Goal: Task Accomplishment & Management: Manage account settings

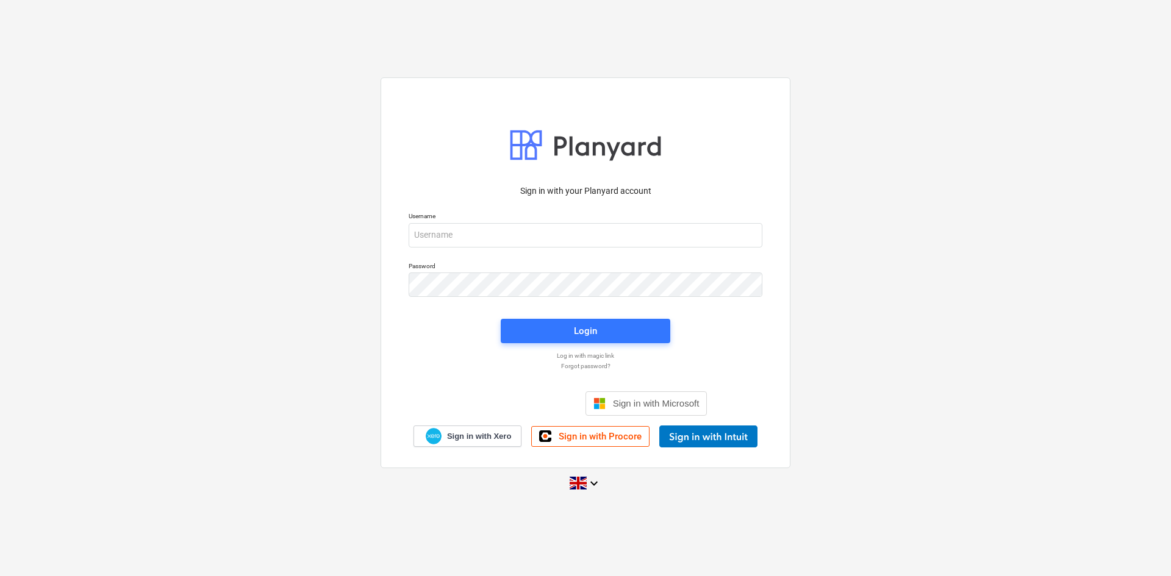
click at [556, 221] on p "Username" at bounding box center [585, 217] width 354 height 10
click at [527, 251] on div "Username" at bounding box center [585, 229] width 368 height 49
click at [527, 233] on input "email" at bounding box center [585, 235] width 354 height 24
type input "sharon@karringtons.co.uk"
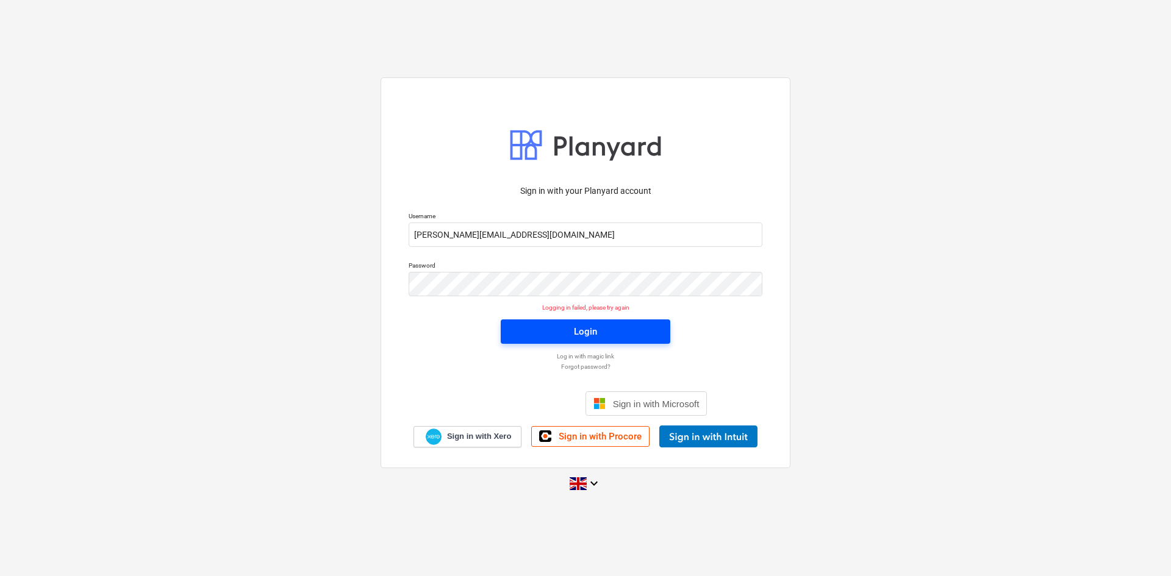
click at [580, 328] on div "Login" at bounding box center [585, 332] width 23 height 16
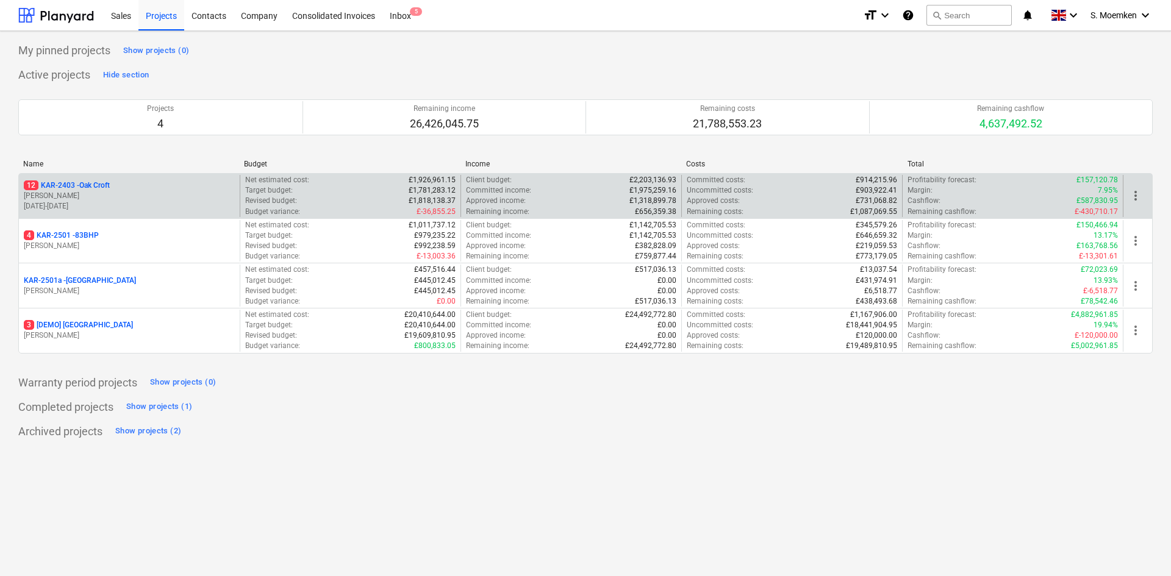
click at [121, 187] on div "12 KAR-2403 - Oak Croft" at bounding box center [129, 185] width 211 height 10
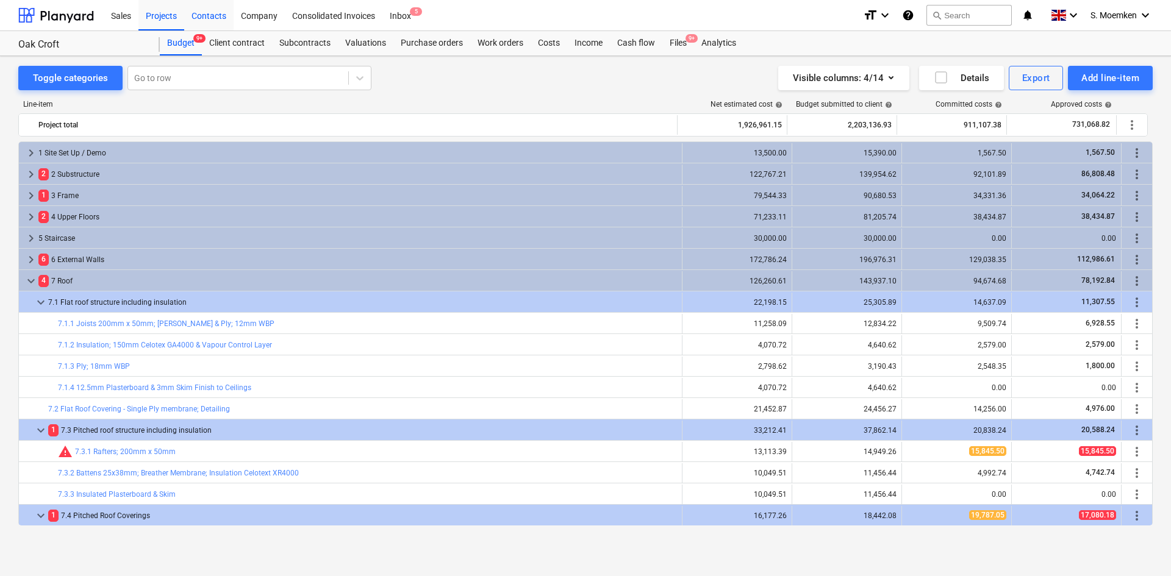
scroll to position [213, 0]
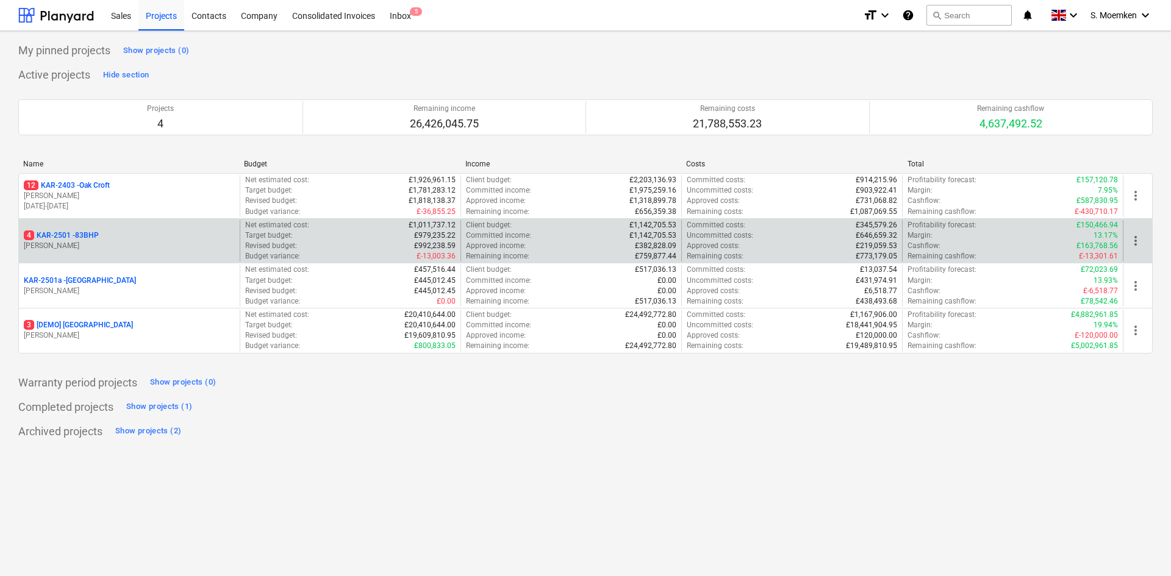
click at [123, 244] on p "[PERSON_NAME]" at bounding box center [129, 246] width 211 height 10
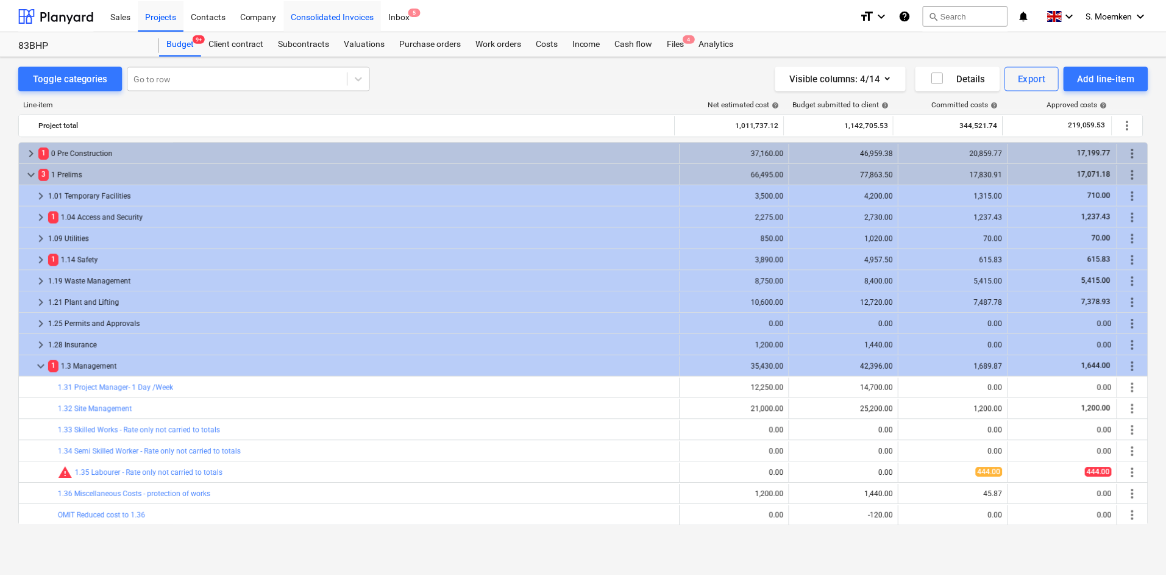
scroll to position [159, 0]
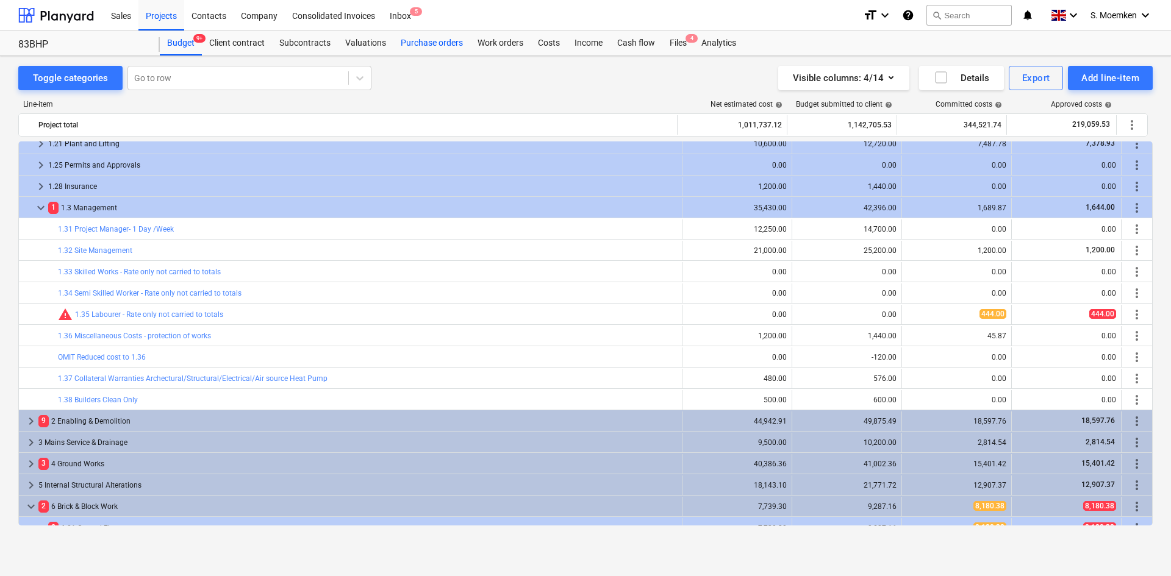
click at [437, 46] on div "Purchase orders" at bounding box center [431, 43] width 77 height 24
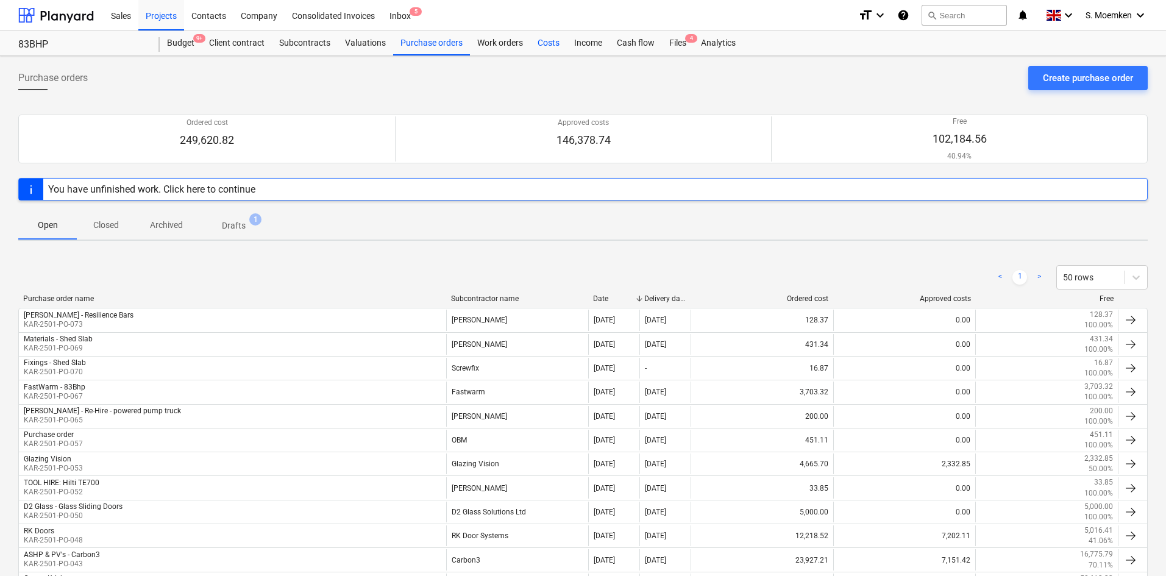
click at [547, 41] on div "Costs" at bounding box center [548, 43] width 37 height 24
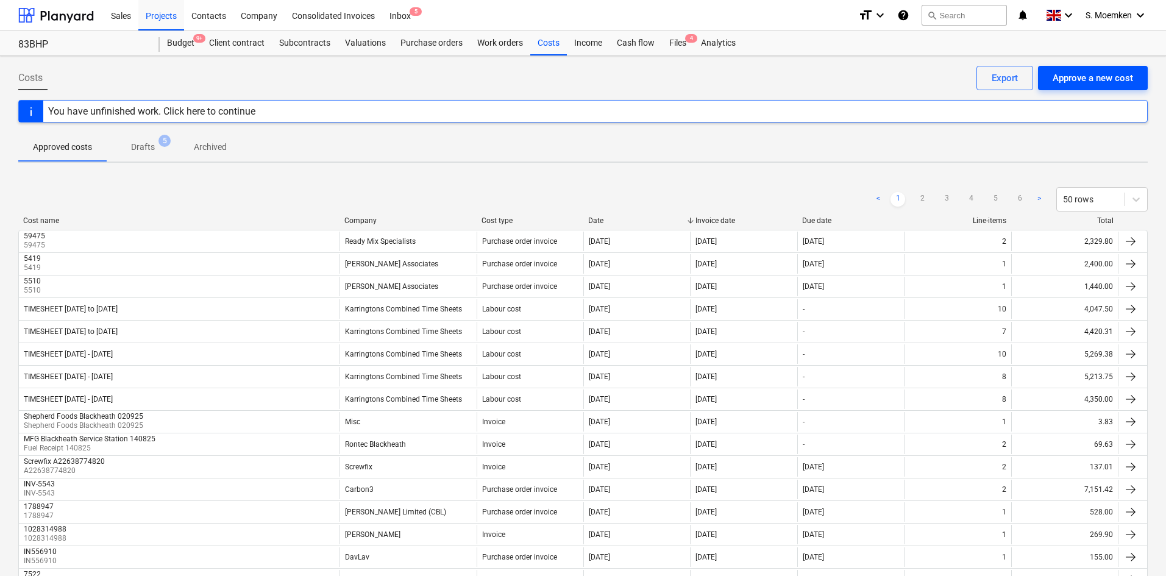
click at [1083, 78] on div "Approve a new cost" at bounding box center [1093, 78] width 80 height 16
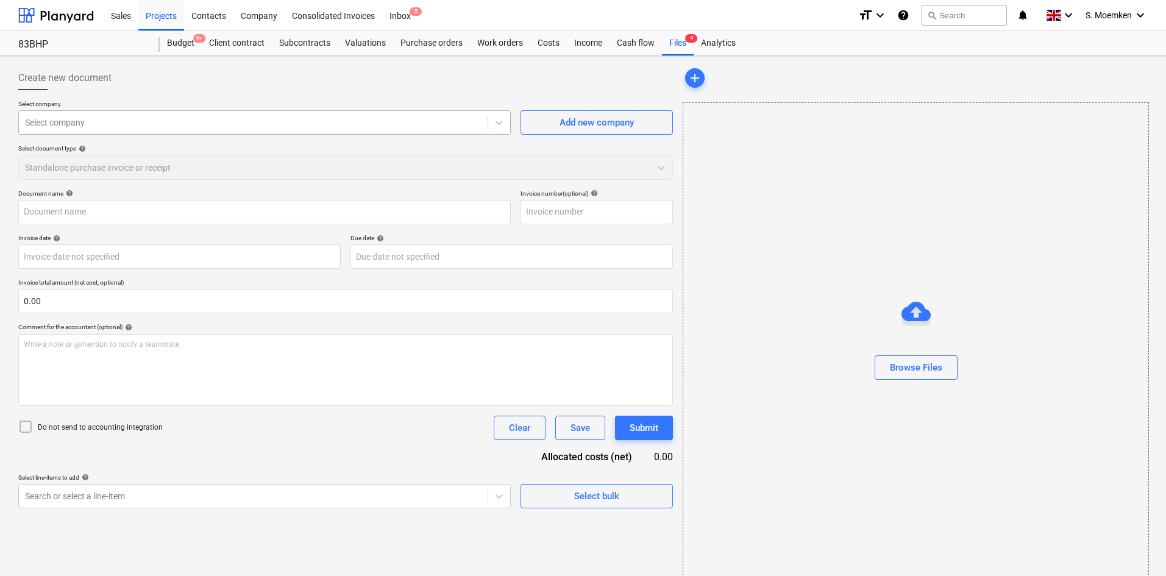
click at [206, 116] on div at bounding box center [253, 122] width 457 height 12
type input "Invoice_1096_from_North_Essex_Render_Services_Limited.pdf"
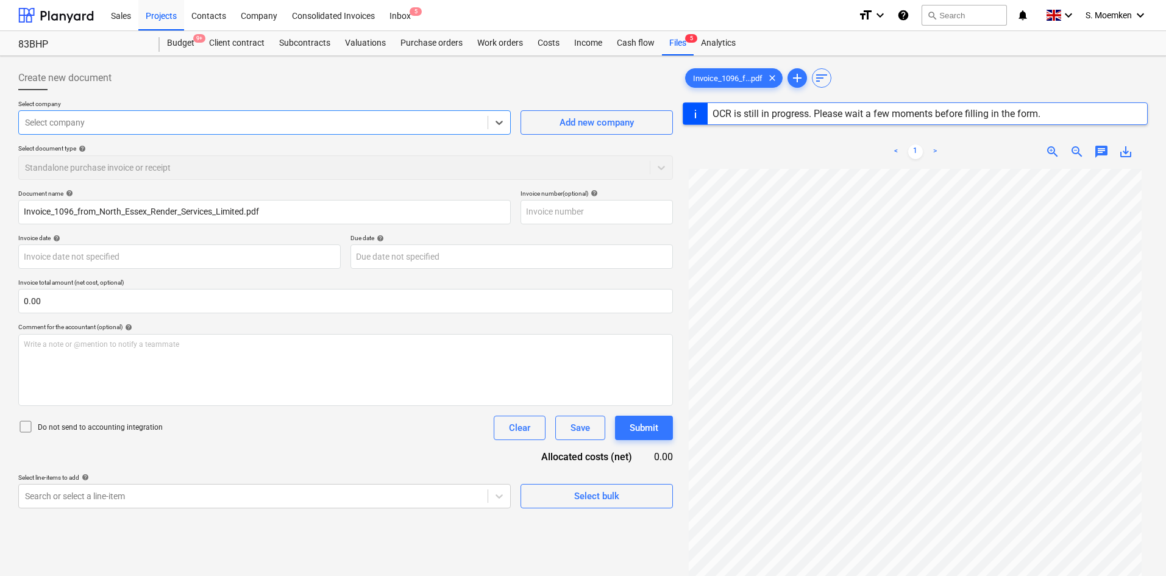
click at [458, 123] on div at bounding box center [253, 122] width 457 height 12
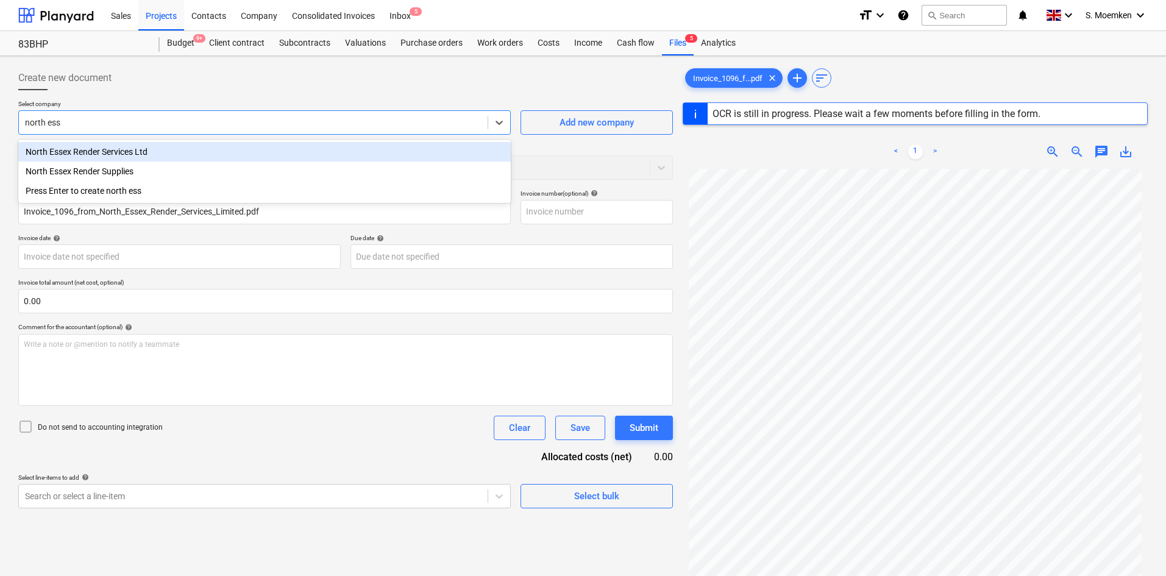
type input "north esse"
click at [162, 150] on div "North Essex Render Services Ltd" at bounding box center [264, 152] width 493 height 20
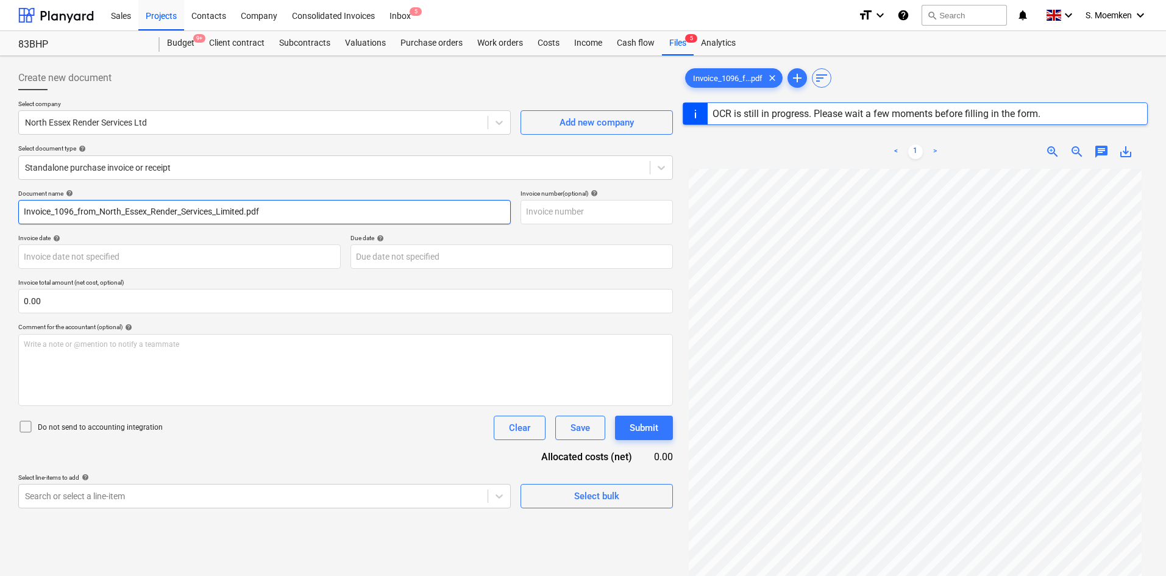
drag, startPoint x: 302, startPoint y: 207, endPoint x: -4, endPoint y: 204, distance: 306.1
click at [0, 204] on html "Sales Projects Contacts Company Consolidated Invoices Inbox 5 format_size keybo…" at bounding box center [583, 288] width 1166 height 576
type input "1096"
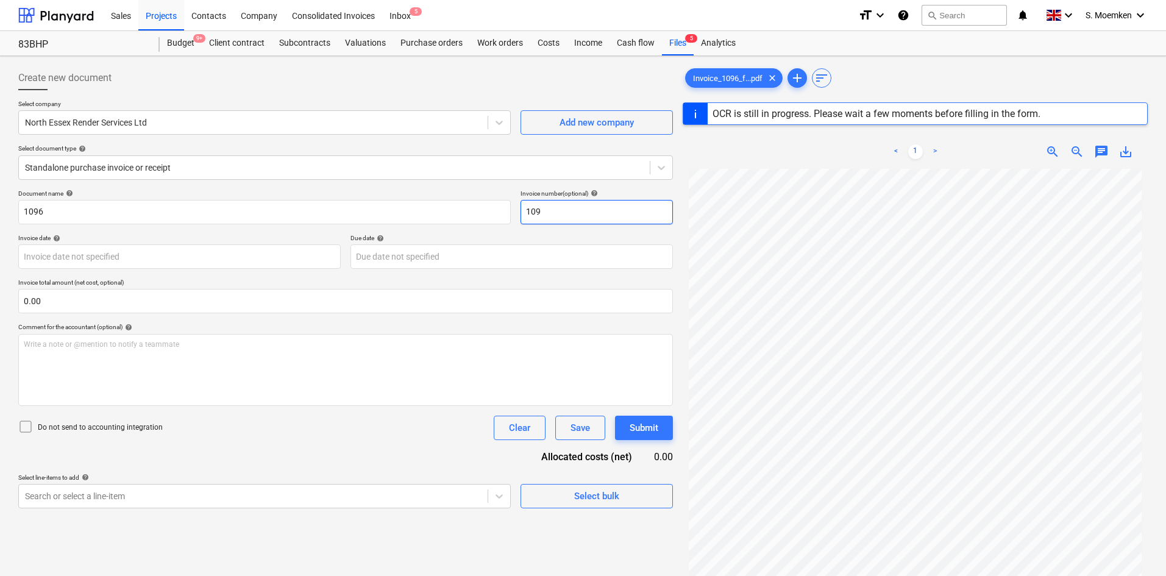
type input "1096"
type input "30 Jul 2025"
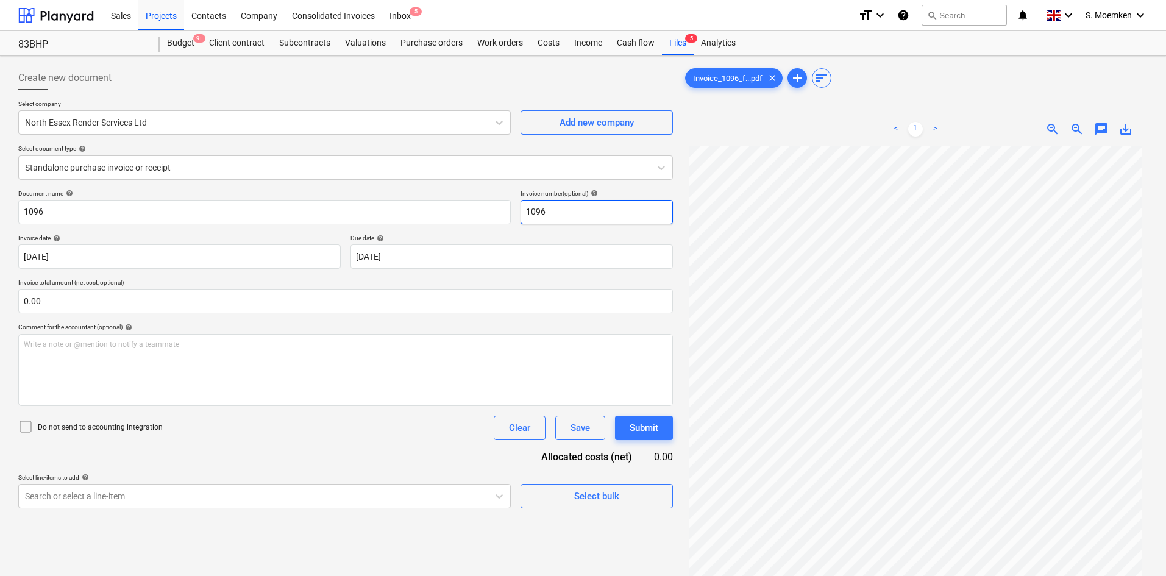
type input "1096"
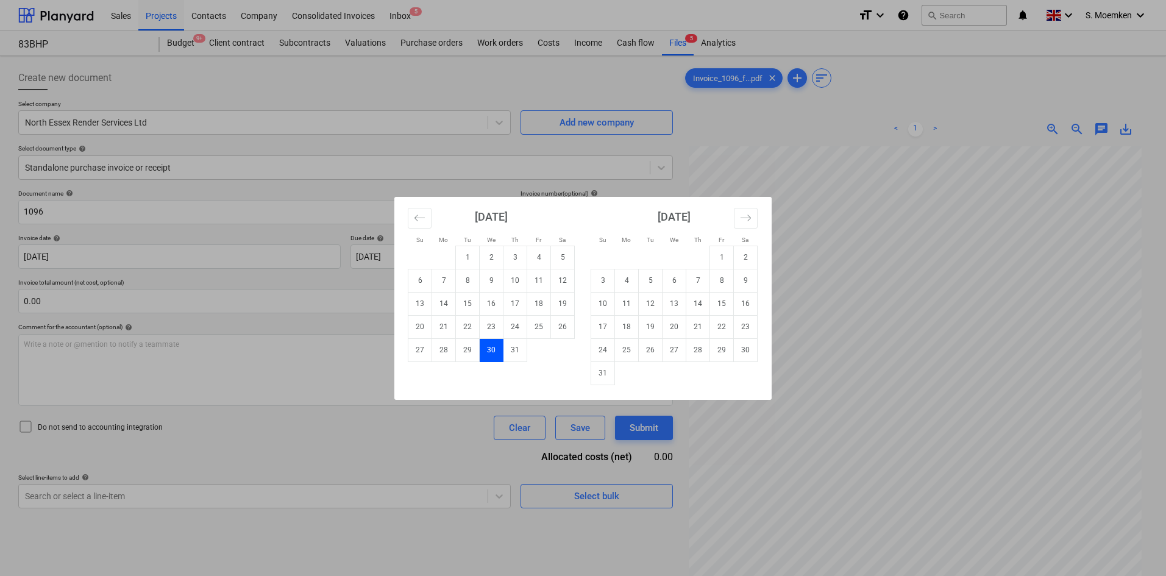
click at [490, 352] on td "30" at bounding box center [492, 349] width 24 height 23
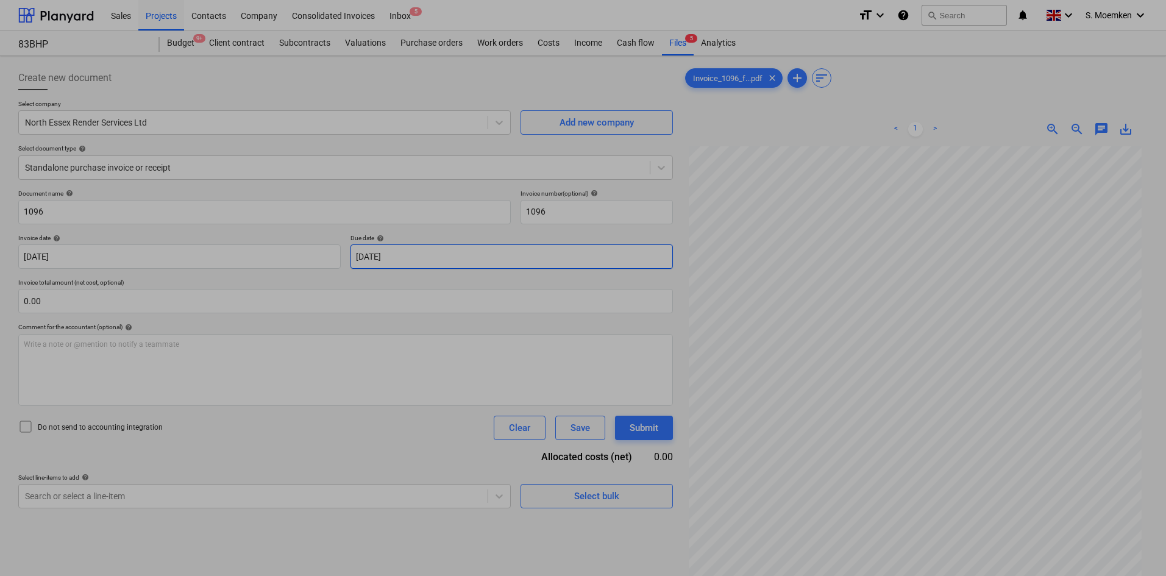
click at [559, 258] on body "Sales Projects Contacts Company Consolidated Invoices Inbox 5 format_size keybo…" at bounding box center [583, 288] width 1166 height 576
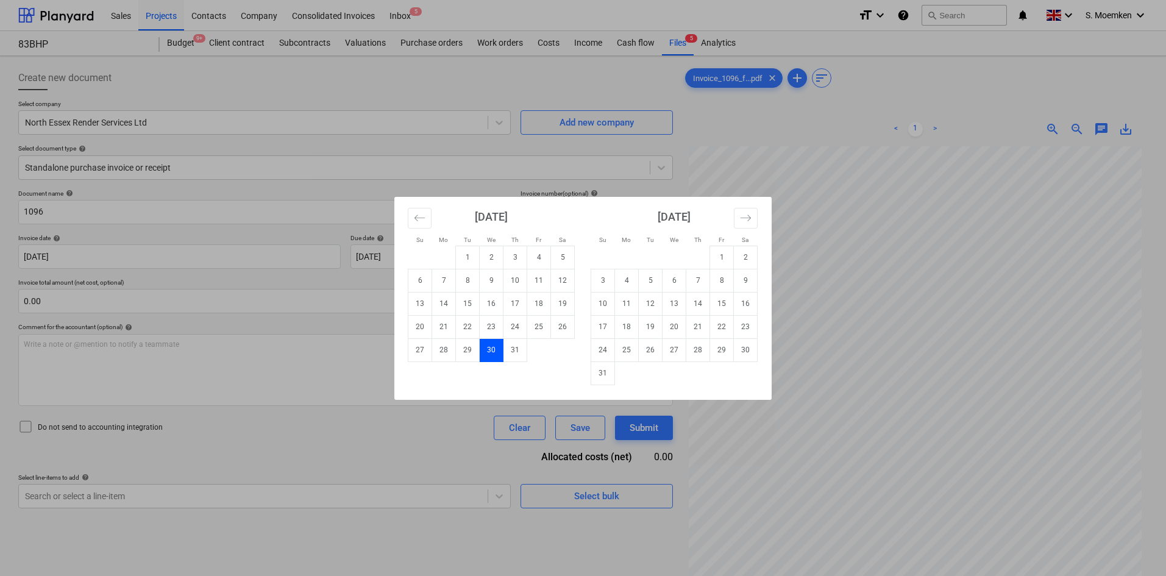
click at [487, 349] on td "30" at bounding box center [492, 349] width 24 height 23
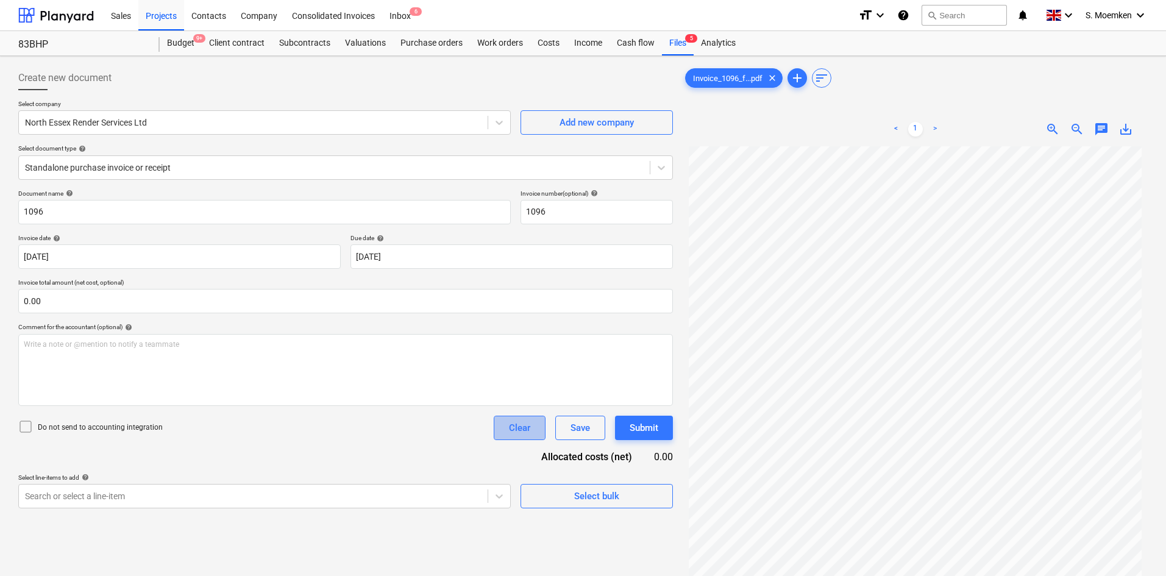
click at [516, 423] on div "Clear" at bounding box center [519, 428] width 21 height 16
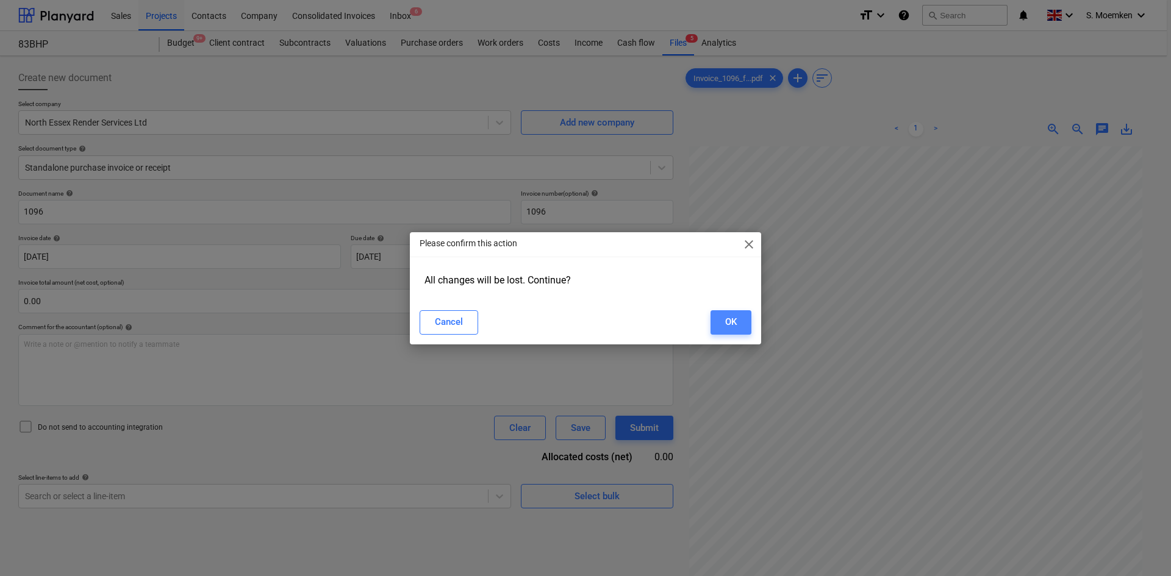
click at [736, 324] on div "OK" at bounding box center [731, 322] width 12 height 16
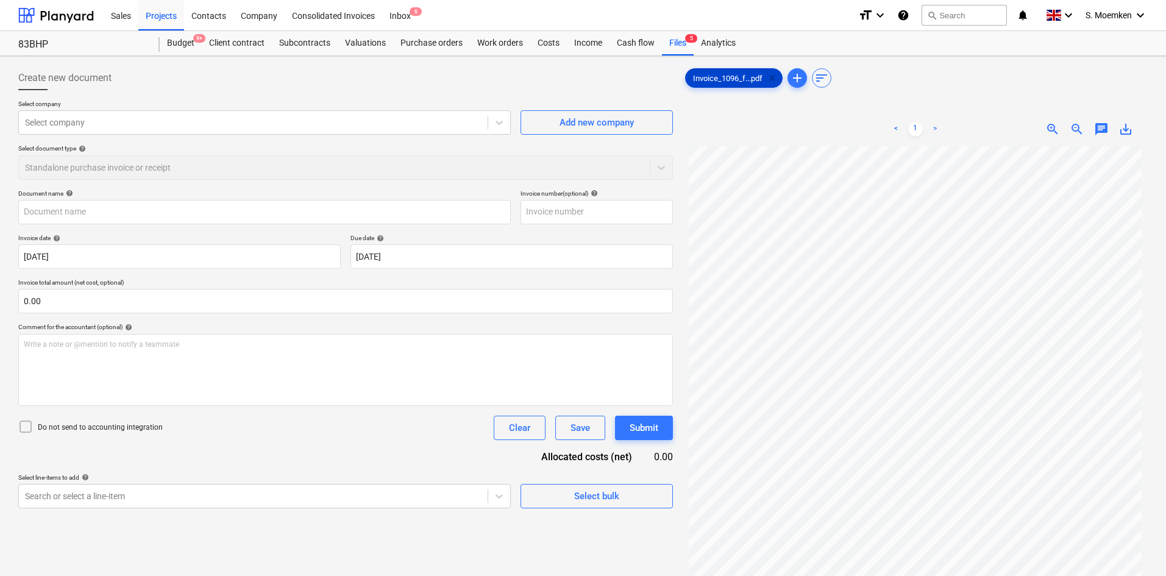
click at [774, 79] on span "clear" at bounding box center [772, 78] width 15 height 15
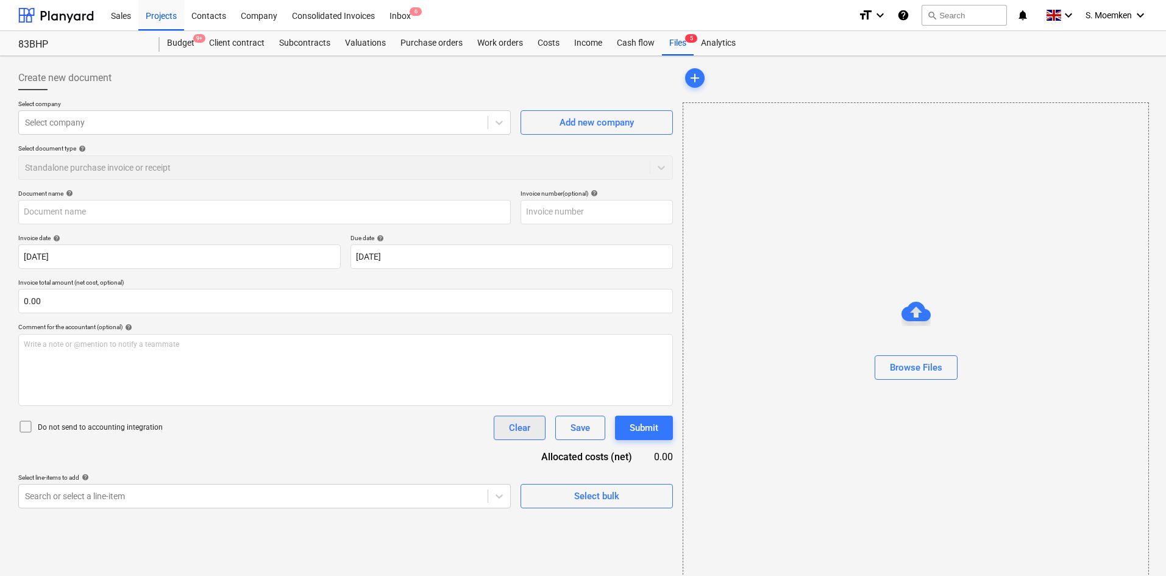
click at [516, 431] on div "Clear" at bounding box center [519, 428] width 21 height 16
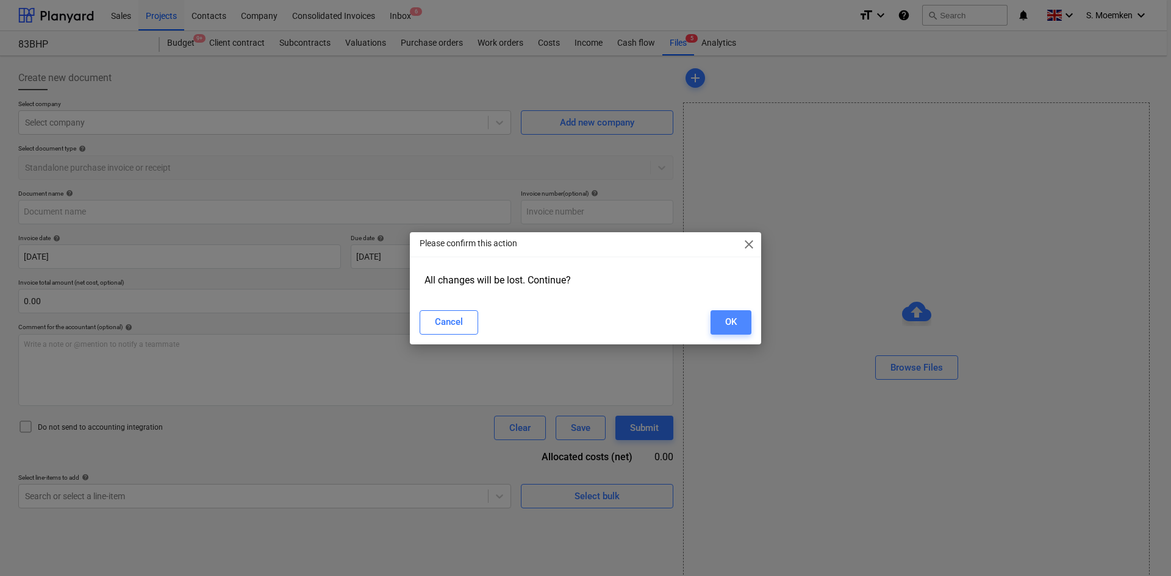
click at [734, 323] on div "OK" at bounding box center [731, 322] width 12 height 16
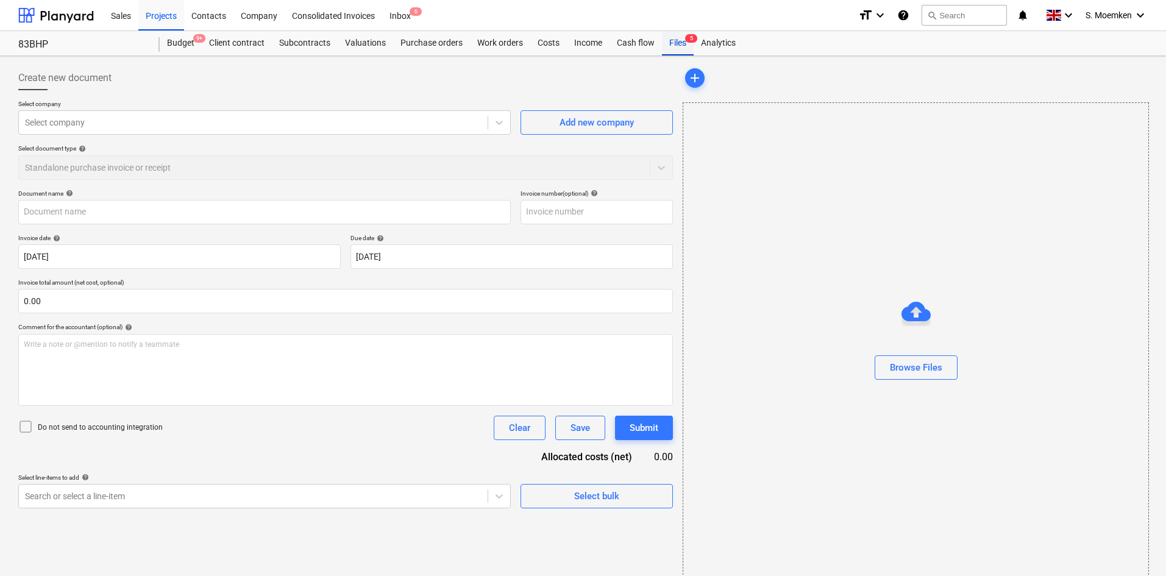
click at [674, 41] on div "Files 5" at bounding box center [678, 43] width 32 height 24
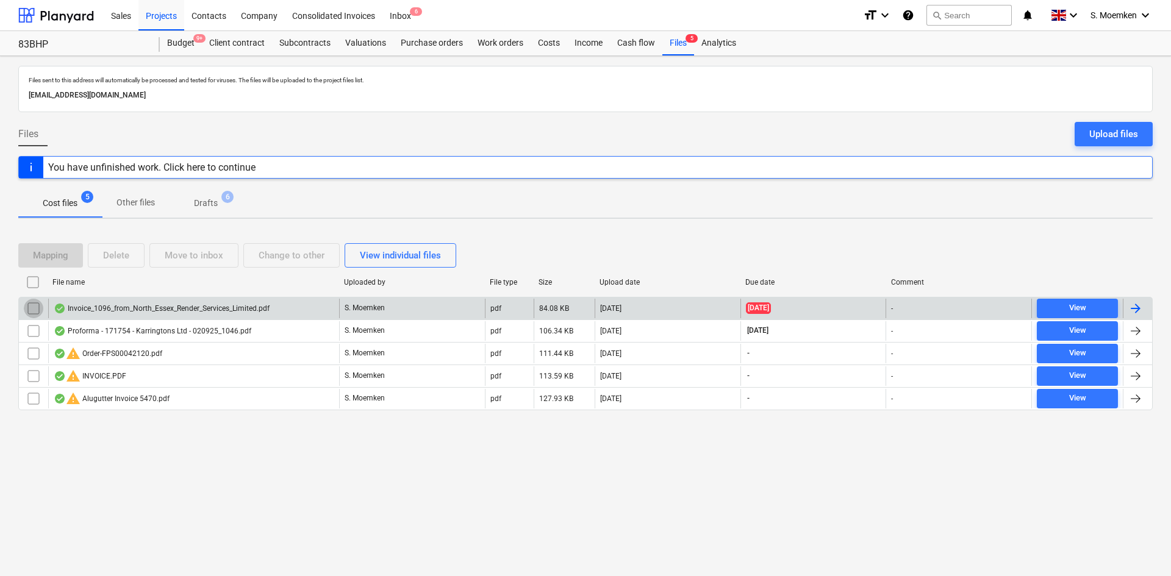
click at [30, 309] on input "checkbox" at bounding box center [34, 309] width 20 height 20
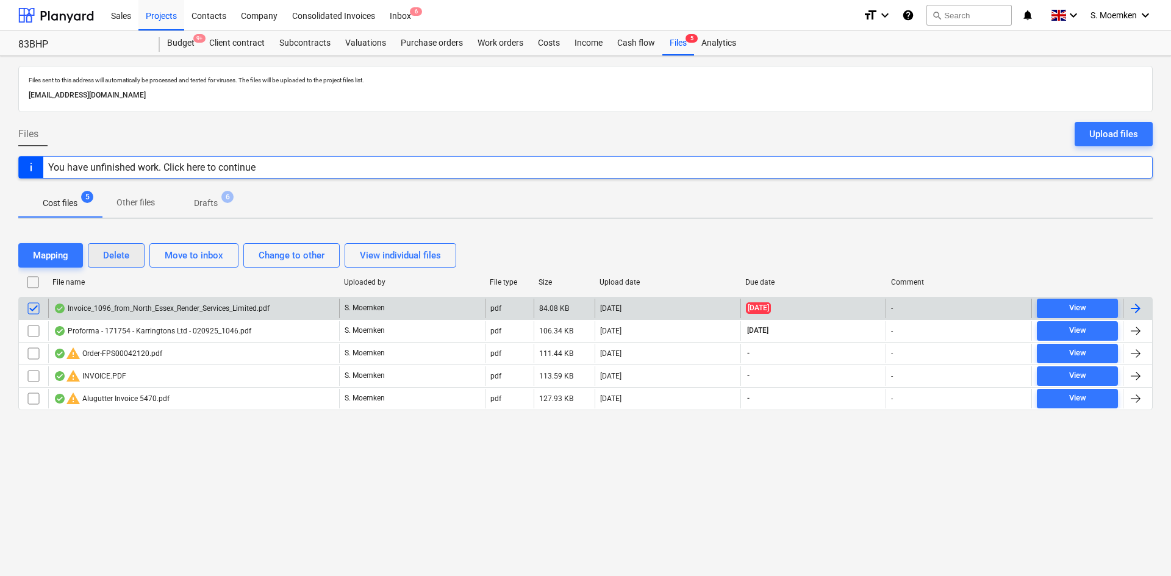
click at [116, 253] on div "Delete" at bounding box center [116, 256] width 26 height 16
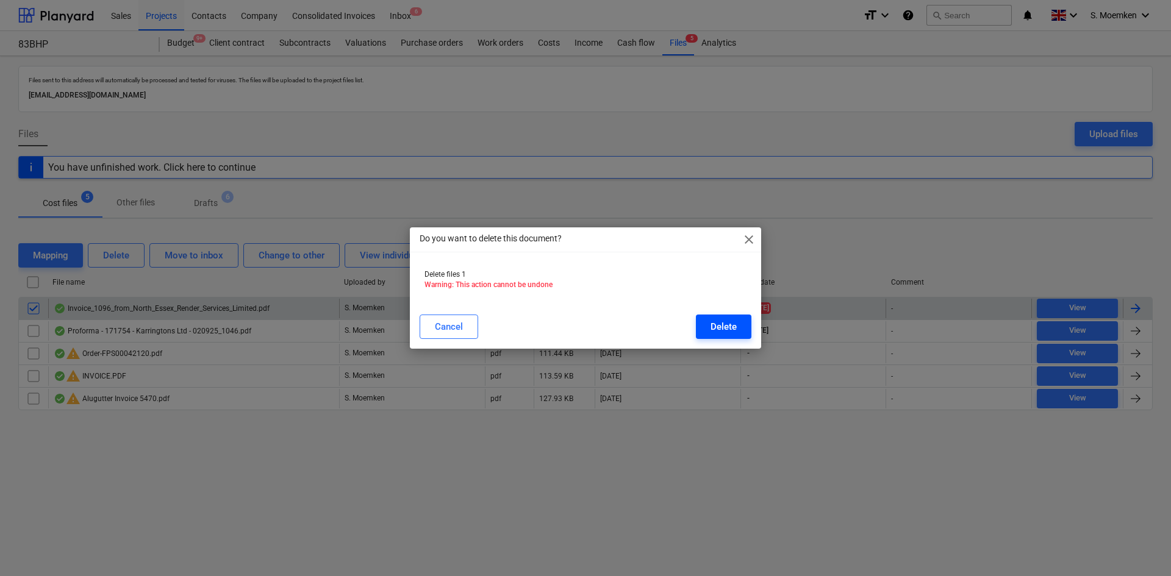
click at [718, 326] on div "Delete" at bounding box center [723, 327] width 26 height 16
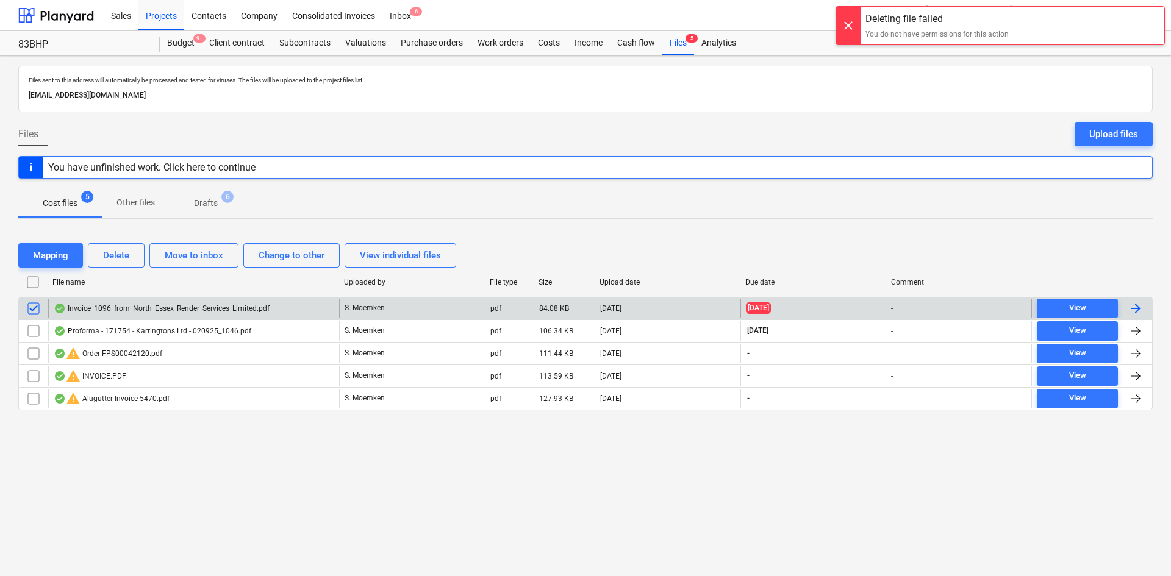
click at [841, 23] on div at bounding box center [848, 26] width 24 height 38
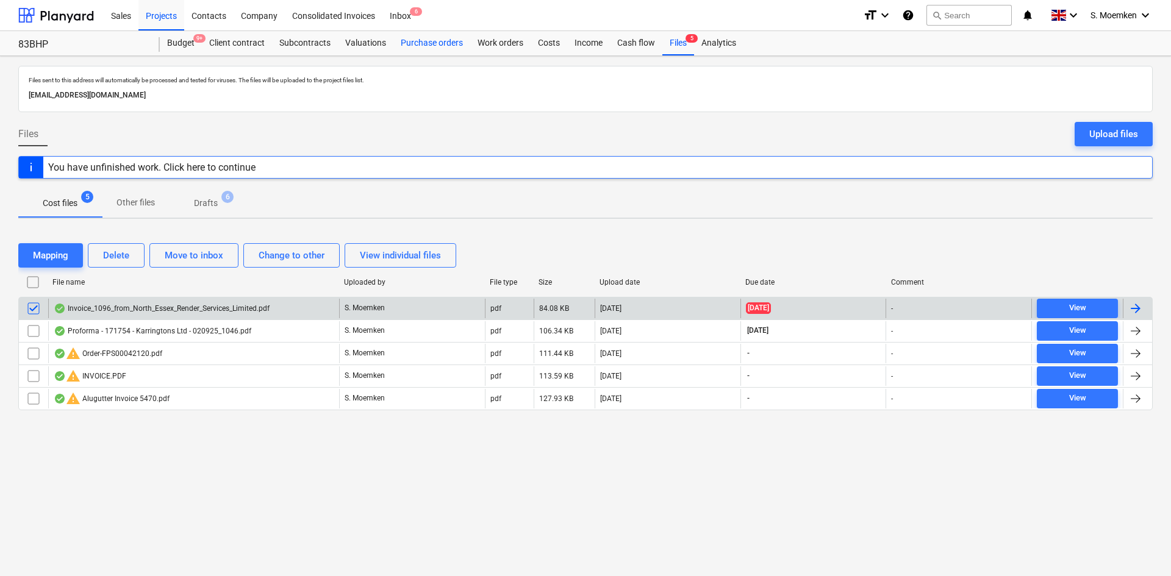
click at [440, 44] on div "Purchase orders" at bounding box center [431, 43] width 77 height 24
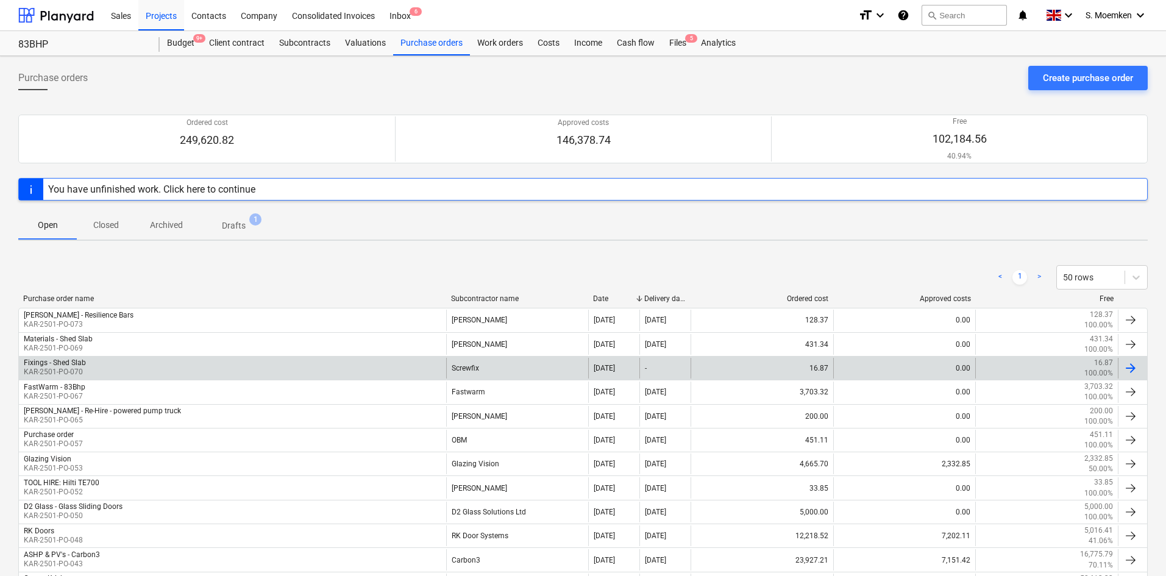
click at [102, 367] on div "Fixings - Shed Slab KAR-2501-PO-070" at bounding box center [232, 368] width 427 height 21
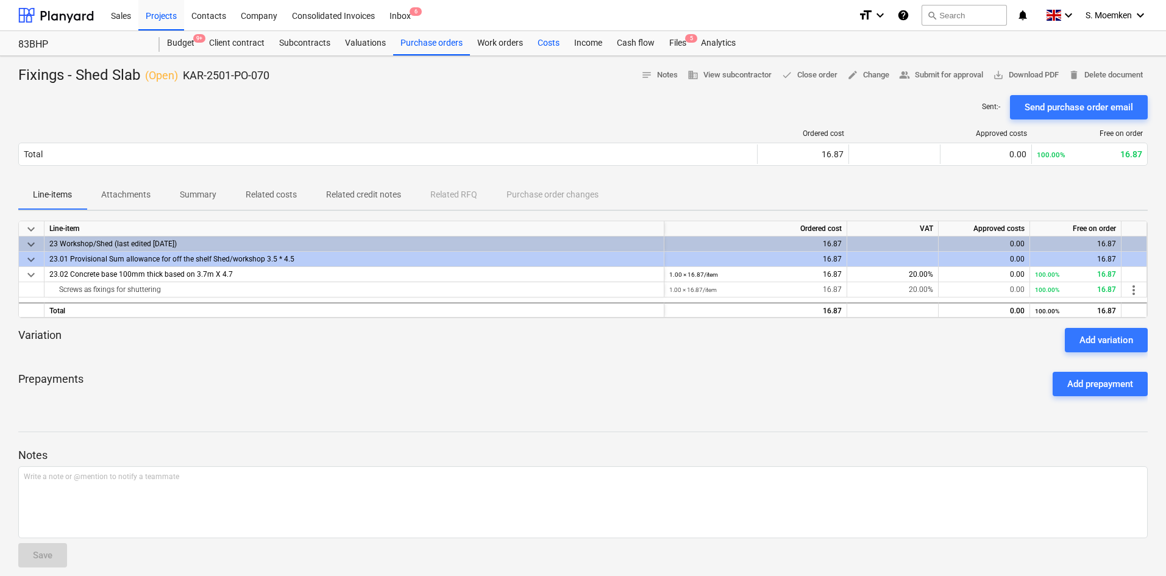
click at [551, 38] on div "Costs" at bounding box center [548, 43] width 37 height 24
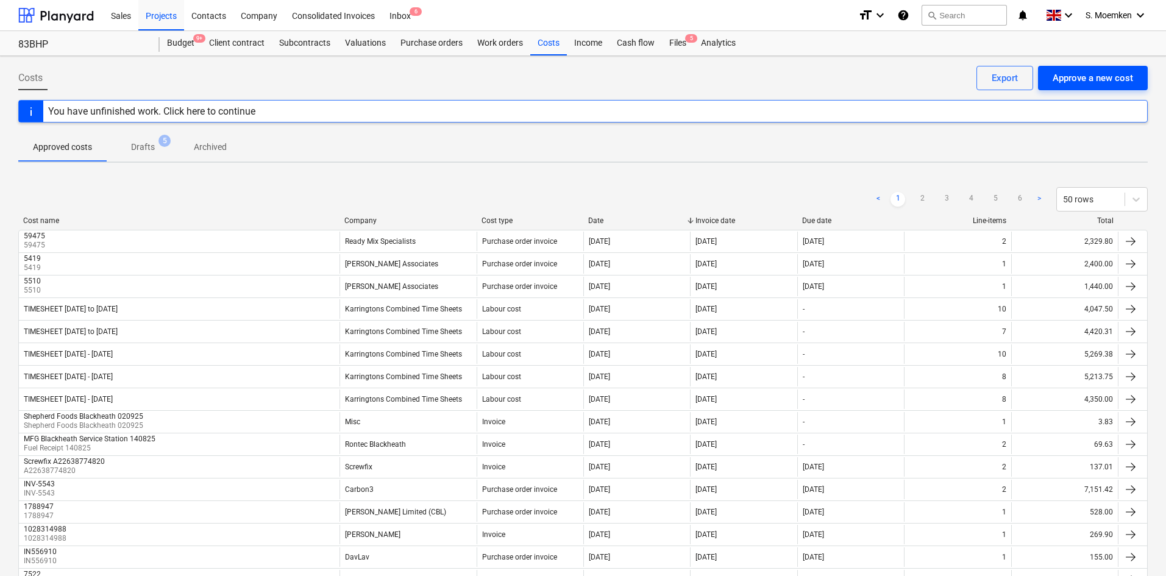
click at [1089, 74] on div "Approve a new cost" at bounding box center [1093, 78] width 80 height 16
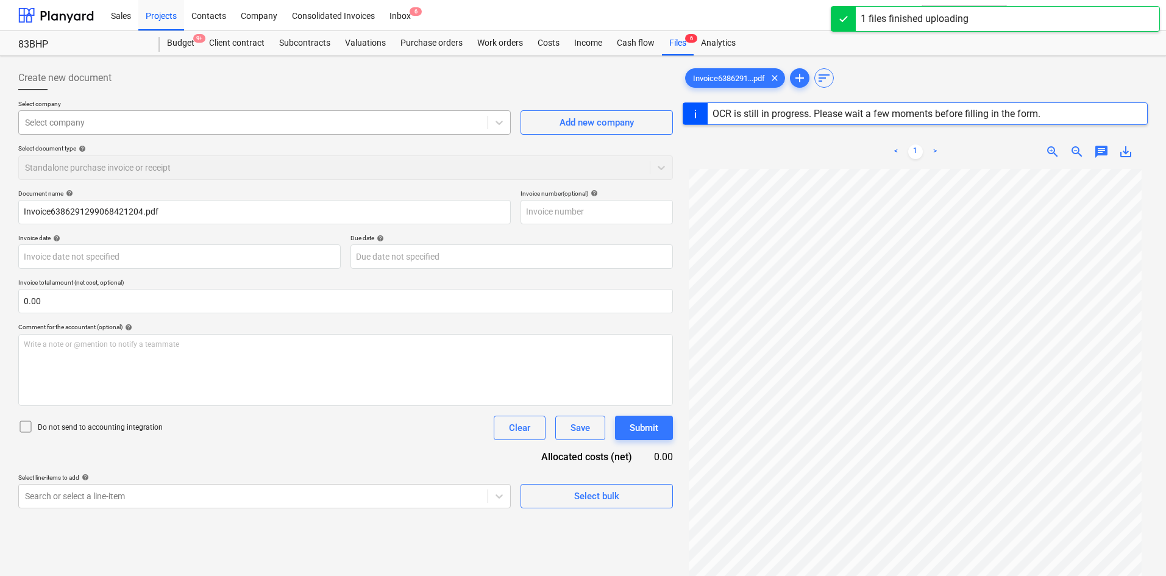
type input "A22861454287"
type input "01 Sep 2025"
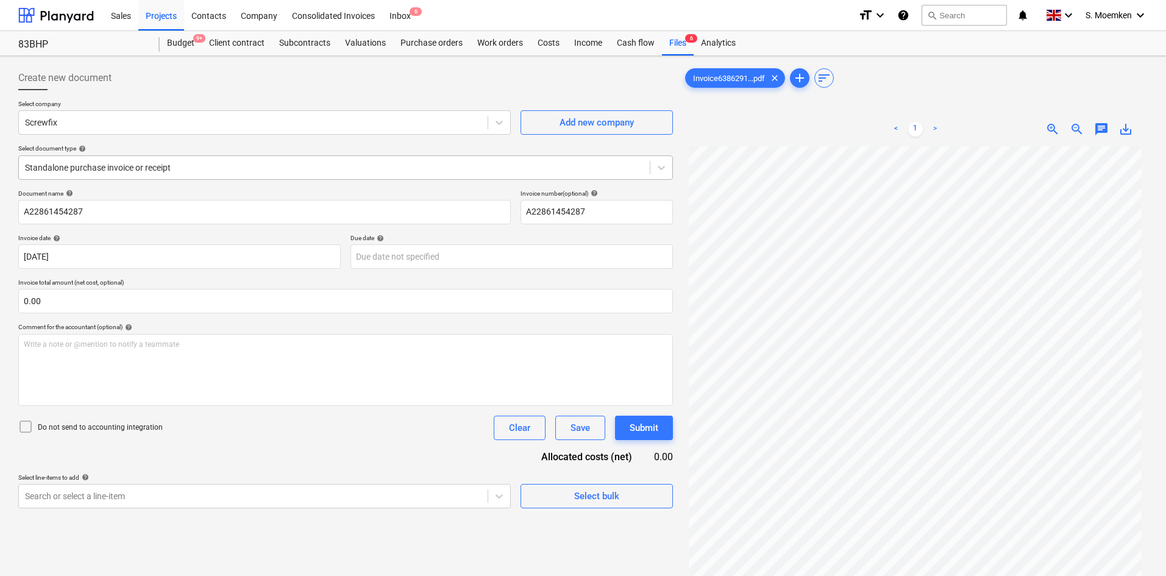
click at [201, 166] on div at bounding box center [334, 168] width 619 height 12
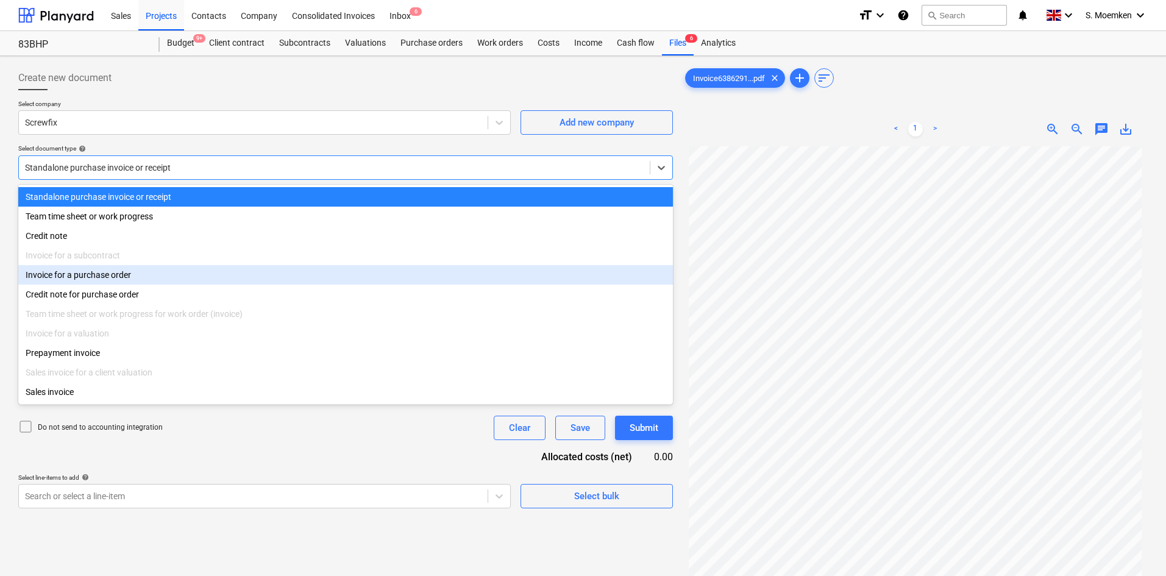
click at [125, 280] on div "Invoice for a purchase order" at bounding box center [345, 275] width 655 height 20
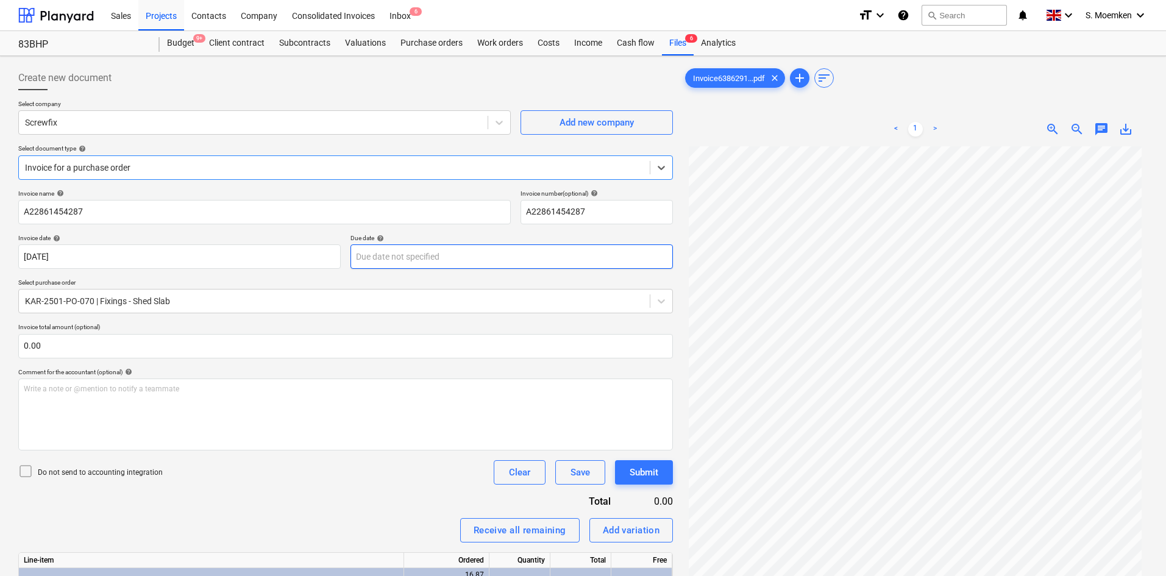
click at [449, 257] on body "Sales Projects Contacts Company Consolidated Invoices Inbox 6 format_size keybo…" at bounding box center [583, 288] width 1166 height 576
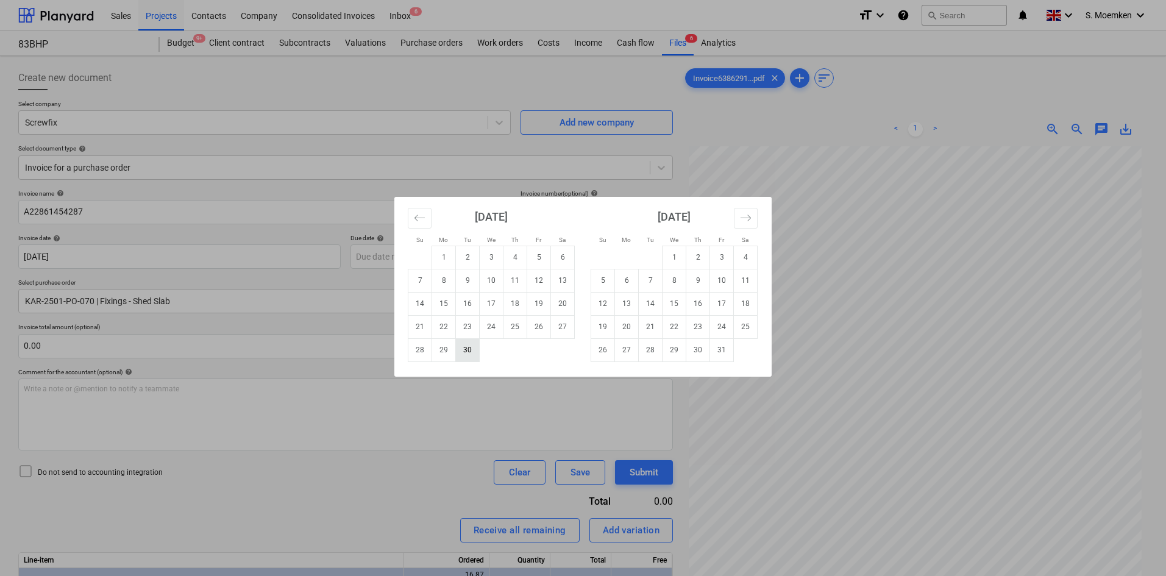
click at [468, 352] on td "30" at bounding box center [468, 349] width 24 height 23
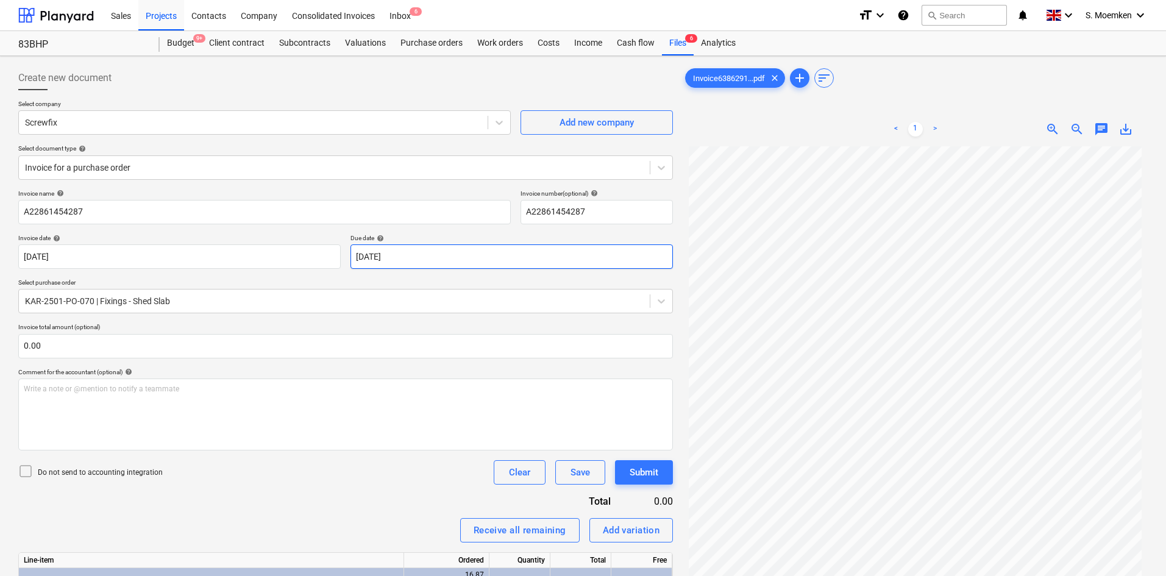
click at [457, 258] on body "Sales Projects Contacts Company Consolidated Invoices Inbox 6 format_size keybo…" at bounding box center [583, 288] width 1166 height 576
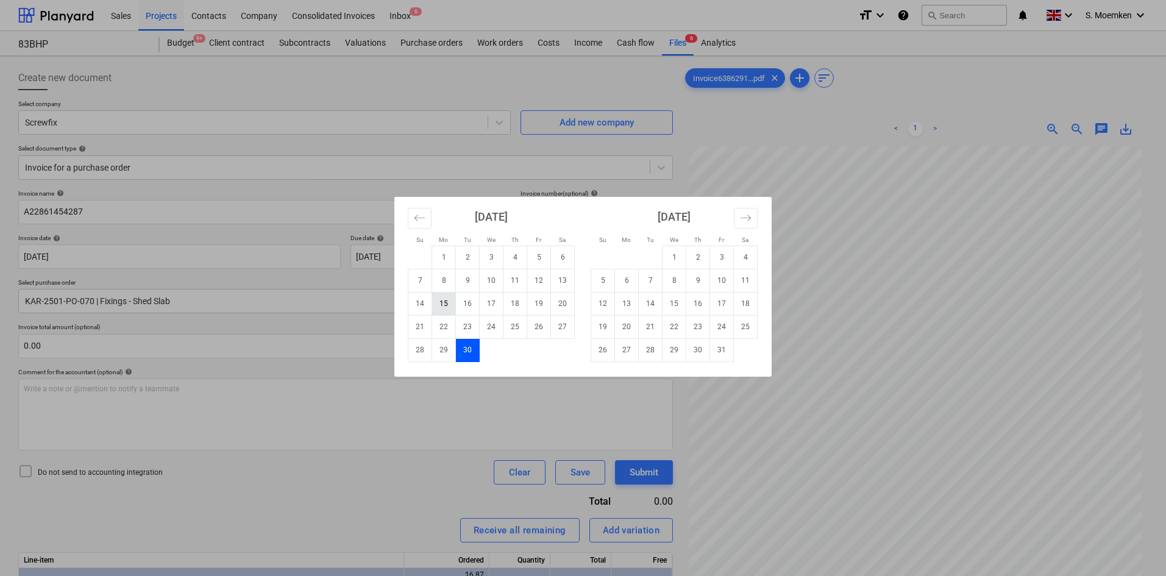
click at [440, 303] on td "15" at bounding box center [444, 303] width 24 height 23
type input "15 Sep 2025"
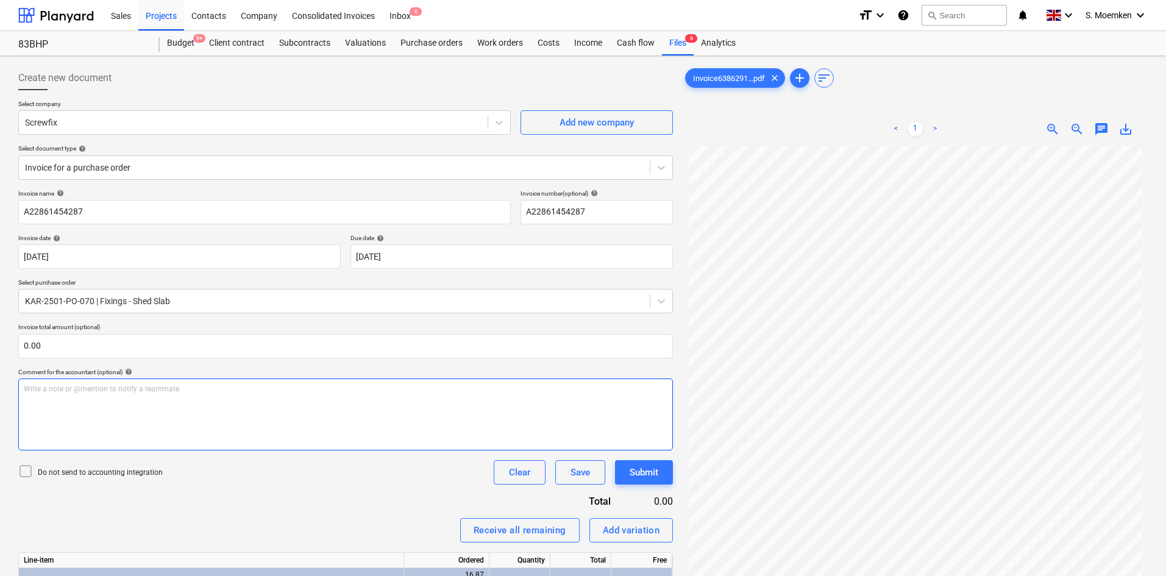
drag, startPoint x: 24, startPoint y: 472, endPoint x: 126, endPoint y: 434, distance: 109.2
click at [24, 471] on icon at bounding box center [25, 471] width 15 height 15
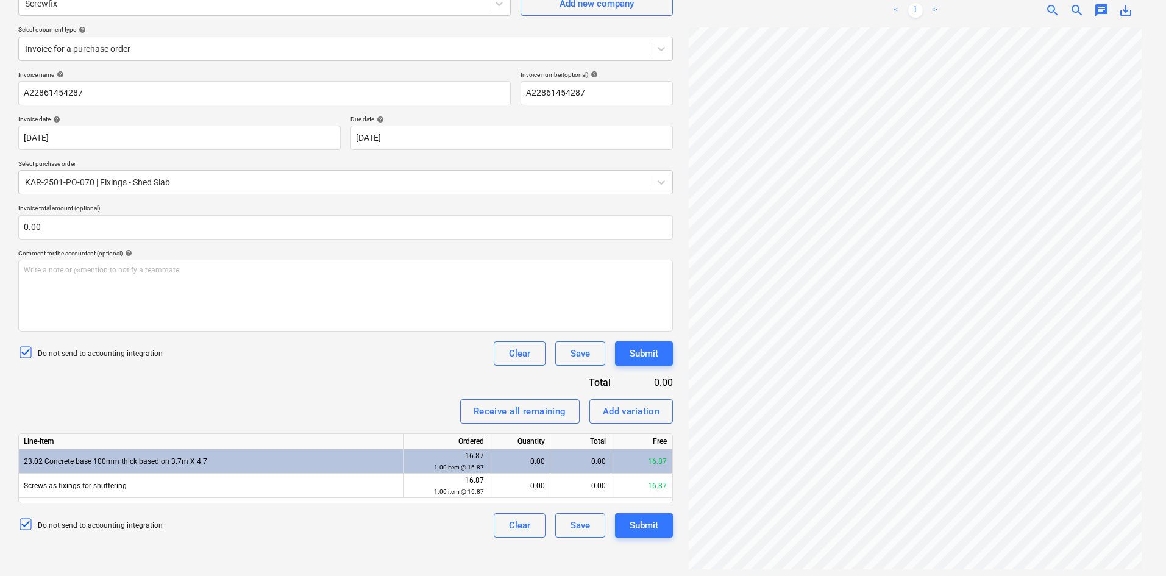
scroll to position [122, 0]
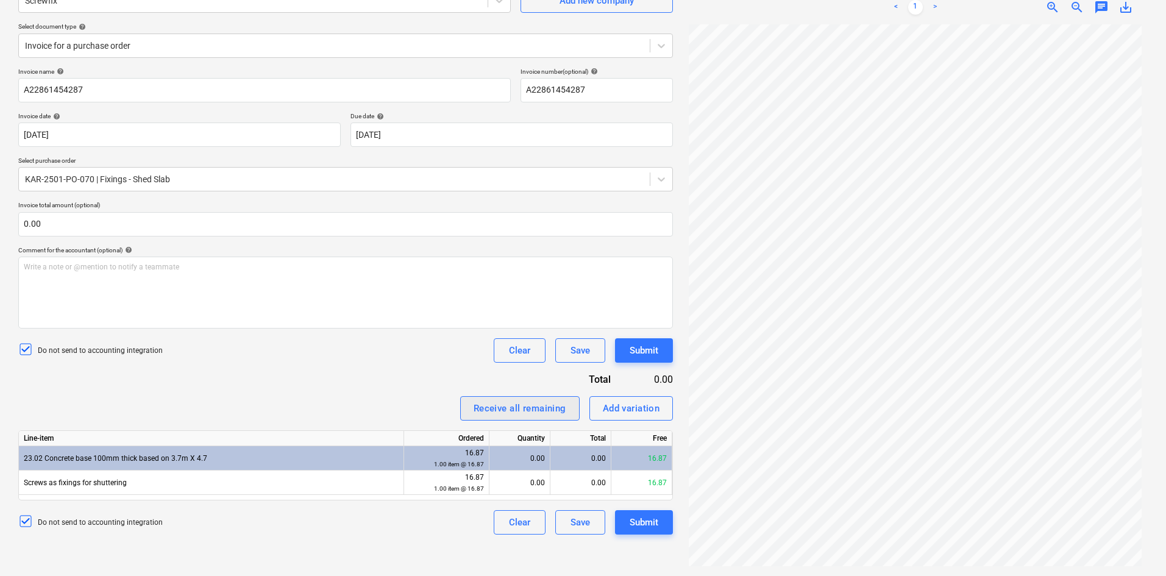
click at [521, 412] on div "Receive all remaining" at bounding box center [520, 409] width 93 height 16
click at [630, 518] on div "Submit" at bounding box center [644, 523] width 29 height 16
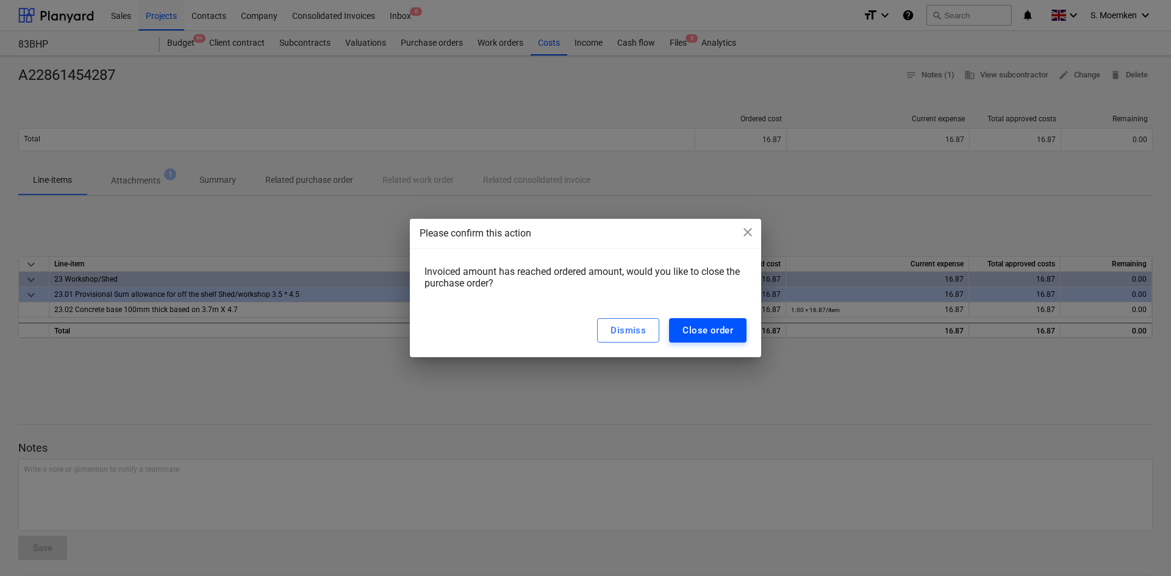
click at [705, 329] on div "Close order" at bounding box center [707, 330] width 51 height 16
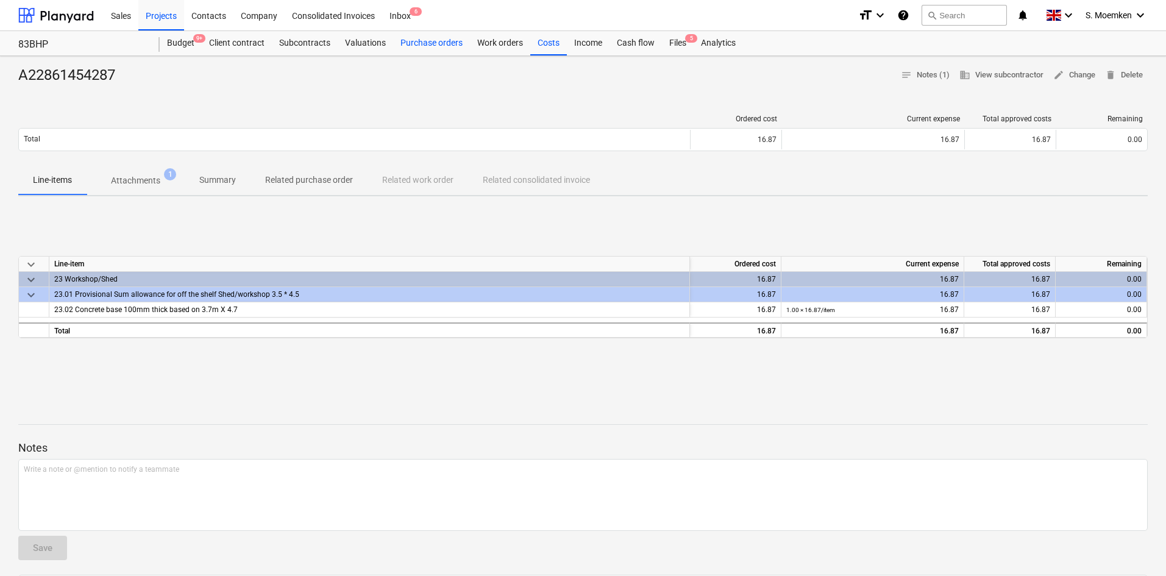
click at [412, 45] on div "Purchase orders" at bounding box center [431, 43] width 77 height 24
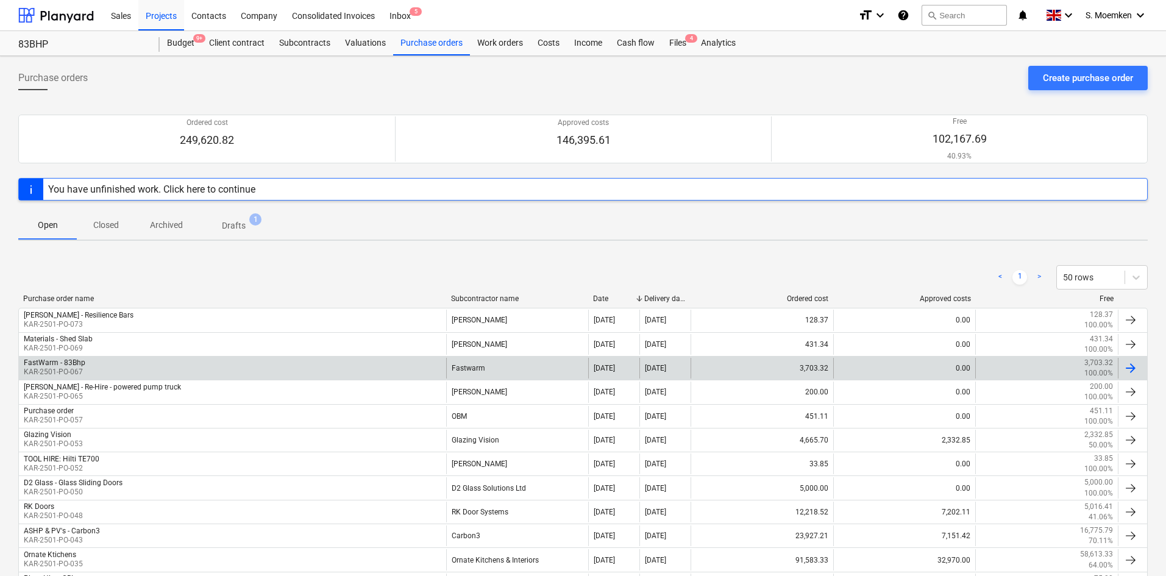
click at [630, 362] on div "29 Aug 2025" at bounding box center [613, 368] width 51 height 21
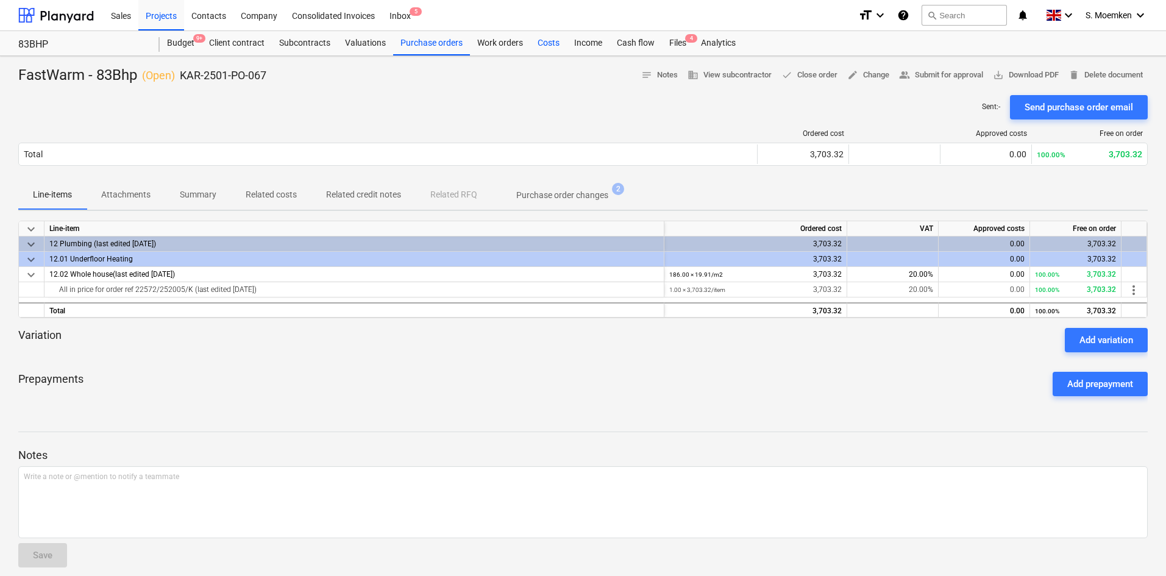
click at [537, 43] on div "Costs" at bounding box center [548, 43] width 37 height 24
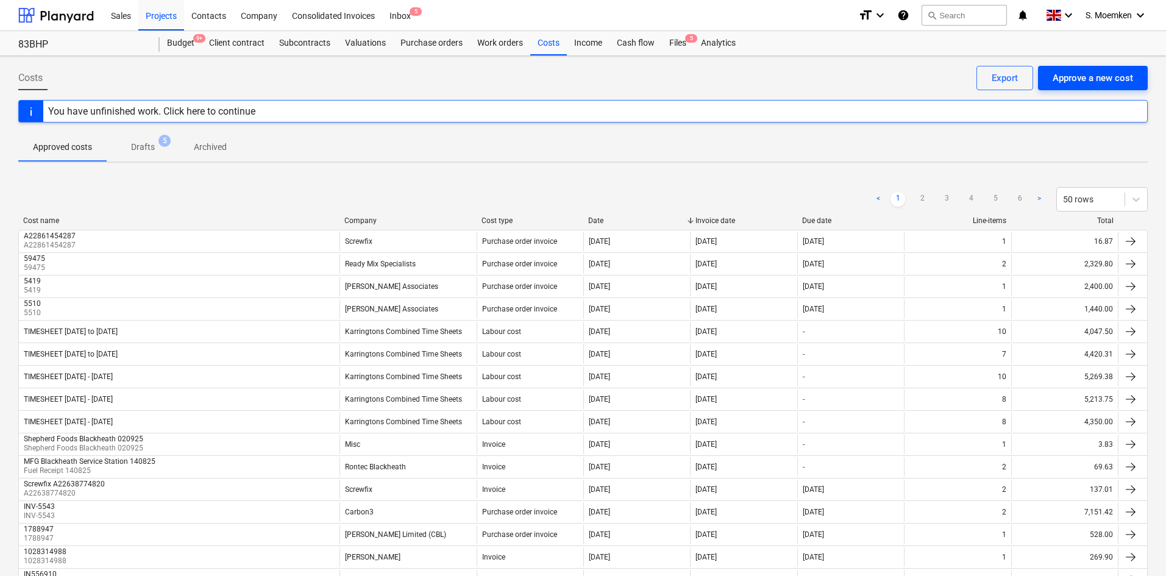
click at [1092, 81] on div "Approve a new cost" at bounding box center [1093, 78] width 80 height 16
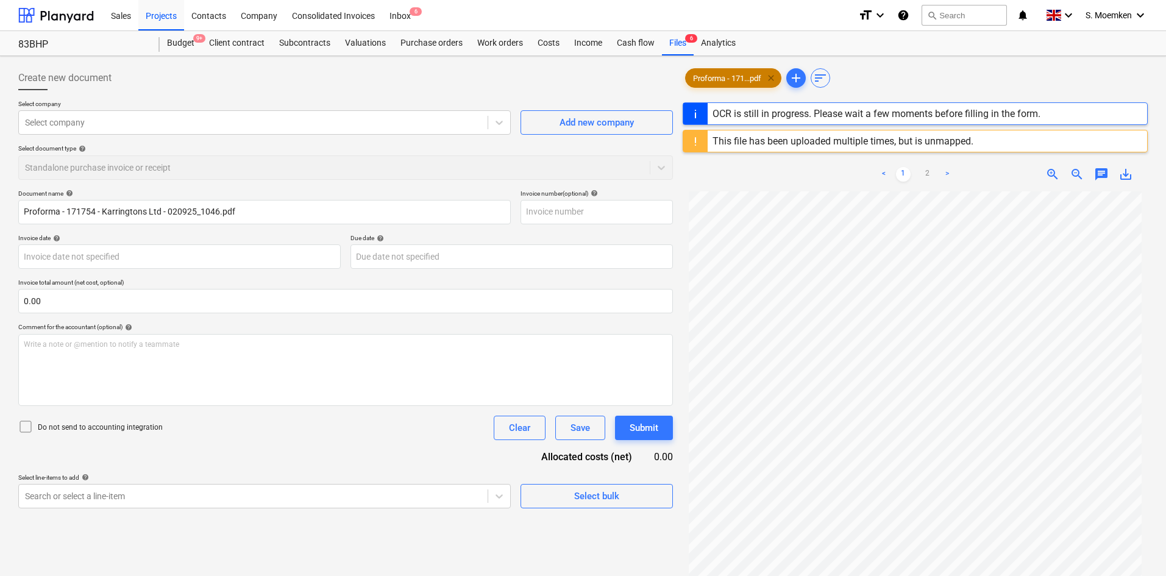
type input "171754"
type input "01 Sep 2025"
type input "12 Sep 2025"
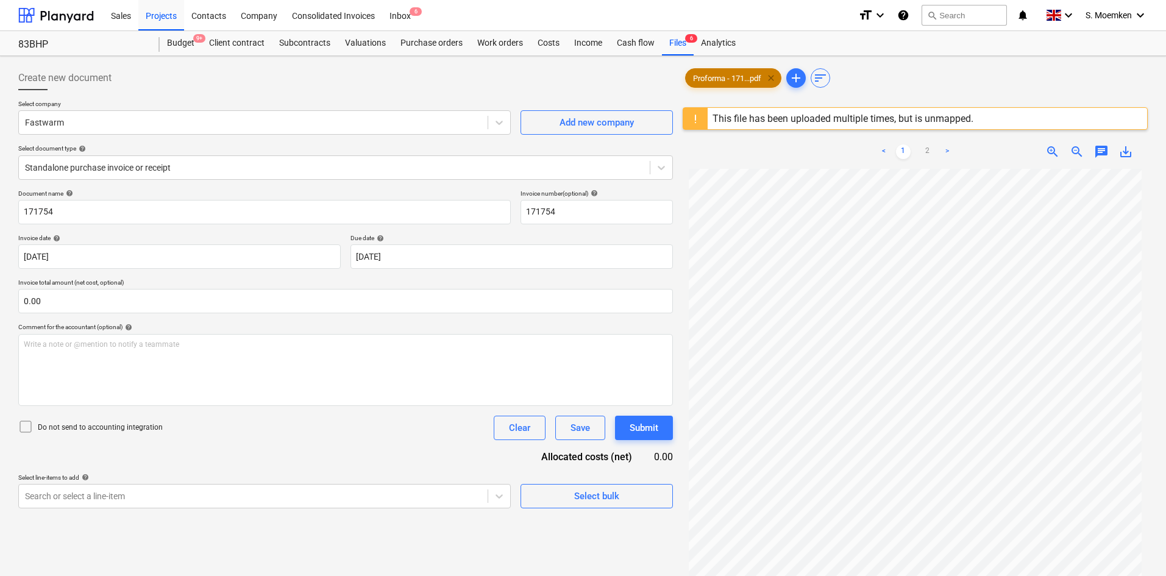
click at [772, 73] on span "clear" at bounding box center [771, 78] width 15 height 15
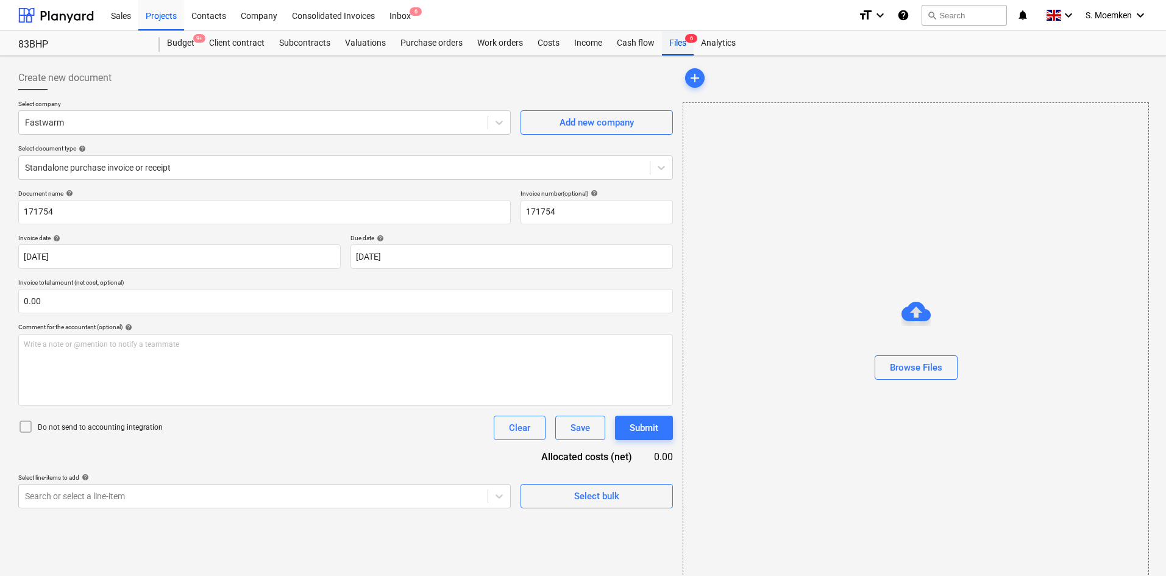
click at [687, 40] on span "6" at bounding box center [691, 38] width 12 height 9
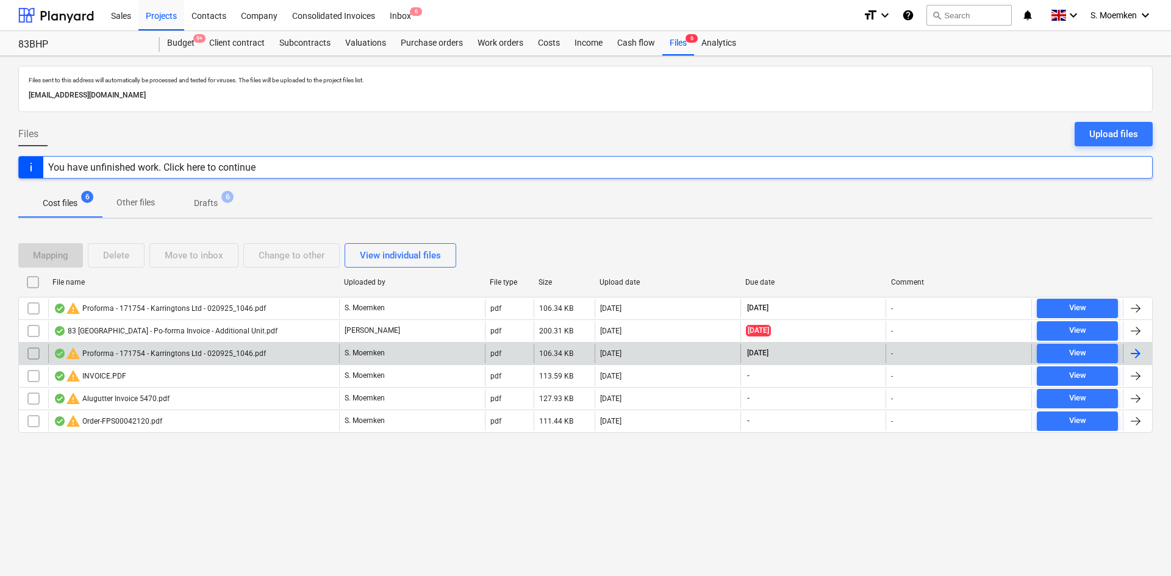
click at [233, 350] on div "warning Proforma - 171754 - Karringtons Ltd - 020925_1046.pdf" at bounding box center [160, 353] width 212 height 15
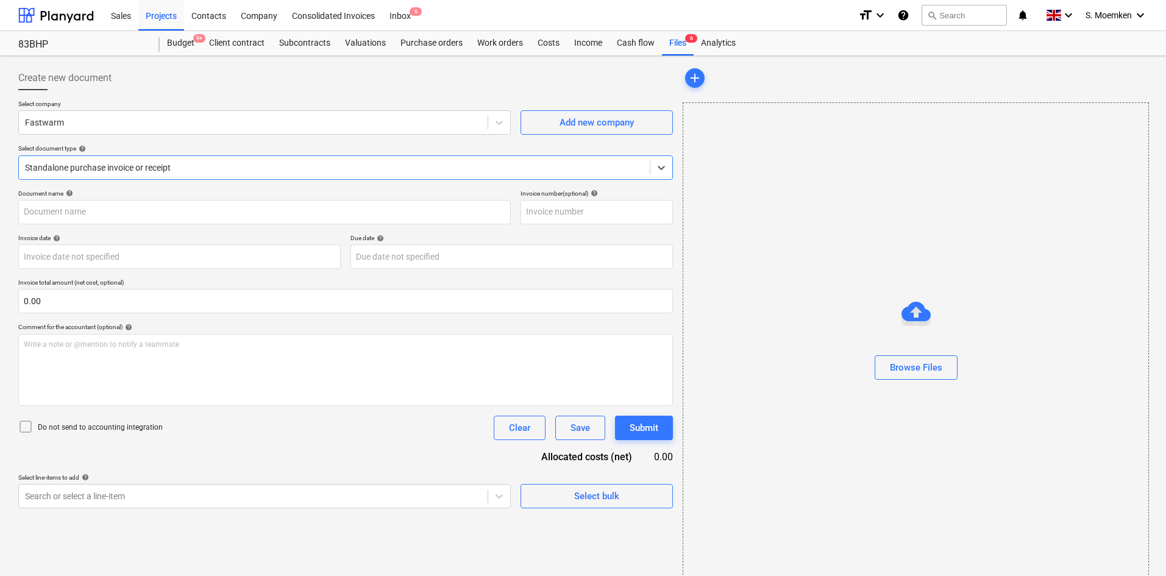
type input "171754"
type input "01 Sep 2025"
type input "12 Sep 2025"
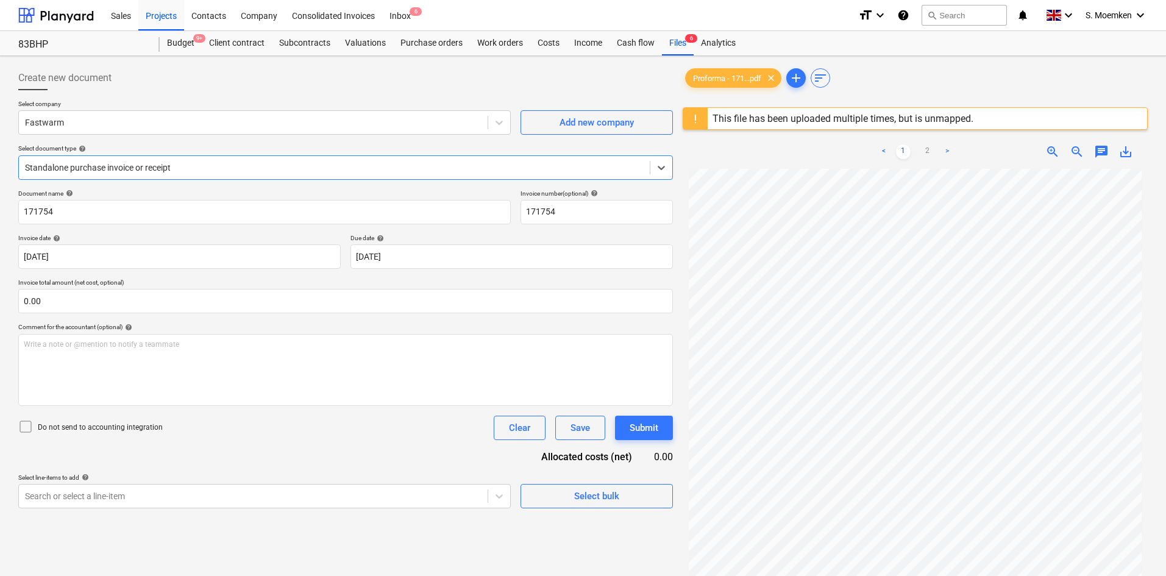
click at [179, 163] on div at bounding box center [334, 168] width 619 height 12
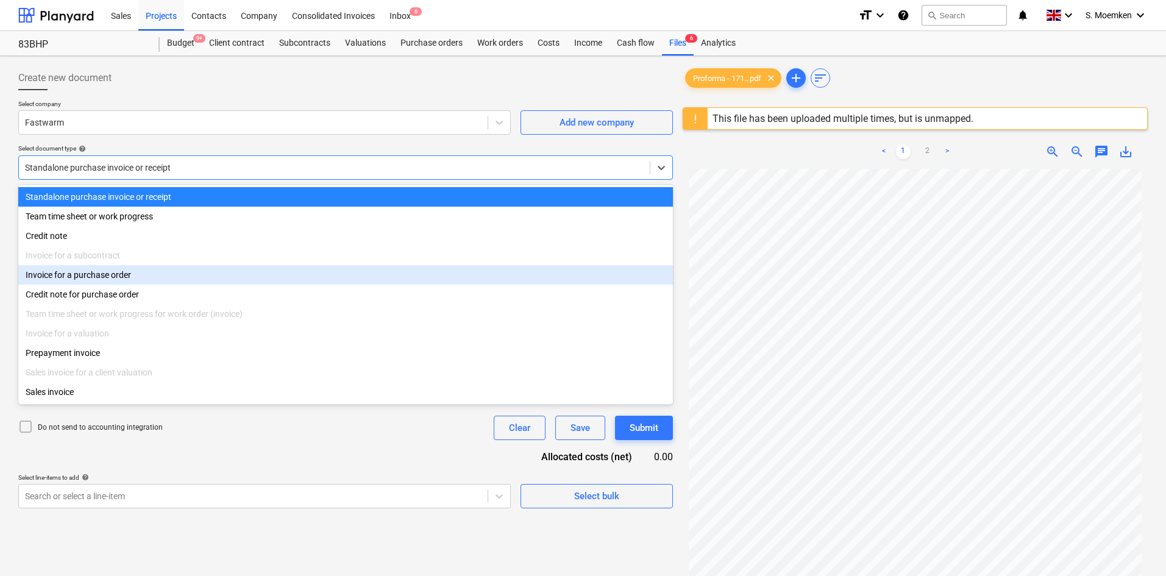
click at [163, 278] on div "Invoice for a purchase order" at bounding box center [345, 275] width 655 height 20
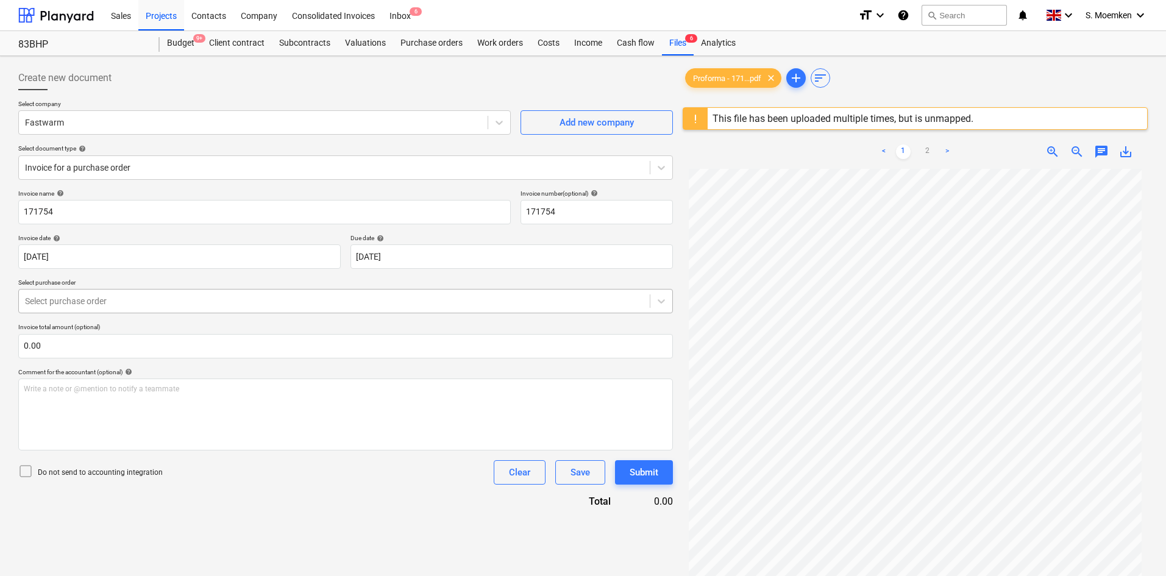
click at [285, 300] on div at bounding box center [334, 301] width 619 height 12
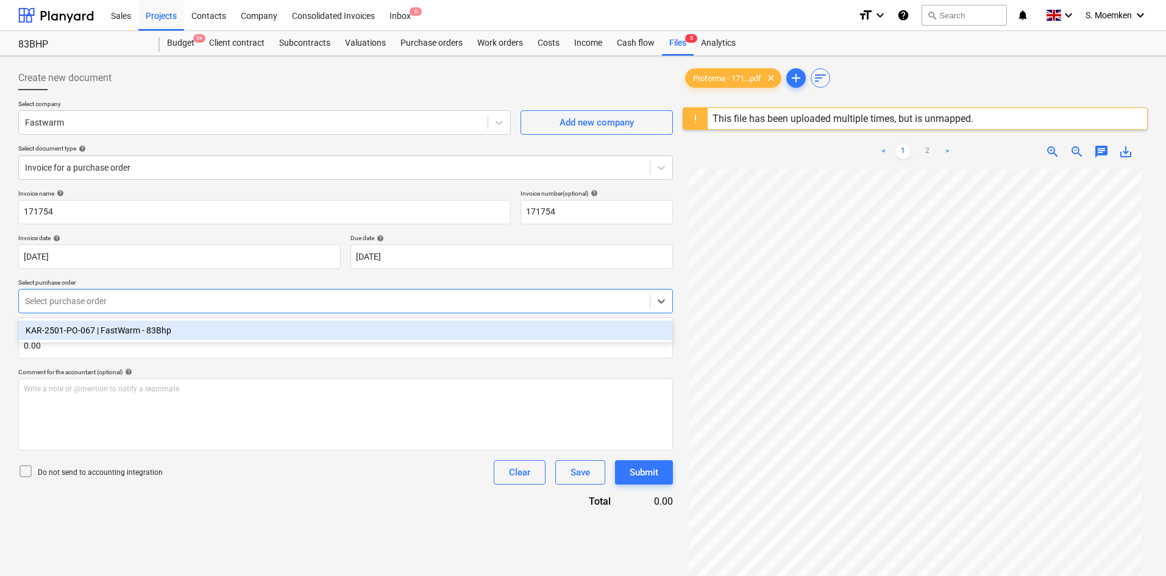
click at [209, 330] on div "KAR-2501-PO-067 | FastWarm - 83Bhp" at bounding box center [345, 331] width 655 height 20
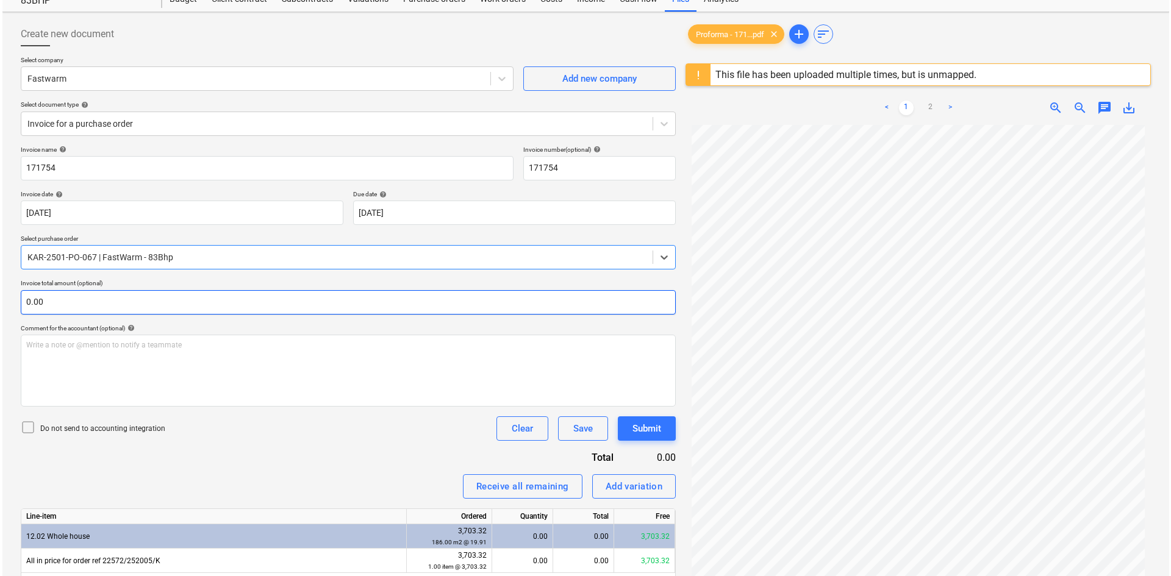
scroll to position [144, 0]
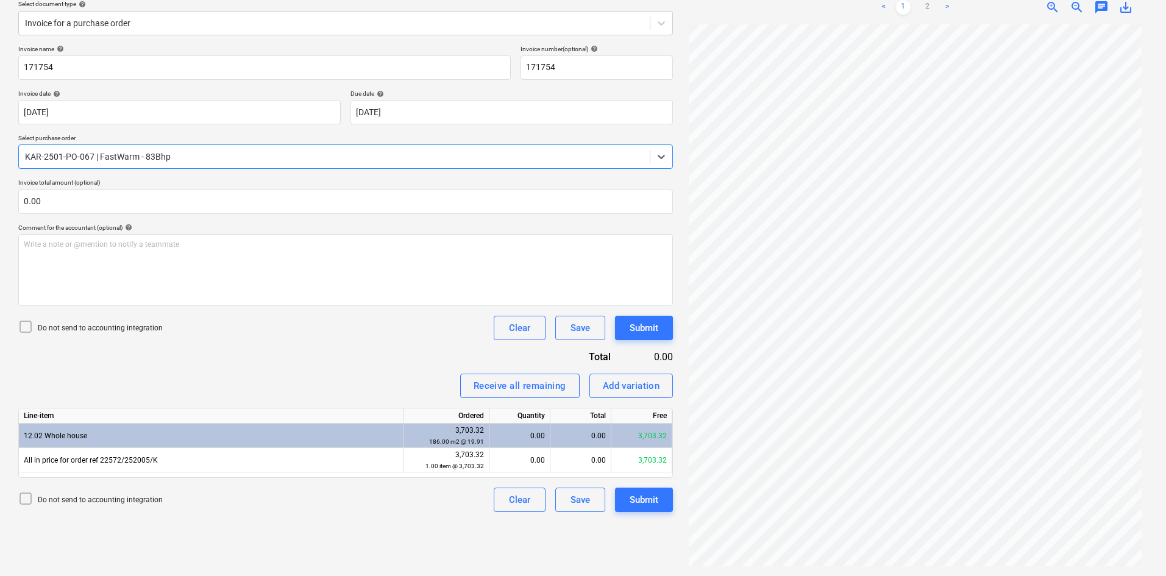
click at [28, 326] on icon at bounding box center [25, 326] width 15 height 15
click at [488, 385] on div "Receive all remaining" at bounding box center [520, 386] width 93 height 16
click at [650, 500] on div "Submit" at bounding box center [644, 500] width 29 height 16
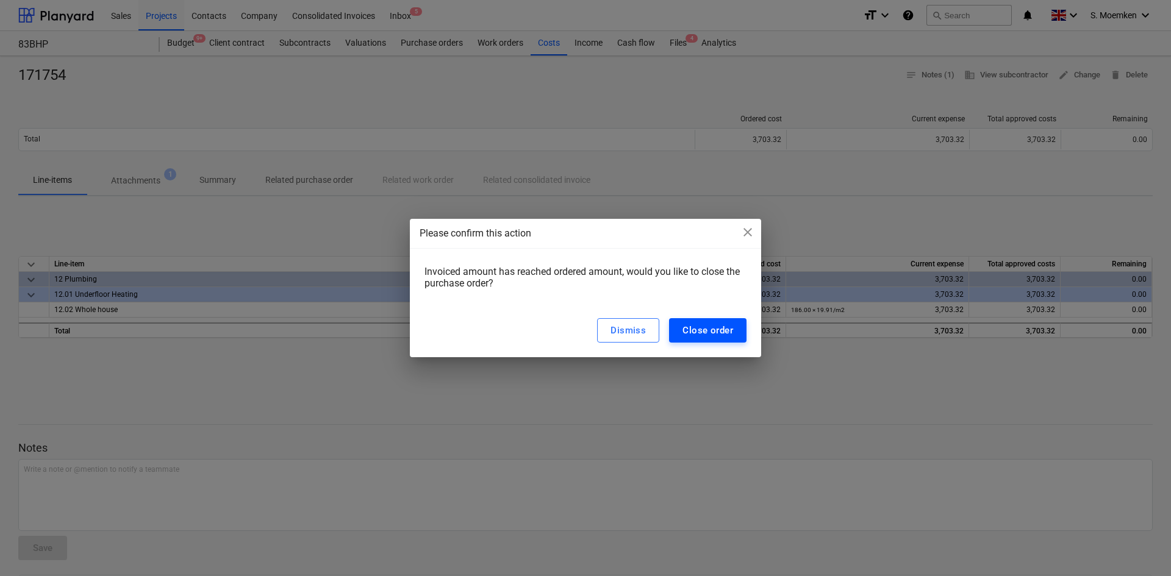
click at [721, 332] on div "Close order" at bounding box center [707, 330] width 51 height 16
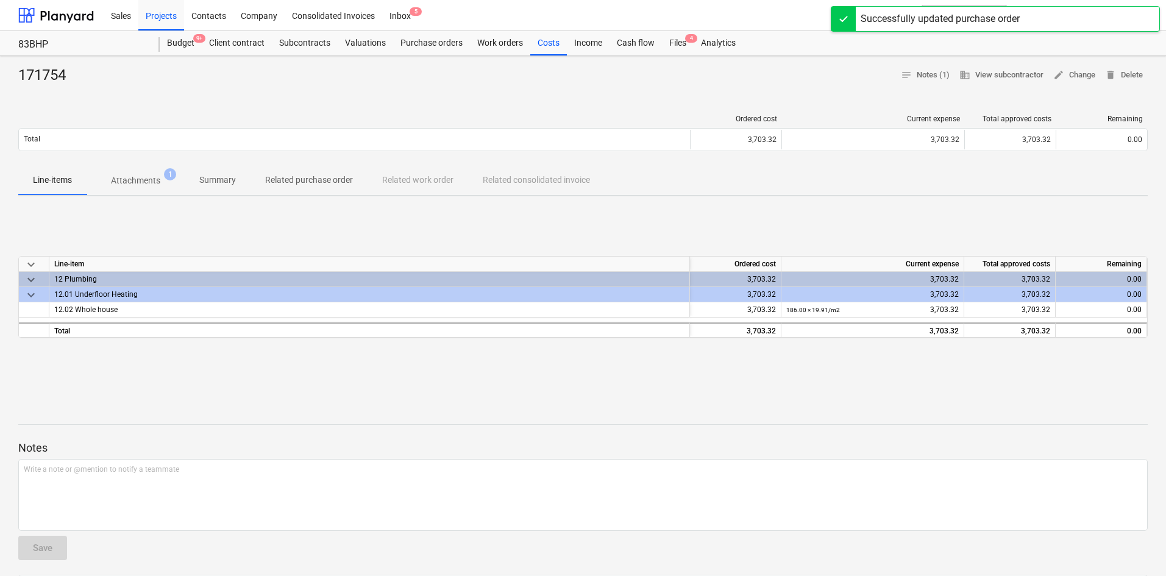
drag, startPoint x: 127, startPoint y: 192, endPoint x: 129, endPoint y: 180, distance: 11.7
click at [127, 192] on button "Attachments 1" at bounding box center [136, 180] width 98 height 29
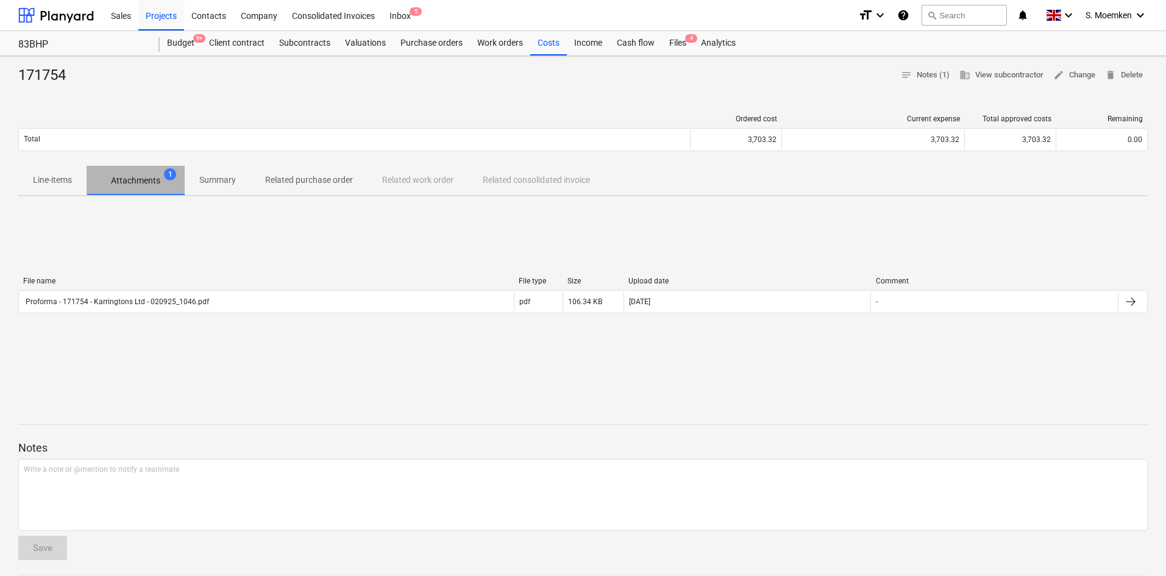
click at [131, 176] on p "Attachments" at bounding box center [135, 180] width 49 height 13
click at [544, 47] on div "Costs" at bounding box center [548, 43] width 37 height 24
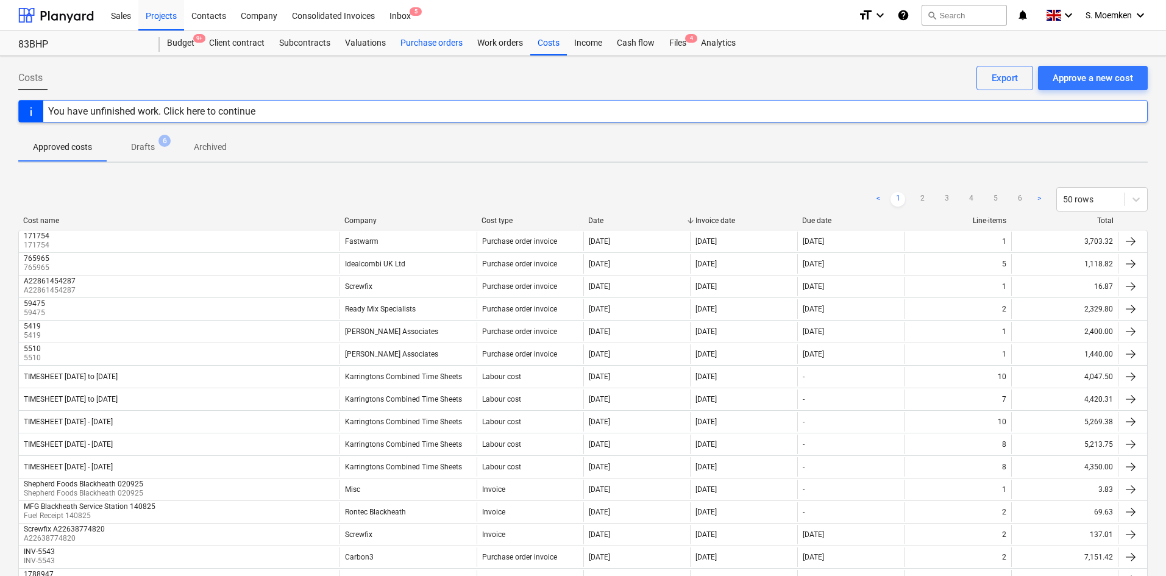
click at [424, 41] on div "Purchase orders" at bounding box center [431, 43] width 77 height 24
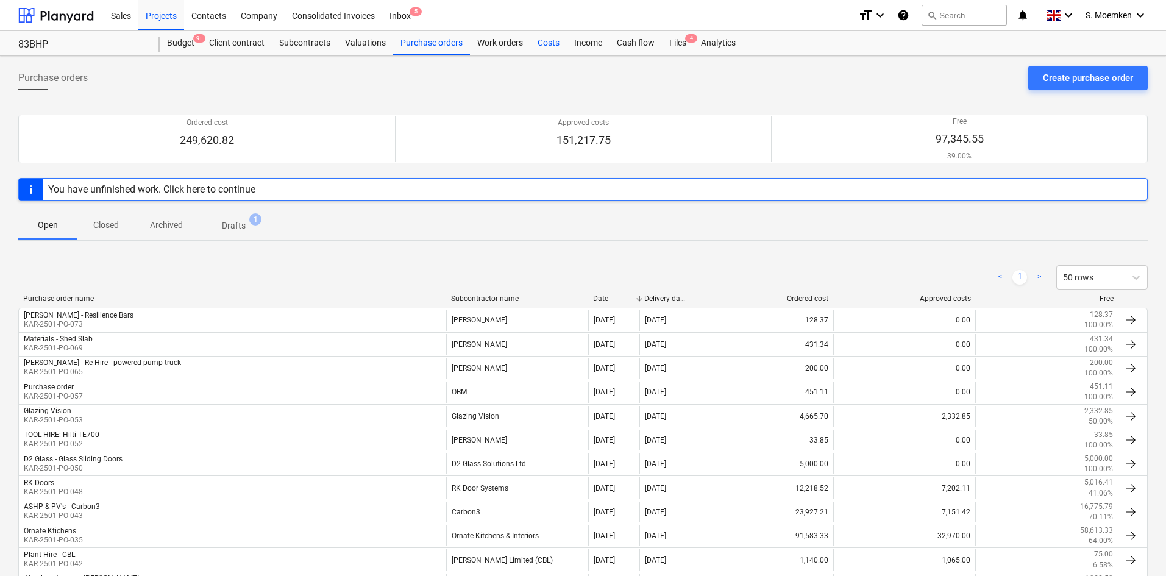
click at [551, 41] on div "Costs" at bounding box center [548, 43] width 37 height 24
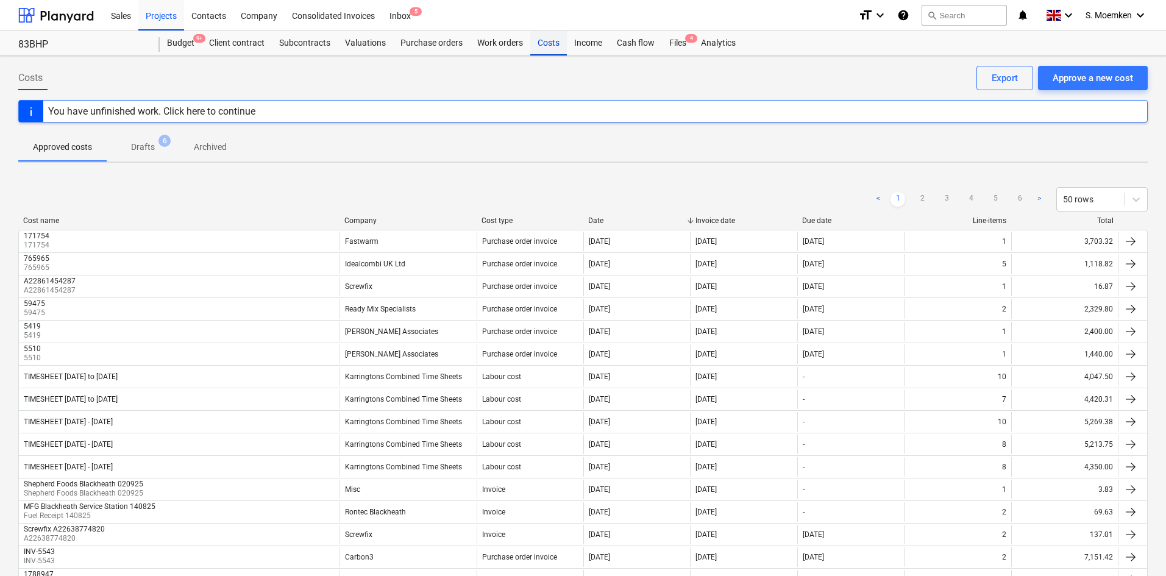
click at [548, 43] on div "Costs" at bounding box center [548, 43] width 37 height 24
click at [1097, 80] on div "Approve a new cost" at bounding box center [1093, 78] width 80 height 16
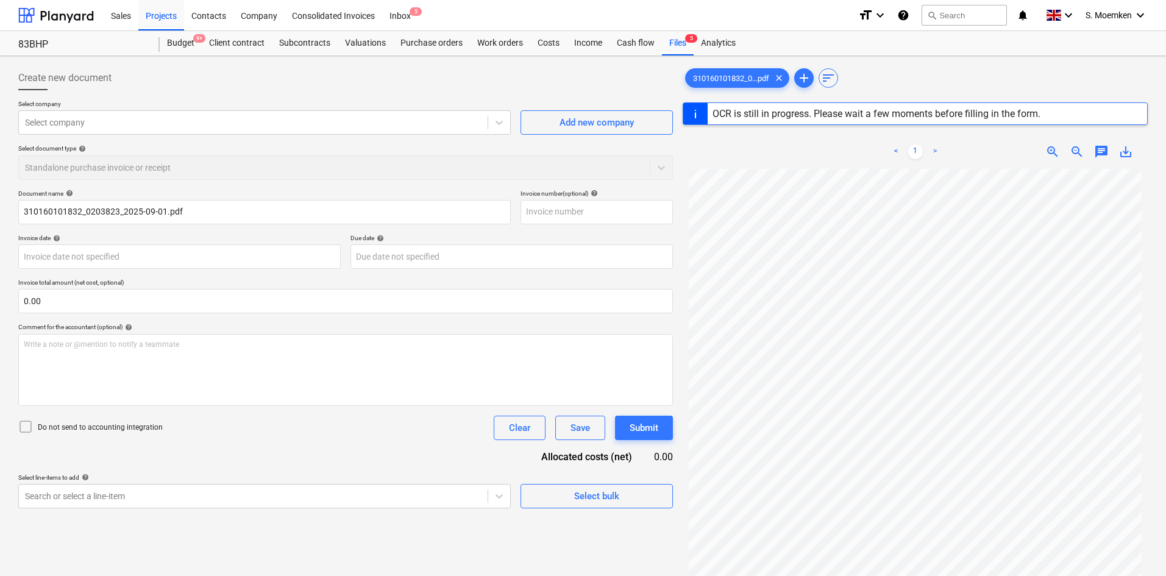
type input "310160101832"
type input "01 Sep 2025"
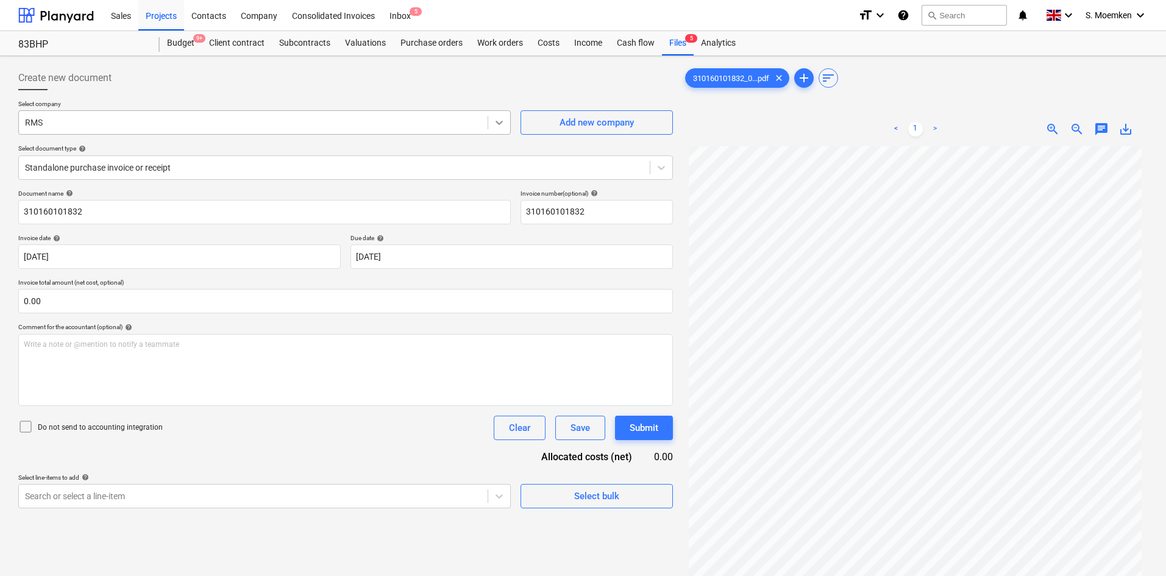
click at [498, 116] on div at bounding box center [499, 123] width 22 height 22
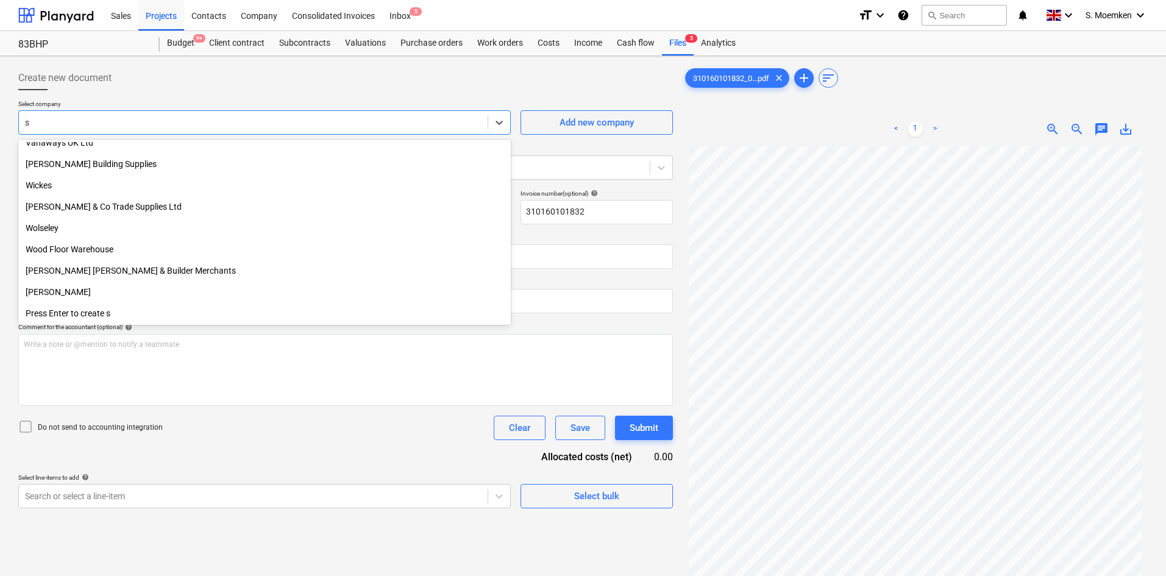
scroll to position [5984, 0]
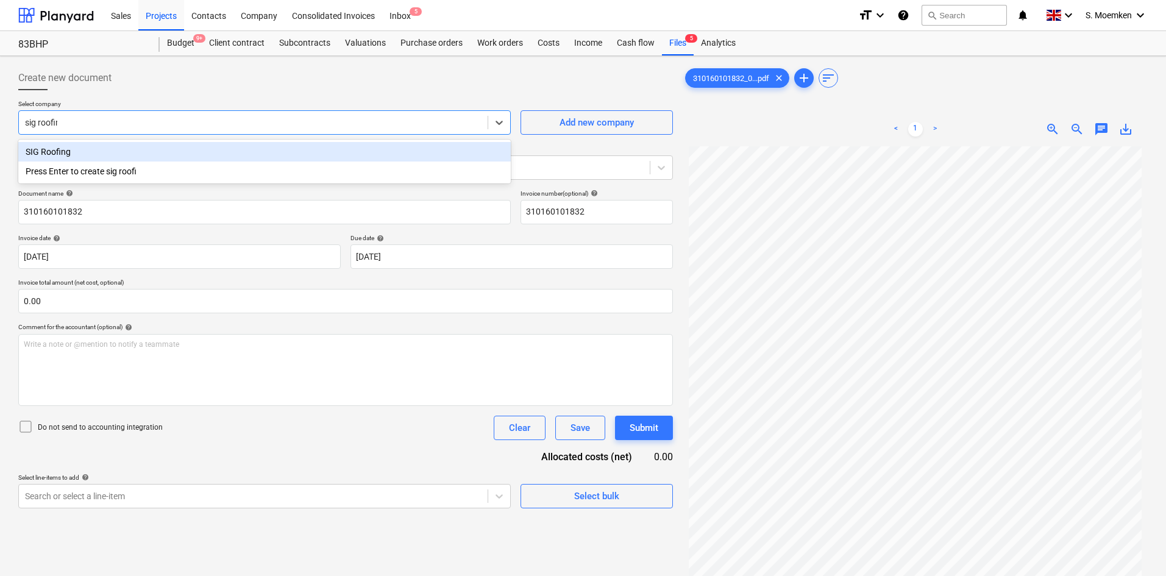
type input "sig roofing"
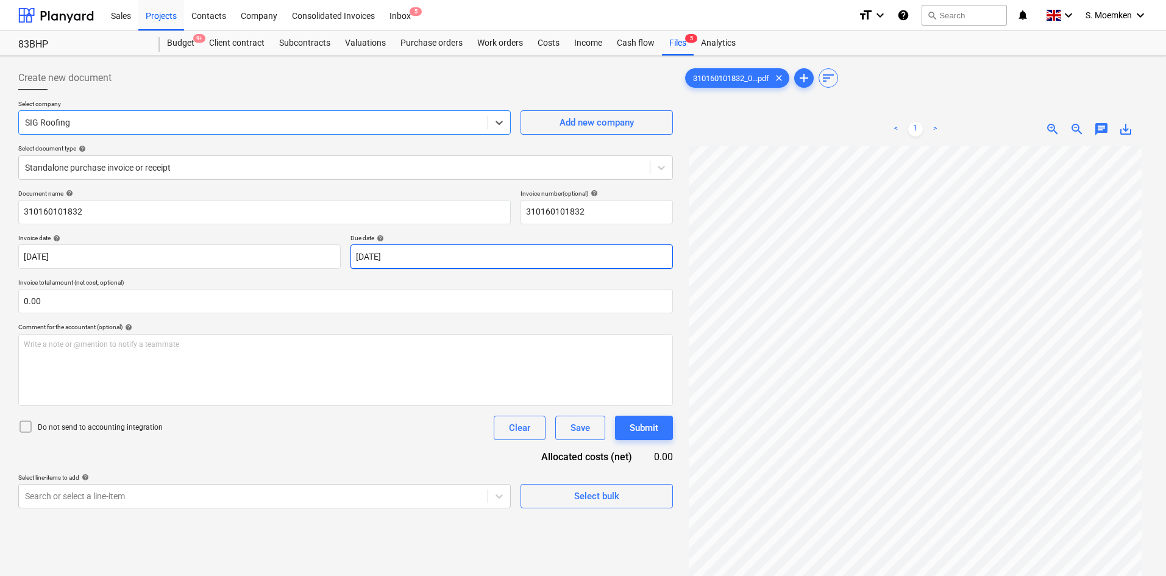
click at [502, 248] on body "Sales Projects Contacts Company Consolidated Invoices Inbox 5 format_size keybo…" at bounding box center [583, 288] width 1166 height 576
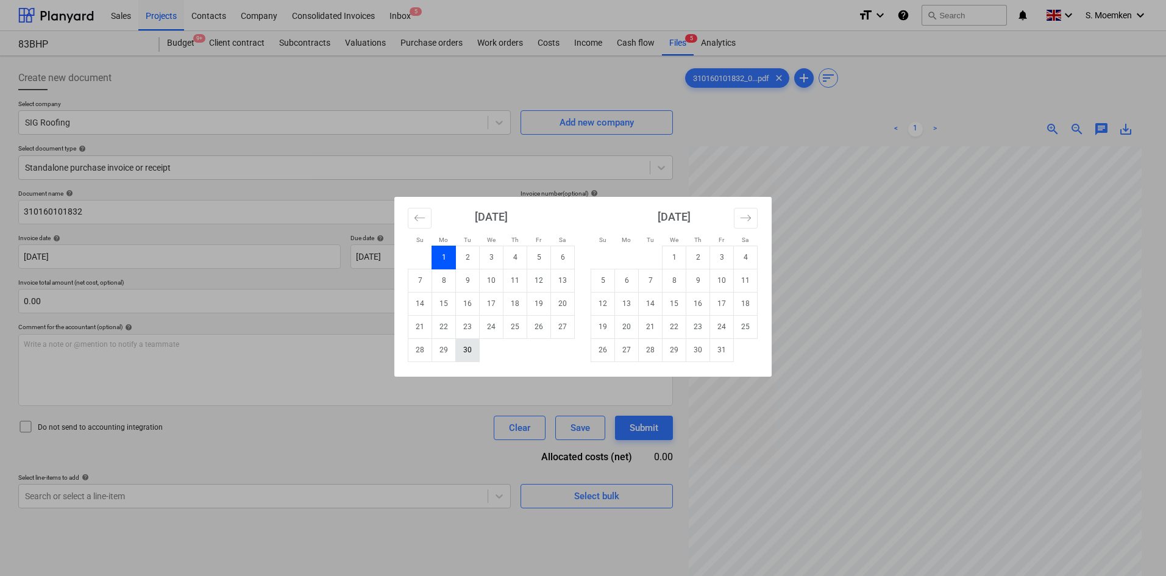
click at [468, 353] on td "30" at bounding box center [468, 349] width 24 height 23
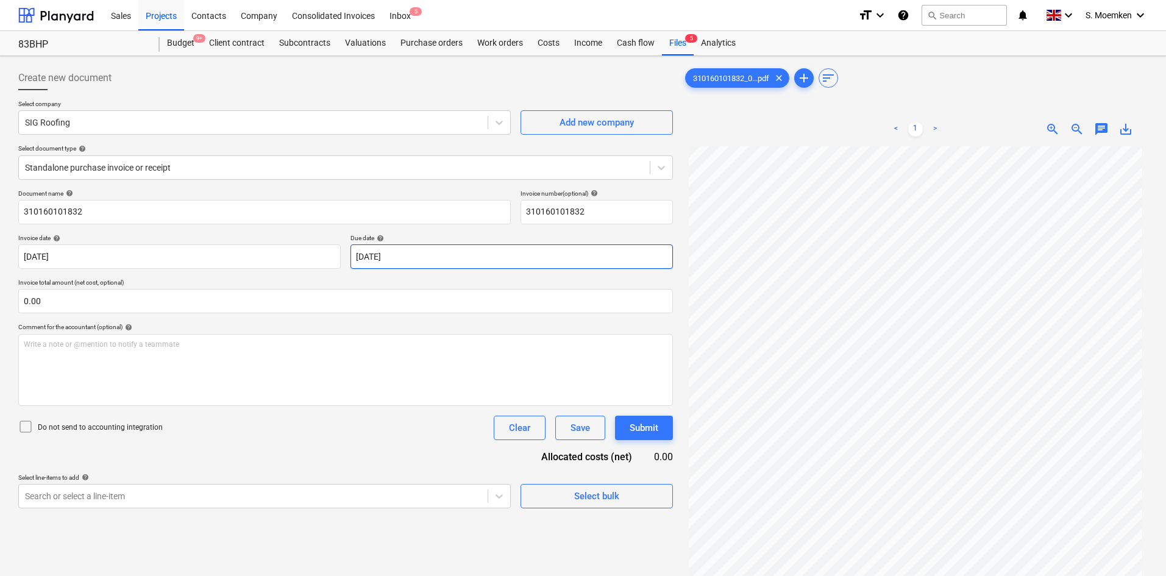
click at [481, 256] on body "Sales Projects Contacts Company Consolidated Invoices Inbox 5 format_size keybo…" at bounding box center [583, 288] width 1166 height 576
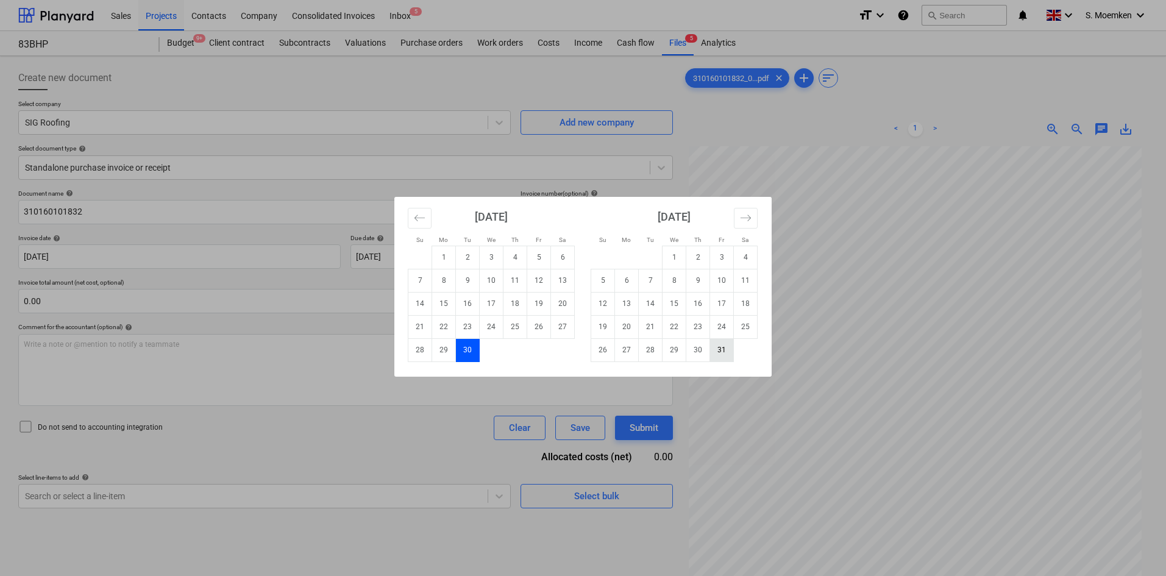
click at [725, 351] on td "31" at bounding box center [722, 349] width 24 height 23
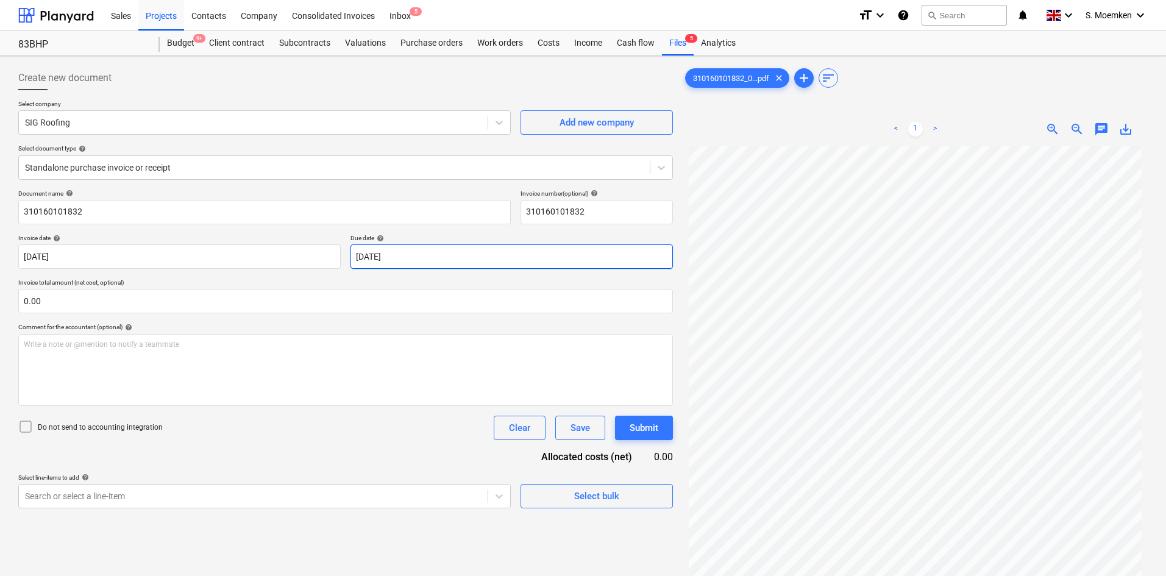
click at [389, 256] on body "Sales Projects Contacts Company Consolidated Invoices Inbox 5 format_size keybo…" at bounding box center [583, 288] width 1166 height 576
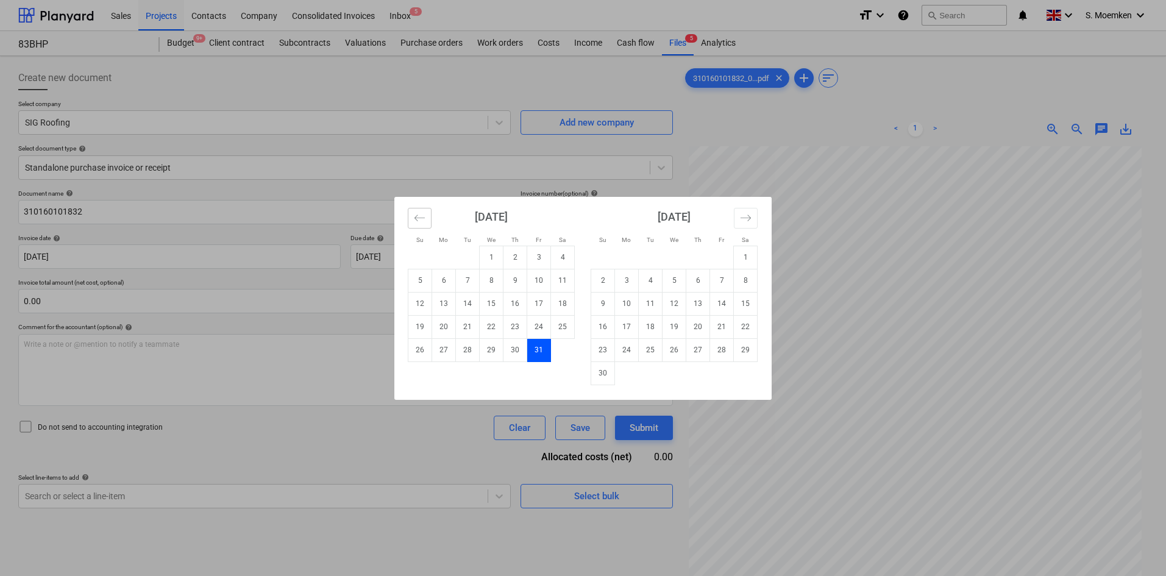
click at [415, 221] on icon "Move backward to switch to the previous month." at bounding box center [420, 218] width 12 height 12
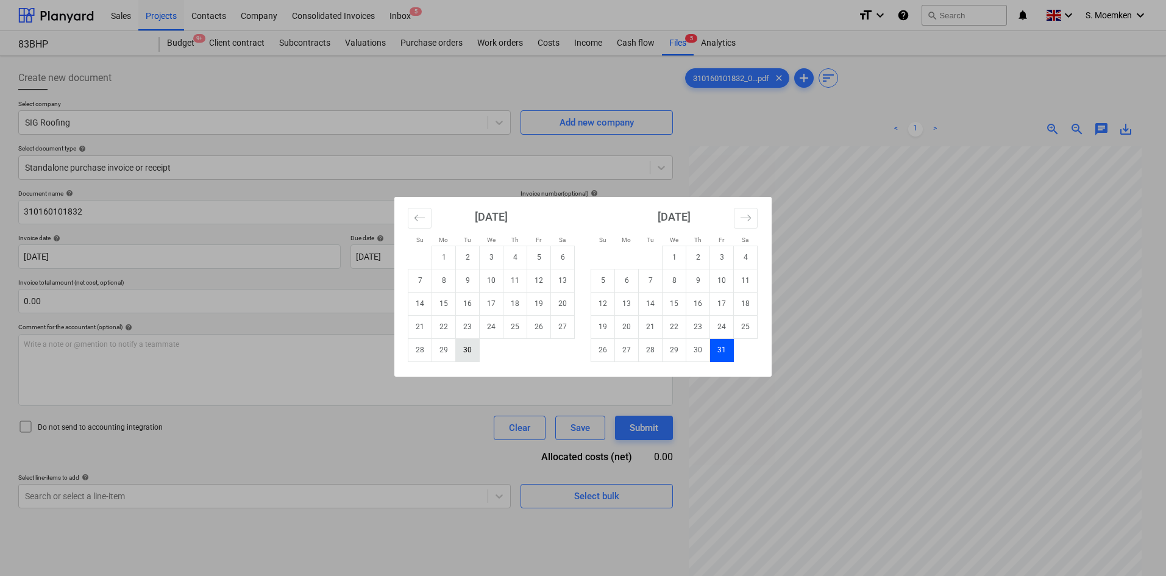
click at [469, 350] on td "30" at bounding box center [468, 349] width 24 height 23
type input "30 Sep 2025"
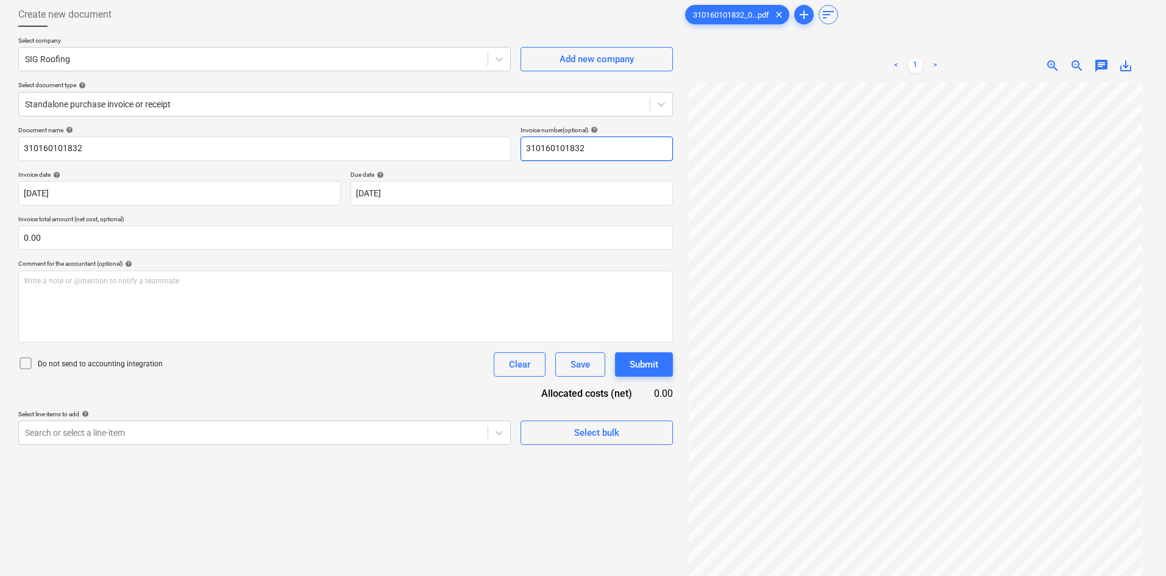
scroll to position [122, 0]
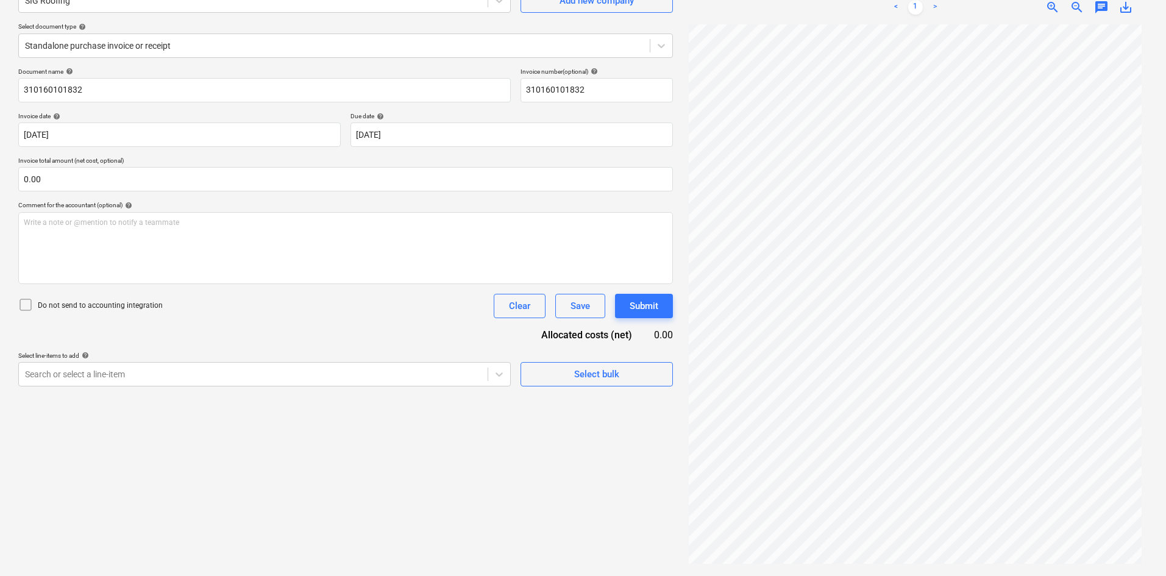
click at [26, 305] on icon at bounding box center [25, 305] width 15 height 15
click at [397, 366] on div "Search or select a line-item" at bounding box center [253, 374] width 469 height 17
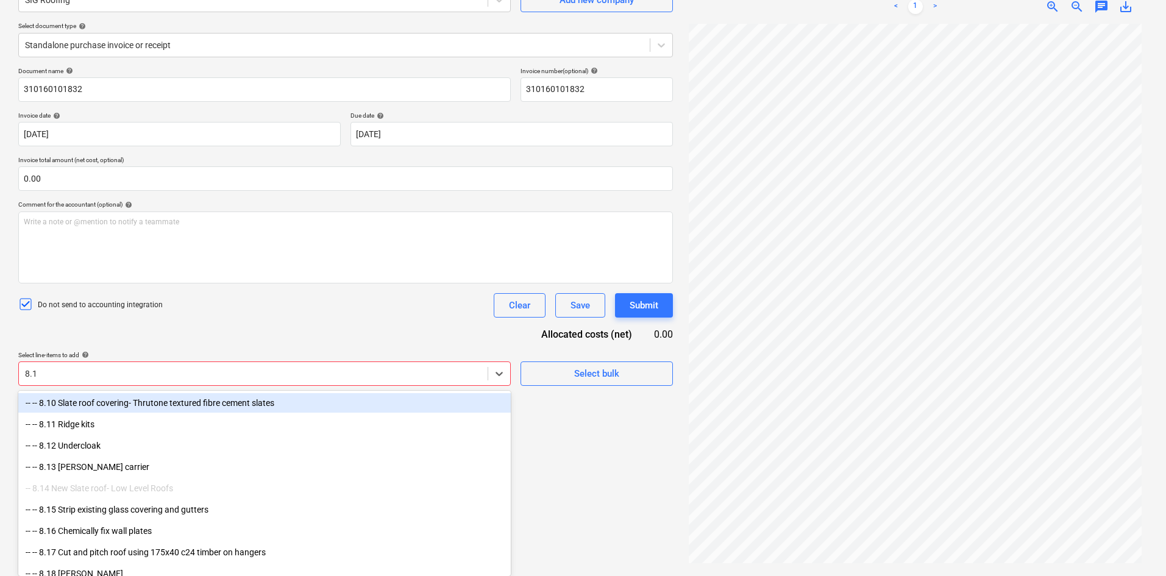
type input "8.13"
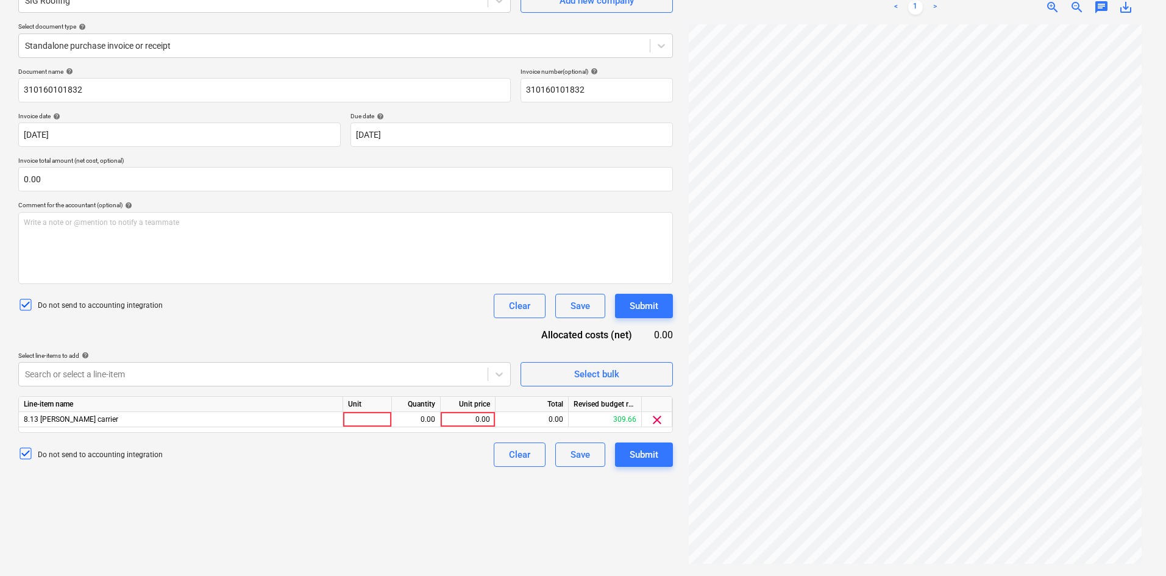
click at [308, 318] on div "Document name help 310160101832 Invoice number (optional) help 310160101832 Inv…" at bounding box center [345, 267] width 655 height 399
click at [666, 417] on div "clear" at bounding box center [657, 419] width 30 height 15
click at [658, 419] on span "clear" at bounding box center [657, 420] width 15 height 15
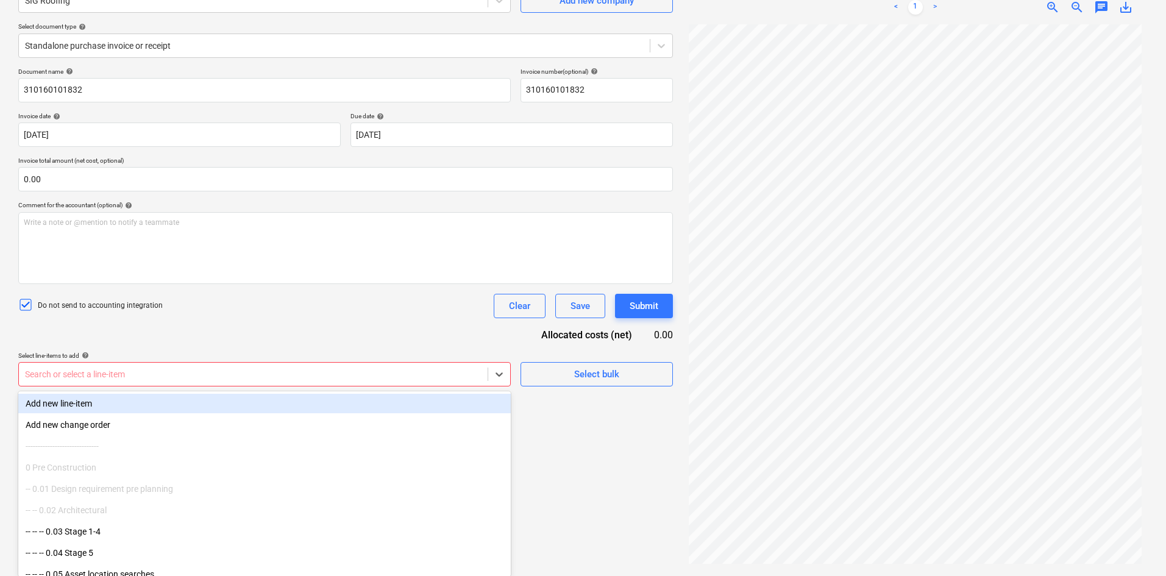
click at [204, 363] on div "Search or select a line-item" at bounding box center [264, 374] width 493 height 24
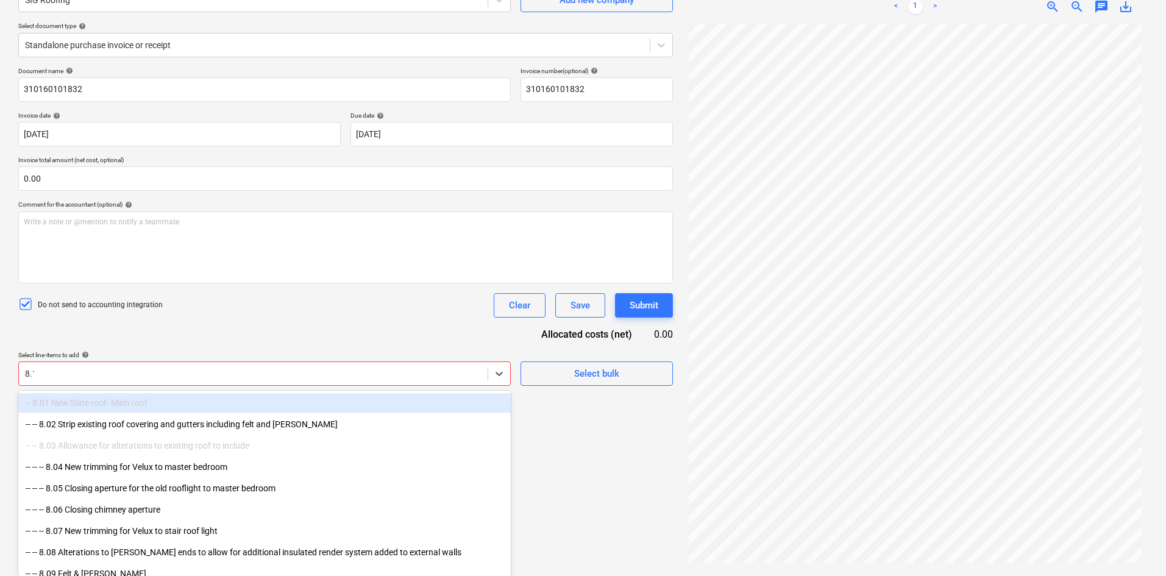
type input "8.13"
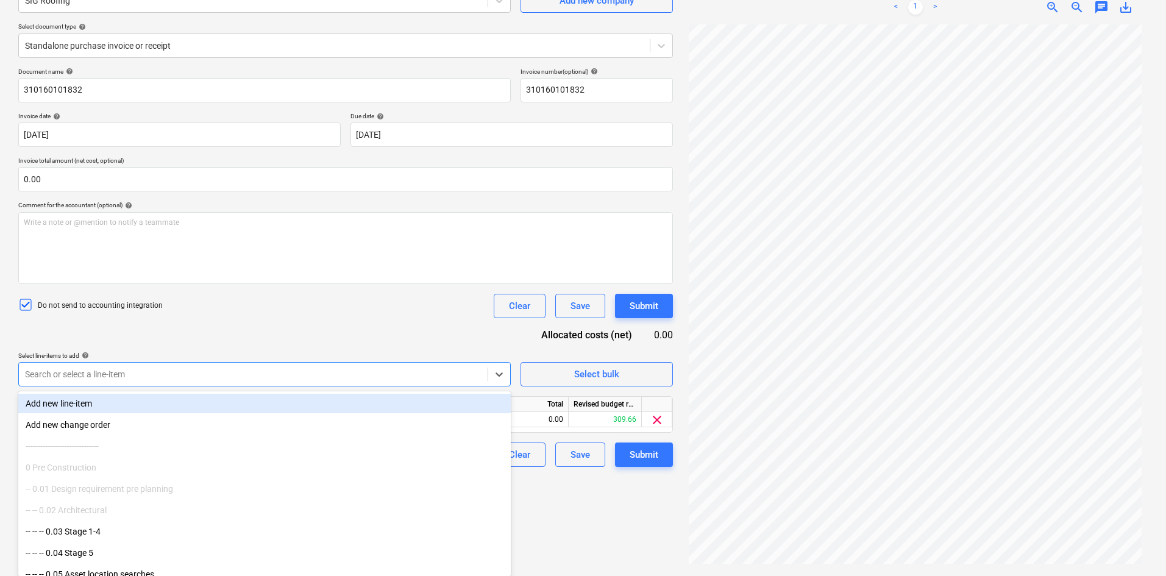
click at [383, 303] on div "Do not send to accounting integration Clear Save Submit" at bounding box center [345, 306] width 655 height 24
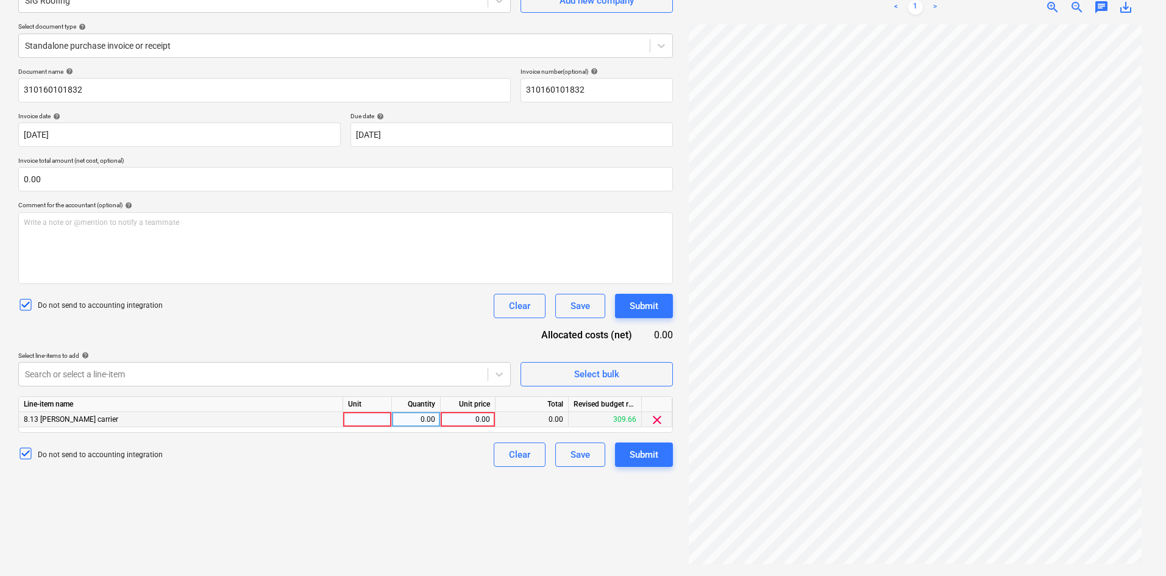
click at [373, 418] on div at bounding box center [367, 419] width 49 height 15
type input "Item"
click at [494, 413] on div "0.00" at bounding box center [468, 419] width 55 height 15
type input "69.27"
click at [635, 459] on div "Submit" at bounding box center [644, 455] width 29 height 16
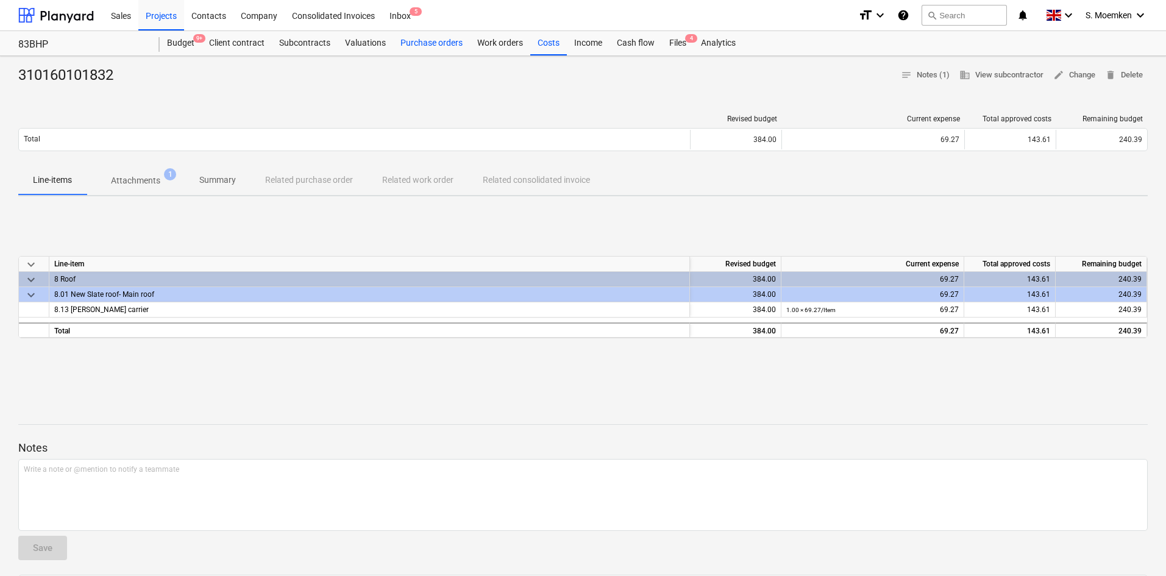
click at [435, 43] on div "Purchase orders" at bounding box center [431, 43] width 77 height 24
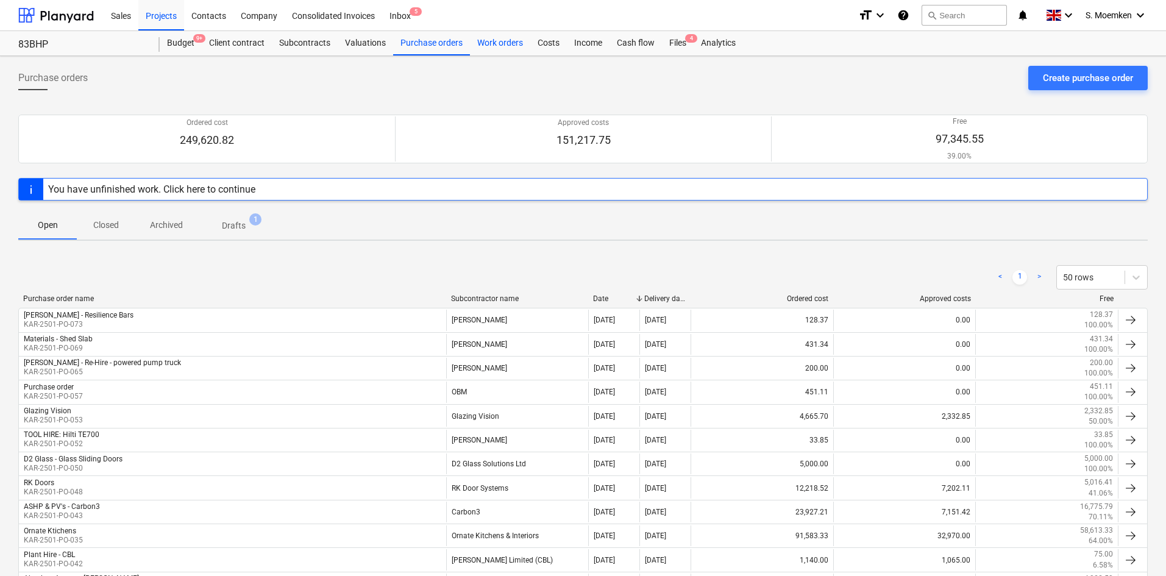
click at [499, 41] on div "Work orders" at bounding box center [500, 43] width 60 height 24
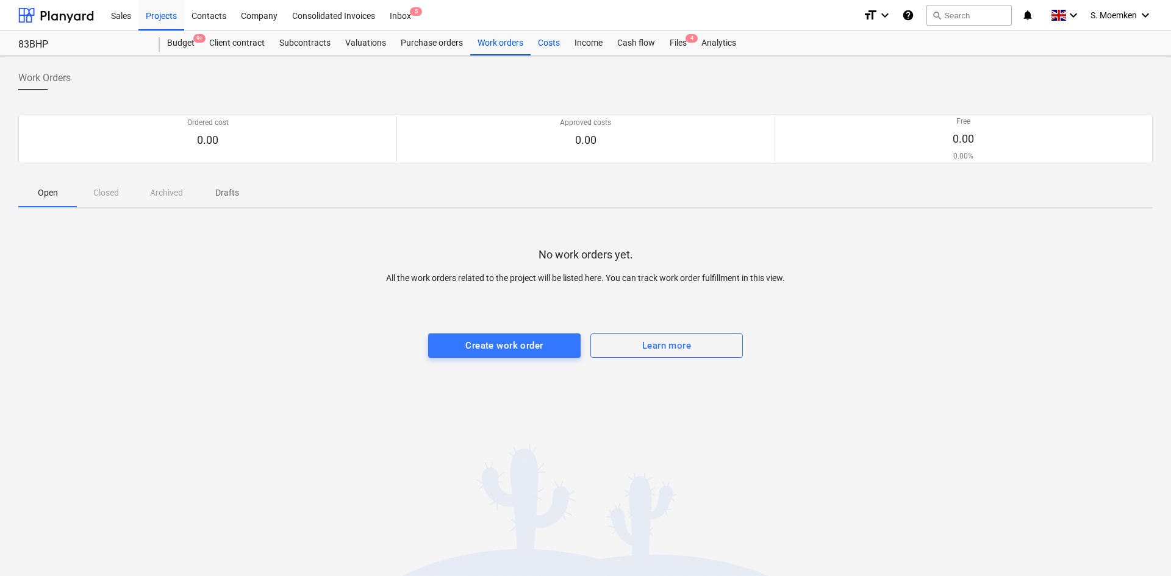
click at [548, 41] on div "Costs" at bounding box center [548, 43] width 37 height 24
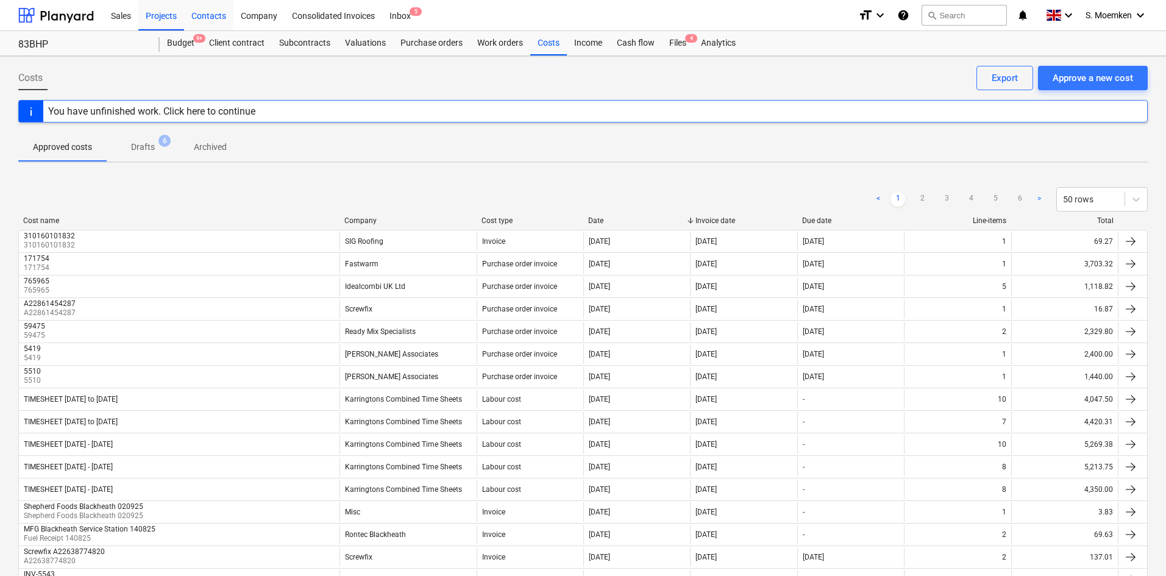
click at [217, 16] on div "Contacts" at bounding box center [208, 14] width 49 height 31
click at [1095, 77] on div "Approve a new cost" at bounding box center [1093, 78] width 80 height 16
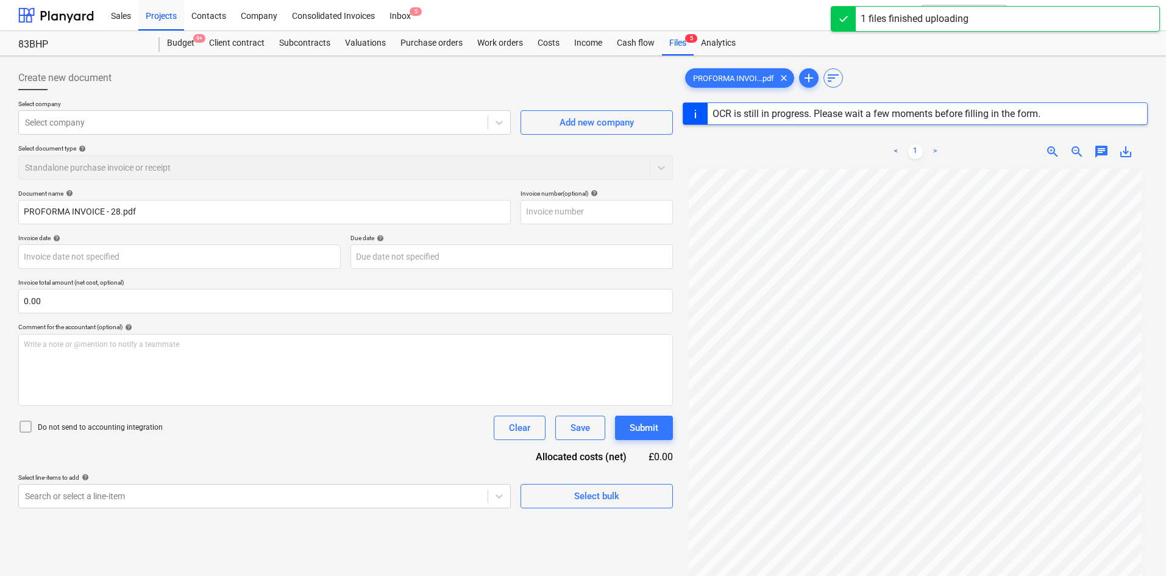
type input "28"
type input "02 Sep 2025"
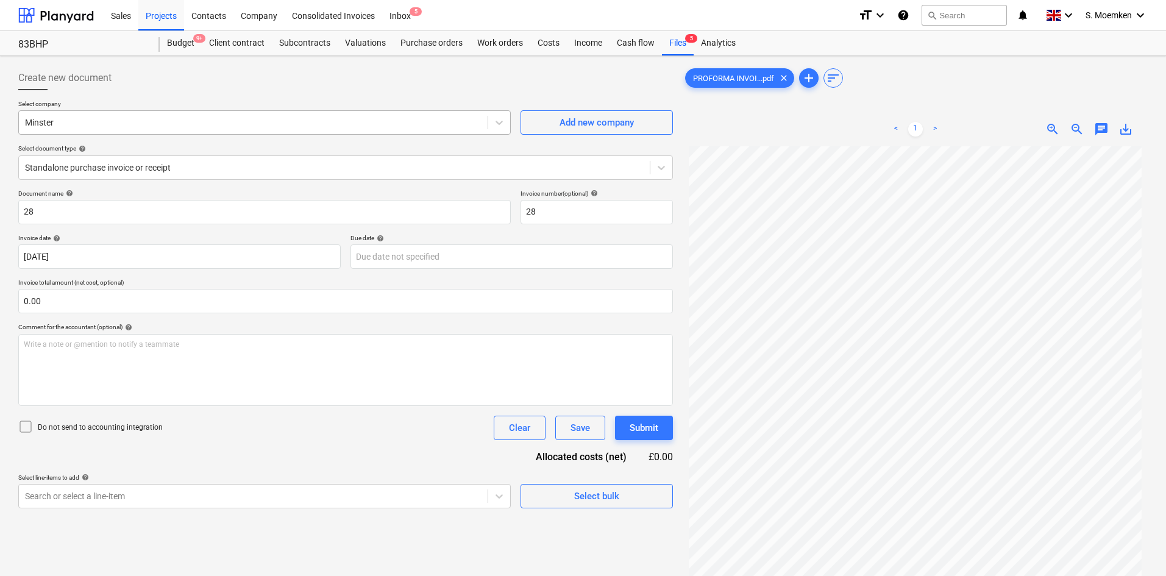
click at [225, 120] on div at bounding box center [253, 122] width 457 height 12
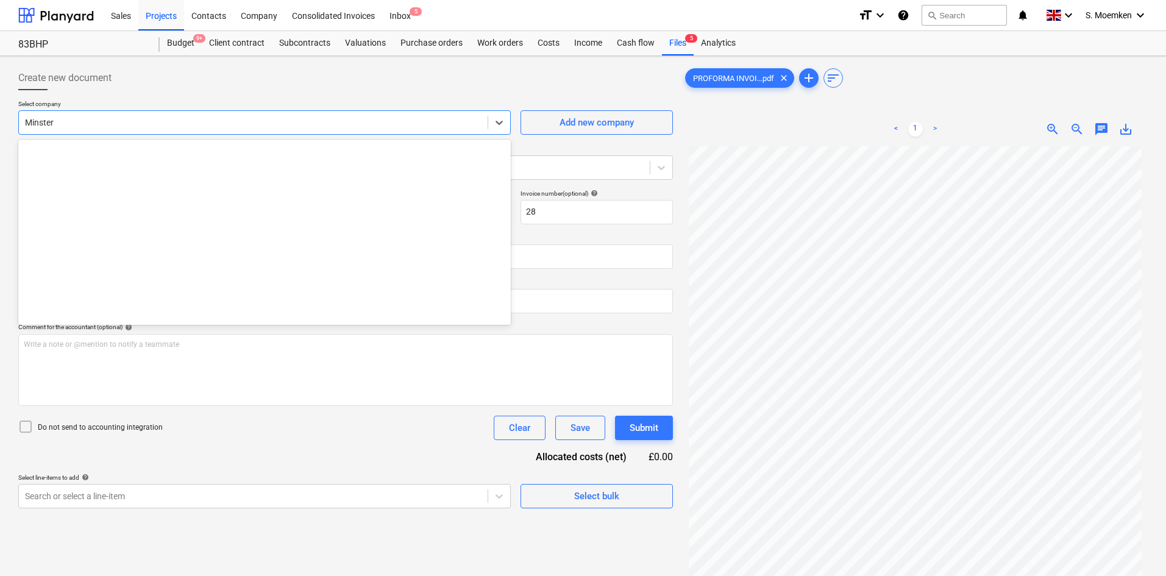
scroll to position [4908, 0]
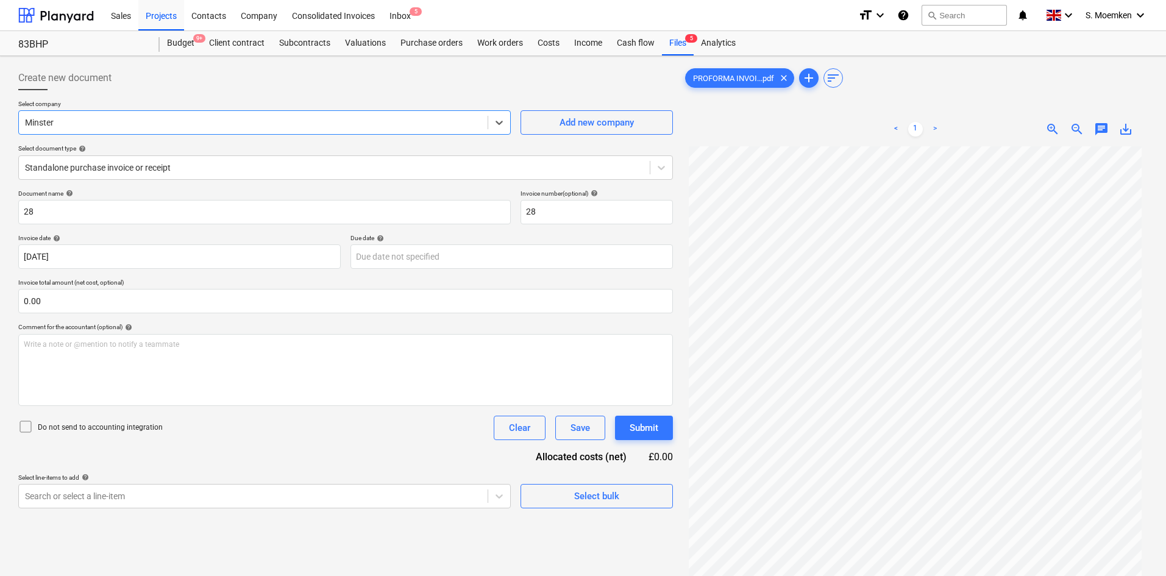
drag, startPoint x: 211, startPoint y: 121, endPoint x: 8, endPoint y: 127, distance: 203.1
click at [9, 129] on div "Create new document Select company Select is focused ,type to refine list, pres…" at bounding box center [583, 377] width 1166 height 642
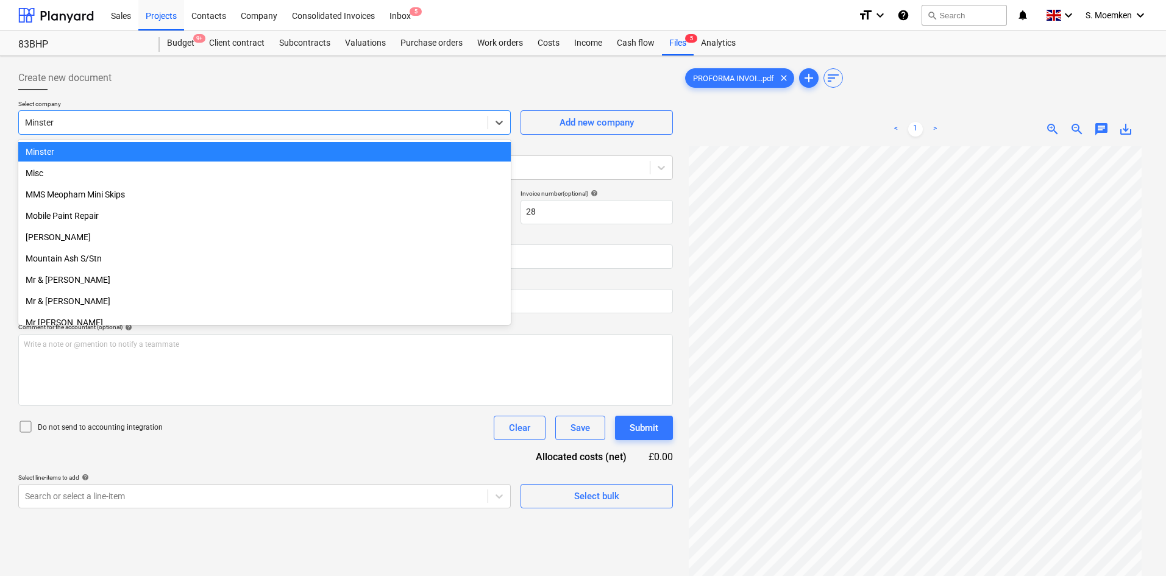
drag, startPoint x: 63, startPoint y: 121, endPoint x: 1, endPoint y: 118, distance: 61.6
click at [1, 118] on div "Create new document Select company option Minster selected, 231 of 398. 398 res…" at bounding box center [583, 377] width 1166 height 642
click at [99, 117] on div at bounding box center [253, 122] width 457 height 12
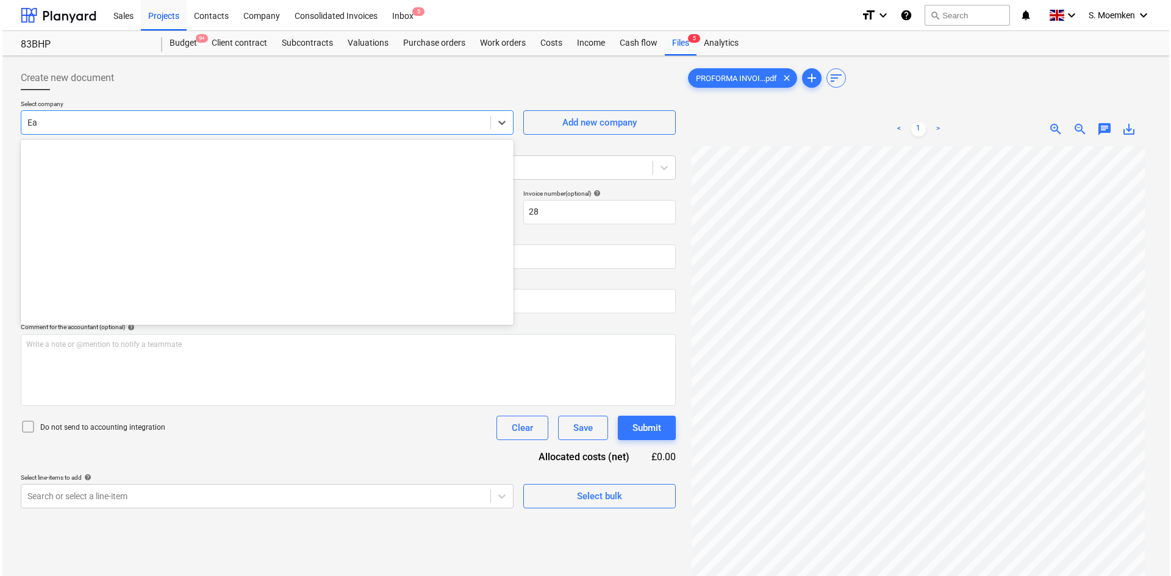
scroll to position [308, 0]
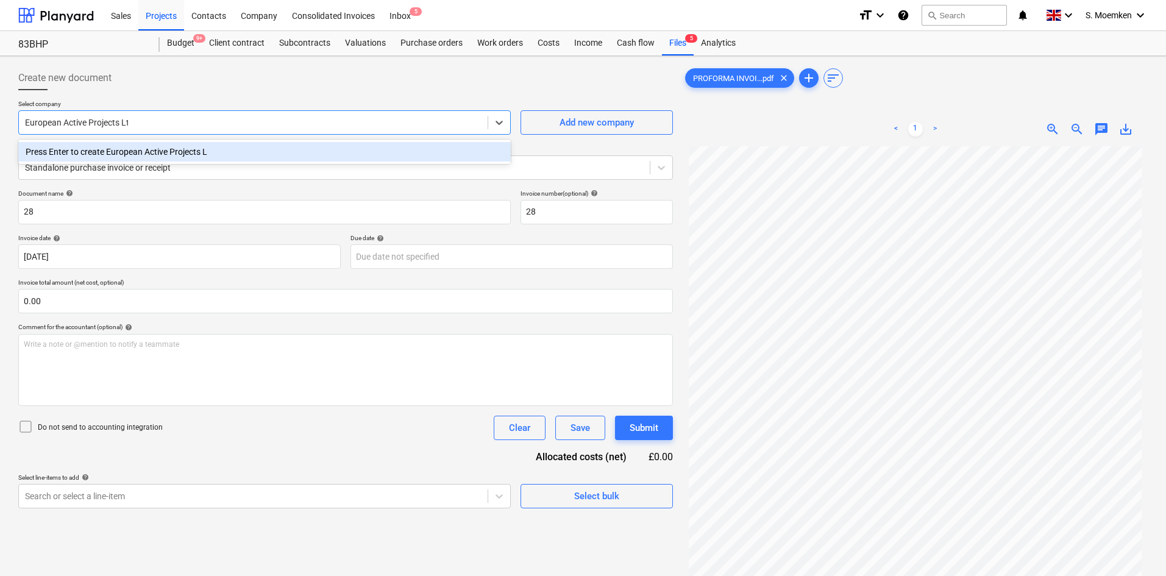
type input "European Active Projects Ltd"
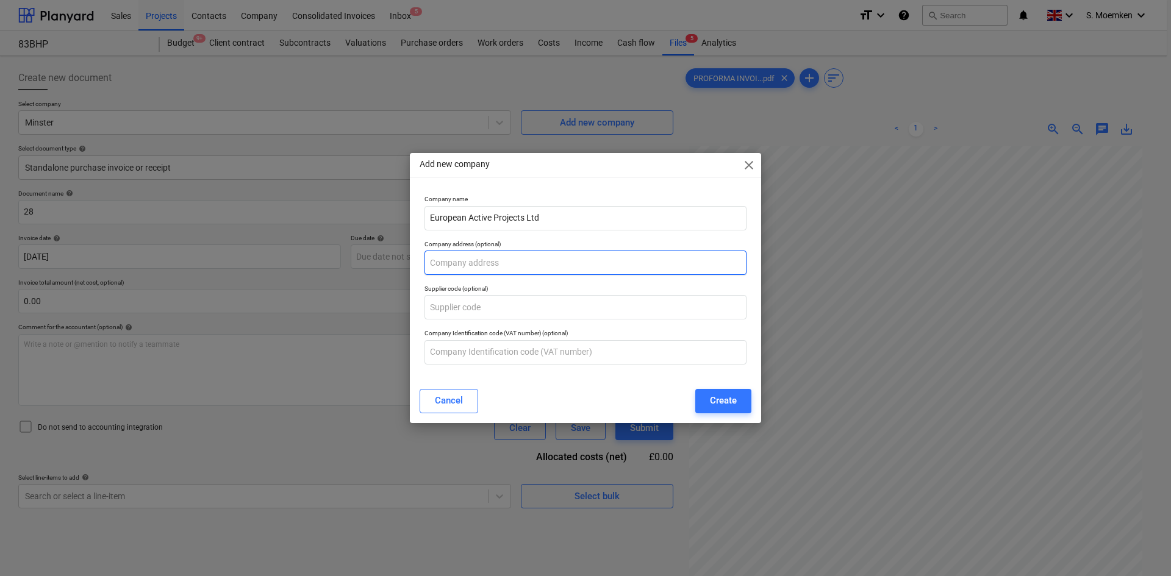
click at [521, 259] on input "text" at bounding box center [585, 263] width 322 height 24
type input "Unit 1, Steelfields Industrial Estate, Owens Way, Gads Hill, Gillingham, Kent. …"
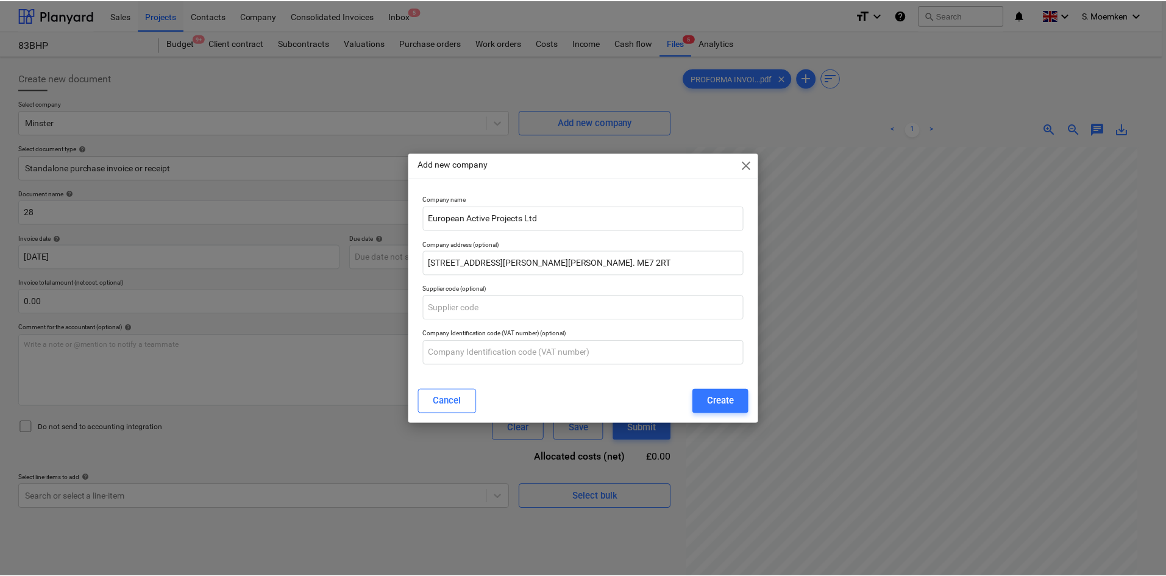
scroll to position [0, 0]
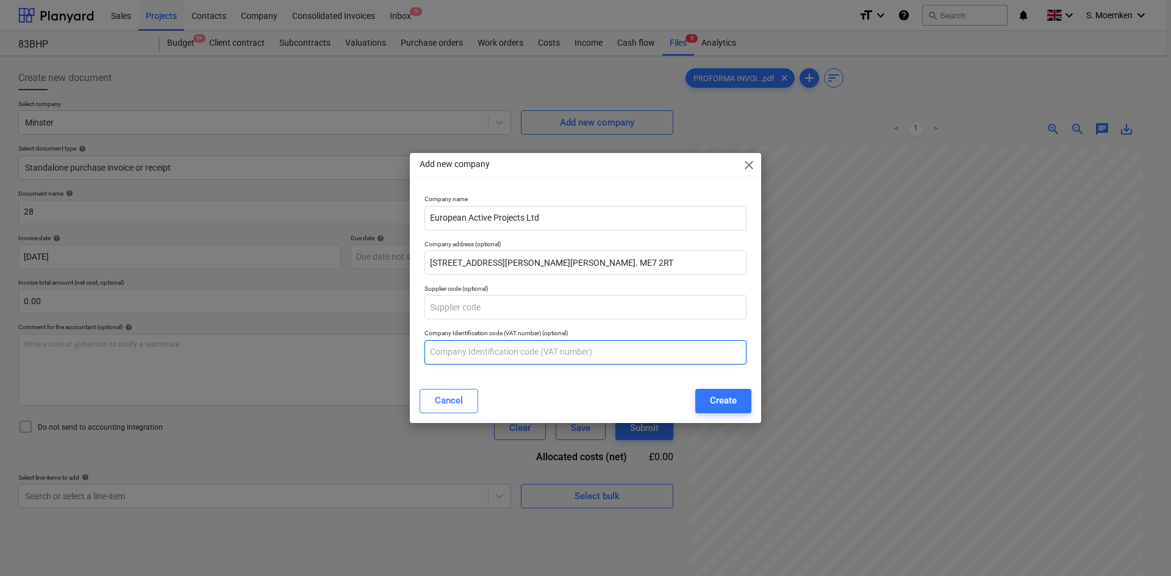
click at [487, 349] on input "text" at bounding box center [585, 352] width 322 height 24
type input "837391013"
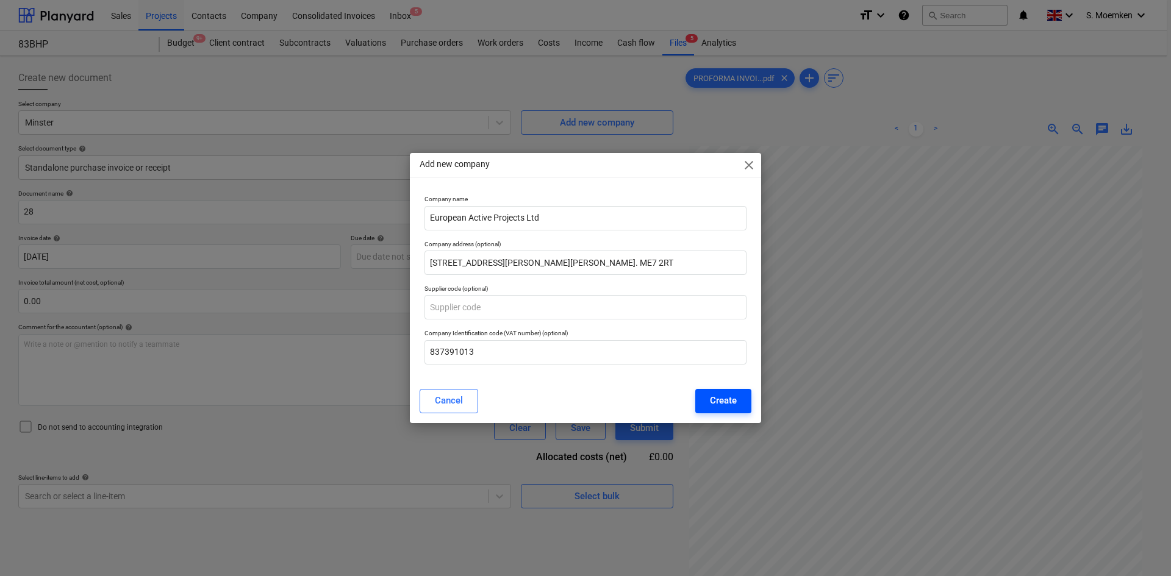
click at [716, 398] on div "Create" at bounding box center [723, 401] width 27 height 16
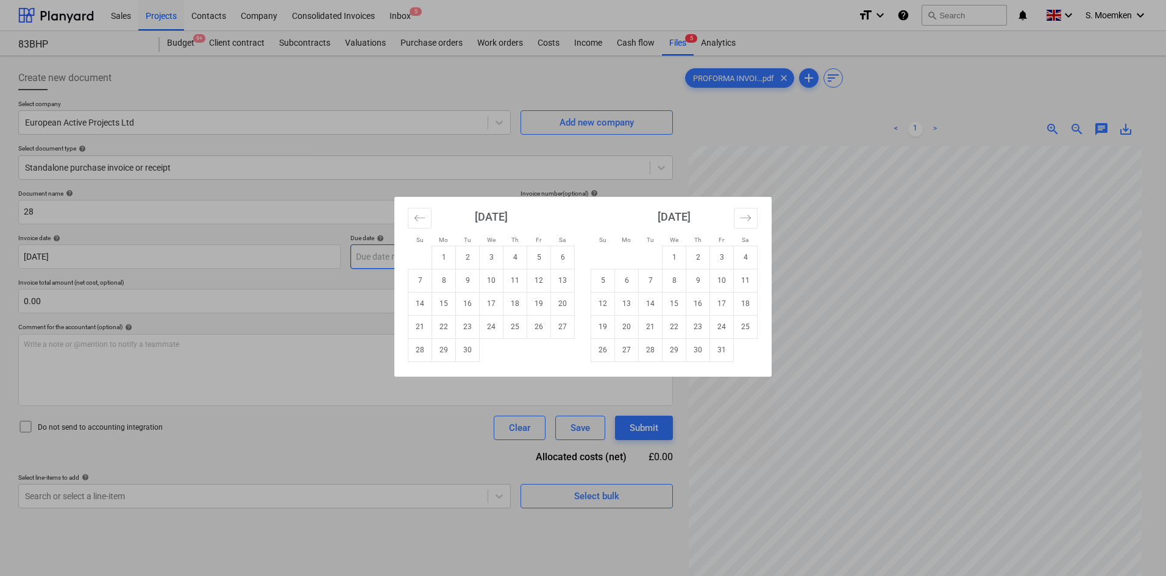
click at [416, 257] on body "Sales Projects Contacts Company Consolidated Invoices Inbox 5 format_size keybo…" at bounding box center [583, 288] width 1166 height 576
click at [474, 304] on td "16" at bounding box center [468, 303] width 24 height 23
type input "16 Sep 2025"
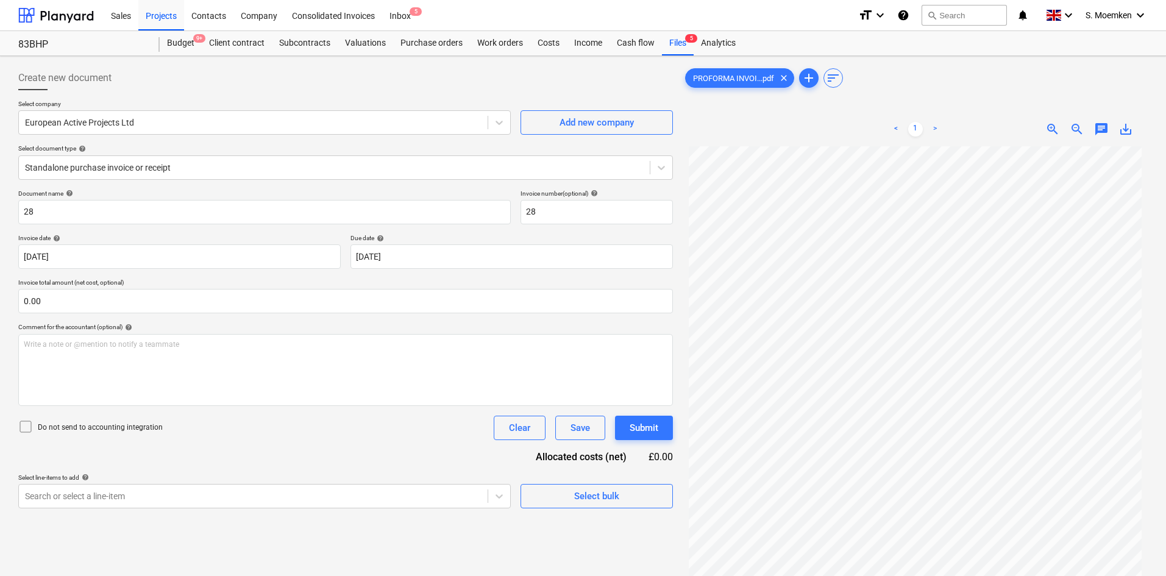
click at [27, 429] on icon at bounding box center [25, 426] width 15 height 15
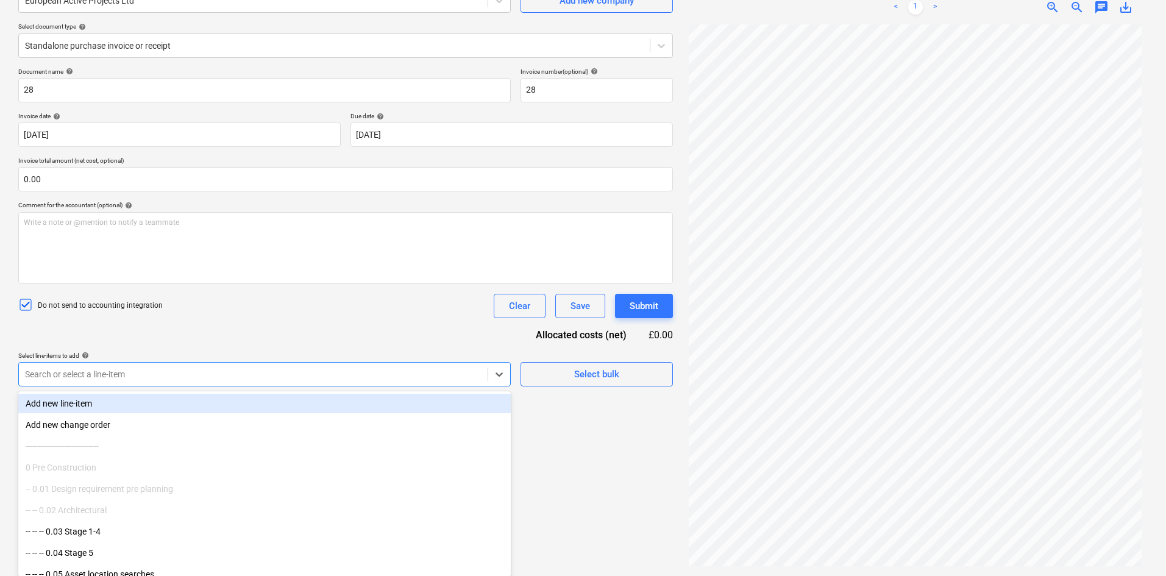
scroll to position [123, 0]
click at [285, 378] on div at bounding box center [253, 374] width 457 height 12
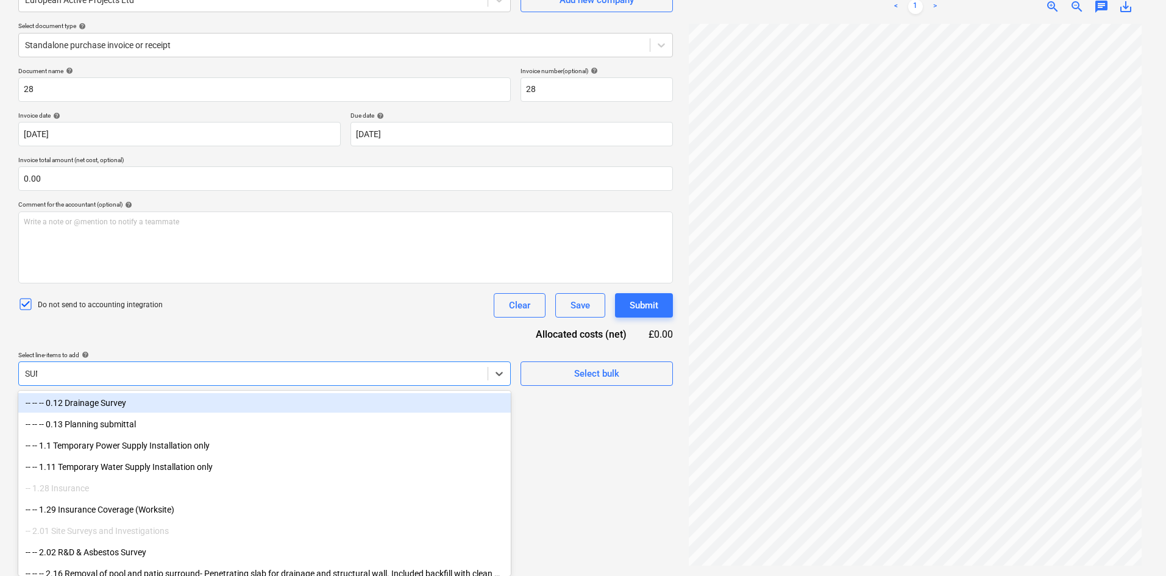
scroll to position [122, 0]
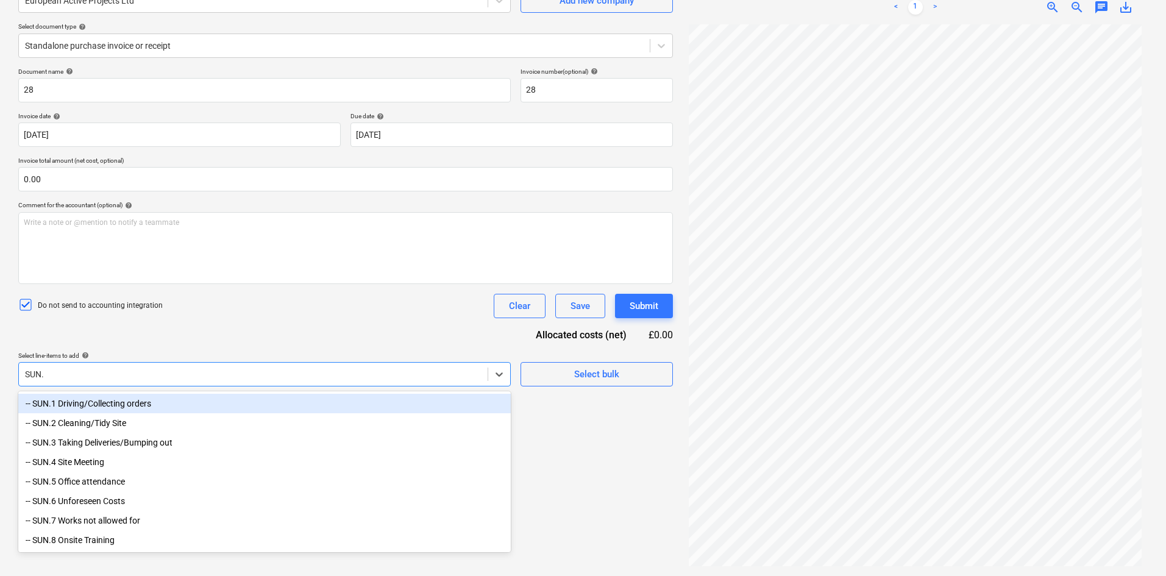
type input "SUN.7"
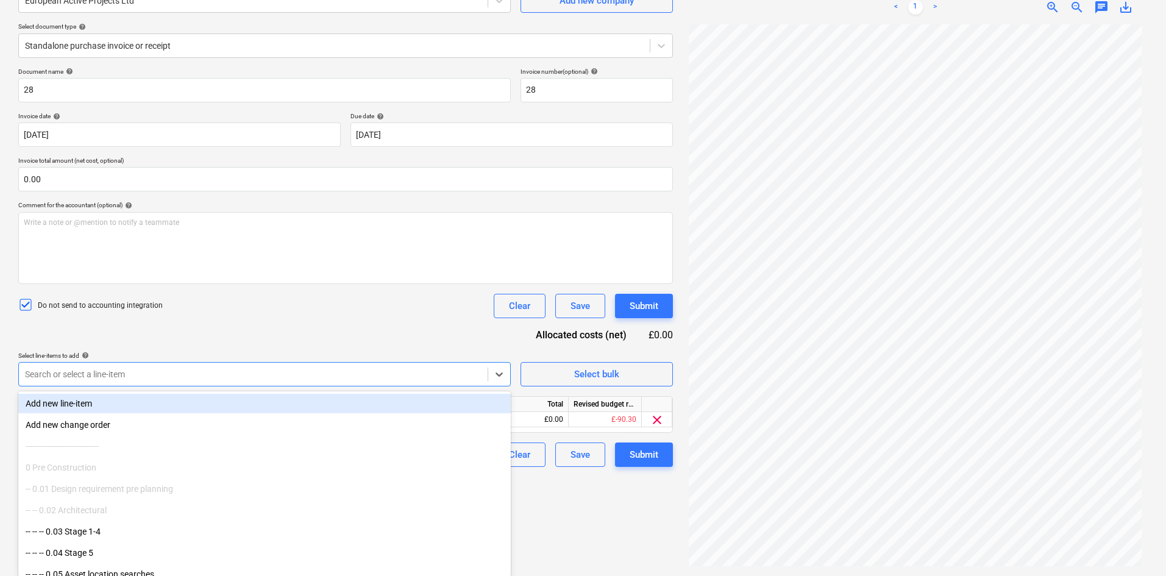
click at [407, 315] on div "Do not send to accounting integration Clear Save Submit" at bounding box center [345, 306] width 655 height 24
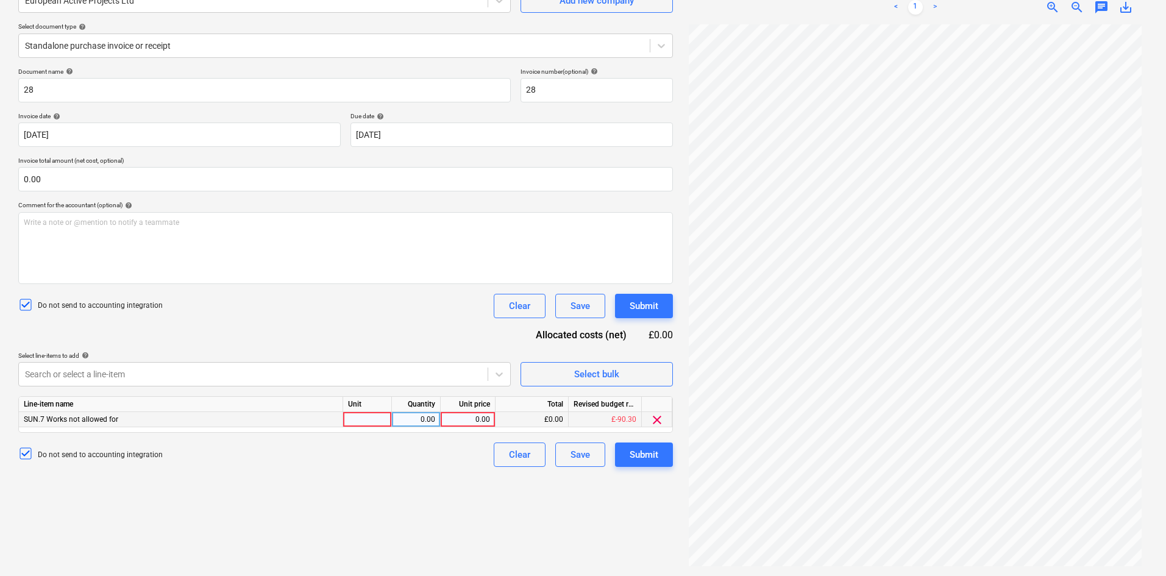
click at [366, 417] on div at bounding box center [367, 419] width 49 height 15
type input "Item"
type input "255.00"
click at [374, 309] on div "Do not send to accounting integration Clear Save Submit" at bounding box center [345, 306] width 655 height 24
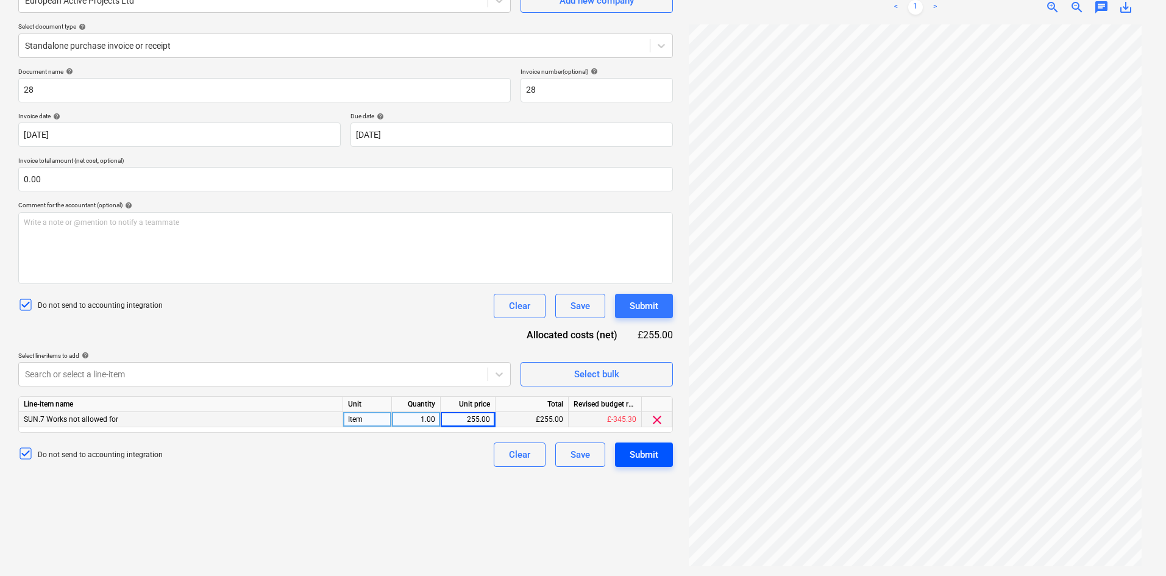
click at [645, 460] on div "Submit" at bounding box center [644, 455] width 29 height 16
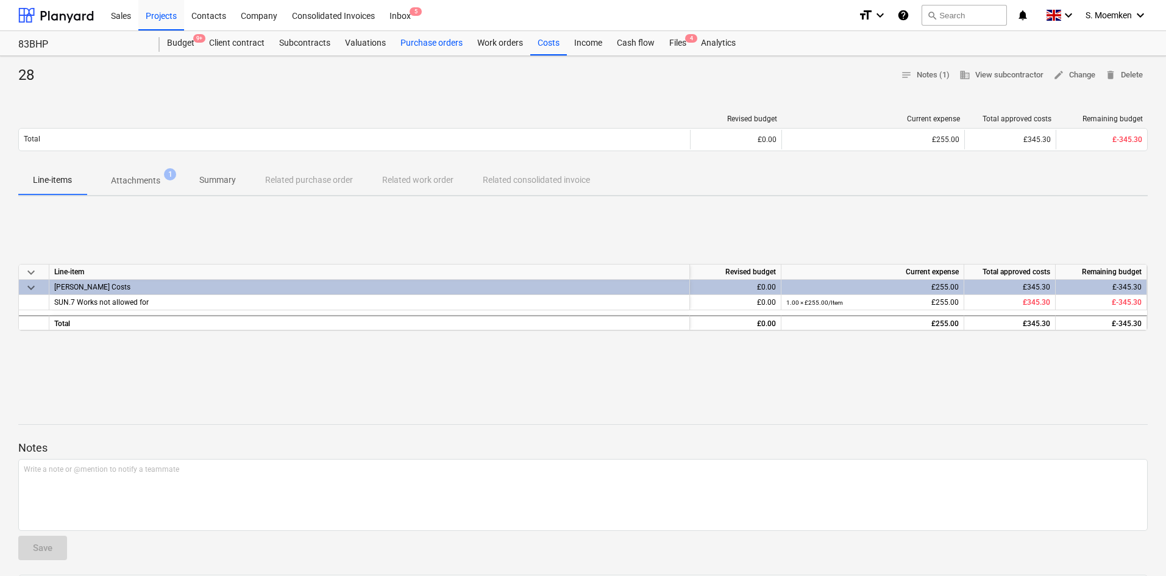
click at [444, 41] on div "Purchase orders" at bounding box center [431, 43] width 77 height 24
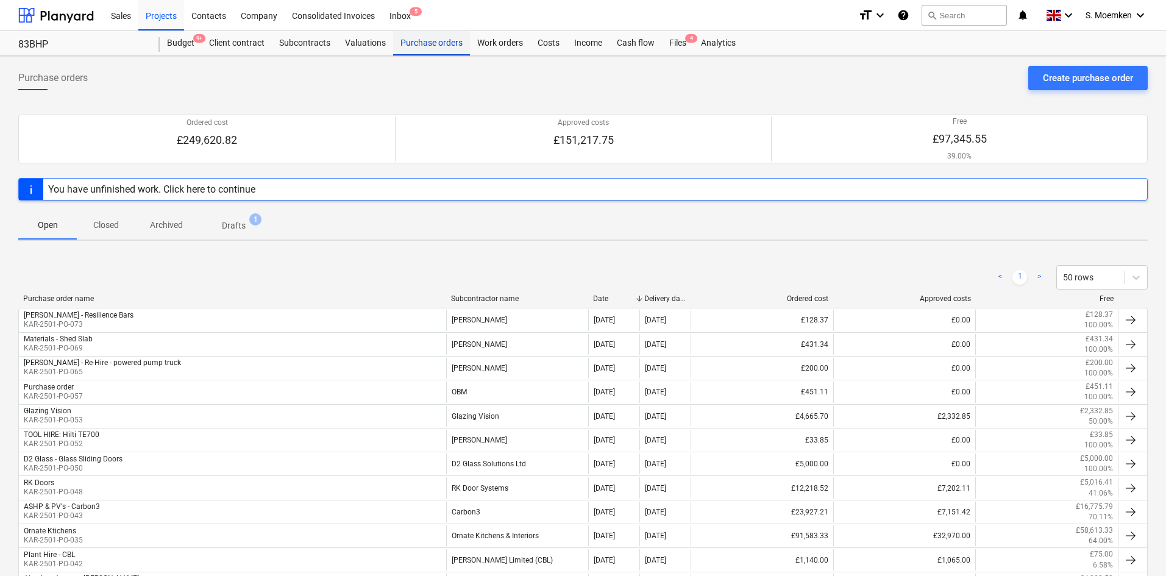
click at [431, 41] on div "Purchase orders" at bounding box center [431, 43] width 77 height 24
click at [549, 42] on div "Costs" at bounding box center [548, 43] width 37 height 24
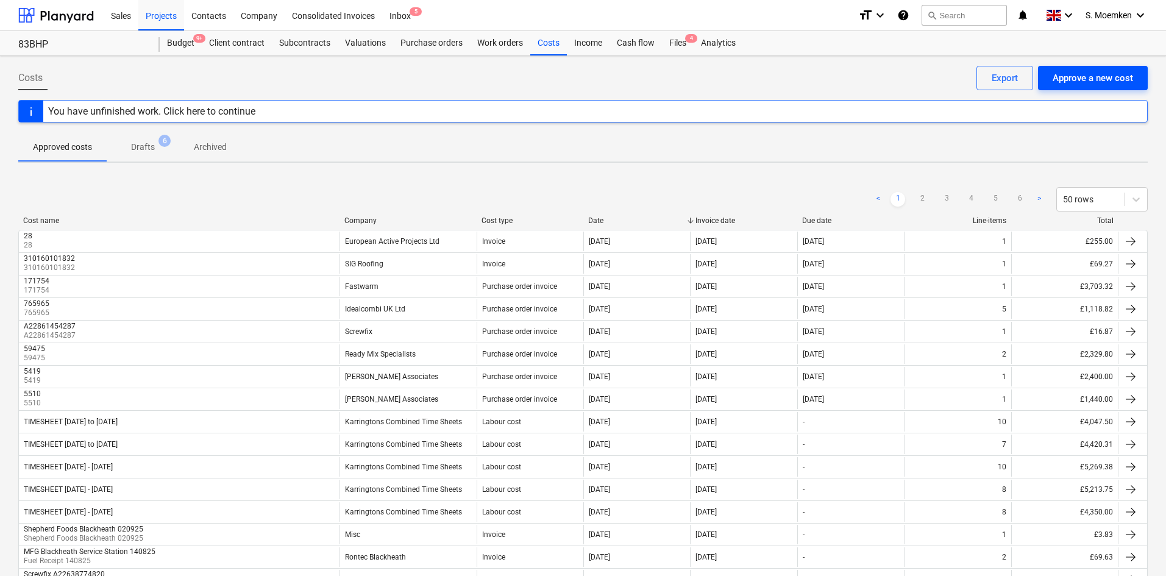
click at [1092, 79] on div "Approve a new cost" at bounding box center [1093, 78] width 80 height 16
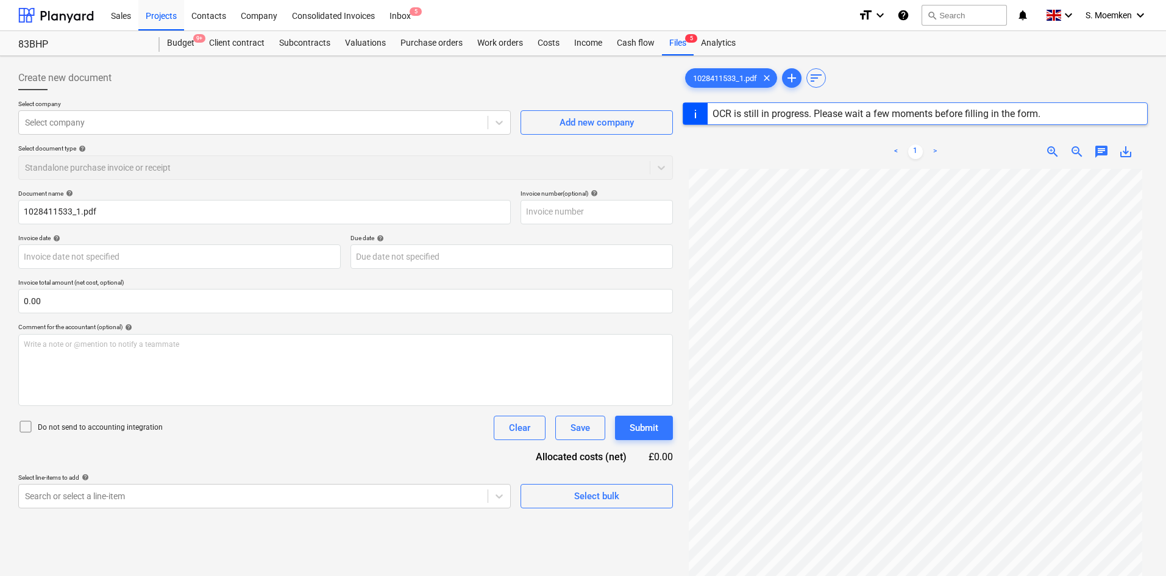
type input "1028411533"
type input "02 Sep 2025"
type input "31 Oct 2025"
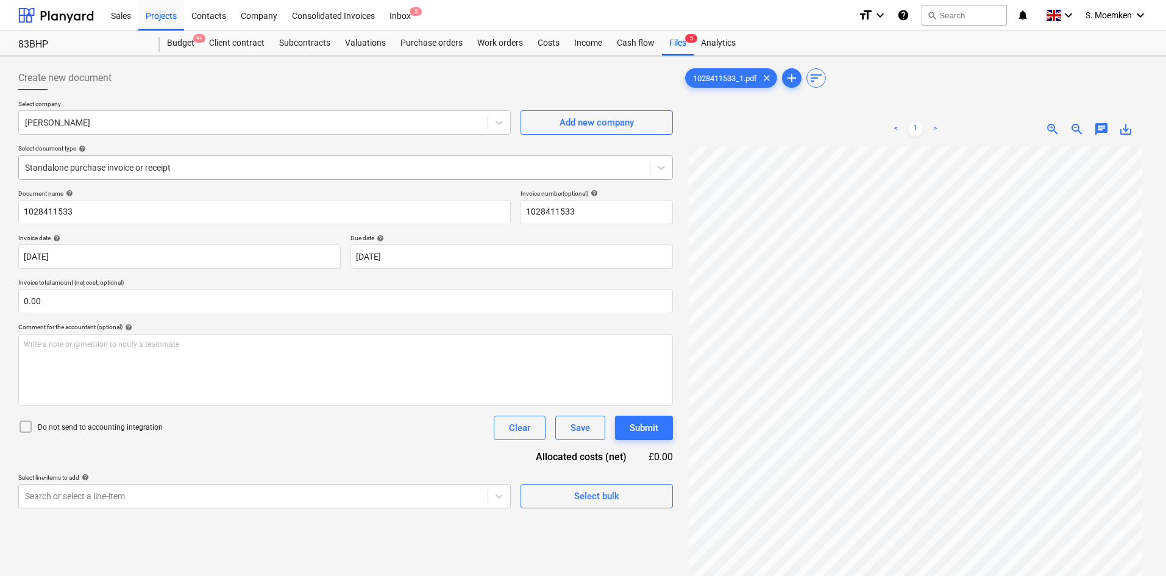
click at [235, 163] on div at bounding box center [334, 168] width 619 height 12
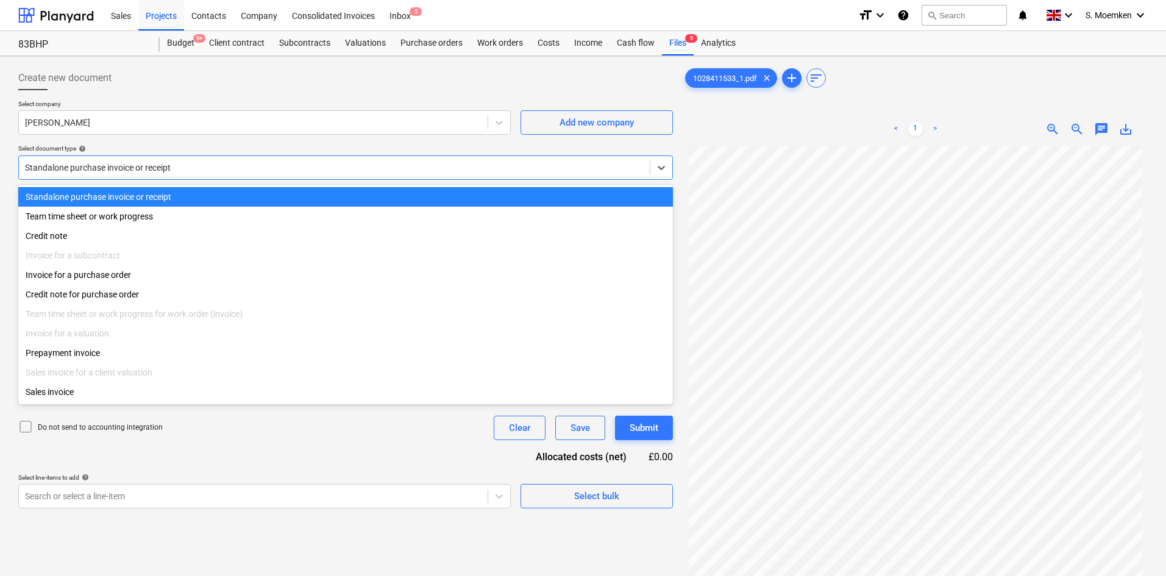
click at [235, 163] on div at bounding box center [334, 168] width 619 height 12
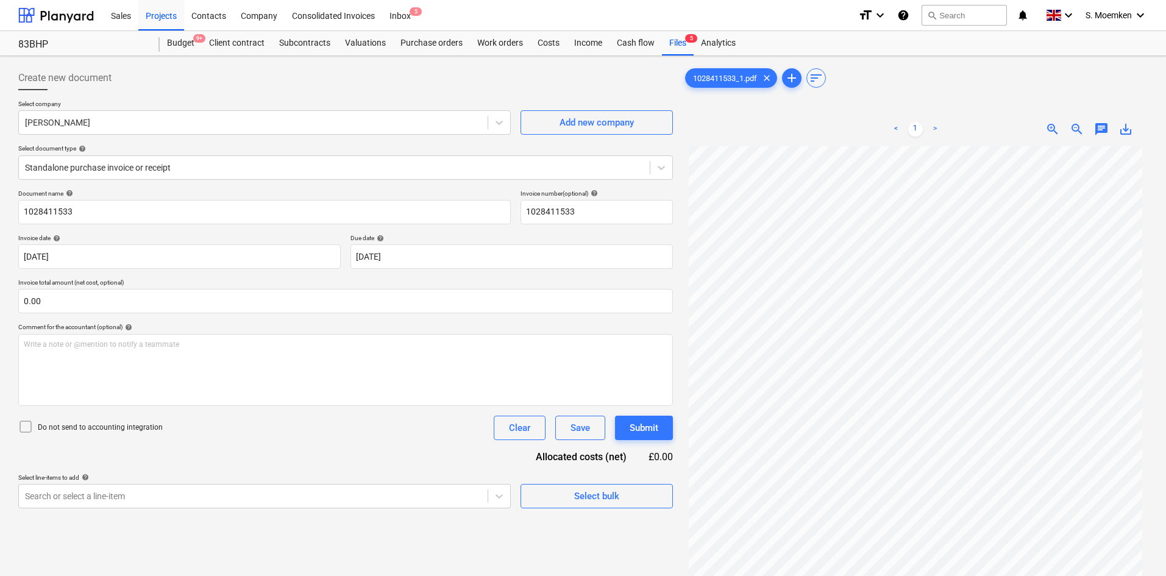
click at [21, 430] on icon at bounding box center [25, 426] width 15 height 15
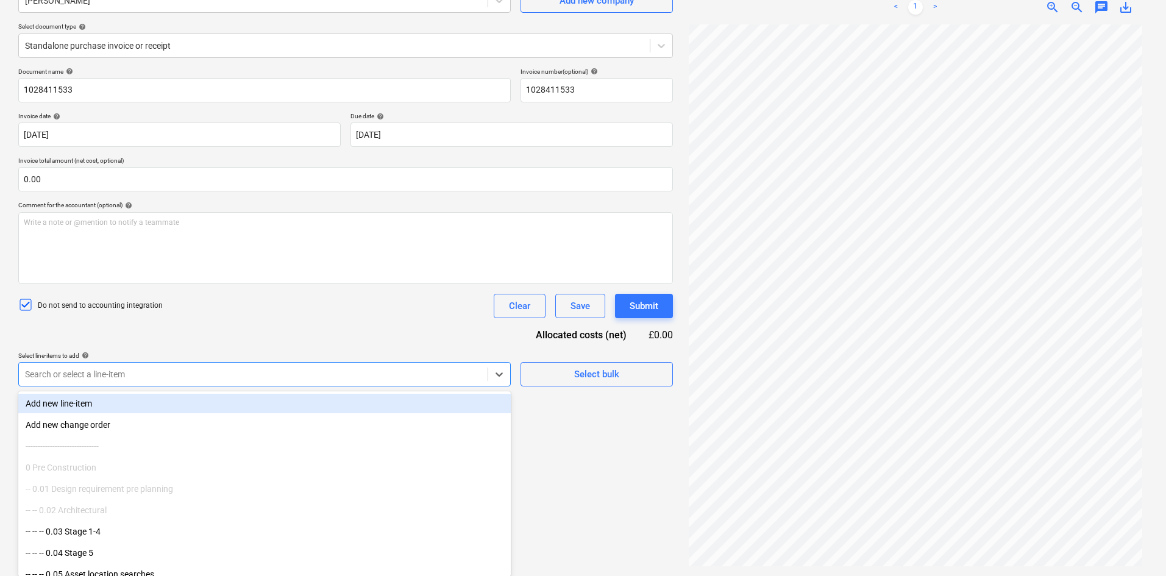
scroll to position [123, 0]
click at [341, 375] on div at bounding box center [253, 374] width 457 height 12
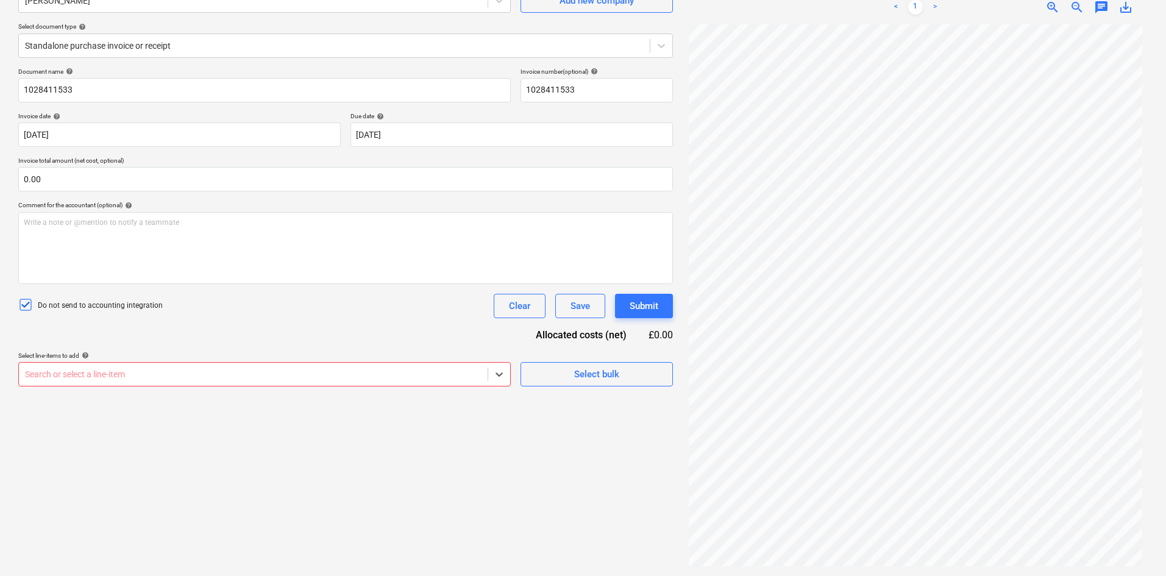
scroll to position [122, 0]
click at [82, 371] on div at bounding box center [253, 374] width 457 height 12
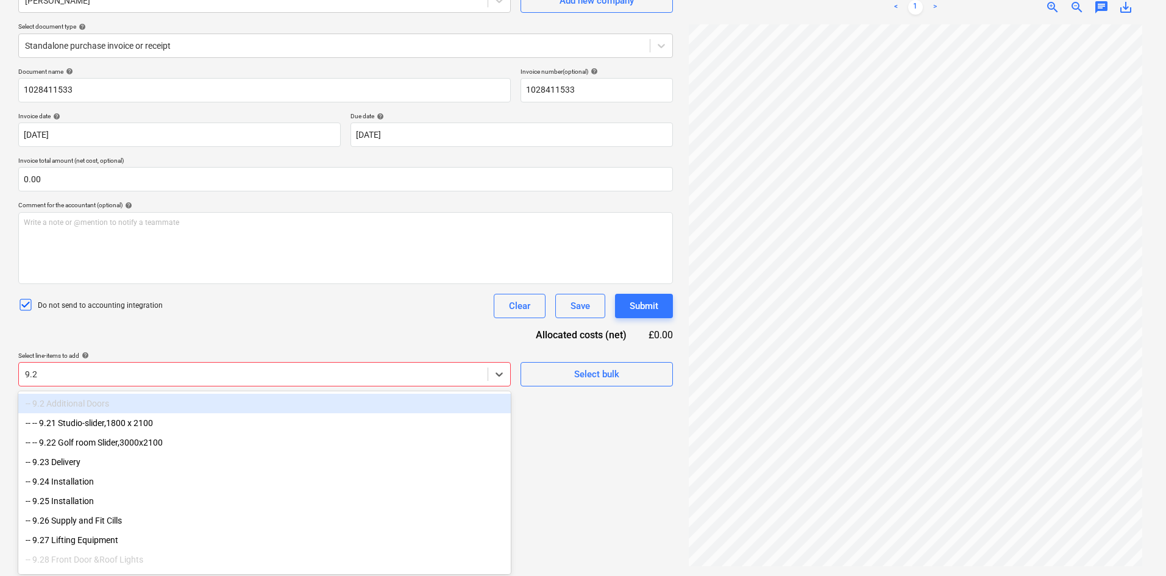
type input "9.24"
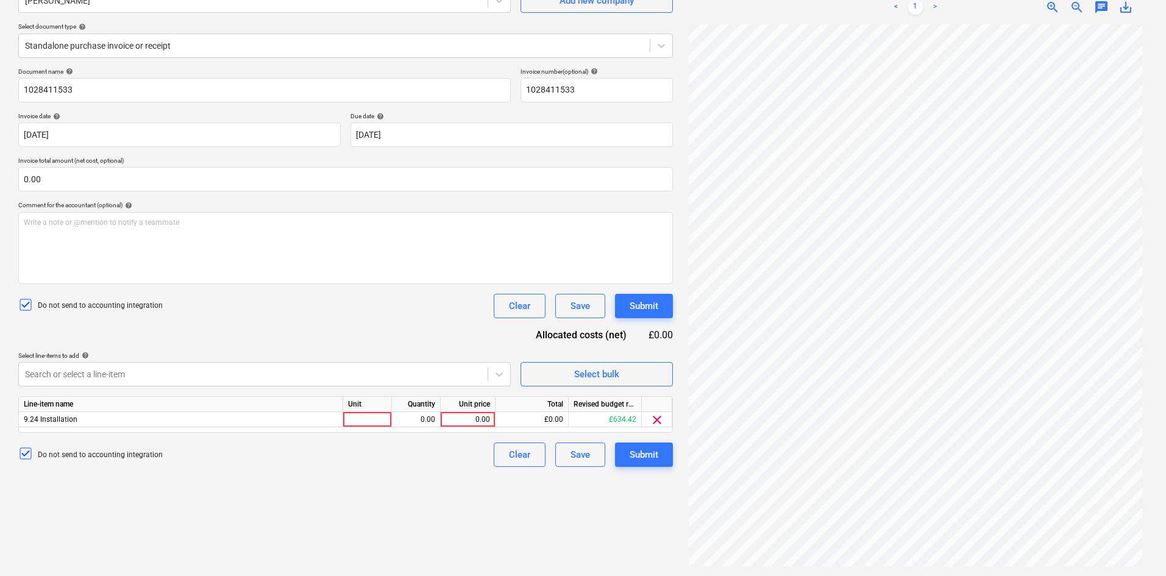
click at [217, 329] on div "Document name help 1028411533 Invoice number (optional) help 1028411533 Invoice…" at bounding box center [345, 267] width 655 height 399
click at [362, 414] on div at bounding box center [367, 419] width 49 height 15
type input "Item"
click at [109, 414] on div "9.24 Installation" at bounding box center [181, 419] width 324 height 15
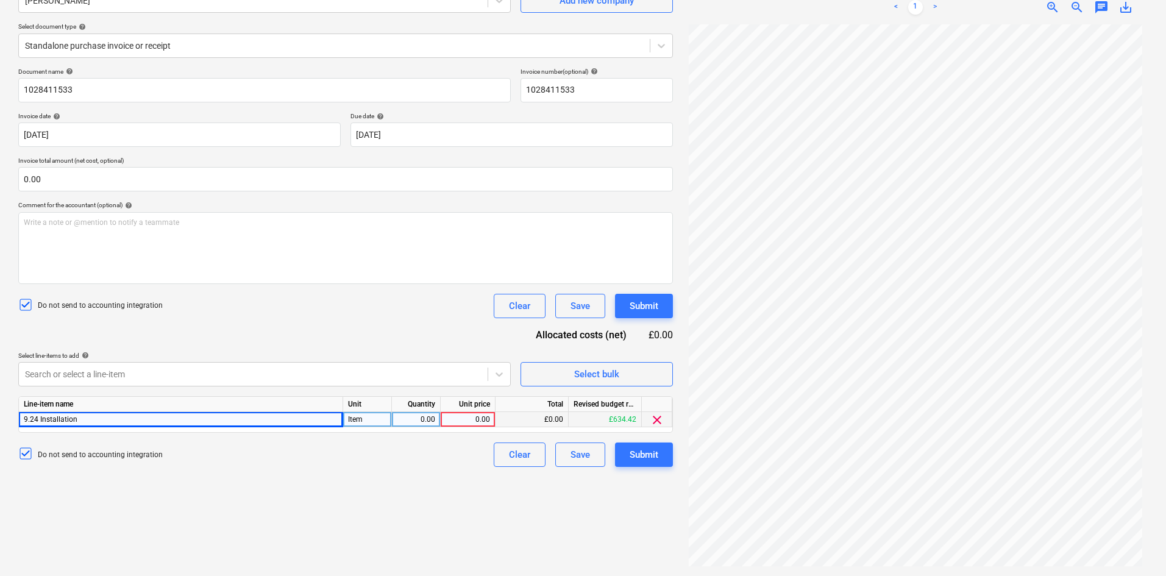
click at [109, 414] on div "9.24 Installation" at bounding box center [181, 419] width 324 height 15
drag, startPoint x: 117, startPoint y: 418, endPoint x: 22, endPoint y: 422, distance: 95.2
click at [22, 422] on div "9.24 Installation" at bounding box center [181, 419] width 324 height 15
click at [652, 417] on span "clear" at bounding box center [657, 420] width 15 height 15
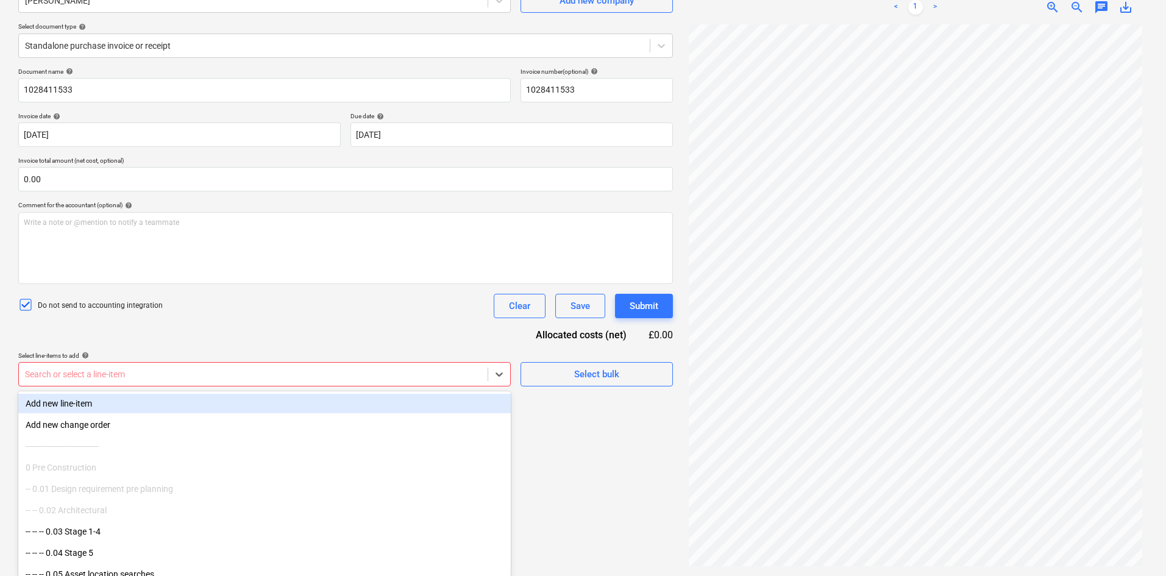
scroll to position [123, 0]
click at [159, 377] on div at bounding box center [253, 374] width 457 height 12
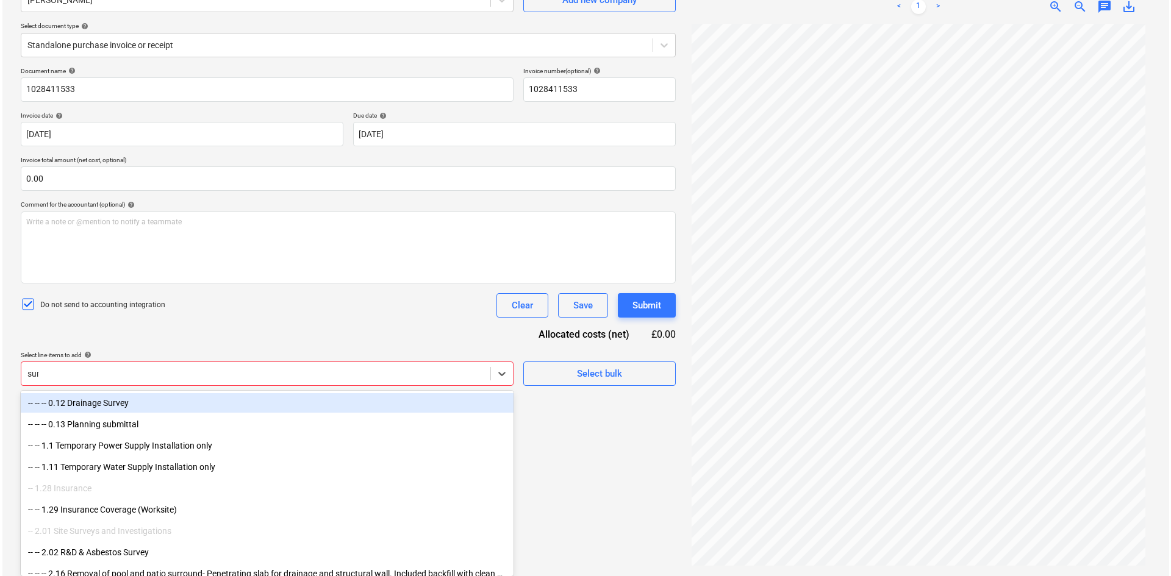
scroll to position [122, 0]
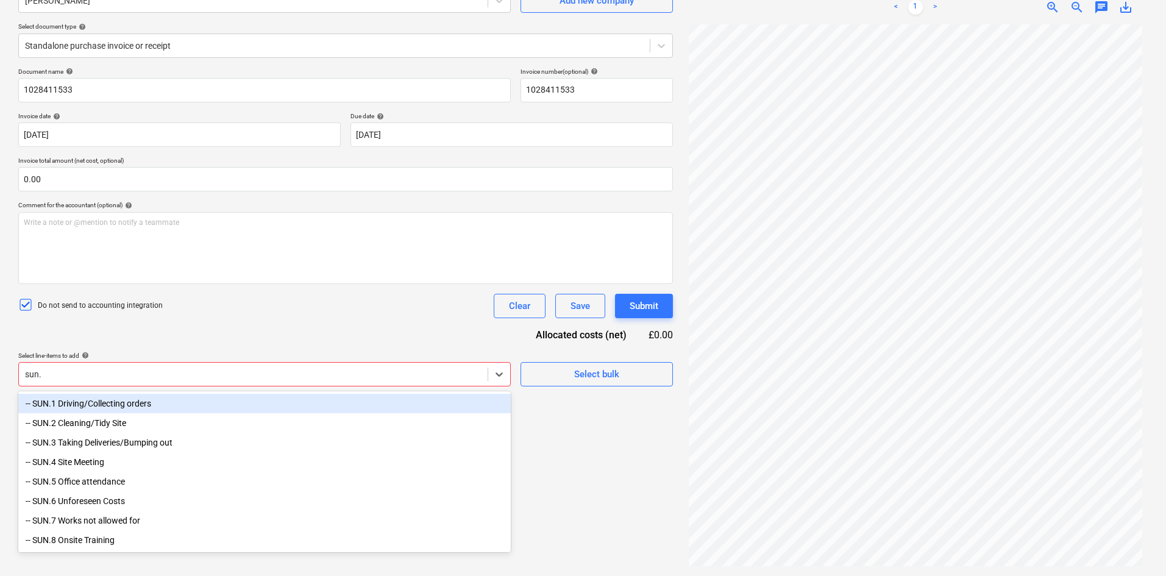
type input "sun.7"
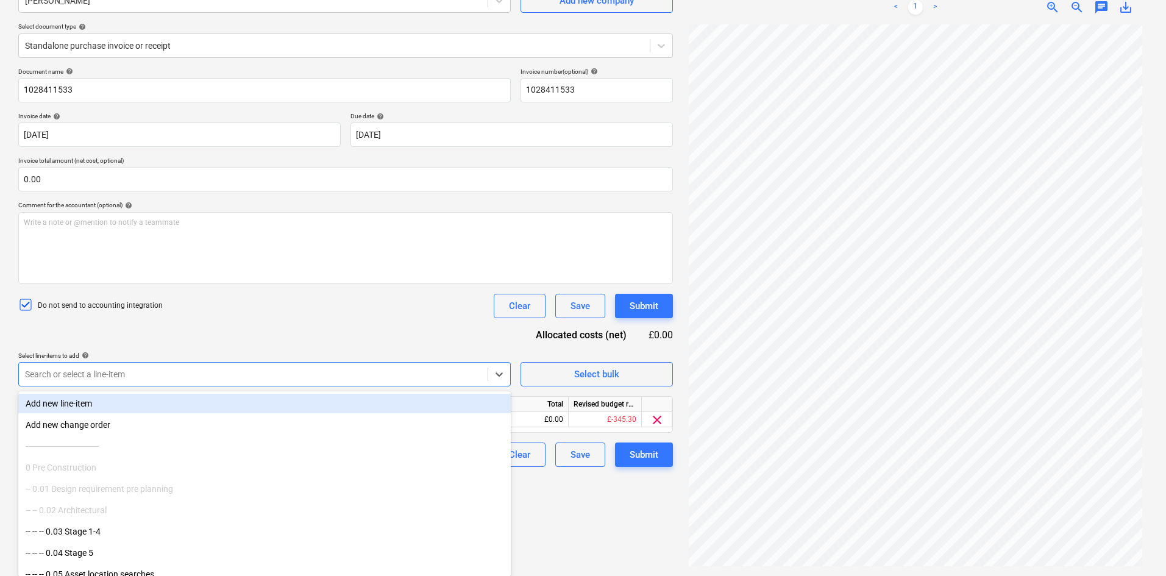
click at [371, 337] on div "Document name help 1028411533 Invoice number (optional) help 1028411533 Invoice…" at bounding box center [345, 267] width 655 height 399
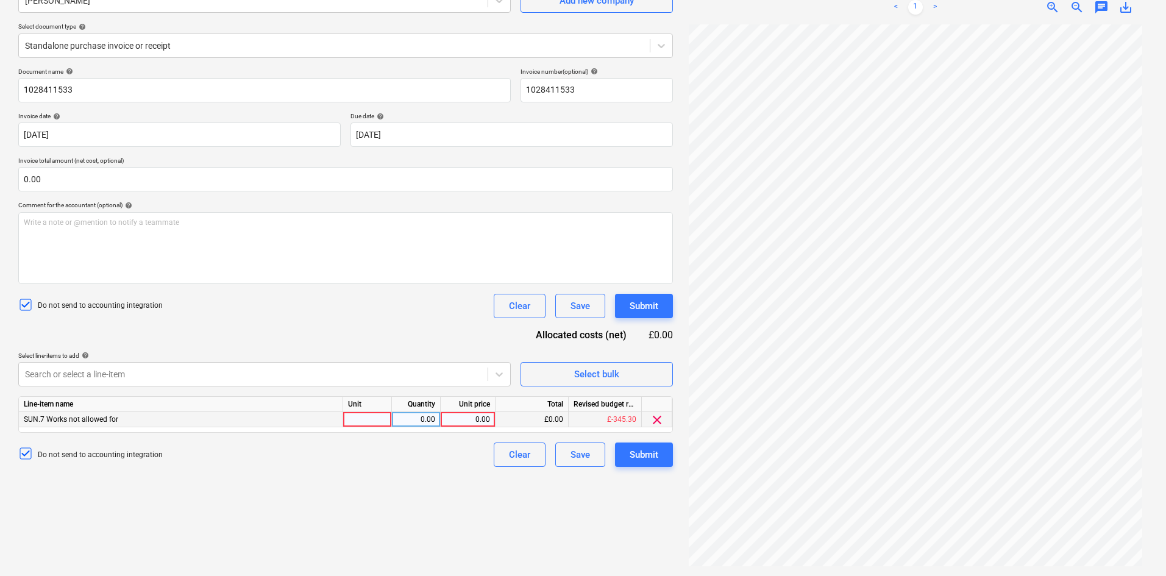
click at [352, 421] on div at bounding box center [367, 419] width 49 height 15
type input "Item"
type input "22.94"
click at [337, 304] on div "Do not send to accounting integration Clear Save Submit" at bounding box center [345, 306] width 655 height 24
click at [654, 451] on div "Submit" at bounding box center [644, 455] width 29 height 16
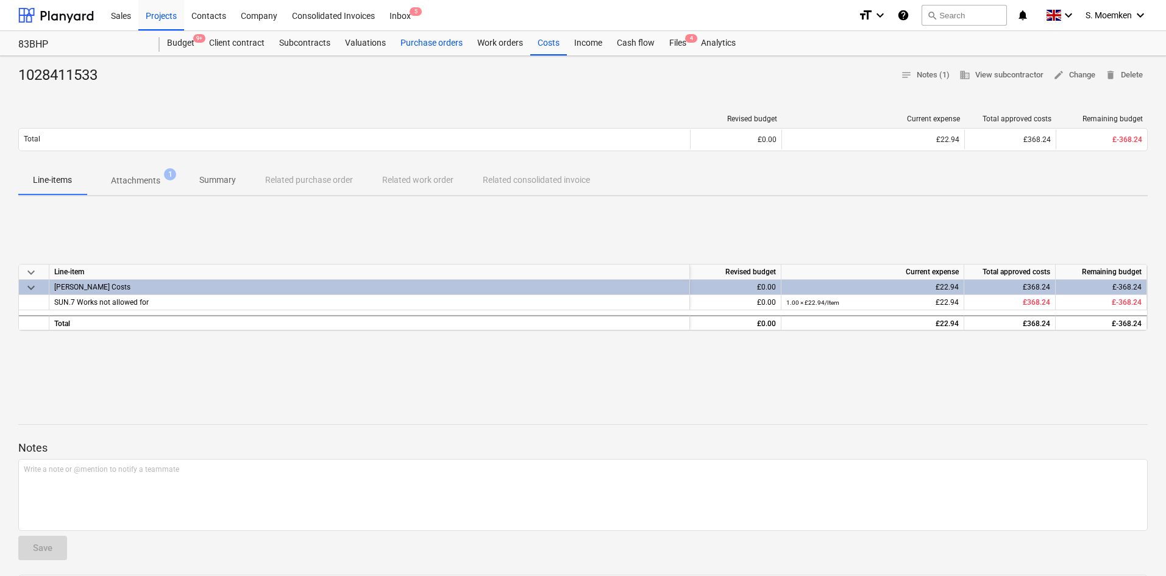
click at [406, 45] on div "Purchase orders" at bounding box center [431, 43] width 77 height 24
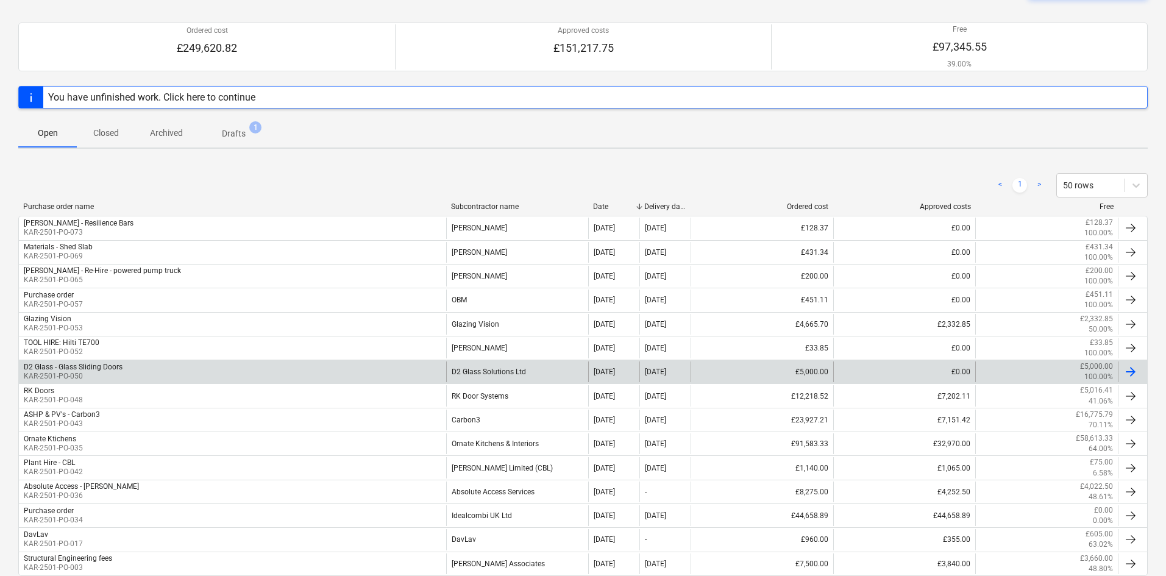
scroll to position [122, 0]
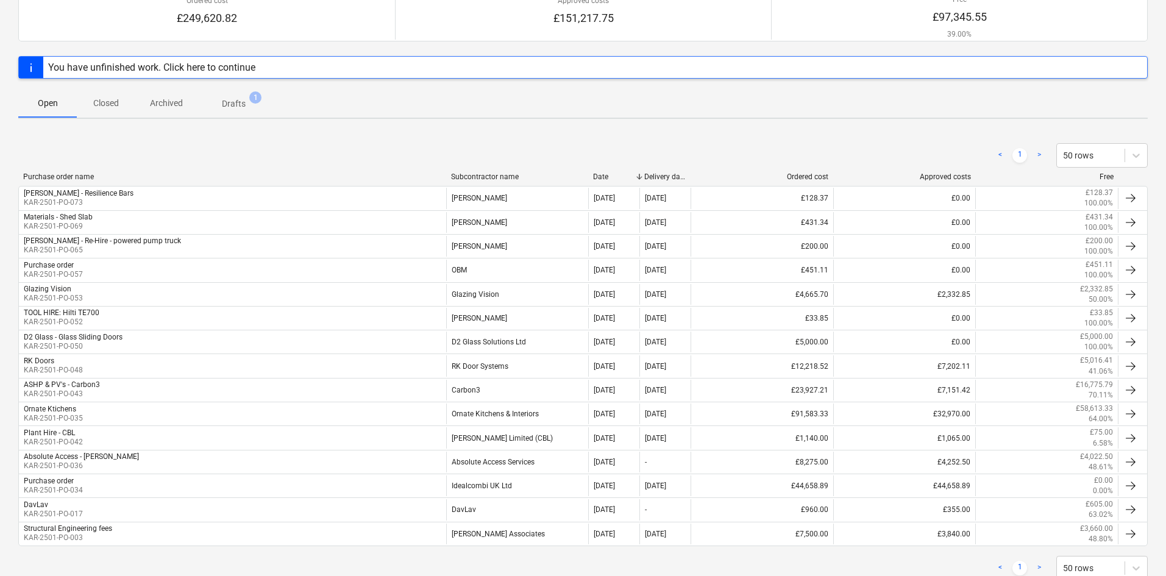
click at [498, 176] on div "Subcontractor name" at bounding box center [517, 177] width 133 height 9
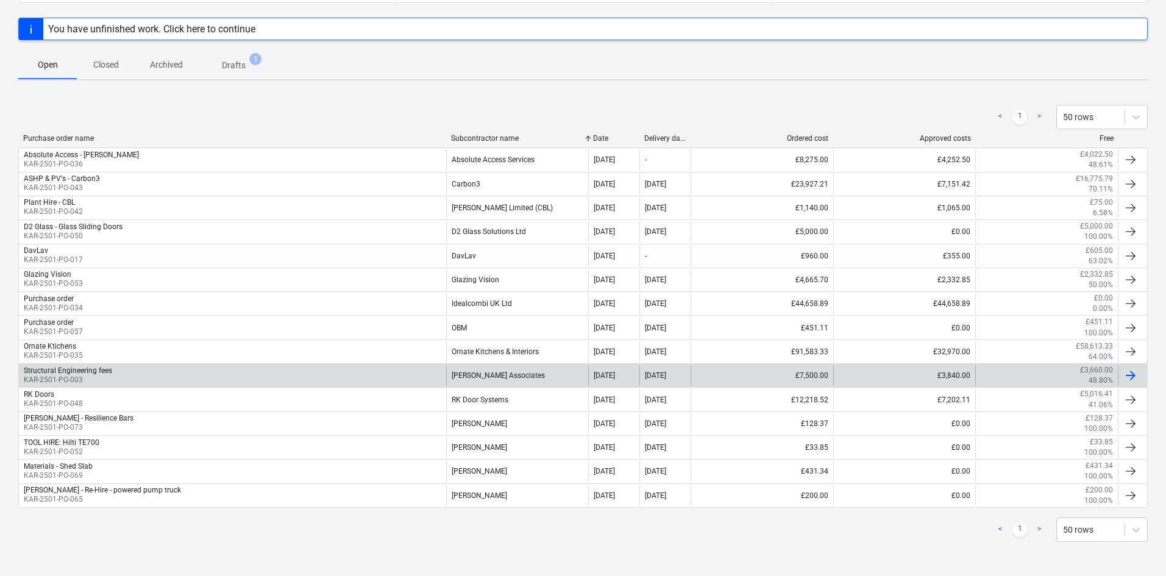
scroll to position [0, 0]
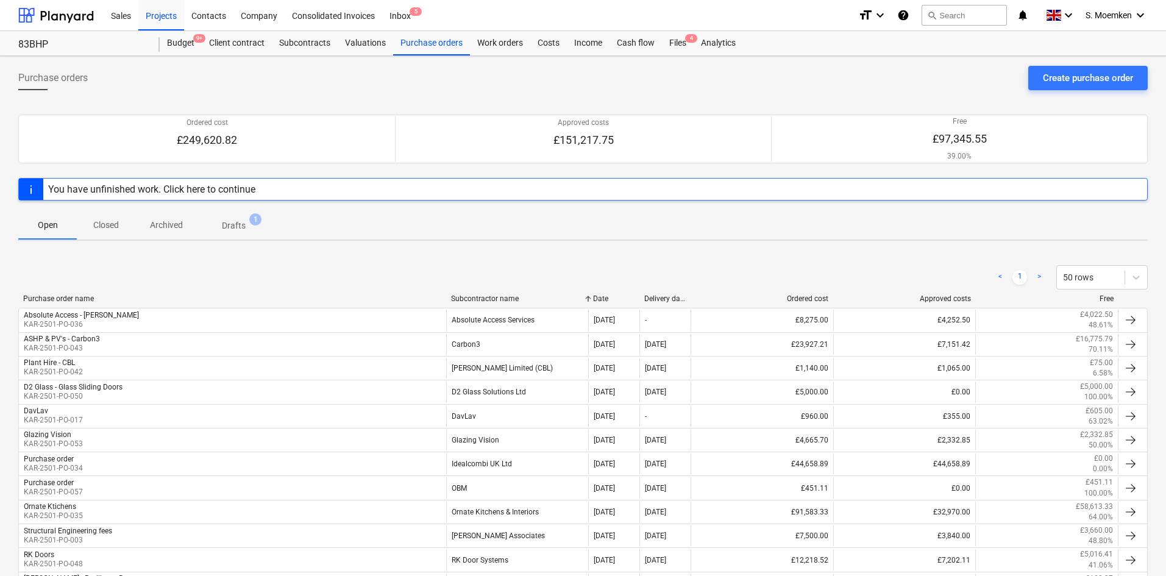
click at [494, 301] on div "Subcontractor name" at bounding box center [517, 298] width 133 height 9
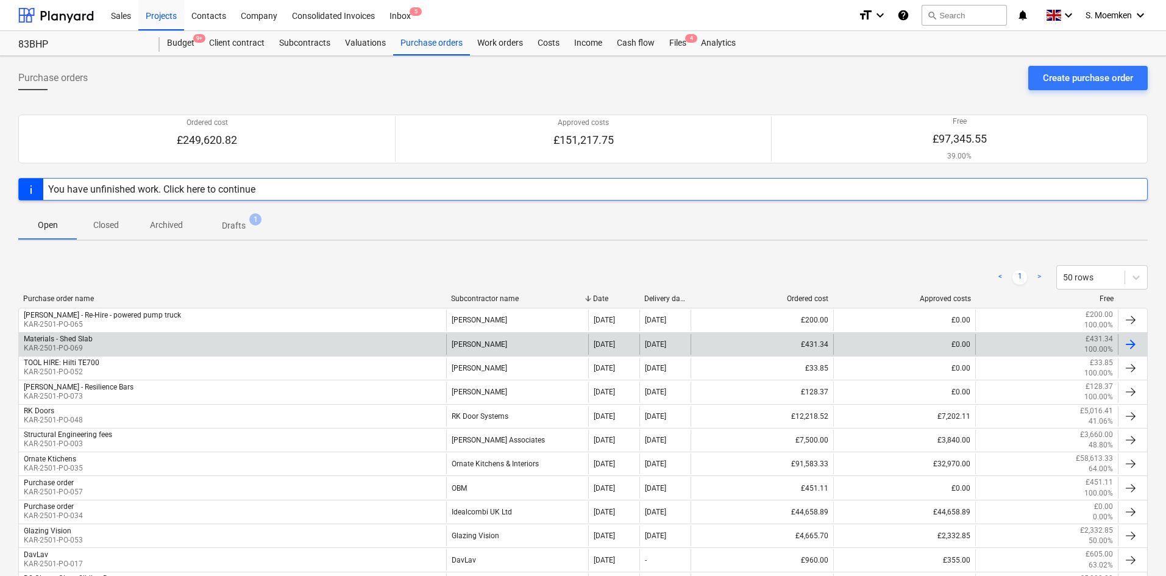
click at [132, 343] on div "Materials - Shed Slab KAR-2501-PO-069" at bounding box center [232, 344] width 427 height 21
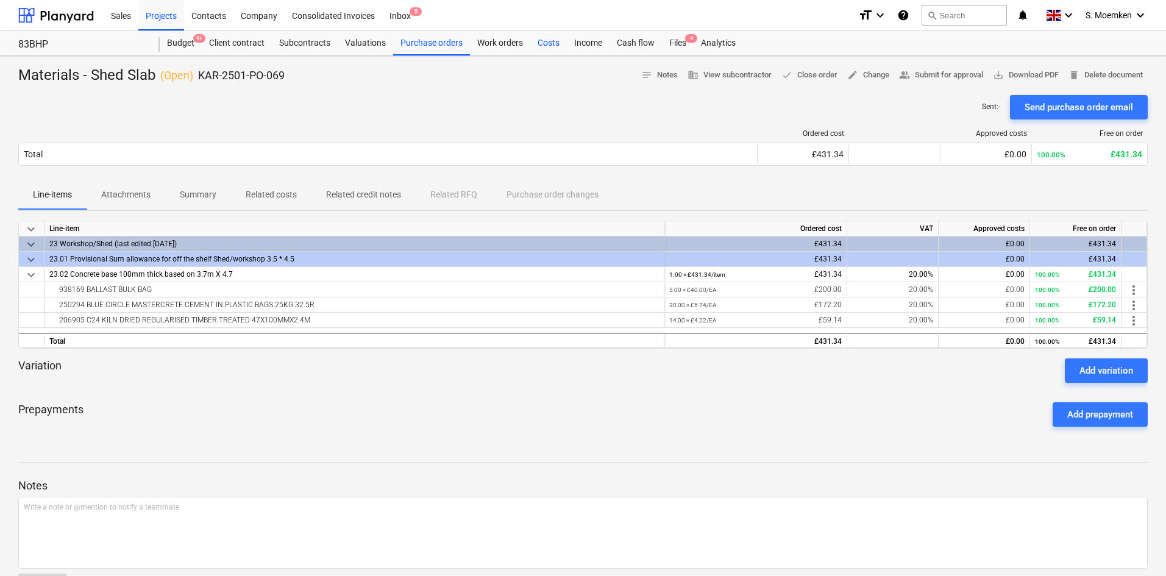
click at [561, 44] on div "Costs" at bounding box center [548, 43] width 37 height 24
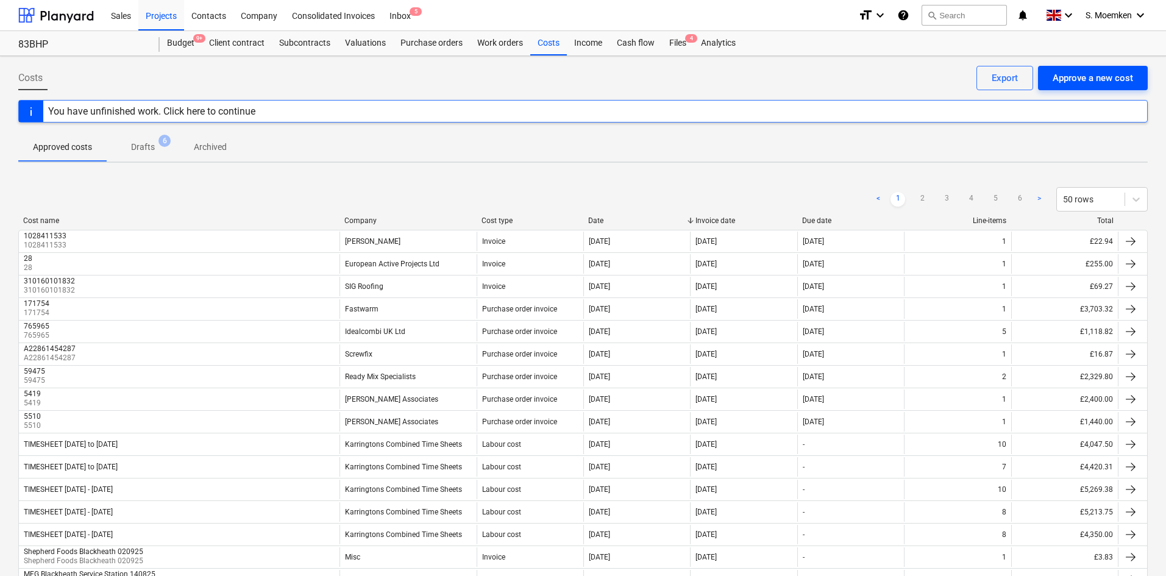
click at [1082, 68] on button "Approve a new cost" at bounding box center [1093, 78] width 110 height 24
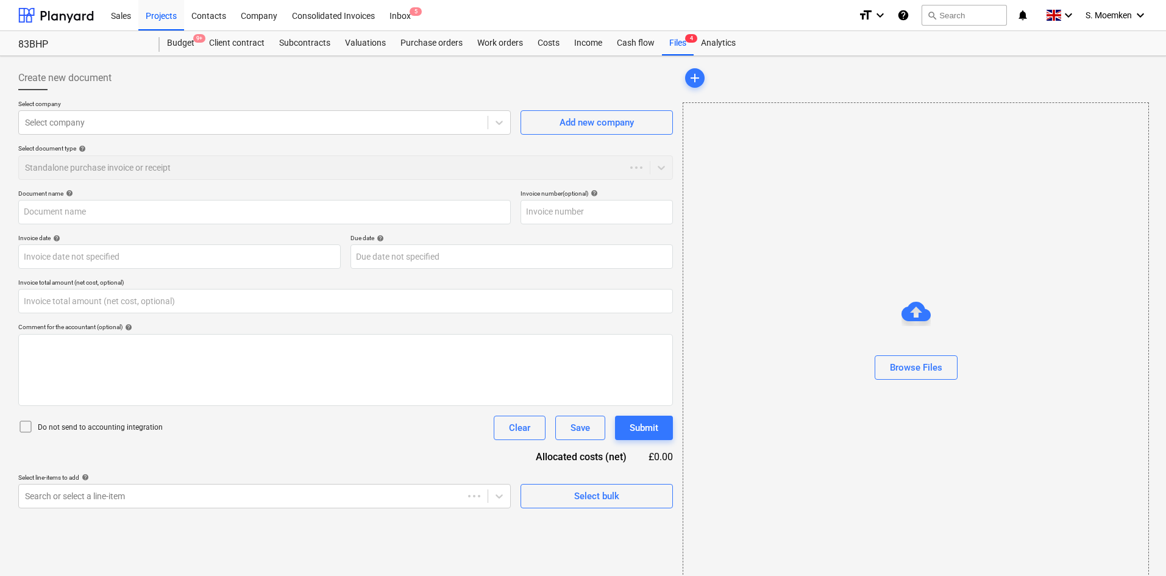
type input "0.00"
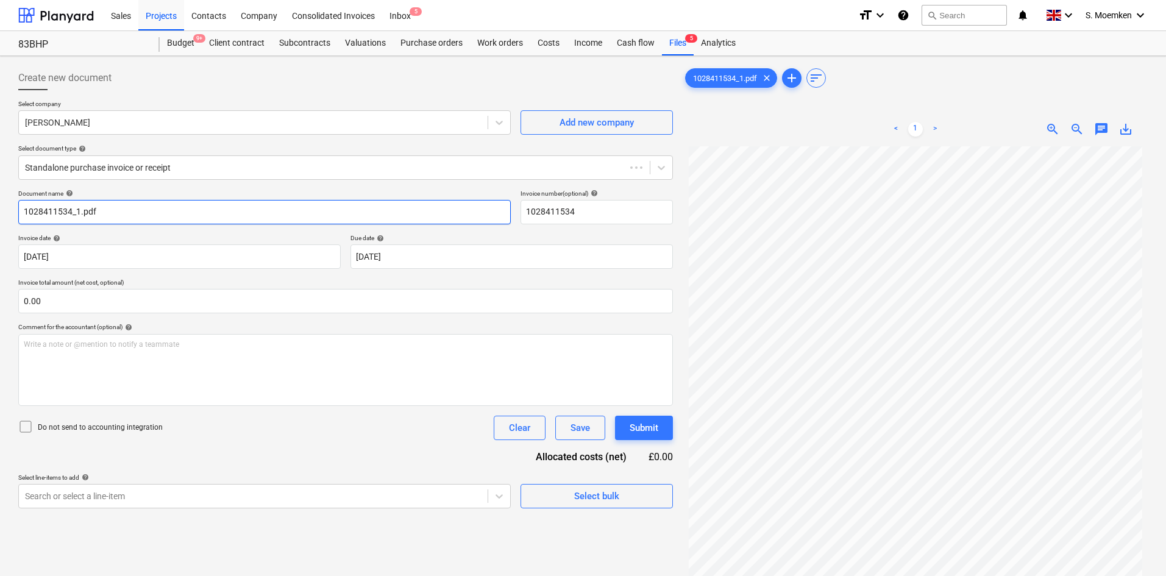
type input "1028411534"
type input "02 Sep 2025"
type input "31 Oct 2025"
click at [29, 429] on icon at bounding box center [25, 426] width 15 height 15
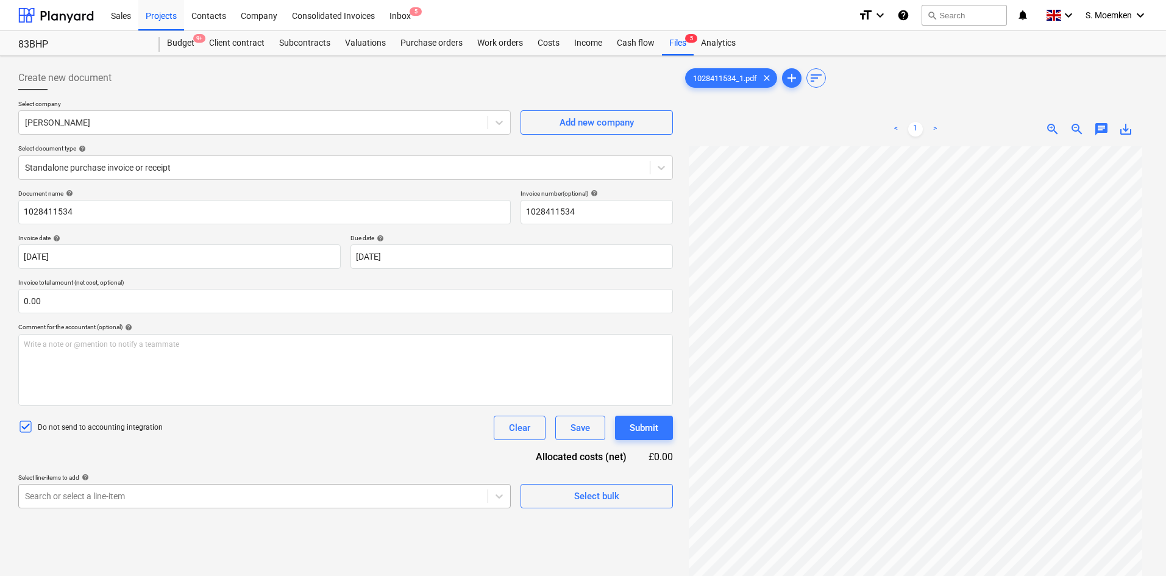
click at [120, 491] on body "Sales Projects Contacts Company Consolidated Invoices Inbox 5 format_size keybo…" at bounding box center [583, 288] width 1166 height 576
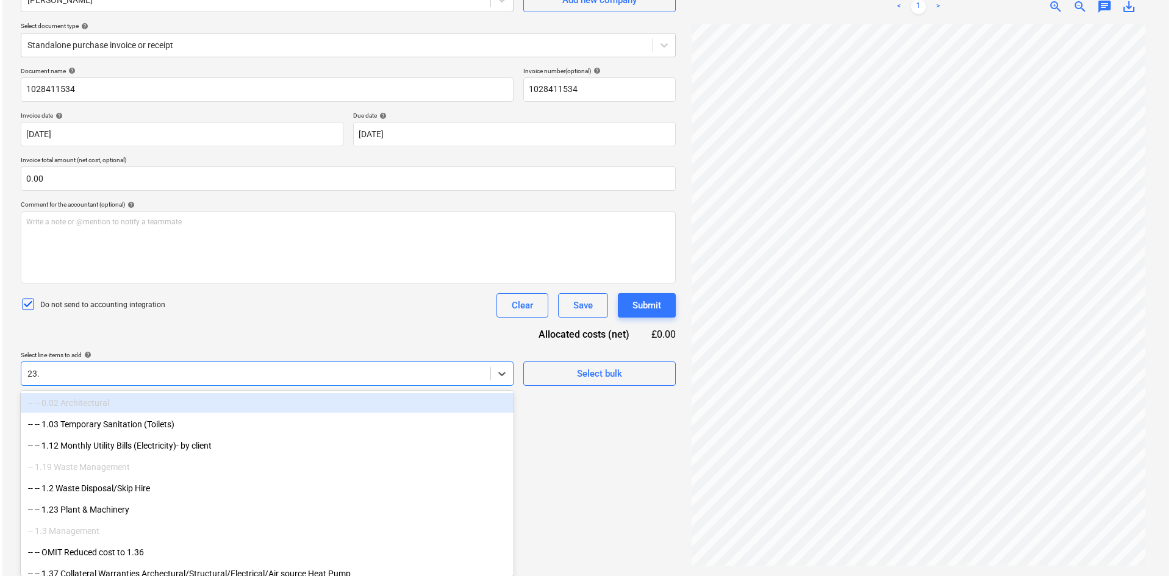
scroll to position [122, 0]
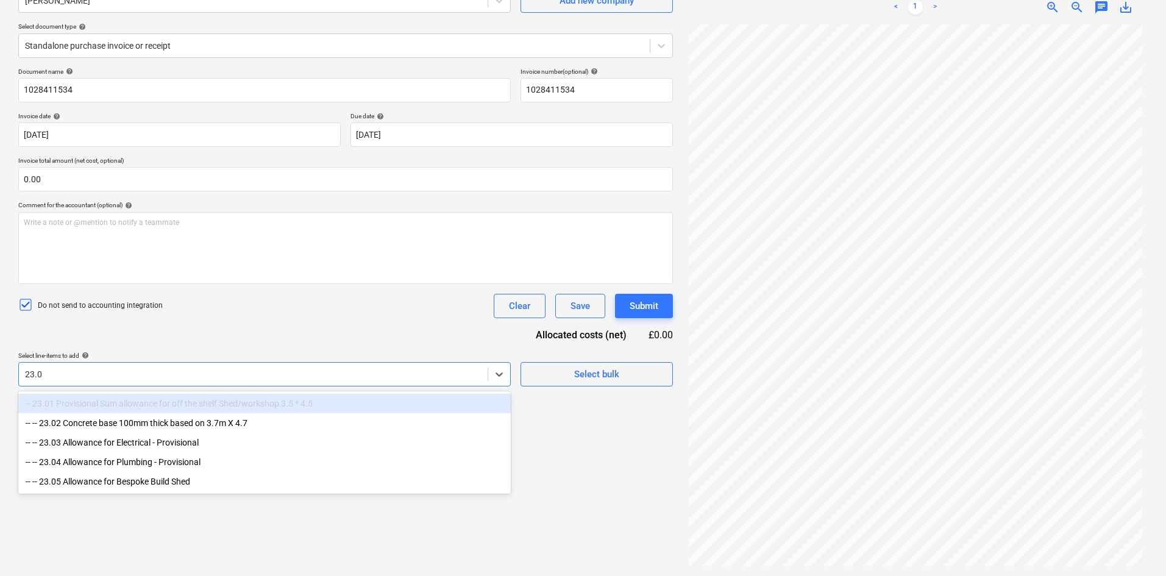
type input "23.02"
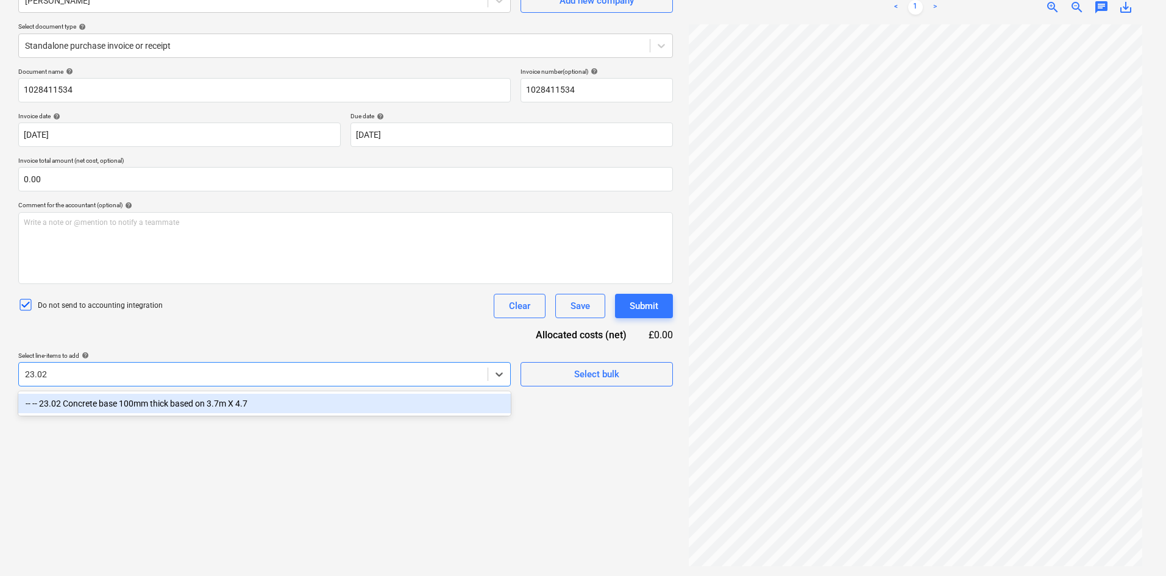
click at [180, 403] on div "-- -- 23.02 Concrete base 100mm thick based on 3.7m X 4.7" at bounding box center [264, 404] width 493 height 20
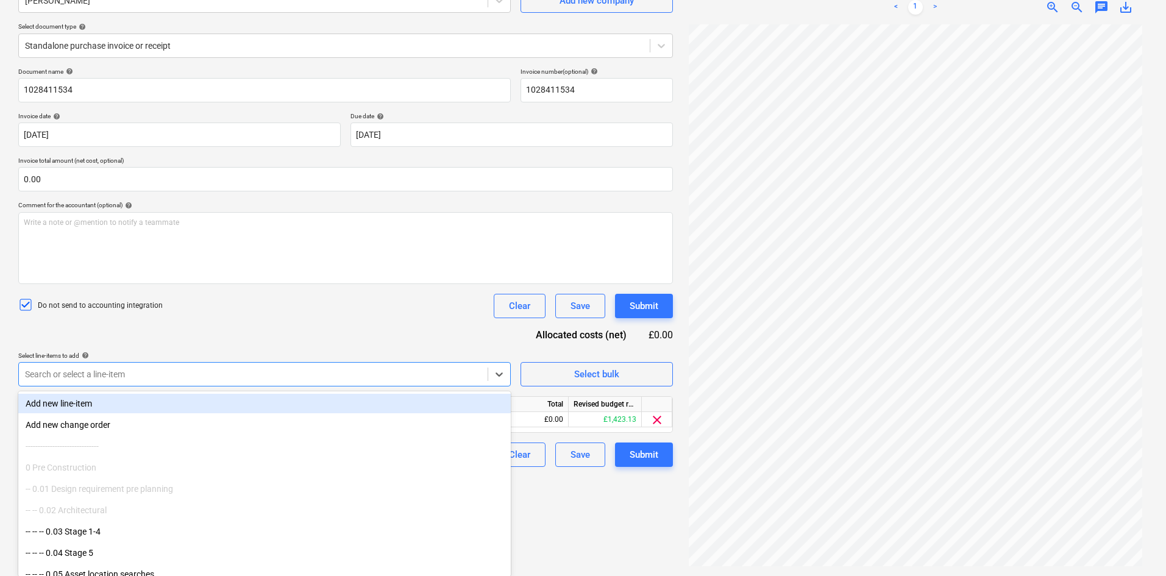
click at [232, 335] on div "Document name help 1028411534 Invoice number (optional) help 1028411534 Invoice…" at bounding box center [345, 267] width 655 height 399
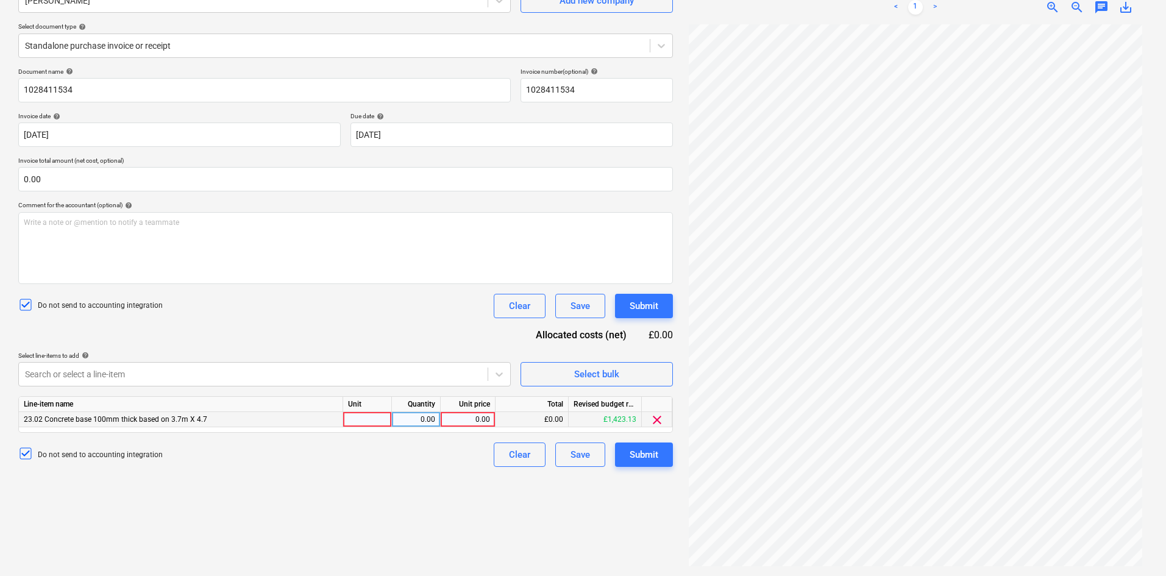
click at [380, 419] on div at bounding box center [367, 419] width 49 height 15
type input "Item"
type input "45.82"
click at [338, 332] on div "Document name help 1028411534 Invoice number (optional) help 1028411534 Invoice…" at bounding box center [345, 267] width 655 height 399
click at [651, 458] on div "Submit" at bounding box center [644, 455] width 29 height 16
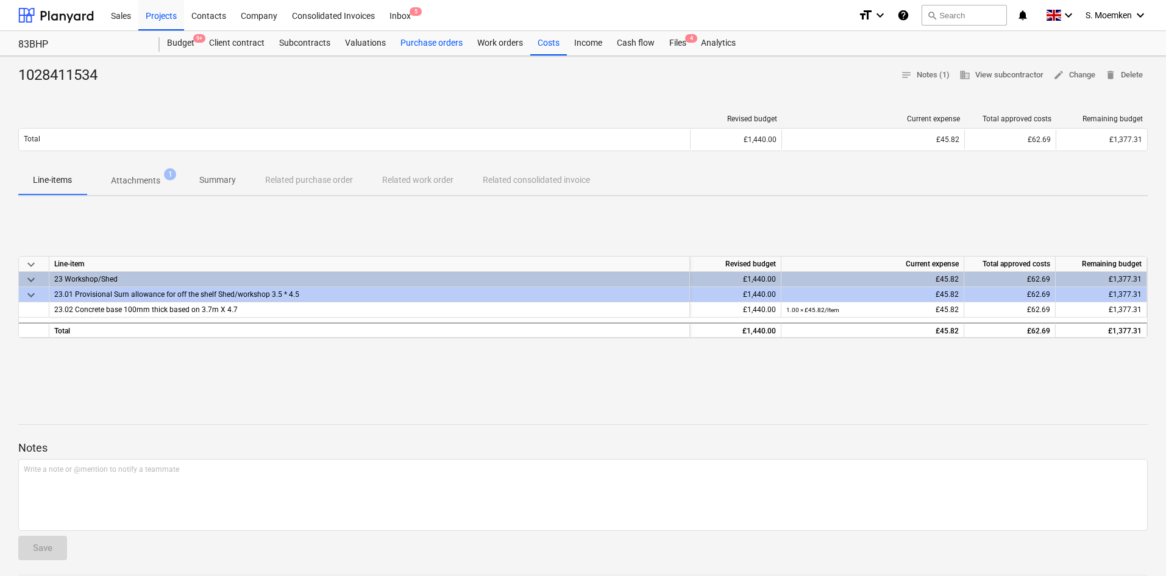
click at [427, 42] on div "Purchase orders" at bounding box center [431, 43] width 77 height 24
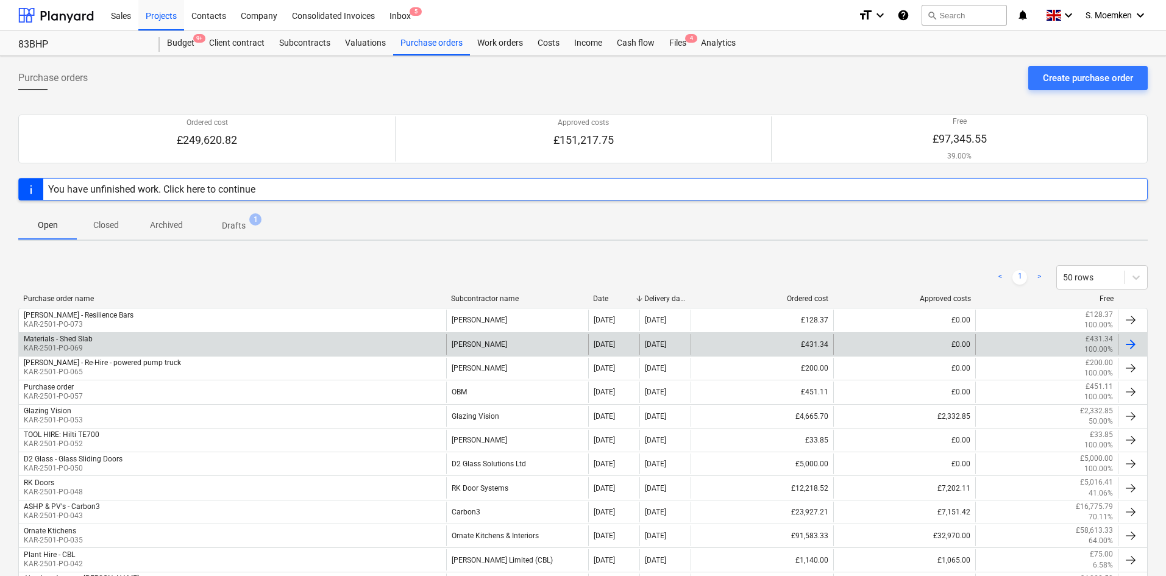
click at [83, 347] on p "KAR-2501-PO-069" at bounding box center [58, 348] width 69 height 10
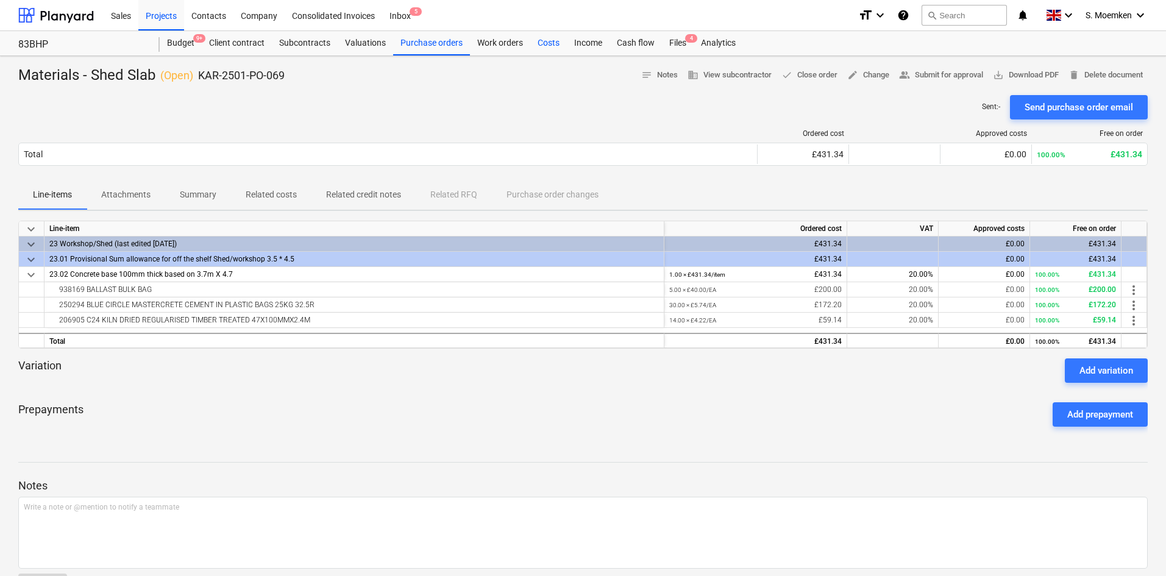
click at [539, 42] on div "Costs" at bounding box center [548, 43] width 37 height 24
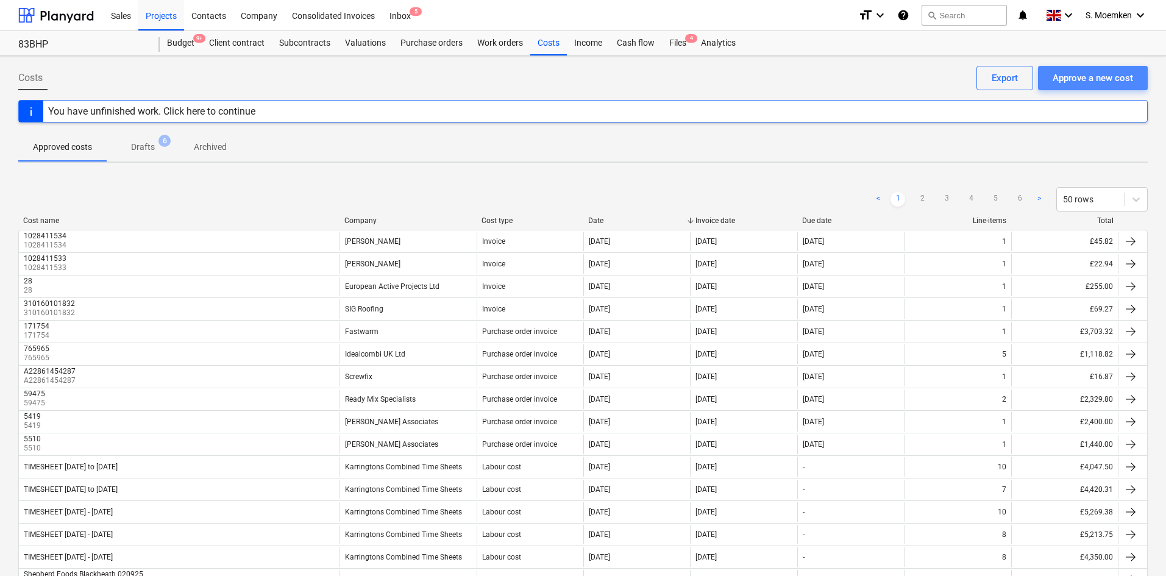
click at [1060, 74] on div "Approve a new cost" at bounding box center [1093, 78] width 80 height 16
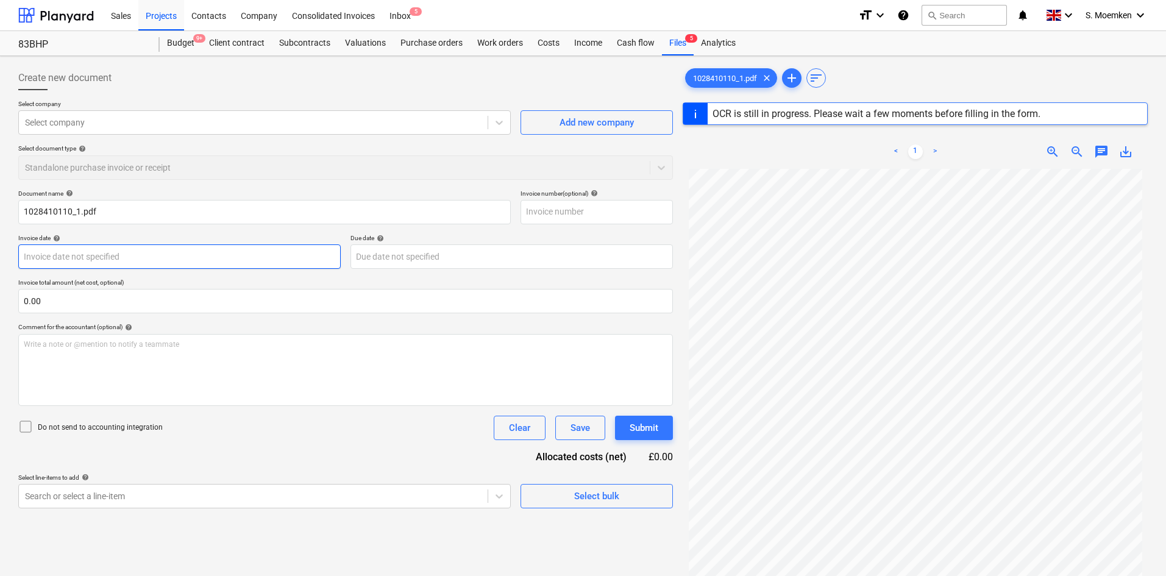
type input "1028410110"
type input "02 Sep 2025"
type input "31 Oct 2025"
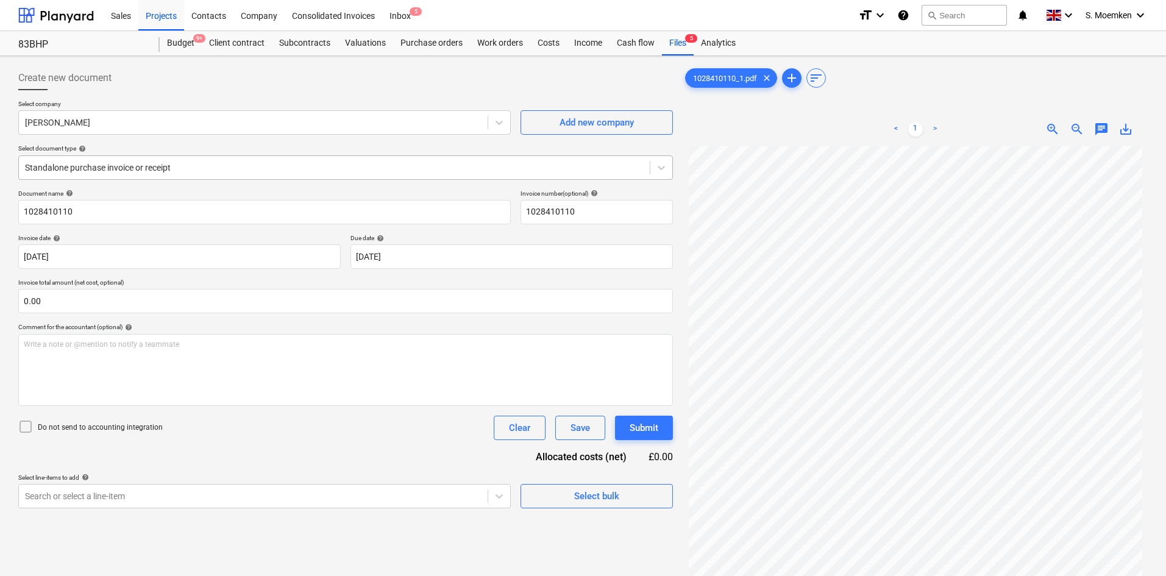
click at [260, 166] on div at bounding box center [334, 168] width 619 height 12
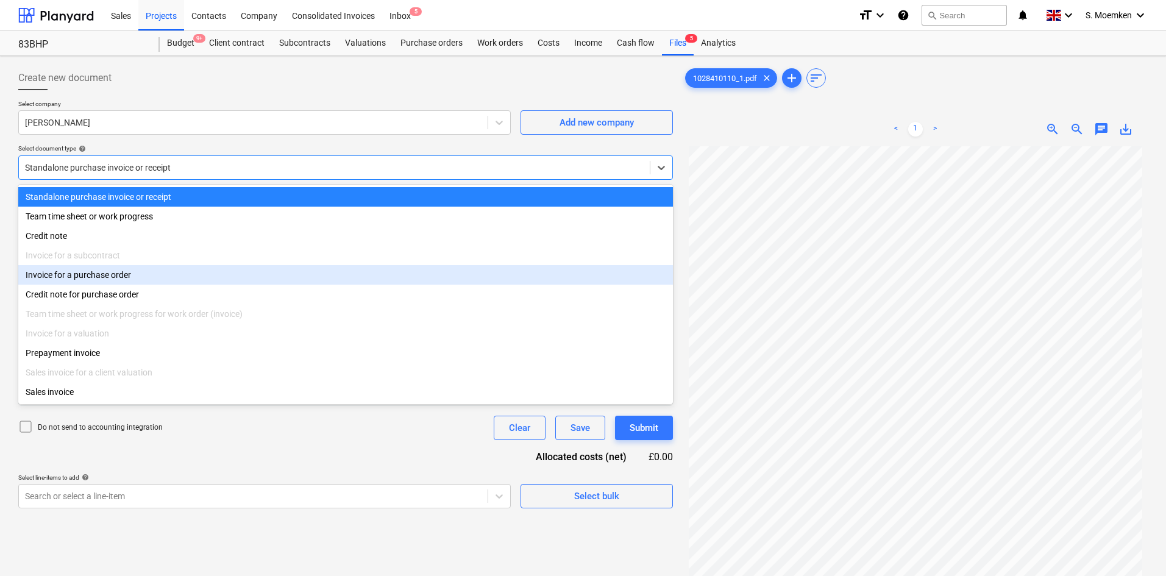
click at [100, 282] on div "Invoice for a purchase order" at bounding box center [345, 275] width 655 height 20
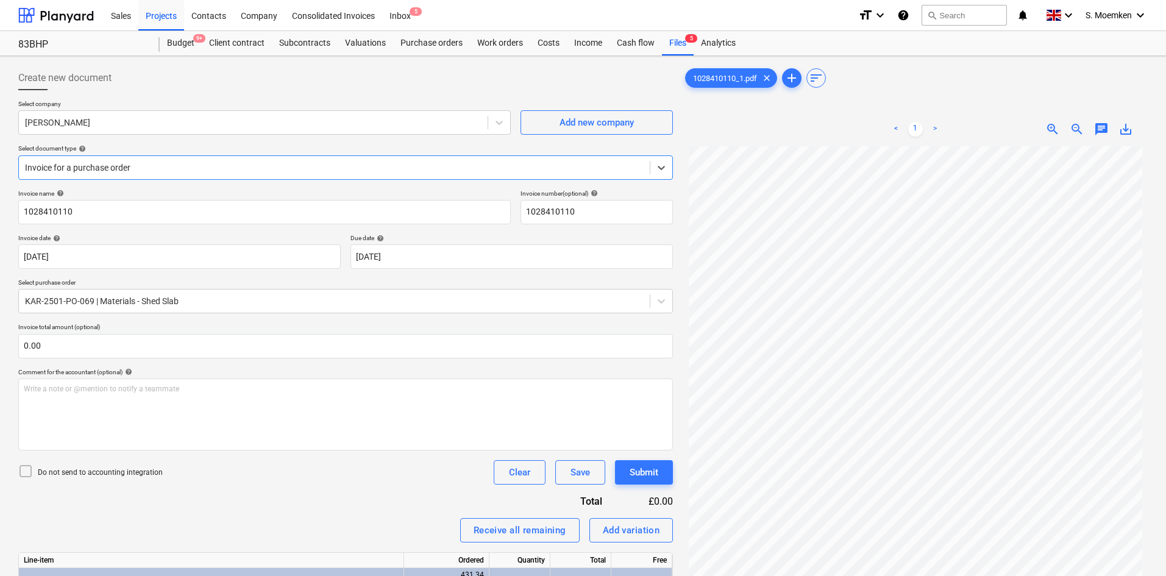
click at [29, 474] on icon at bounding box center [25, 471] width 15 height 15
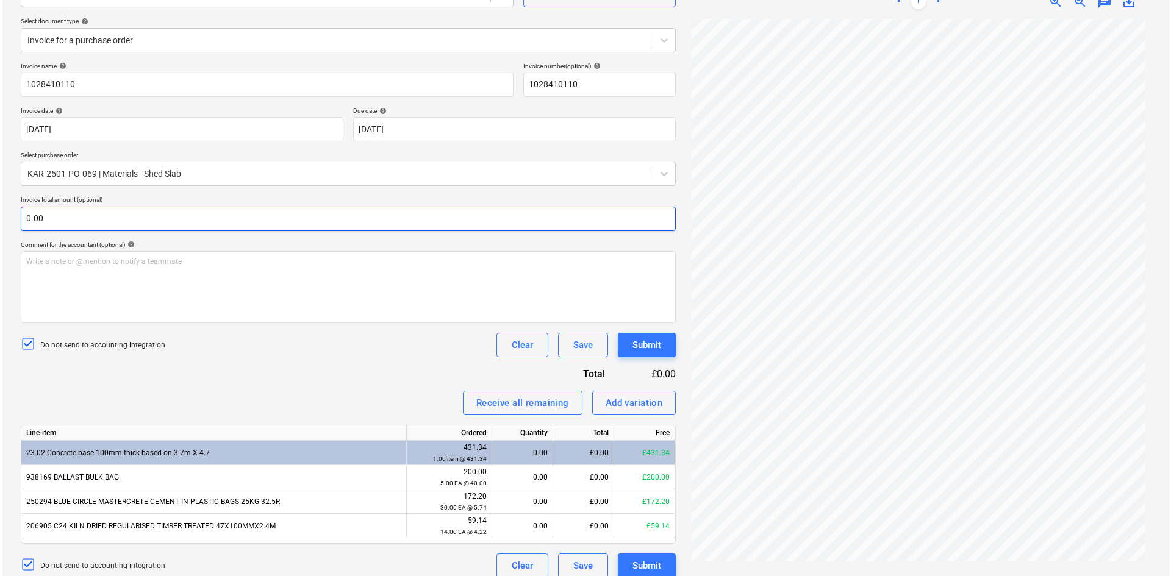
scroll to position [139, 0]
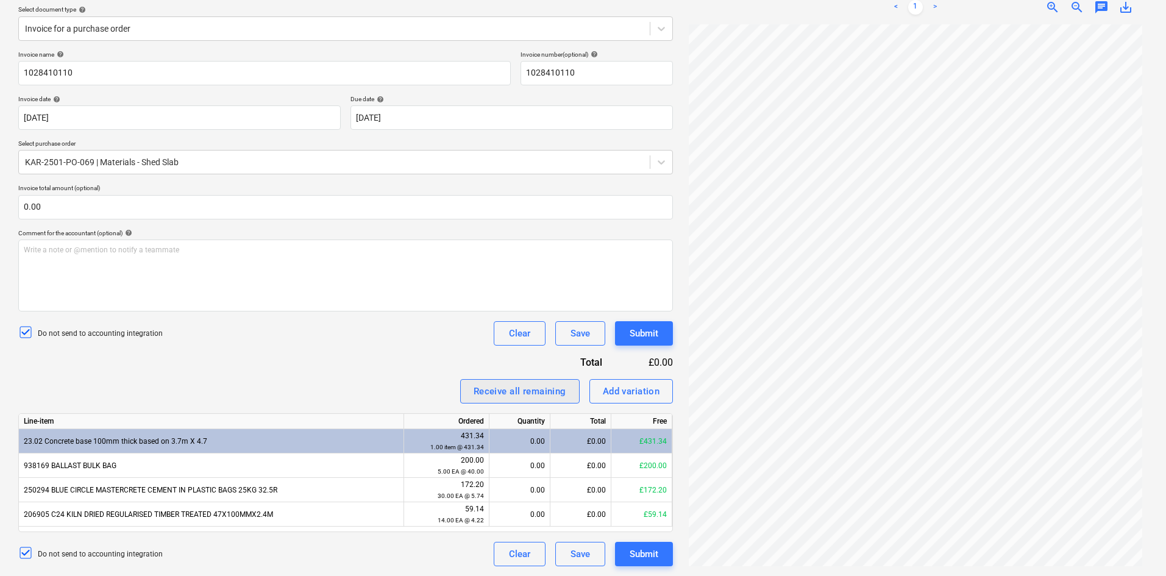
click at [500, 394] on div "Receive all remaining" at bounding box center [520, 391] width 93 height 16
click at [652, 556] on div "Submit" at bounding box center [644, 554] width 29 height 16
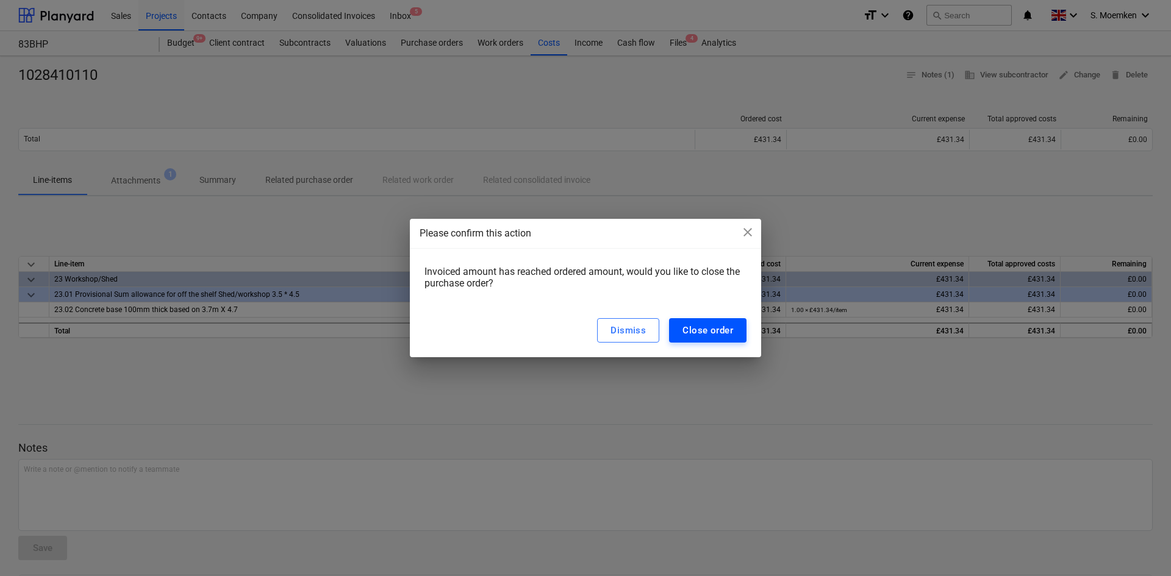
click at [716, 329] on div "Close order" at bounding box center [707, 330] width 51 height 16
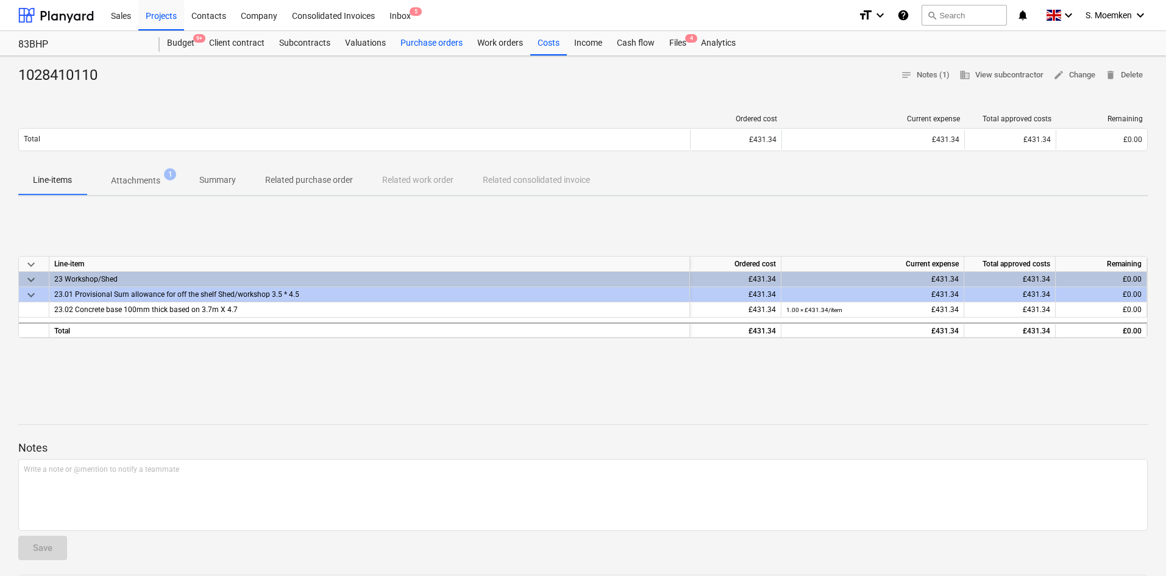
click at [446, 42] on div "Purchase orders" at bounding box center [431, 43] width 77 height 24
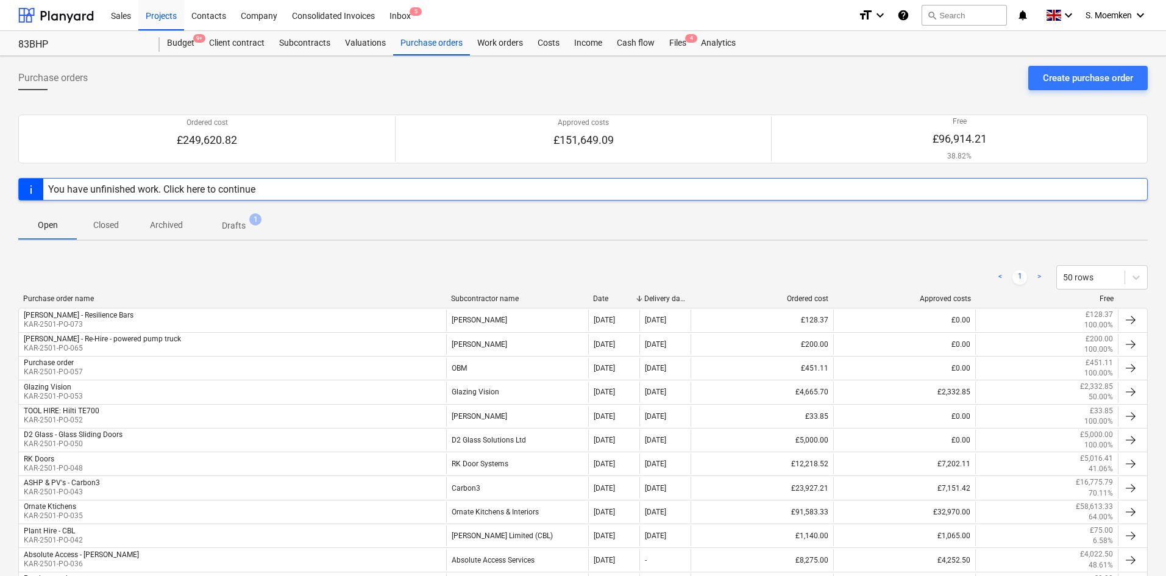
click at [491, 295] on div "Subcontractor name" at bounding box center [517, 298] width 133 height 9
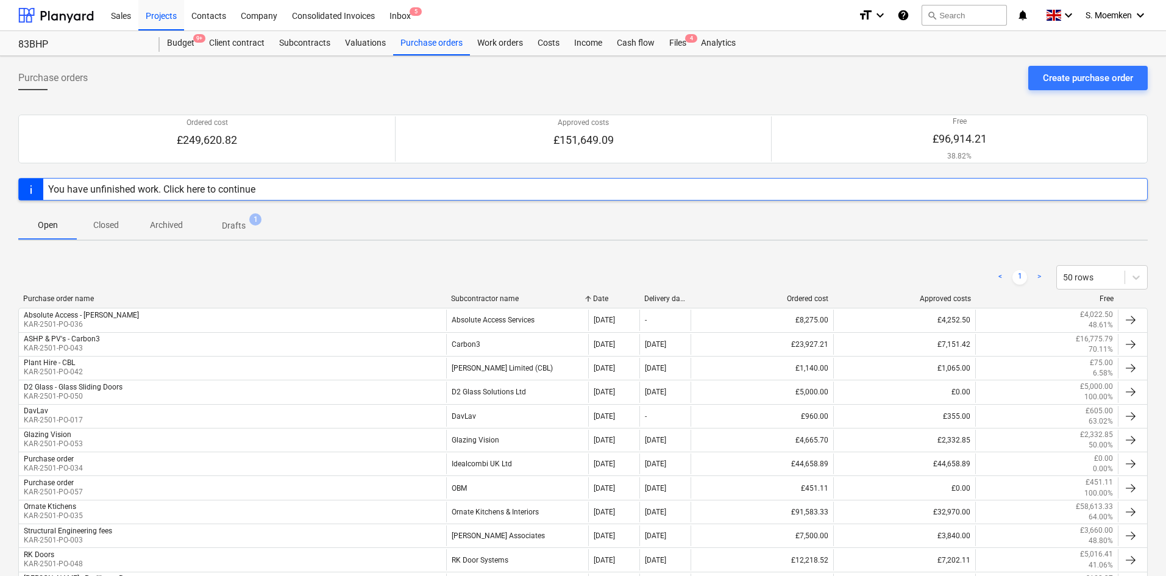
click at [491, 295] on div "Subcontractor name" at bounding box center [517, 298] width 133 height 9
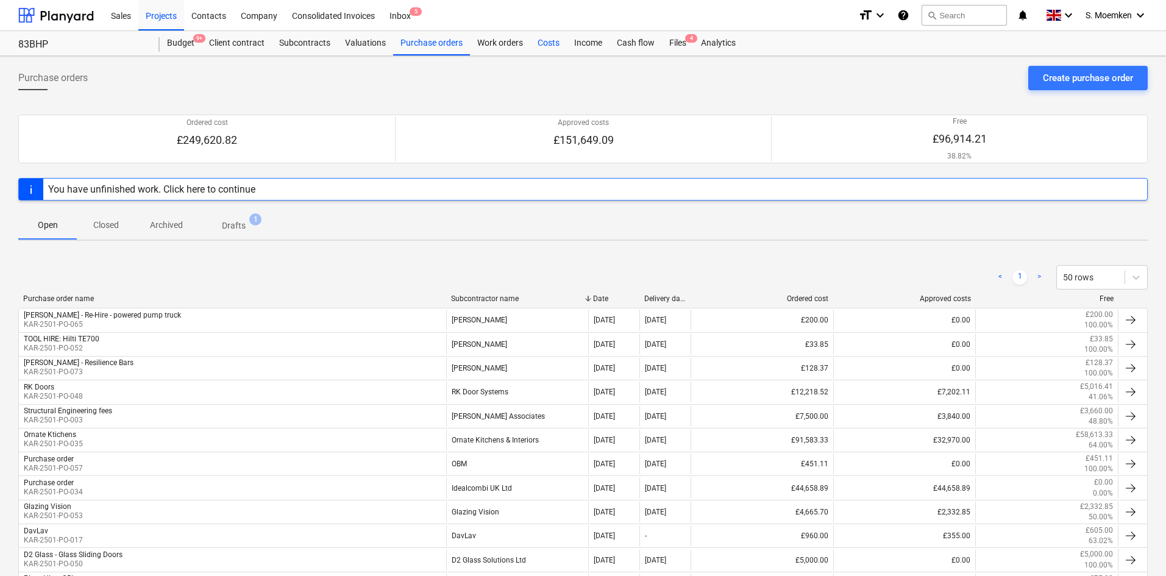
click at [550, 41] on div "Costs" at bounding box center [548, 43] width 37 height 24
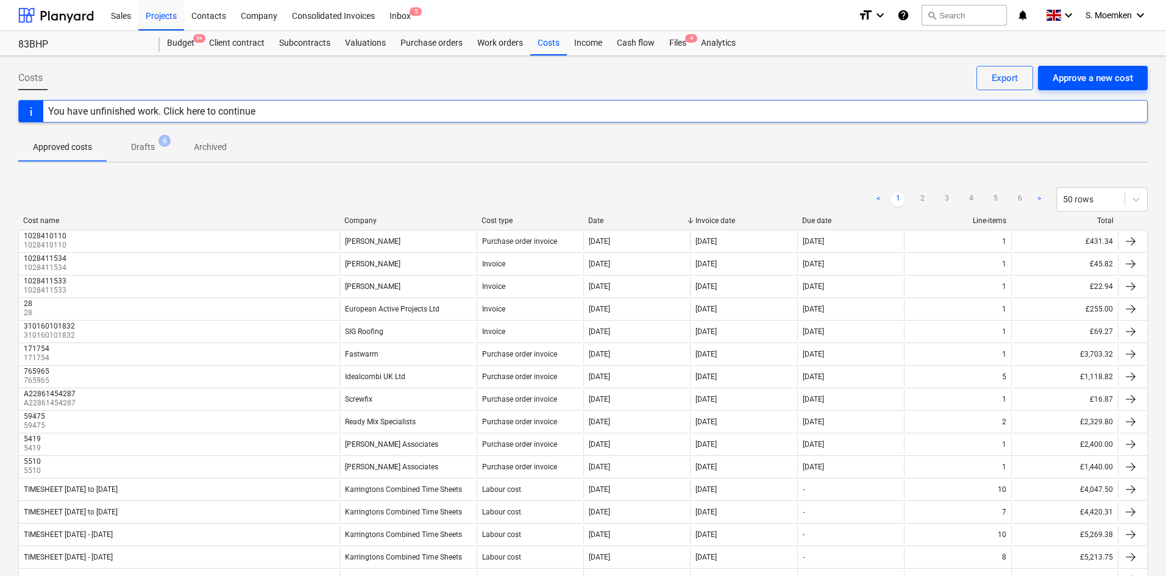
click at [1107, 78] on div "Approve a new cost" at bounding box center [1093, 78] width 80 height 16
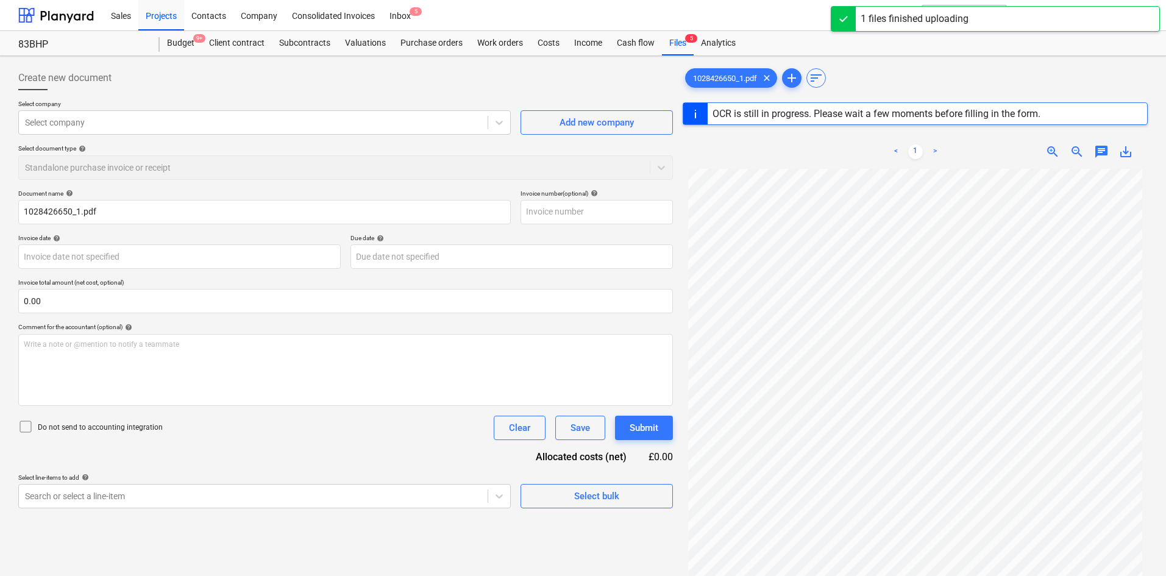
type input "1028426650"
type input "02 Sep 2025"
type input "31 Oct 2025"
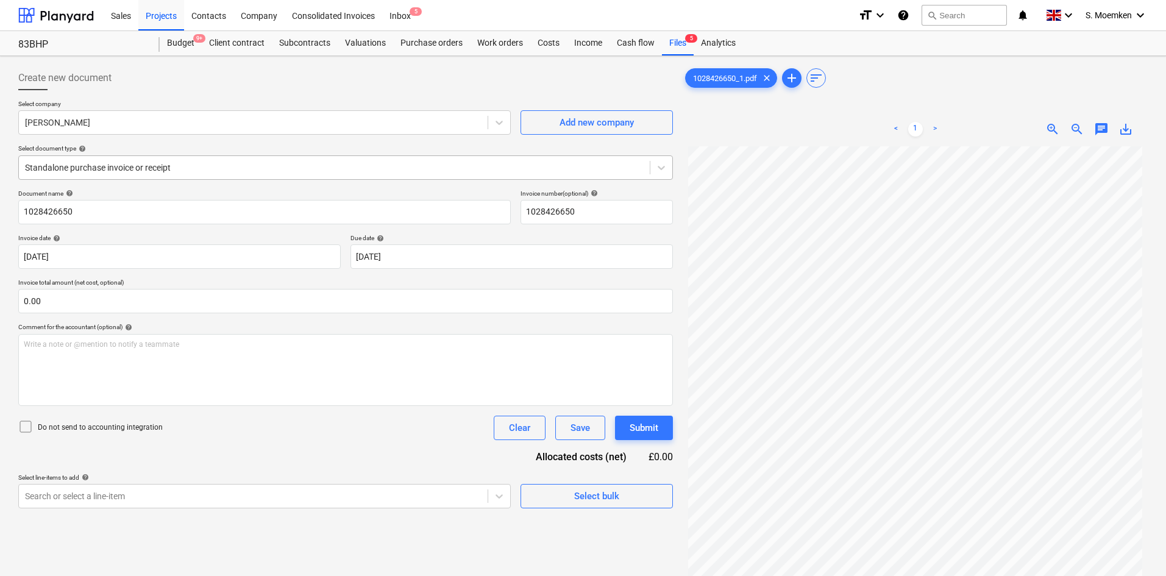
click at [210, 163] on div at bounding box center [334, 168] width 619 height 12
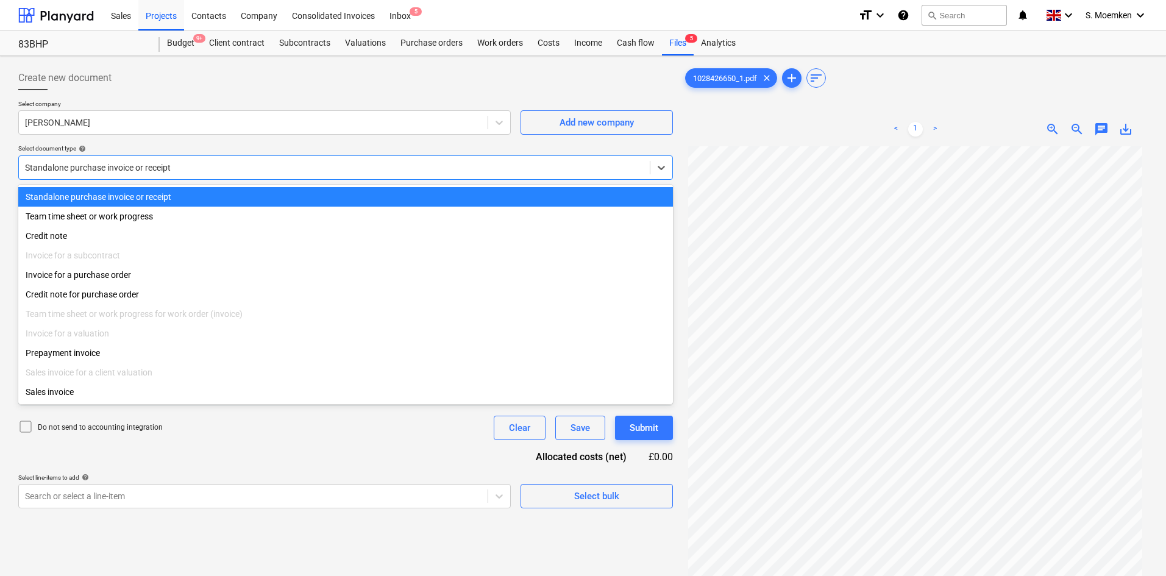
click at [202, 165] on div at bounding box center [334, 168] width 619 height 12
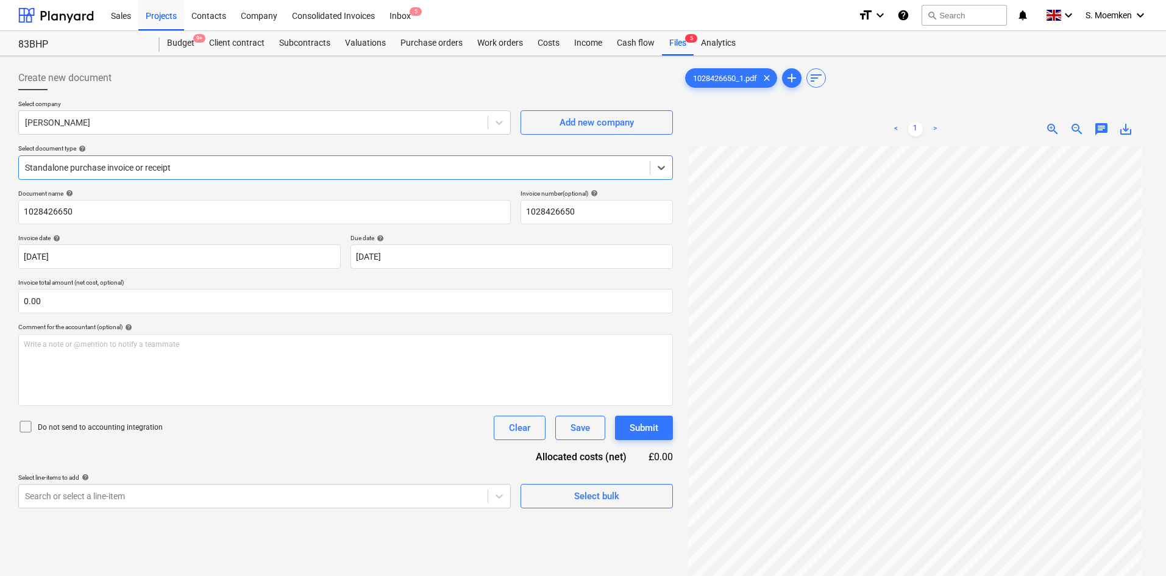
click at [28, 432] on icon at bounding box center [25, 426] width 15 height 15
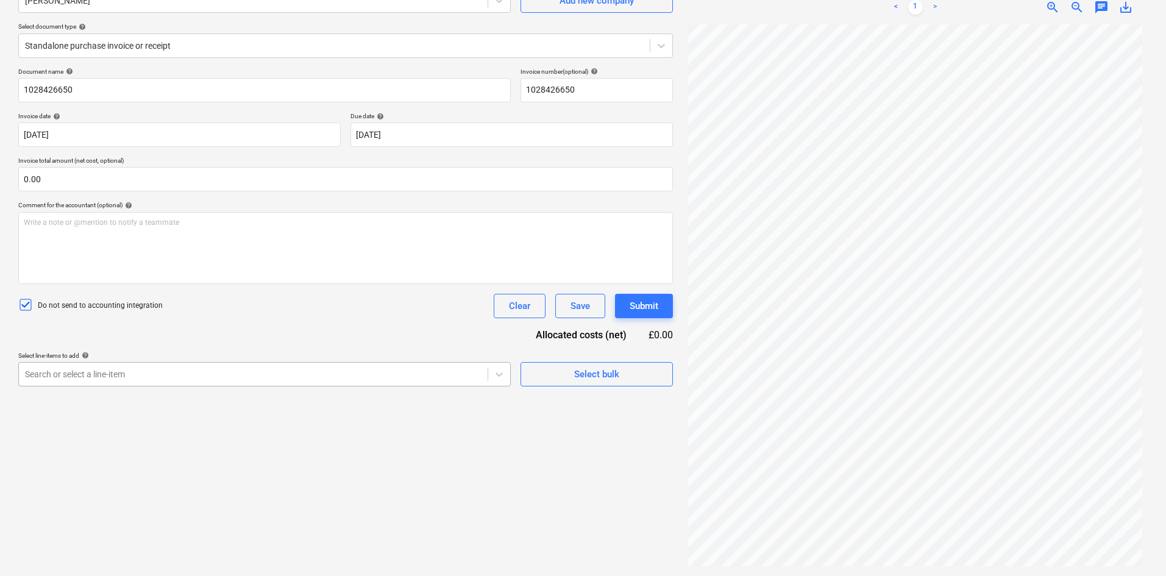
click at [193, 454] on body "Sales Projects Contacts Company Consolidated Invoices Inbox 5 format_size keybo…" at bounding box center [583, 166] width 1166 height 576
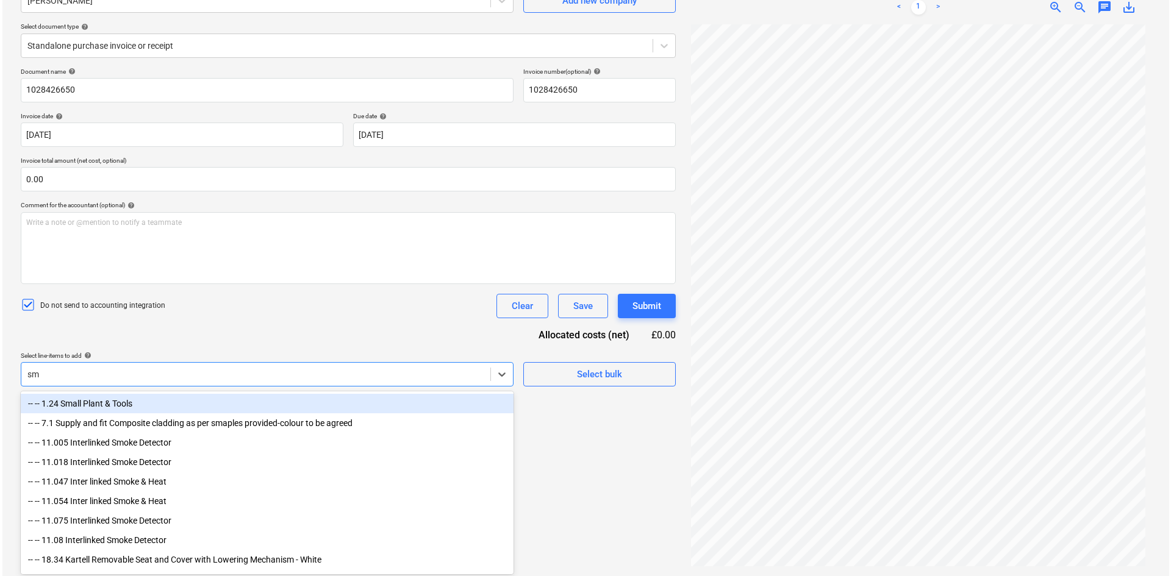
scroll to position [122, 0]
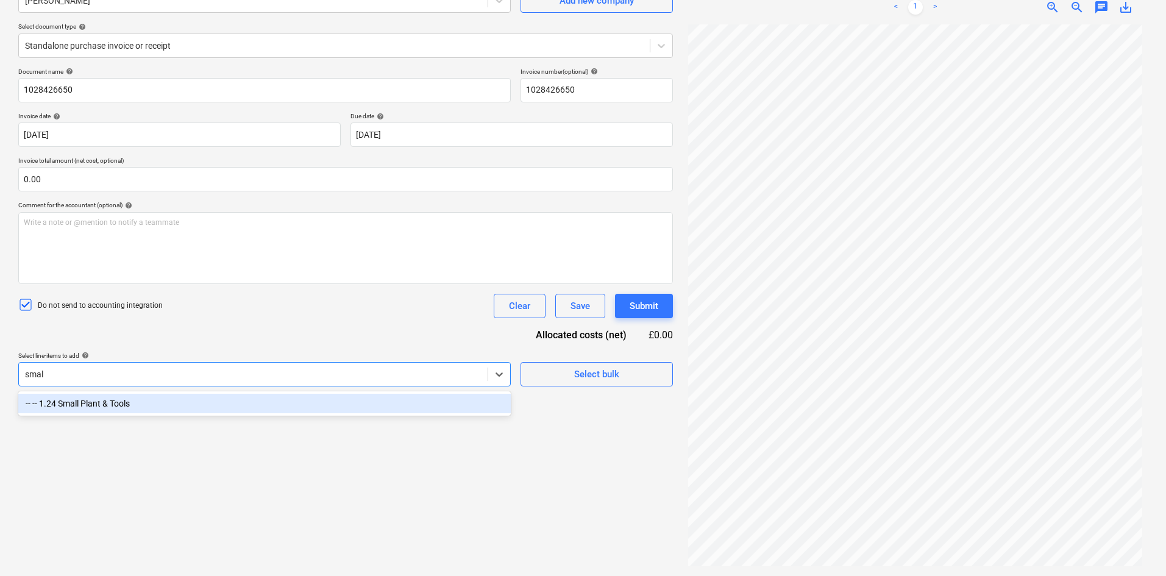
type input "small"
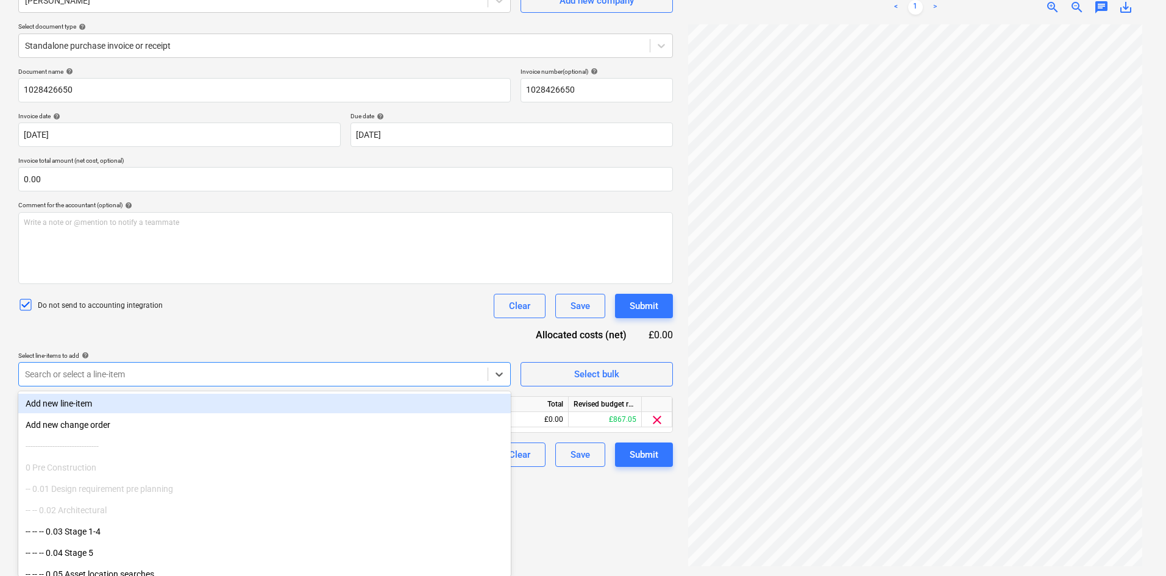
click at [306, 321] on div "Document name help 1028426650 Invoice number (optional) help 1028426650 Invoice…" at bounding box center [345, 267] width 655 height 399
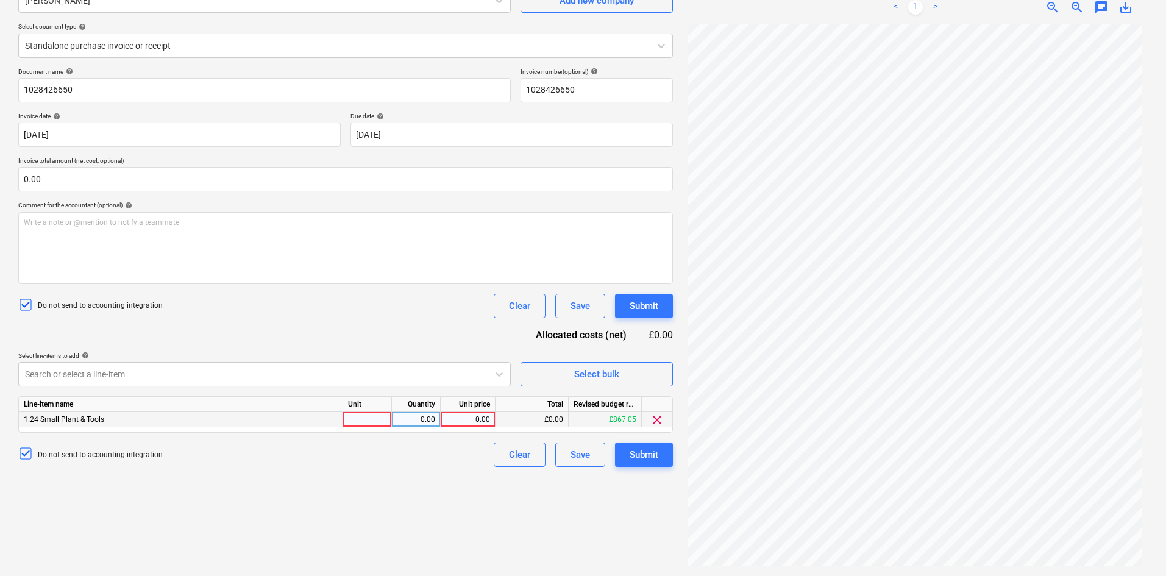
click at [368, 413] on div at bounding box center [367, 419] width 49 height 15
type input "Item"
type input "21.00"
click at [261, 319] on div "Document name help 1028426650 Invoice number (optional) help 1028426650 Invoice…" at bounding box center [345, 267] width 655 height 399
click at [641, 447] on div "Submit" at bounding box center [644, 455] width 29 height 16
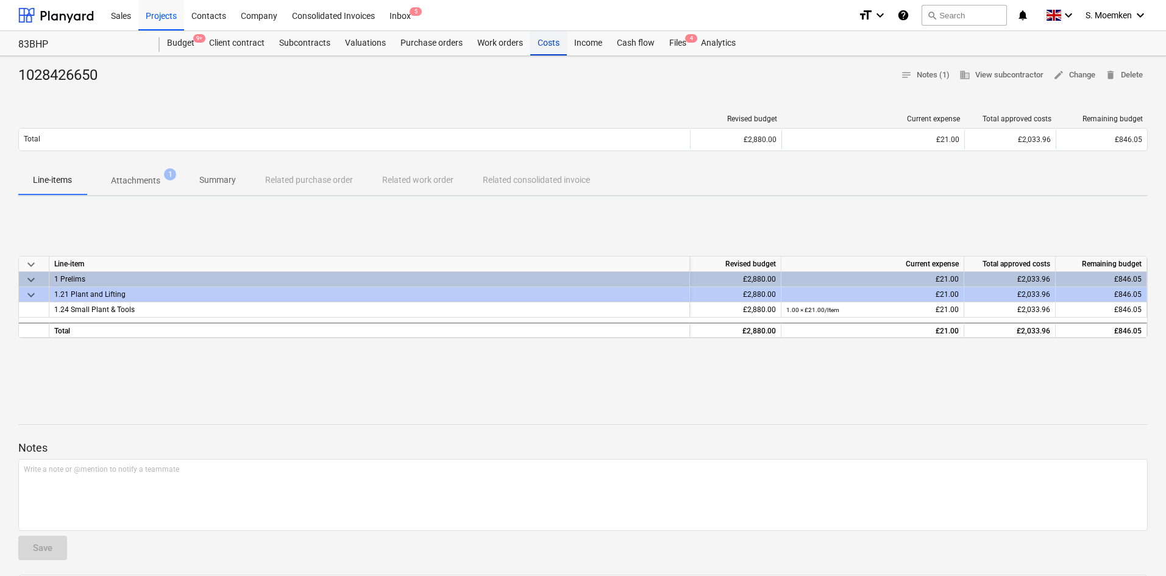
click at [540, 46] on div "Costs" at bounding box center [548, 43] width 37 height 24
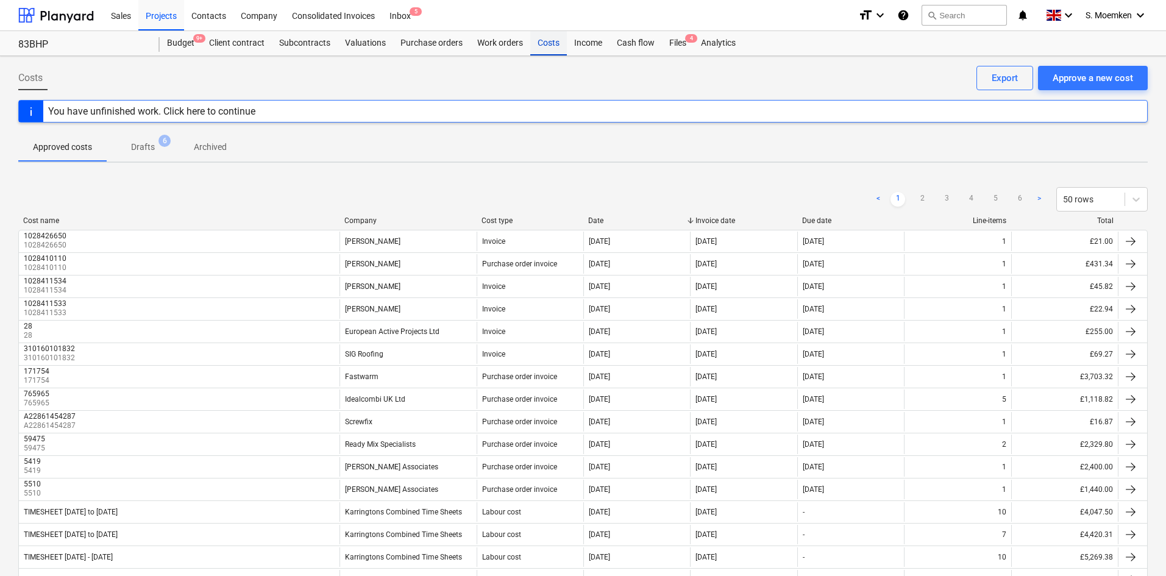
click at [551, 40] on div "Costs" at bounding box center [548, 43] width 37 height 24
click at [1077, 83] on div "Approve a new cost" at bounding box center [1093, 78] width 80 height 16
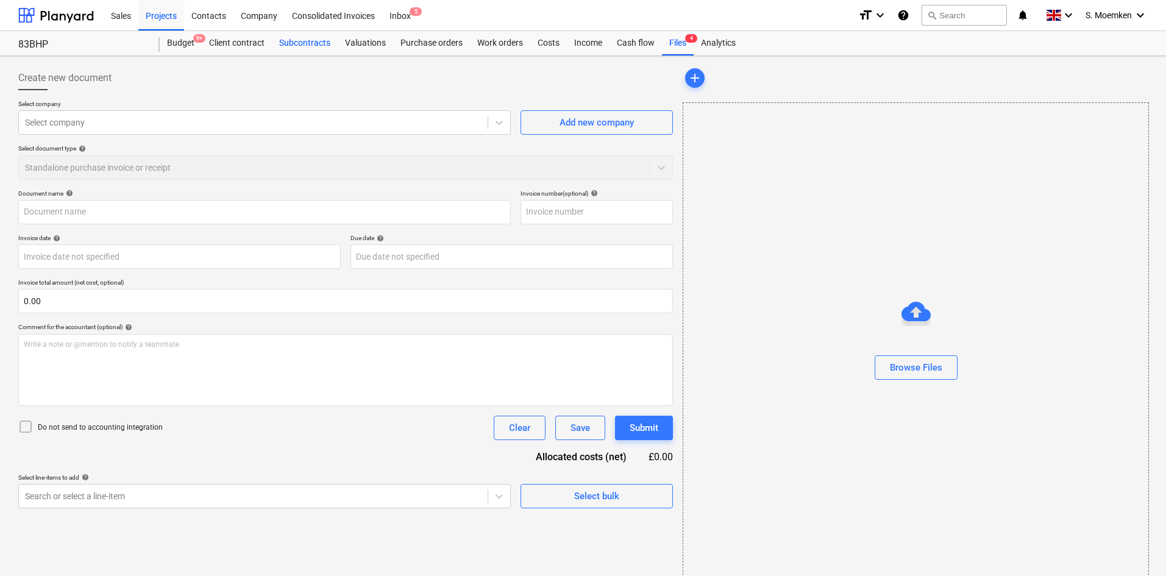
click at [305, 39] on div "Subcontracts" at bounding box center [305, 43] width 66 height 24
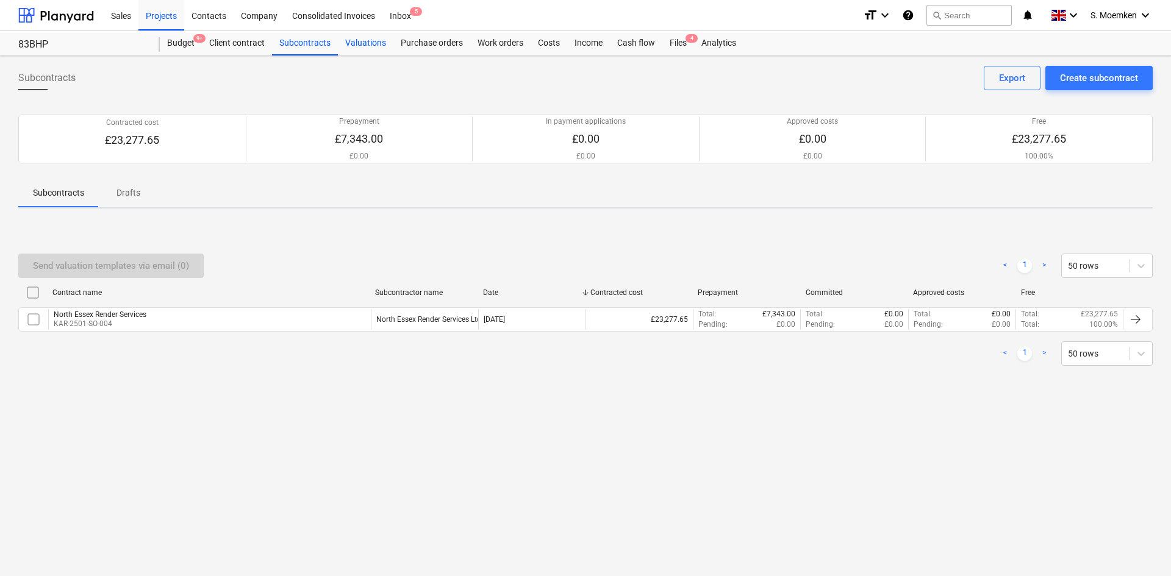
click at [368, 43] on div "Valuations" at bounding box center [365, 43] width 55 height 24
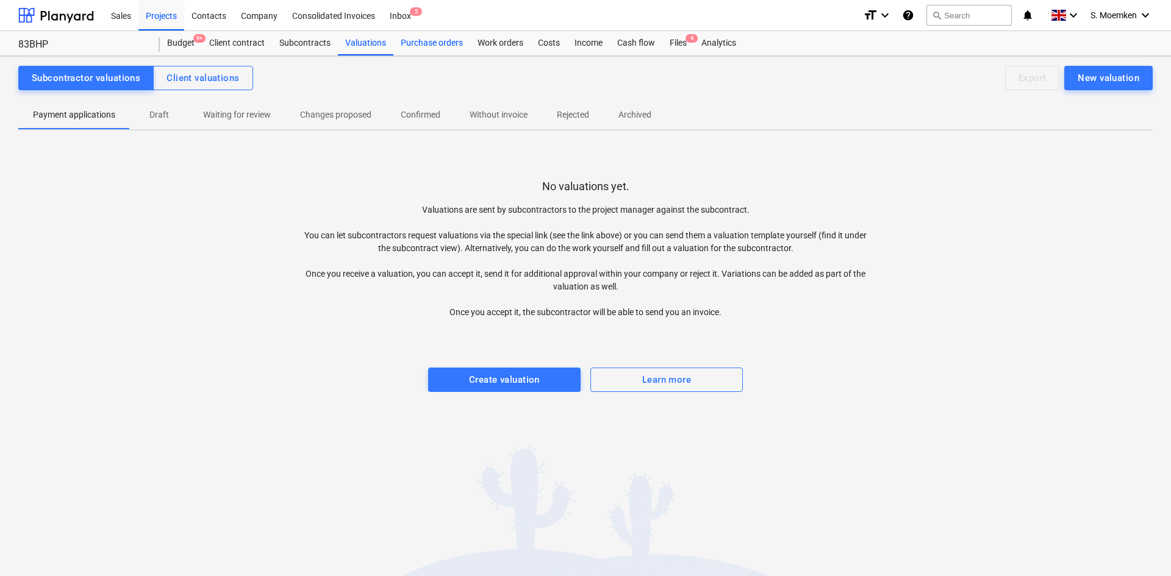
click at [432, 40] on div "Purchase orders" at bounding box center [431, 43] width 77 height 24
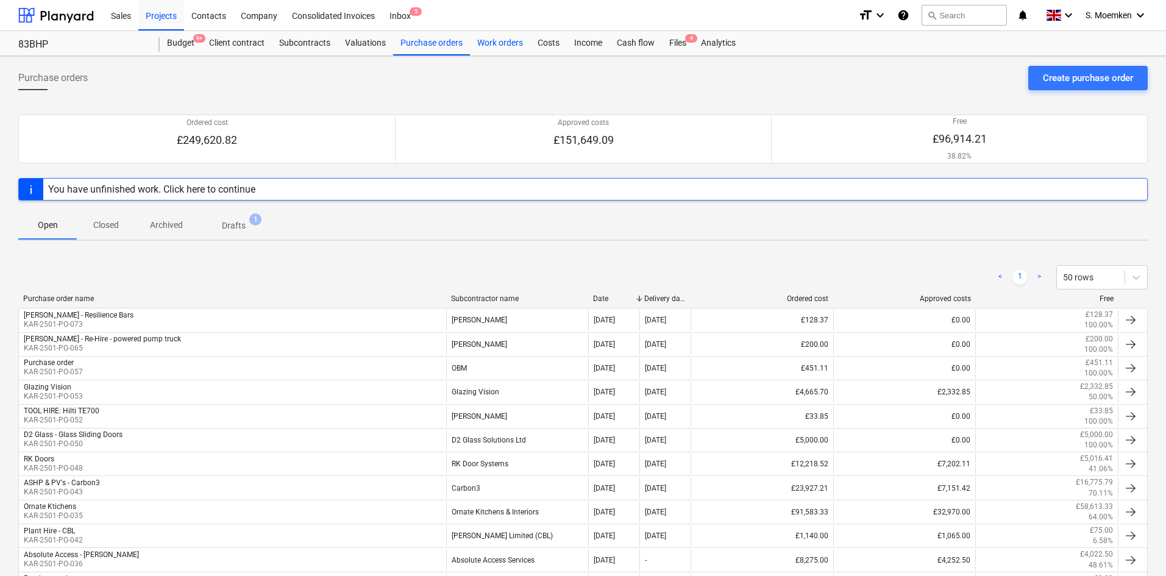
click at [508, 43] on div "Work orders" at bounding box center [500, 43] width 60 height 24
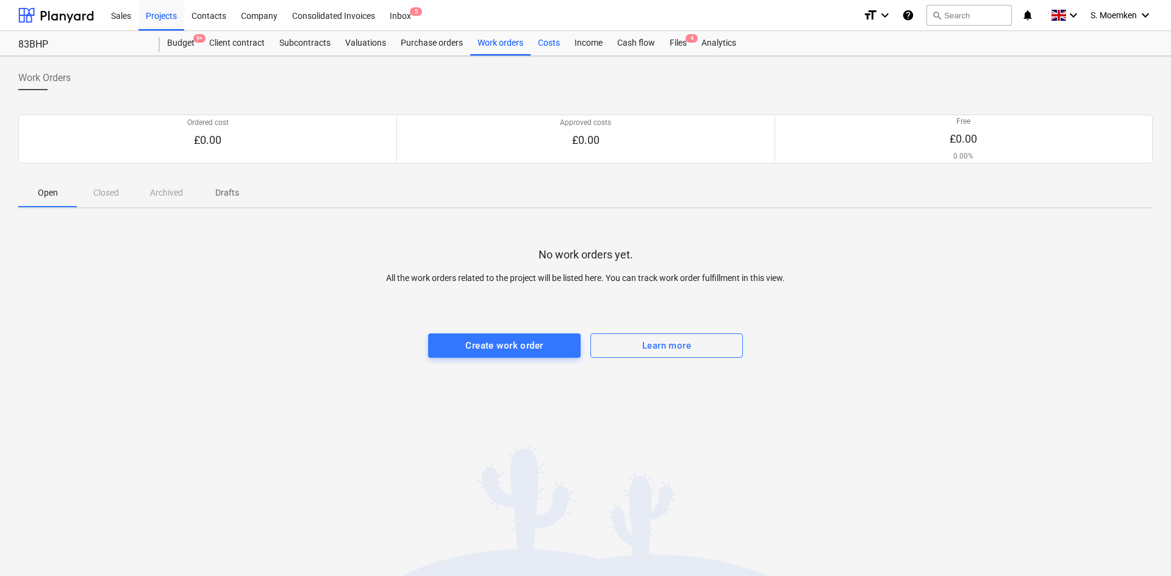
click at [553, 43] on div "Costs" at bounding box center [548, 43] width 37 height 24
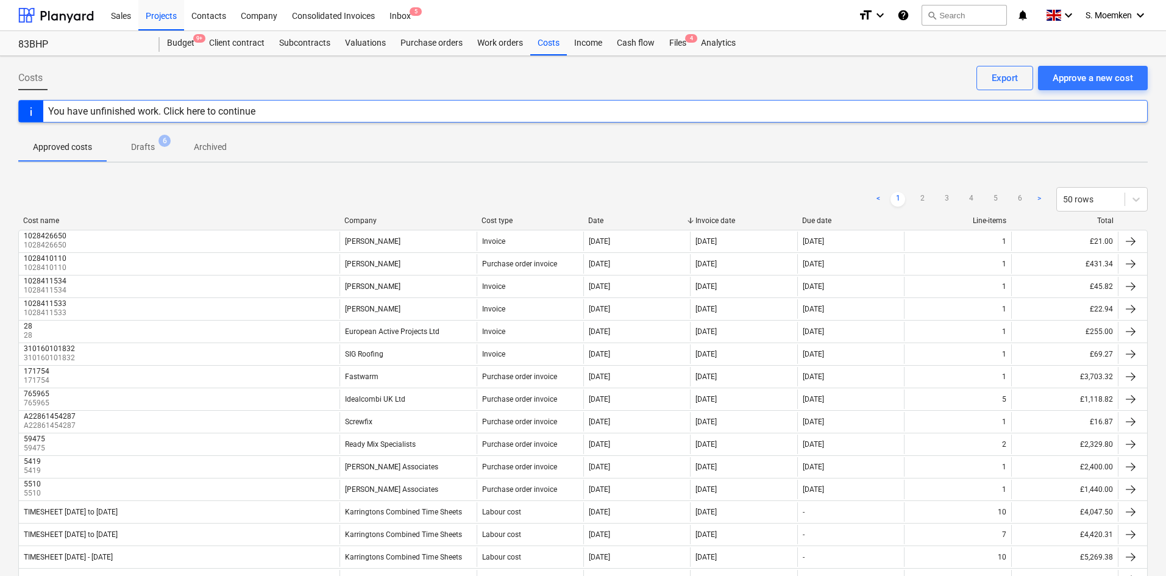
click at [207, 146] on p "Archived" at bounding box center [210, 147] width 33 height 13
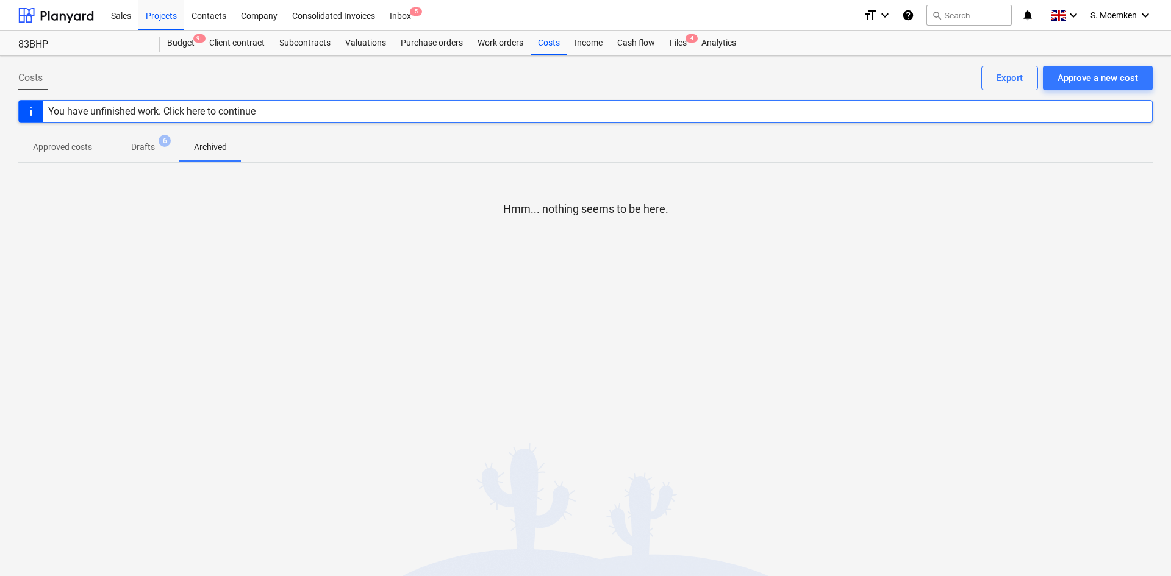
click at [75, 144] on p "Approved costs" at bounding box center [62, 147] width 59 height 13
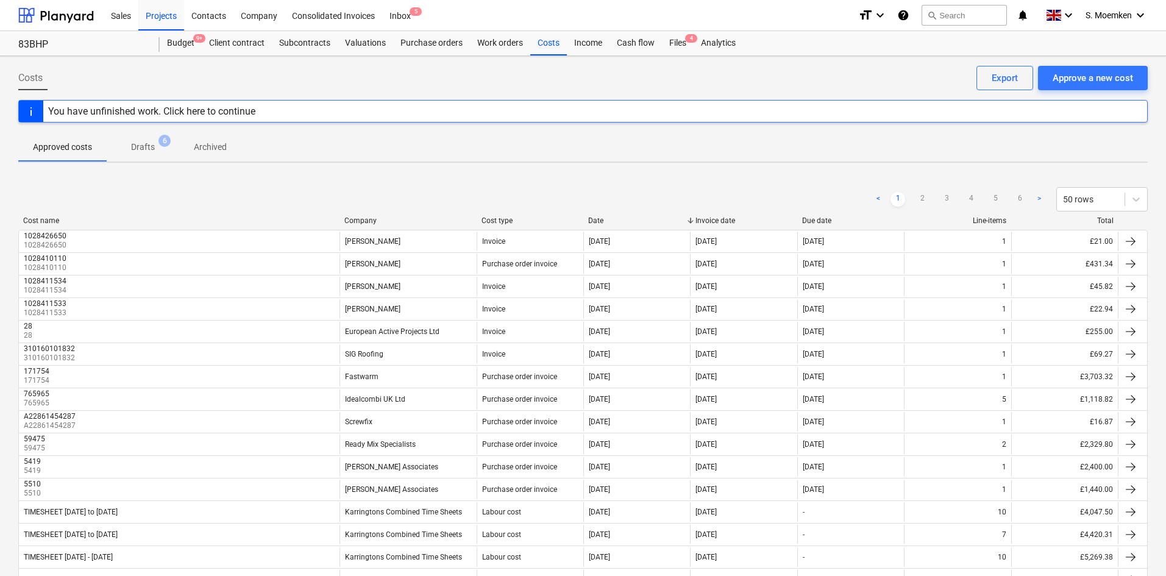
click at [362, 215] on div "< 1 2 3 4 5 6 > 50 rows" at bounding box center [583, 199] width 1130 height 34
click at [366, 218] on div "Company" at bounding box center [407, 220] width 127 height 9
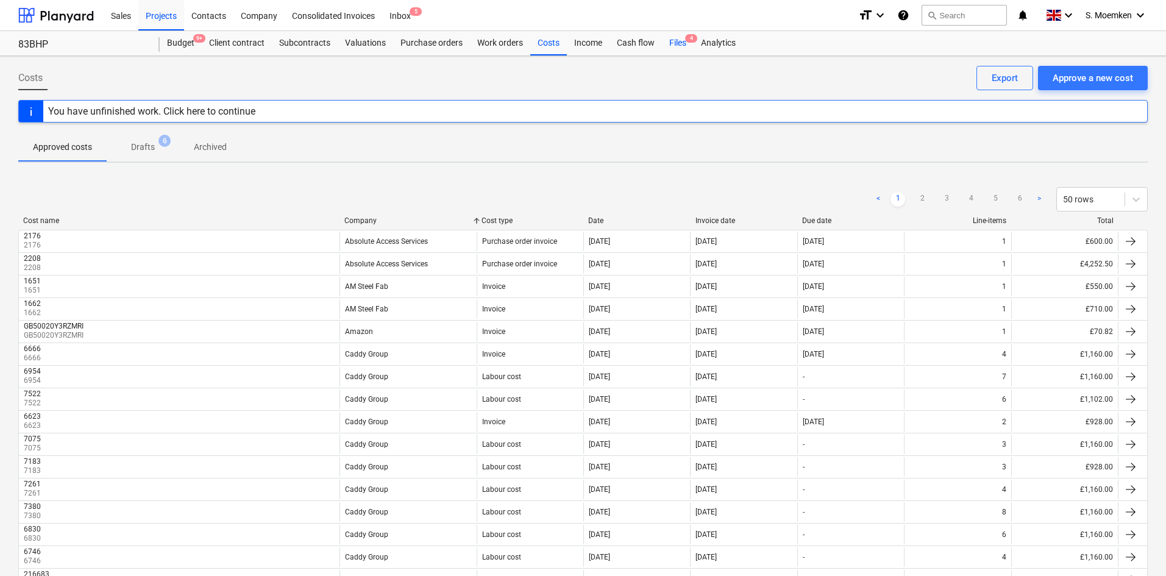
click at [677, 43] on div "Files 4" at bounding box center [678, 43] width 32 height 24
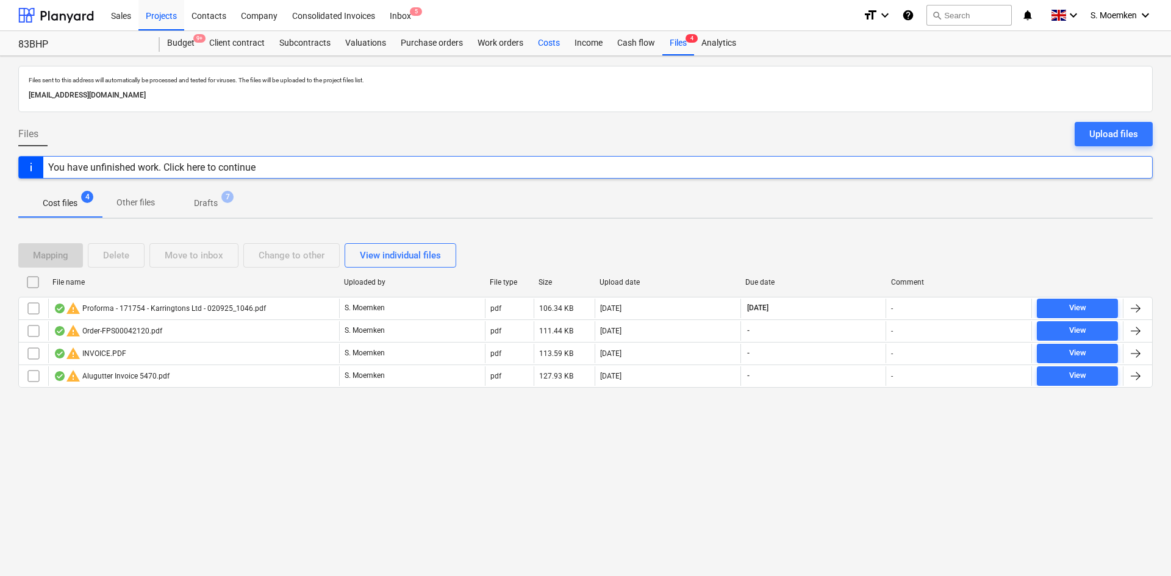
click at [547, 43] on div "Costs" at bounding box center [548, 43] width 37 height 24
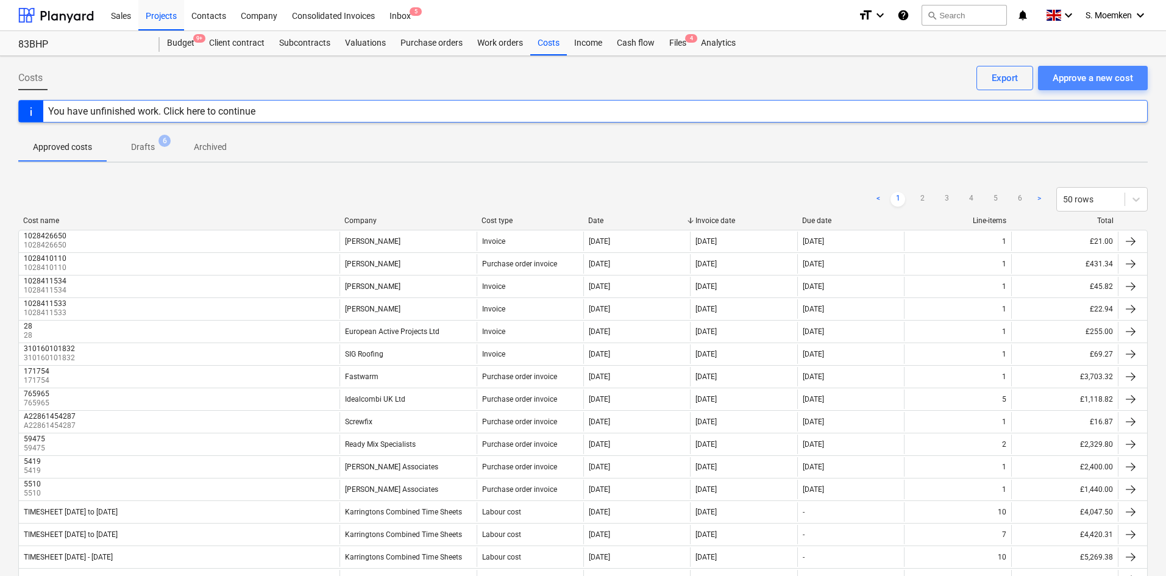
click at [1106, 80] on div "Approve a new cost" at bounding box center [1093, 78] width 80 height 16
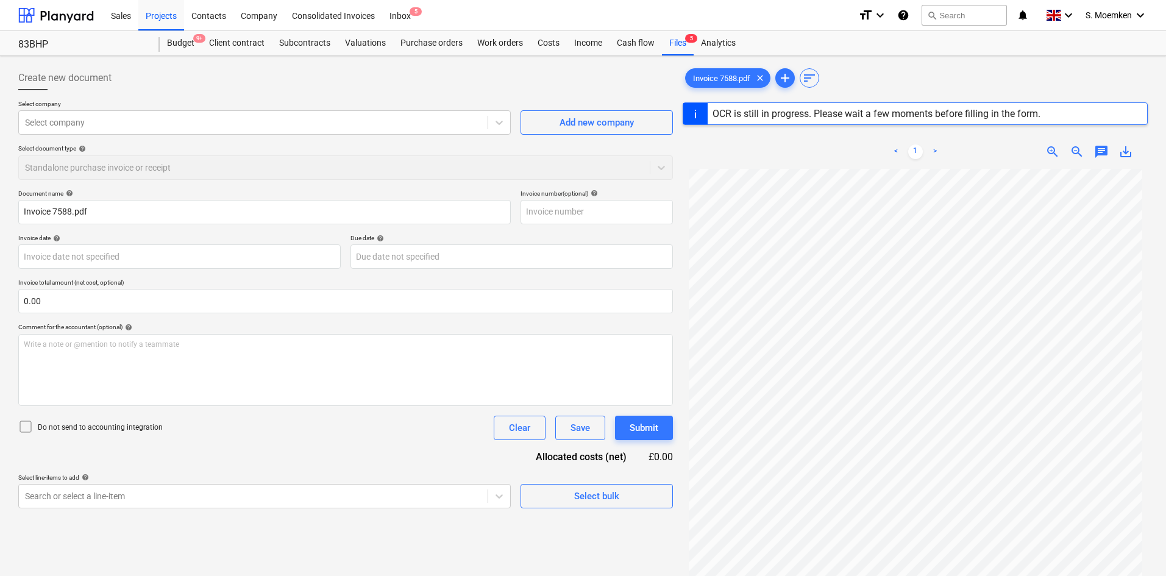
type input "7588"
type input "15 Sep 2025"
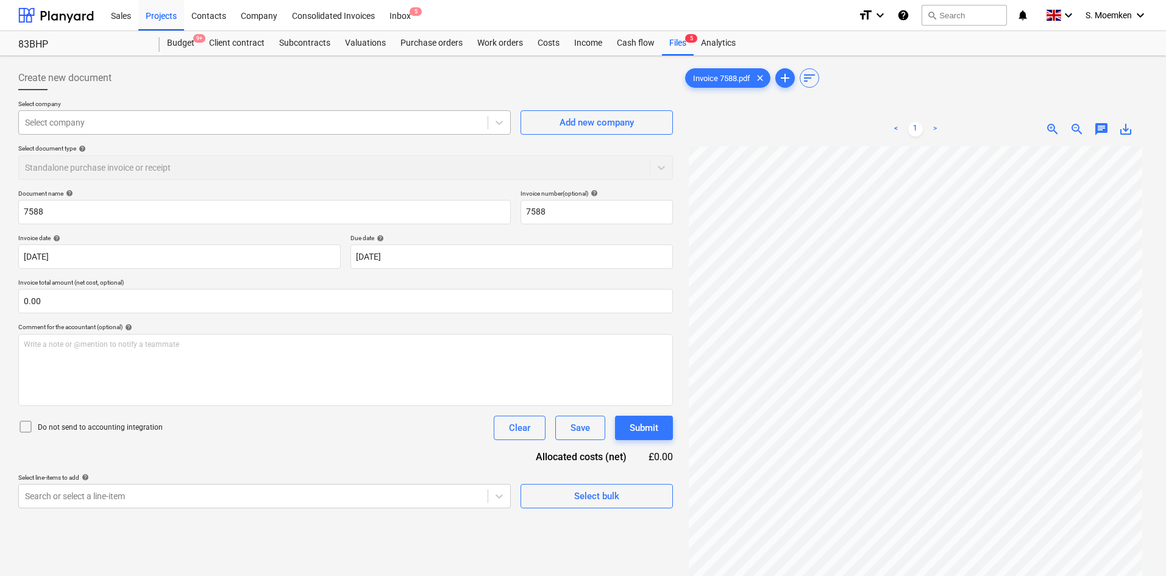
click at [427, 127] on div at bounding box center [253, 122] width 457 height 12
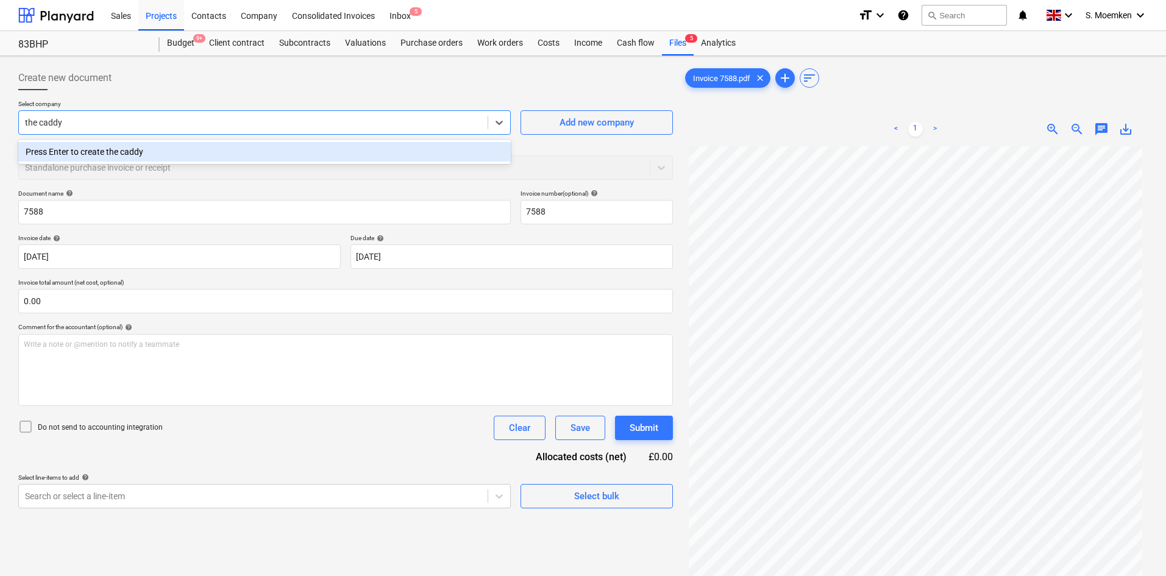
type input "the caddy g"
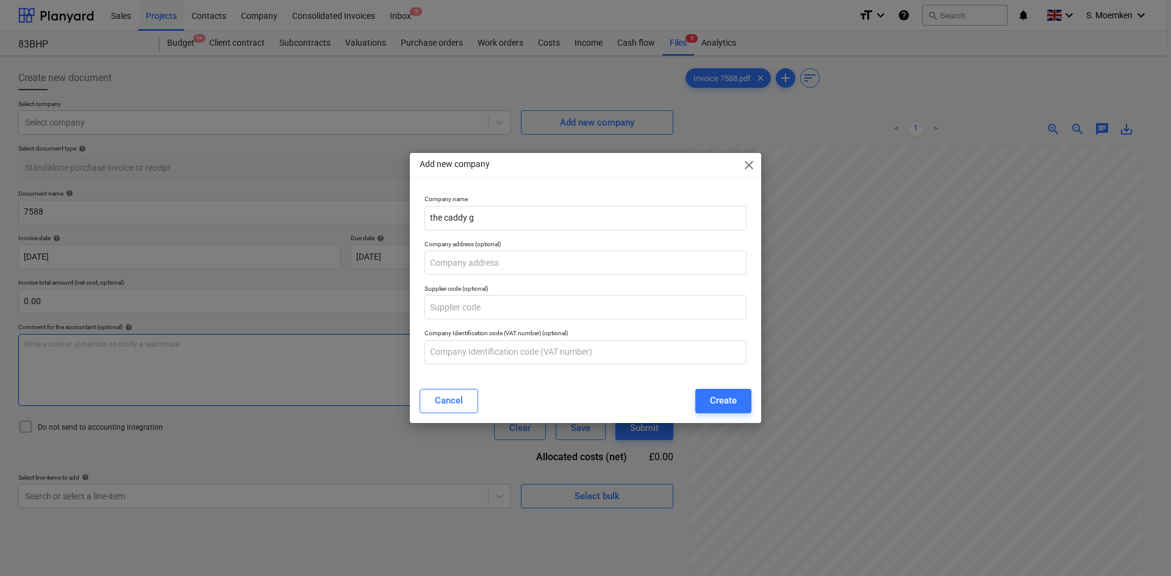
click at [441, 397] on div "Cancel" at bounding box center [449, 401] width 28 height 16
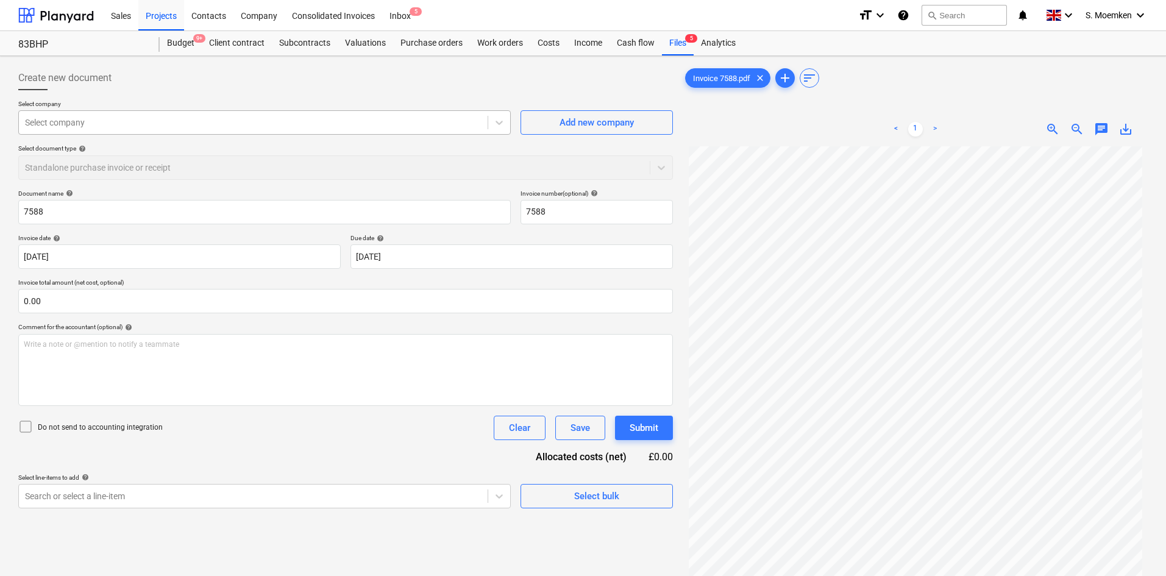
click at [488, 123] on div "Select company" at bounding box center [253, 122] width 469 height 17
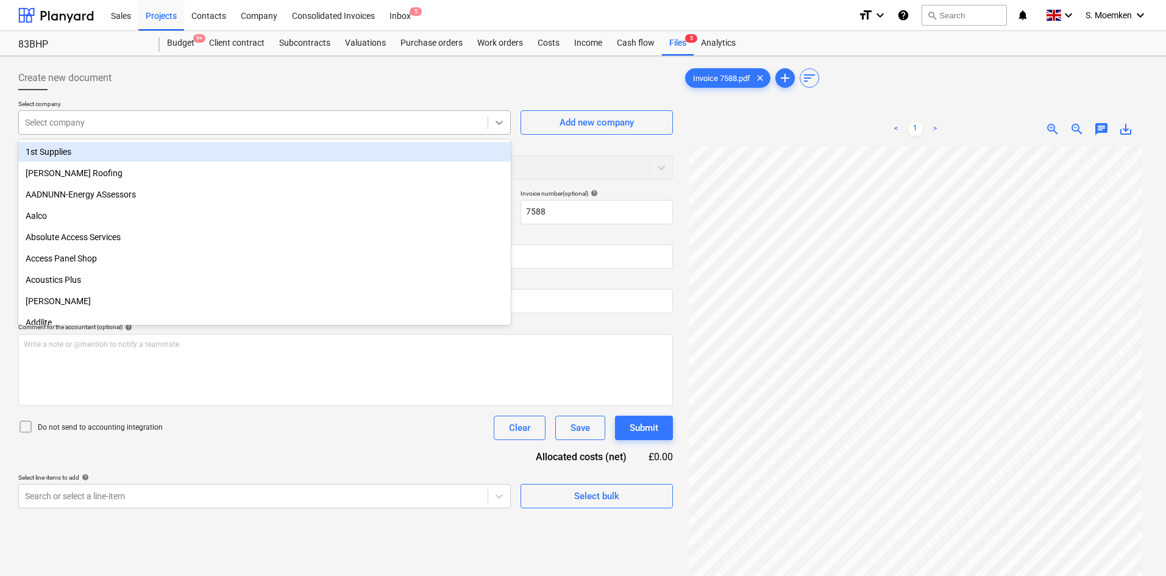
click at [495, 121] on icon at bounding box center [499, 122] width 12 height 12
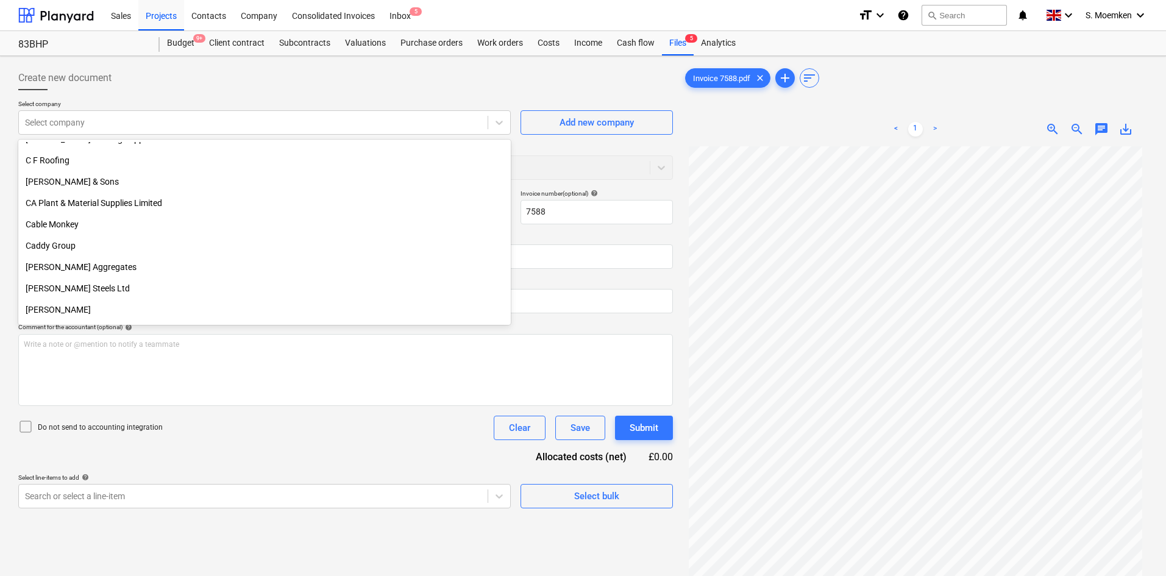
scroll to position [1097, 0]
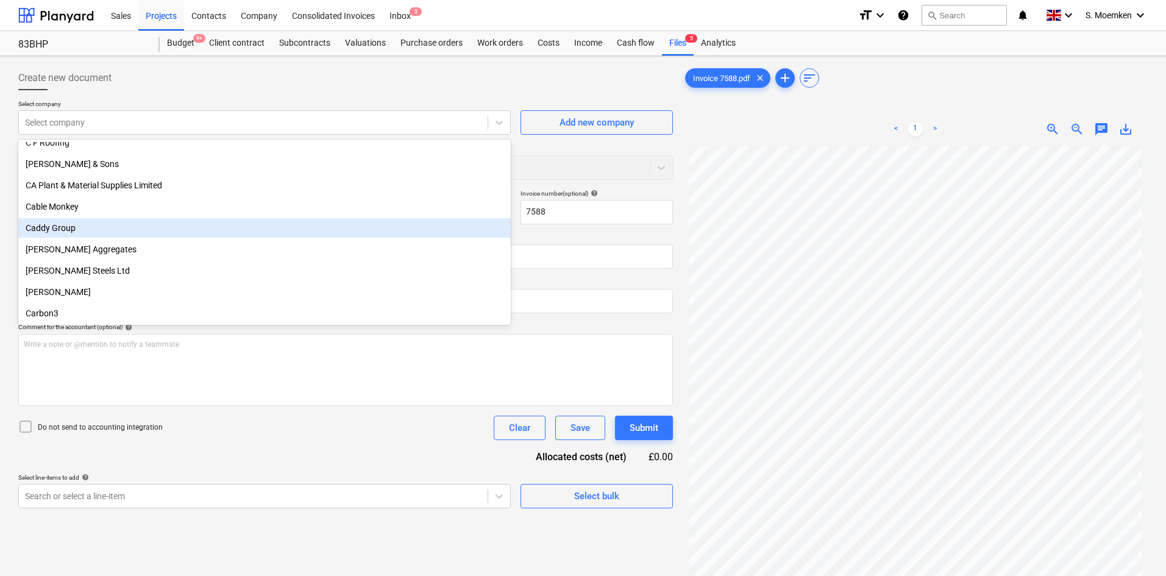
click at [85, 237] on div "Caddy Group" at bounding box center [264, 228] width 493 height 20
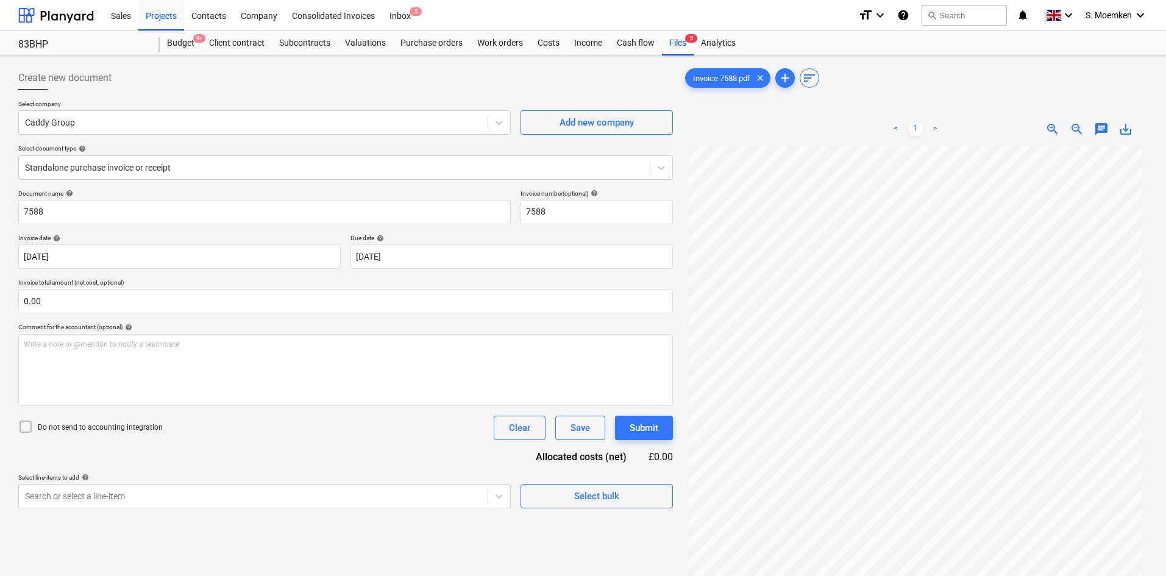
click at [24, 428] on icon at bounding box center [25, 426] width 15 height 15
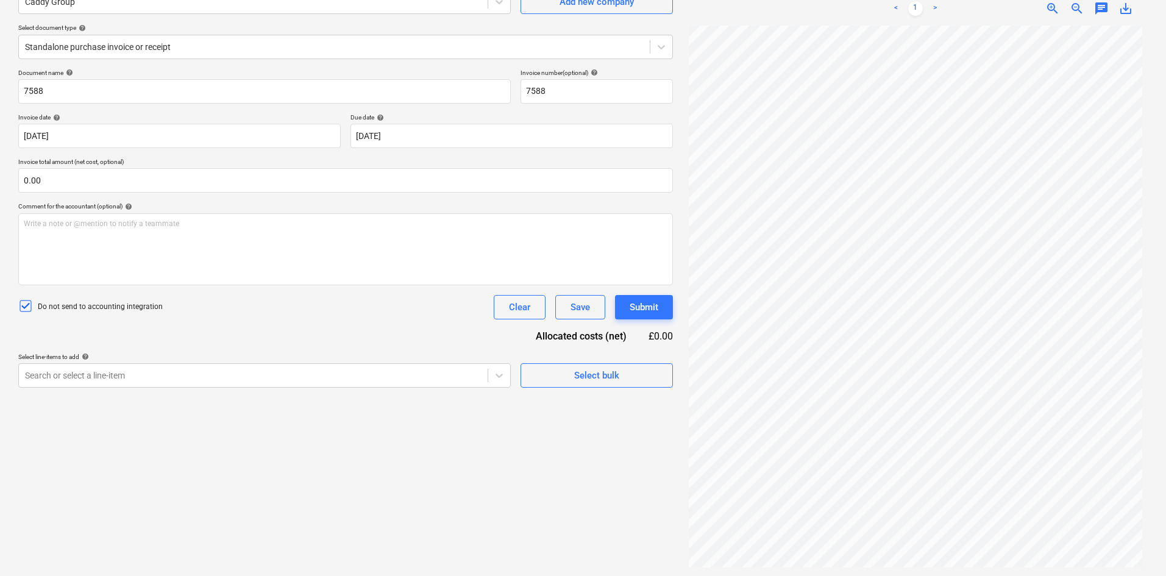
scroll to position [122, 0]
click at [163, 378] on div at bounding box center [253, 374] width 457 height 12
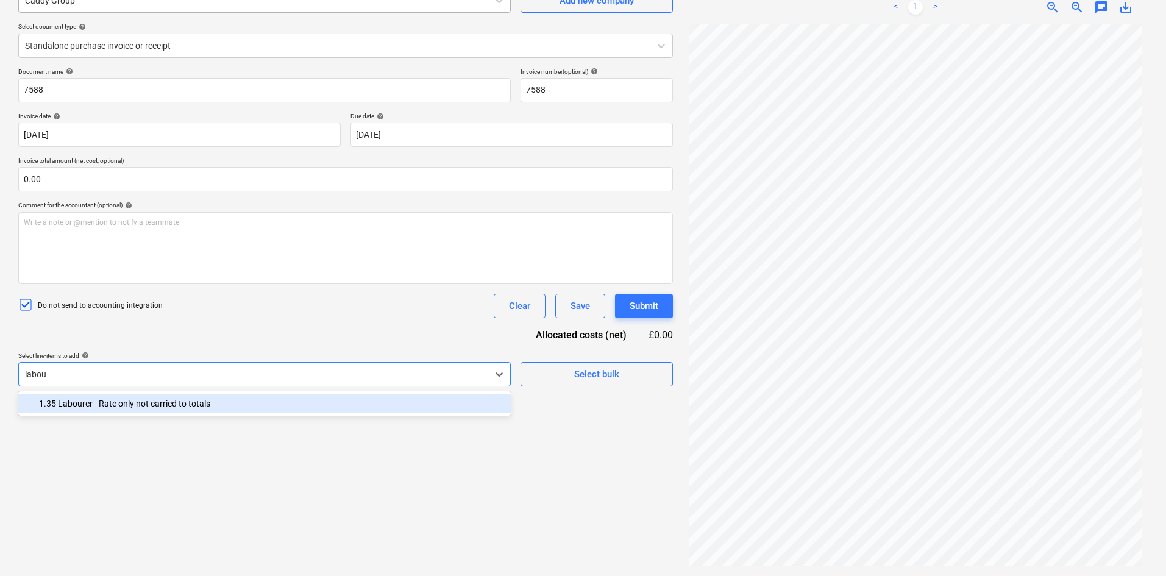
type input "labou"
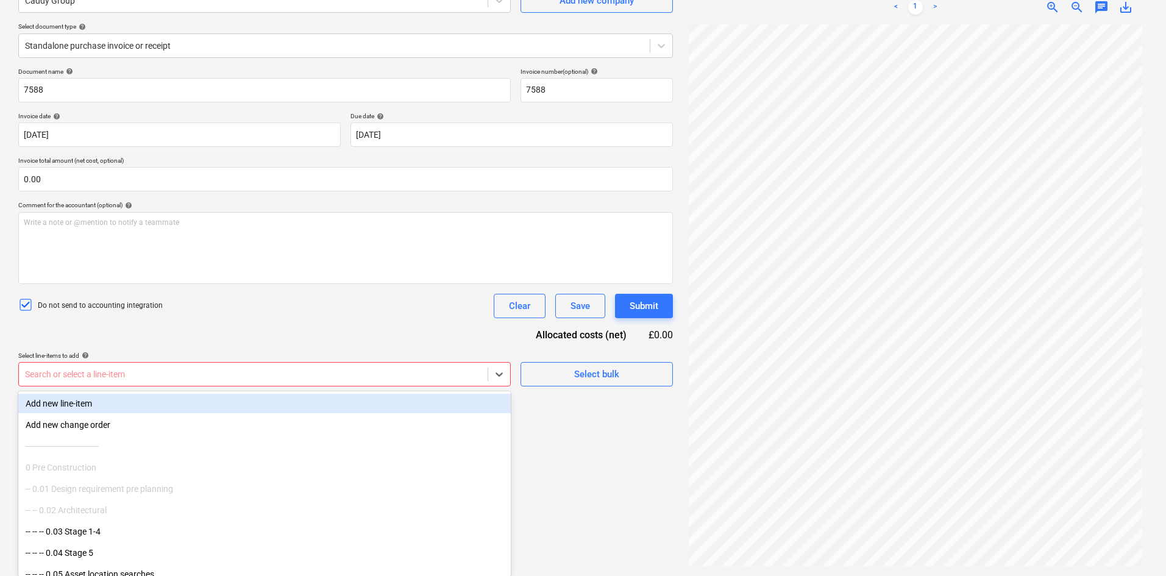
scroll to position [123, 0]
click at [205, 370] on div at bounding box center [253, 374] width 457 height 12
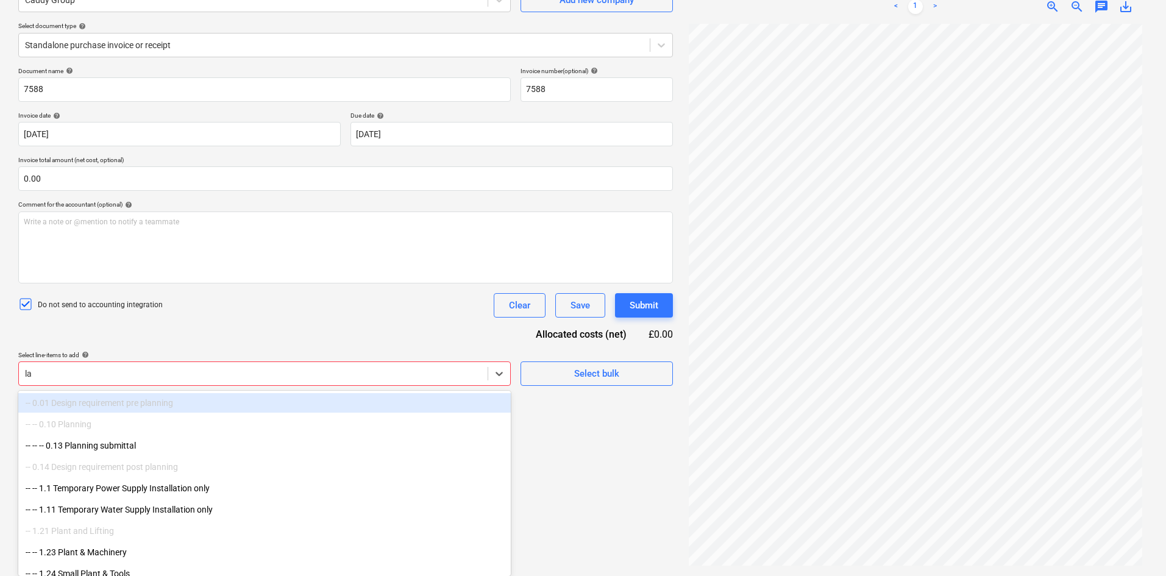
type input "lab"
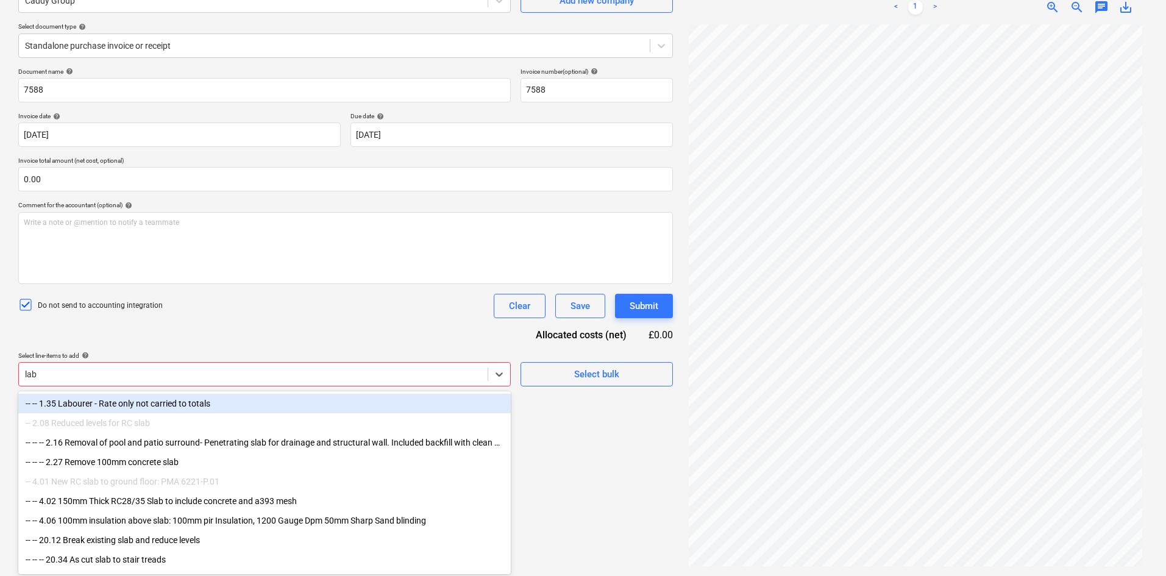
click at [188, 404] on div "-- -- 1.35 Labourer - Rate only not carried to totals" at bounding box center [264, 404] width 493 height 20
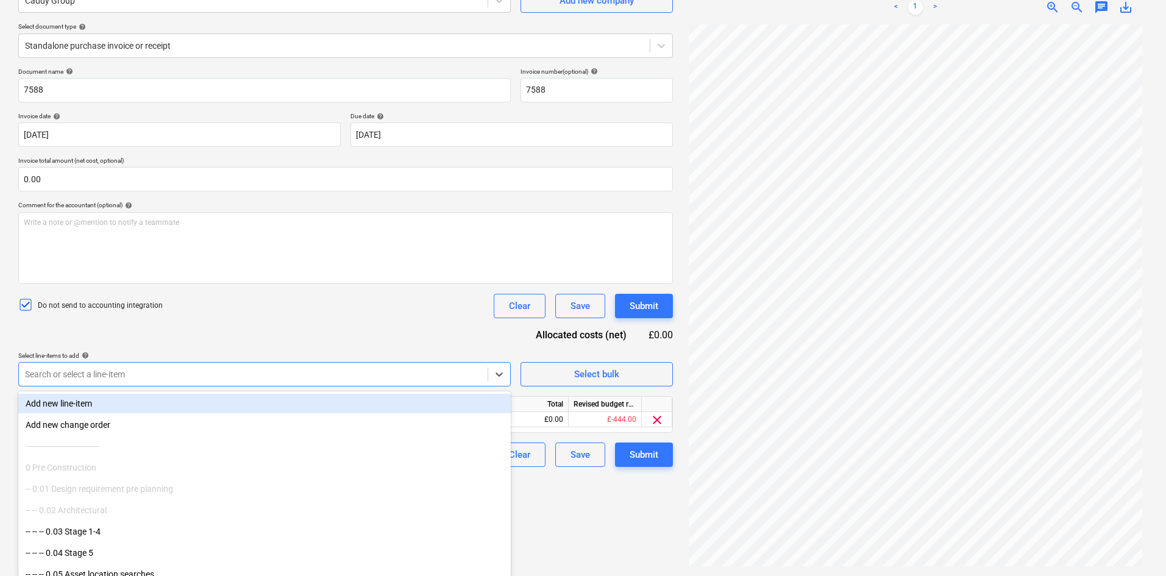
click at [394, 319] on div "Document name help 7588 Invoice number (optional) help 7588 Invoice date help 1…" at bounding box center [345, 267] width 655 height 399
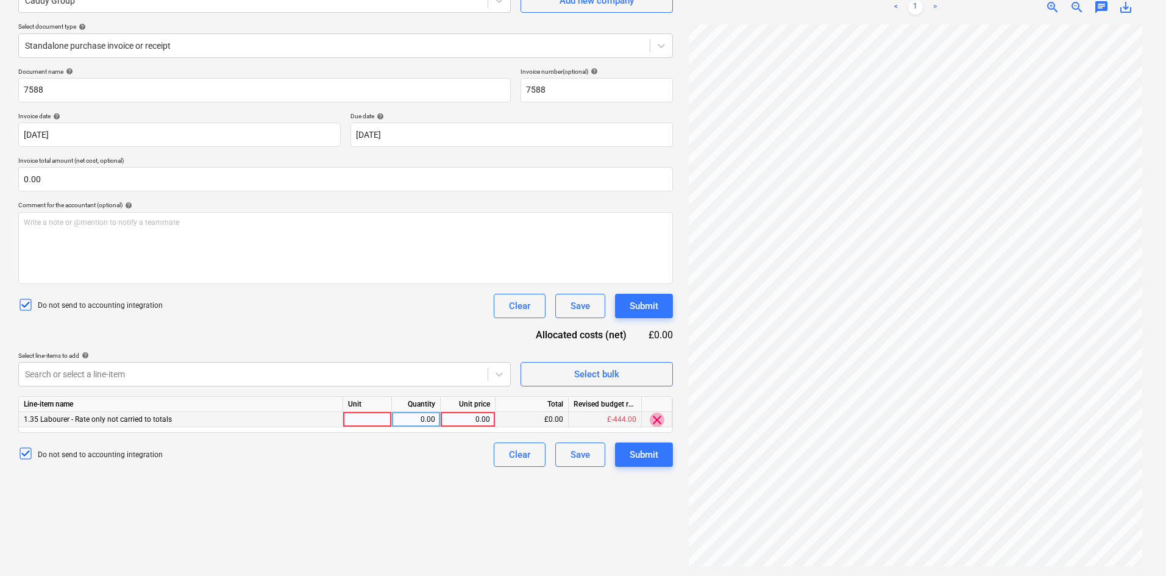
click at [656, 419] on span "clear" at bounding box center [657, 420] width 15 height 15
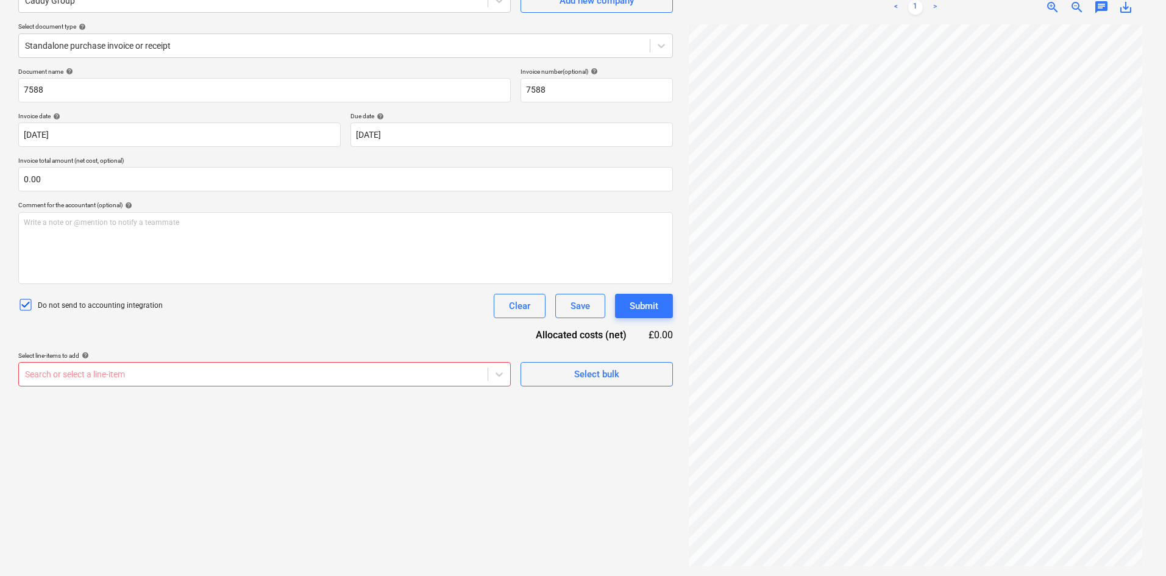
scroll to position [0, 0]
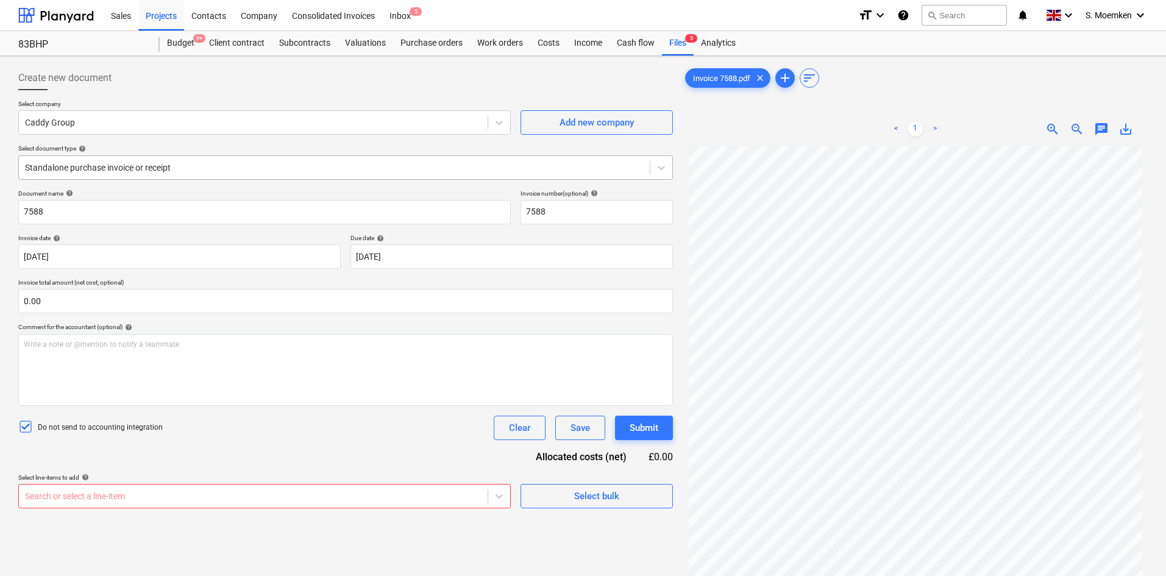
click at [129, 169] on div at bounding box center [334, 168] width 619 height 12
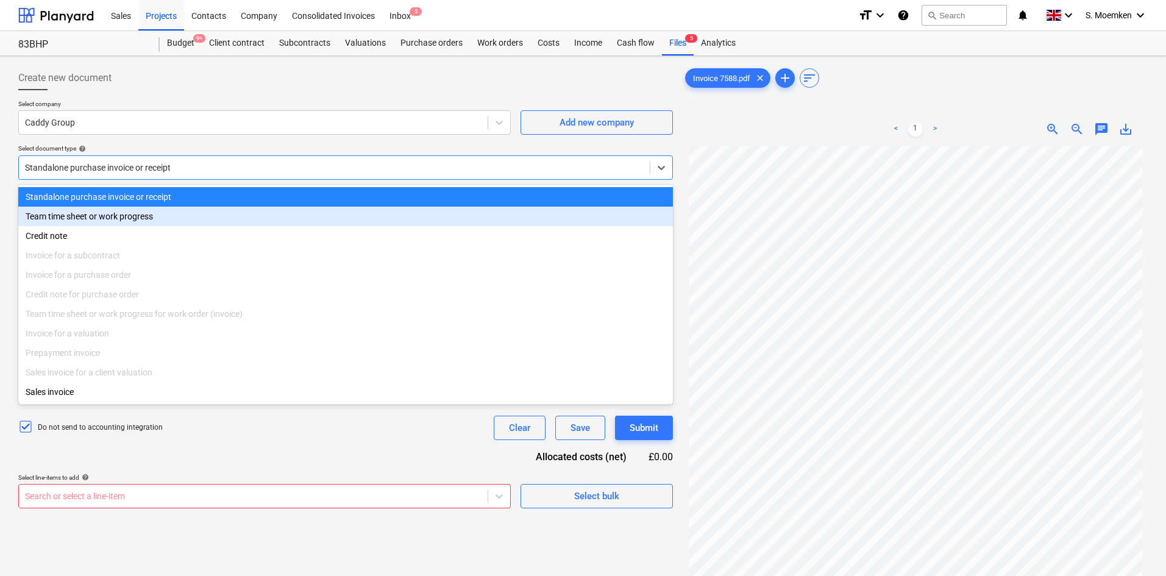
click at [110, 216] on div "Team time sheet or work progress" at bounding box center [345, 217] width 655 height 20
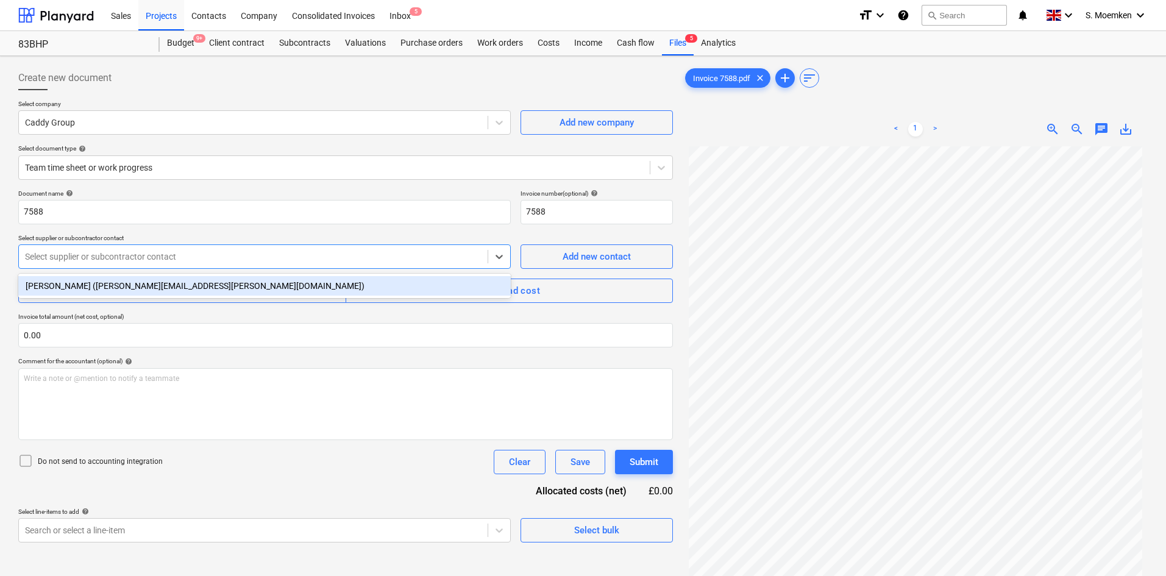
click at [135, 257] on div at bounding box center [253, 257] width 457 height 12
click at [116, 286] on div "Andrew Harvey (andrew.harvey@caddy-group.com)" at bounding box center [264, 286] width 493 height 20
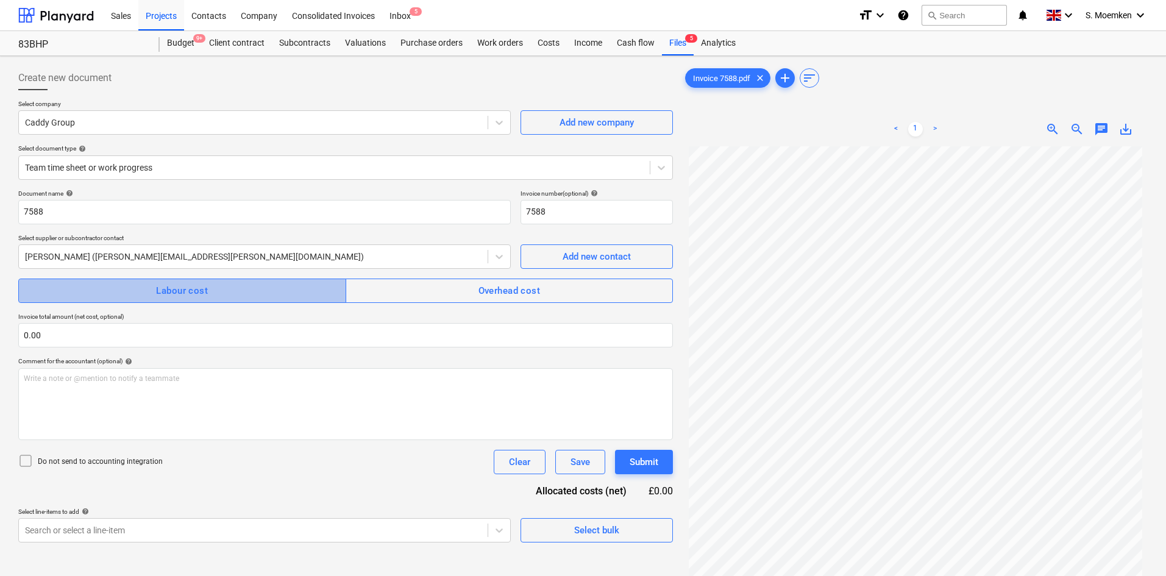
click at [152, 280] on button "Labour cost" at bounding box center [182, 291] width 328 height 24
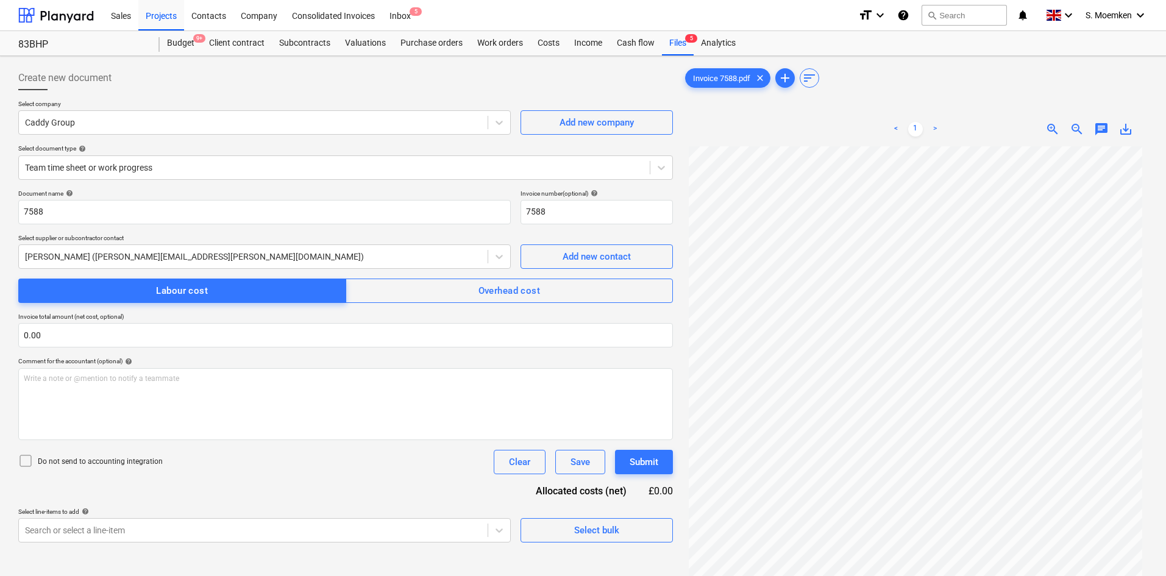
click at [24, 461] on icon at bounding box center [25, 461] width 15 height 15
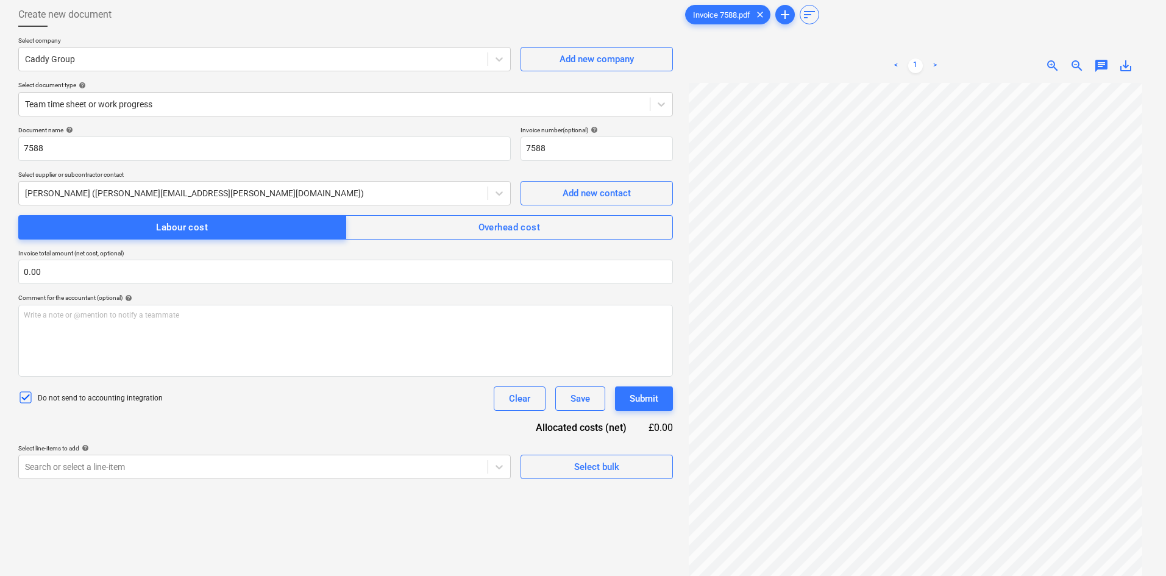
scroll to position [122, 0]
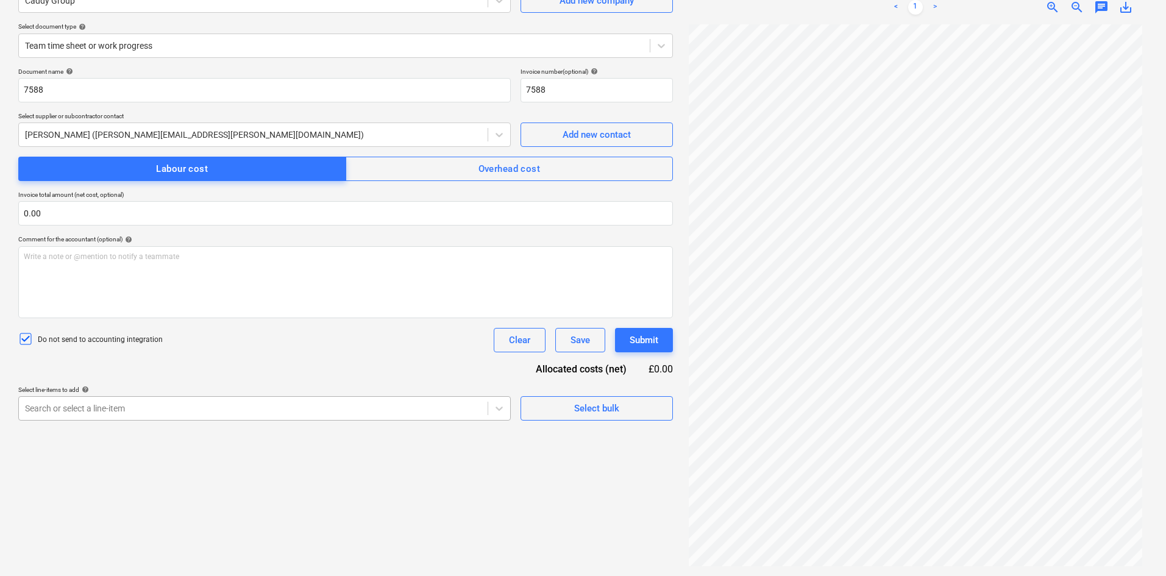
click at [143, 416] on body "Sales Projects Contacts Company Consolidated Invoices Inbox 5 format_size keybo…" at bounding box center [583, 166] width 1166 height 576
click at [147, 372] on div "Document name help 7588 Invoice number (optional) help 7588 Select supplier or …" at bounding box center [345, 244] width 655 height 353
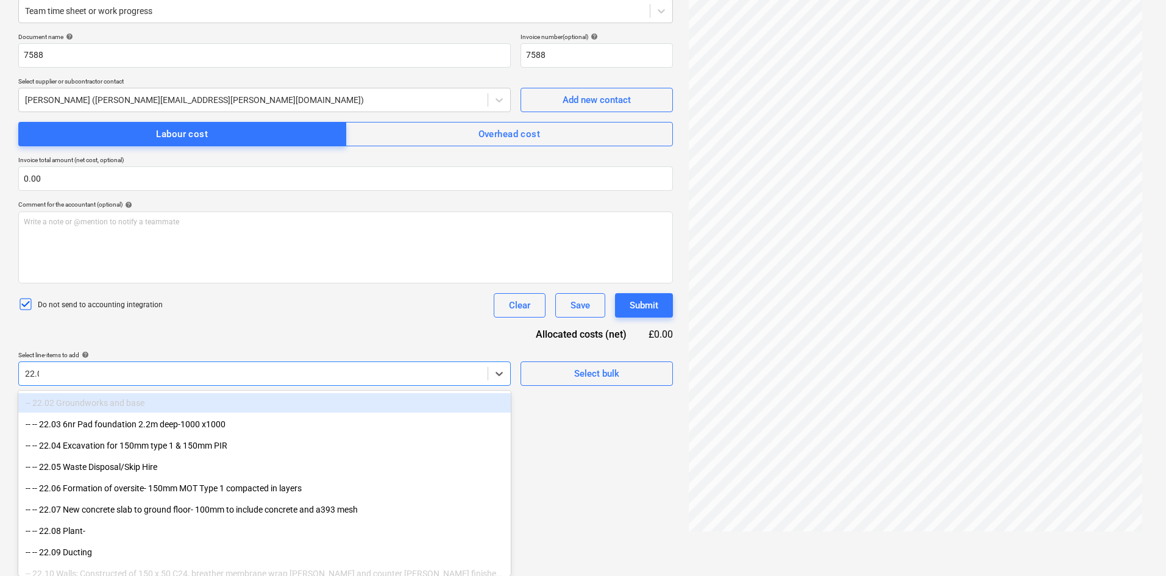
scroll to position [137, 0]
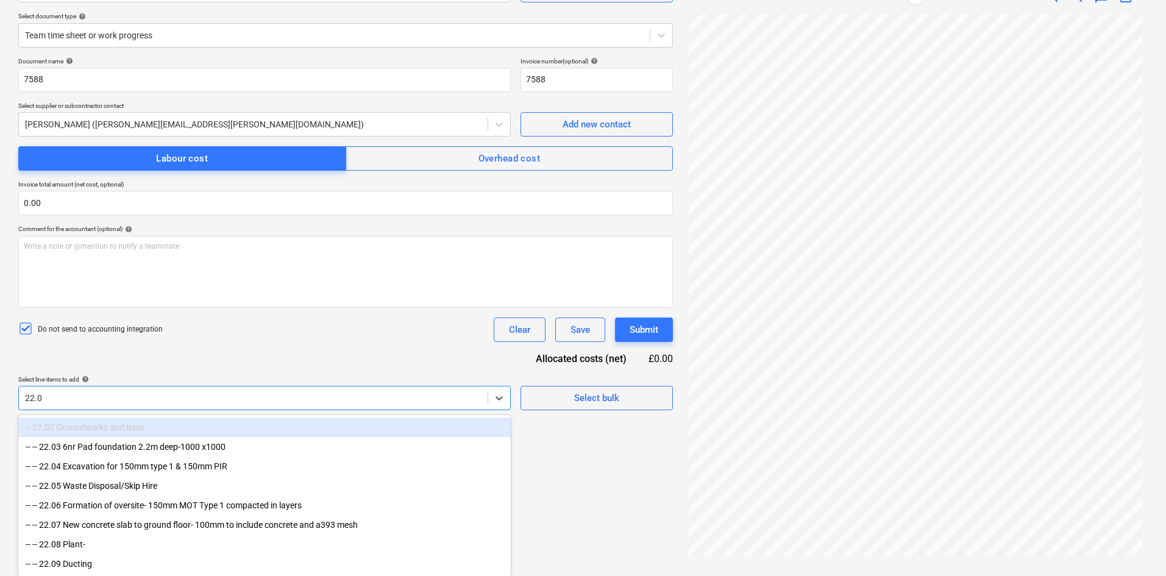
type input "22.07"
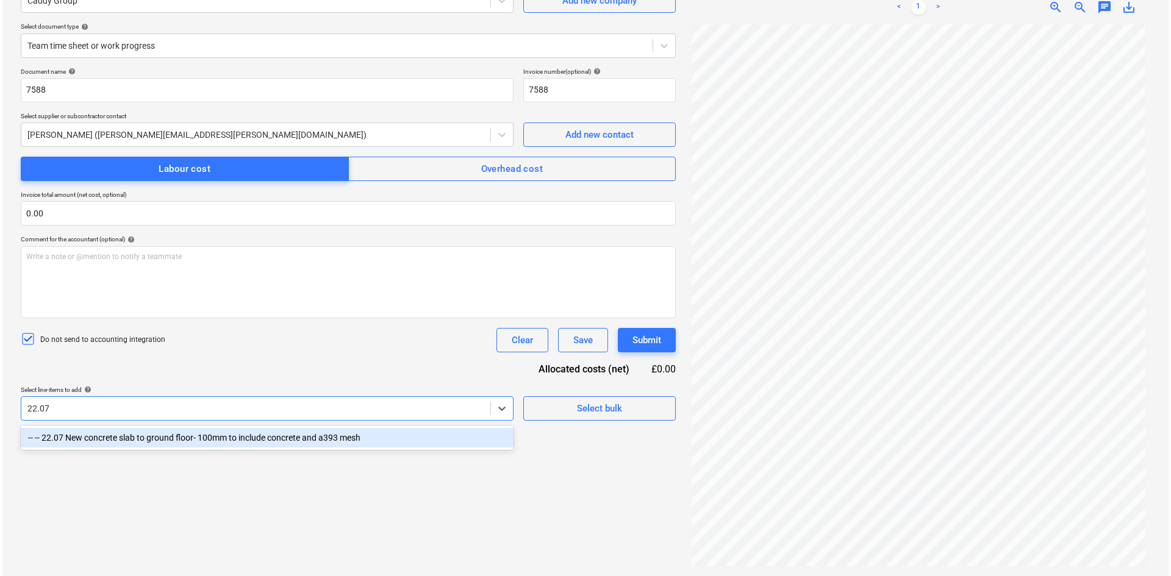
scroll to position [122, 0]
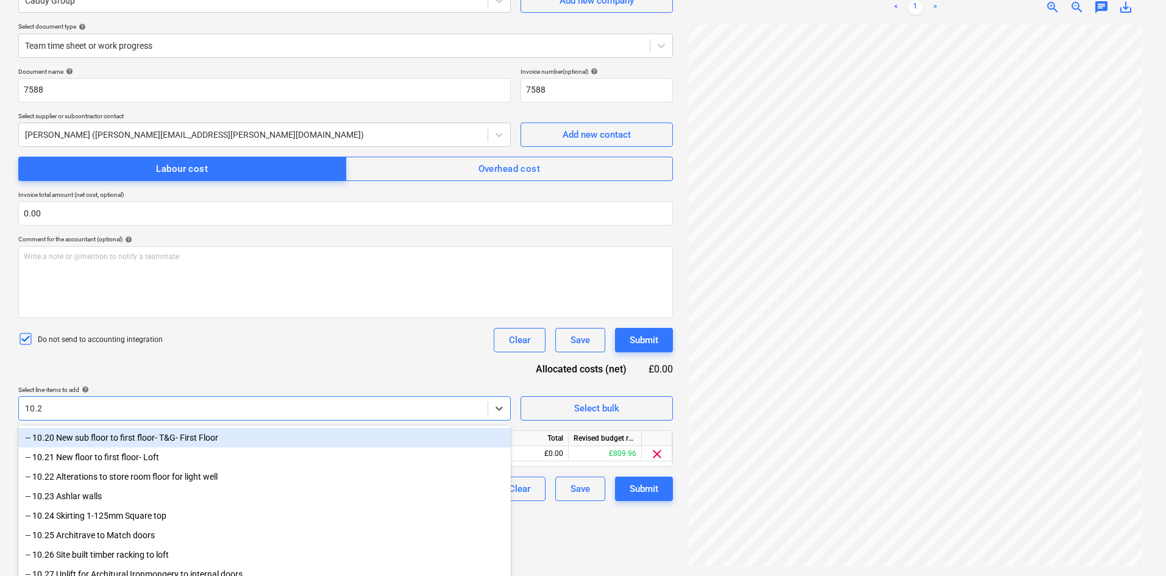
type input "10.28"
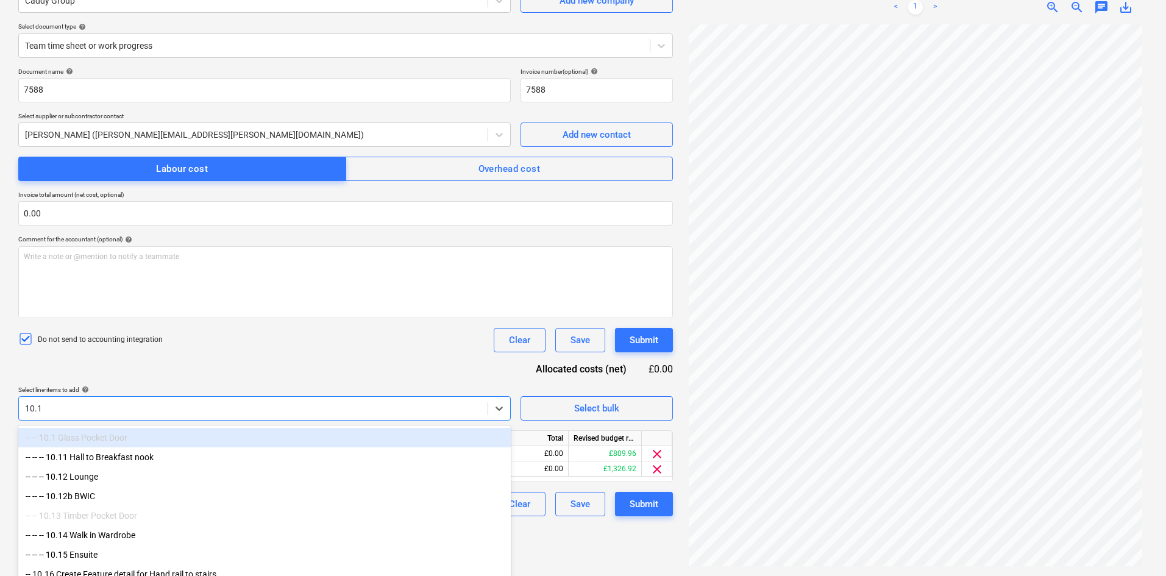
type input "10.17"
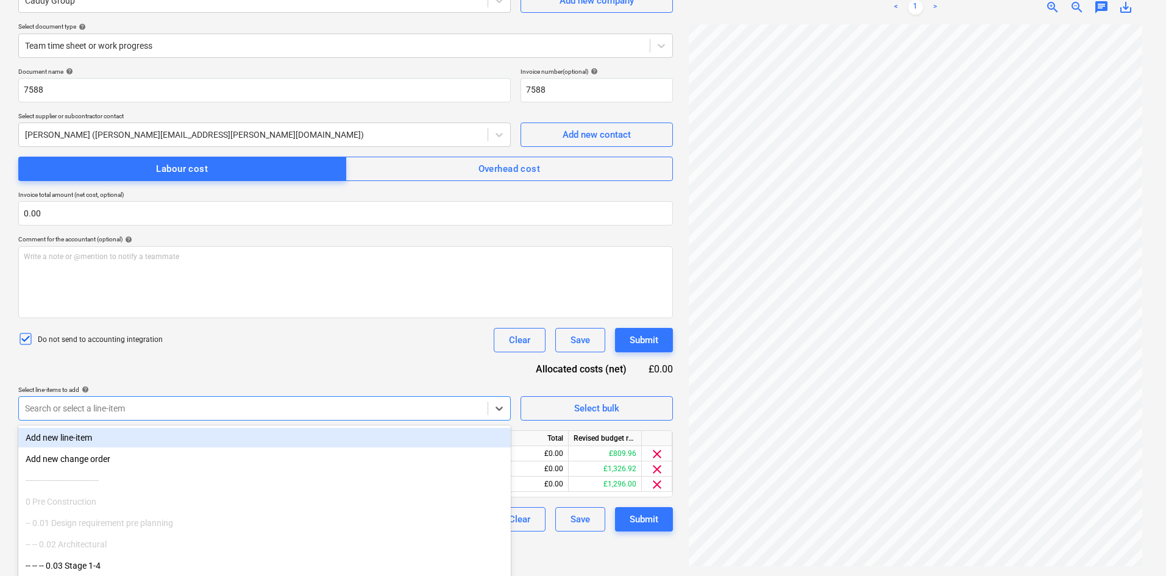
click at [285, 361] on div "Document name help 7588 Invoice number (optional) help 7588 Select supplier or …" at bounding box center [345, 300] width 655 height 464
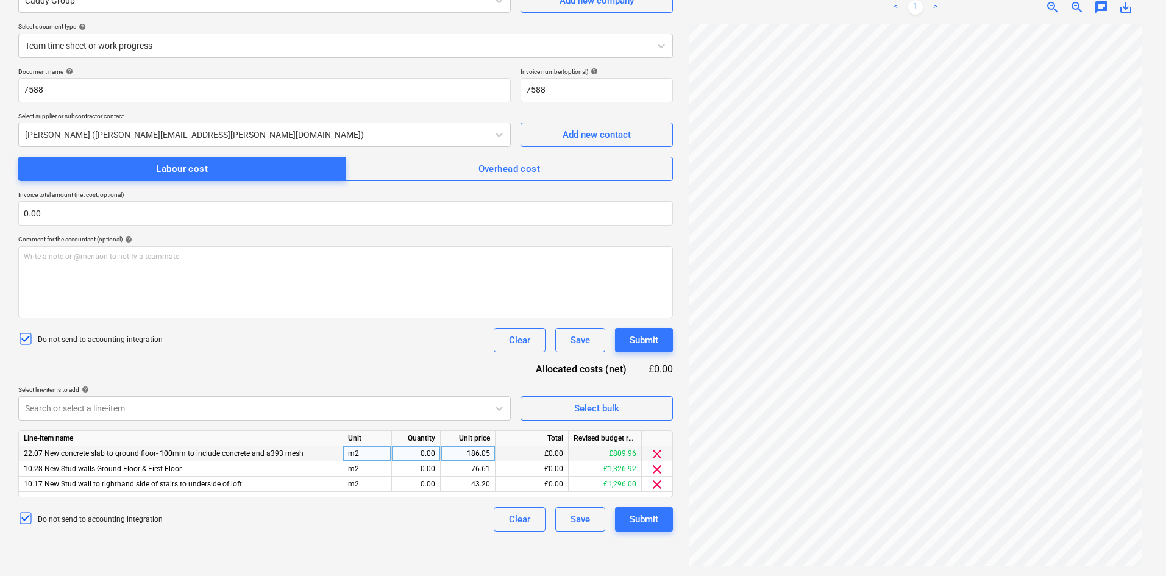
click at [430, 451] on div "0.00" at bounding box center [416, 453] width 38 height 15
type input "Item"
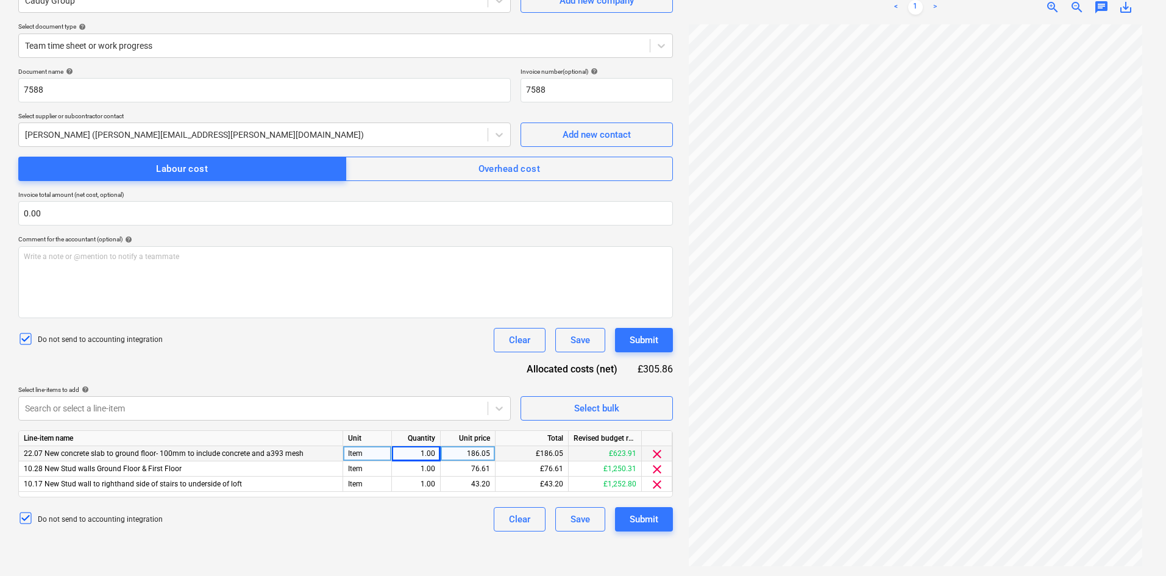
click at [366, 453] on div "Item" at bounding box center [367, 453] width 49 height 15
type input "Hrs"
click at [481, 456] on div "186.05" at bounding box center [468, 453] width 45 height 15
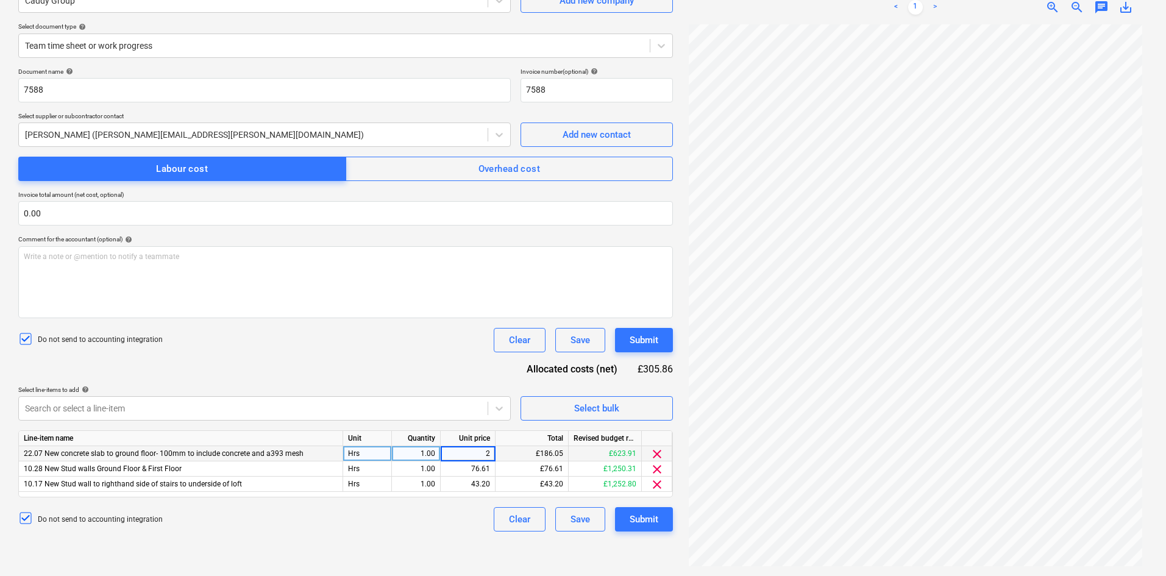
type input "29"
click at [491, 450] on div "29.00" at bounding box center [468, 453] width 55 height 15
type input "28.75"
type input "29.00"
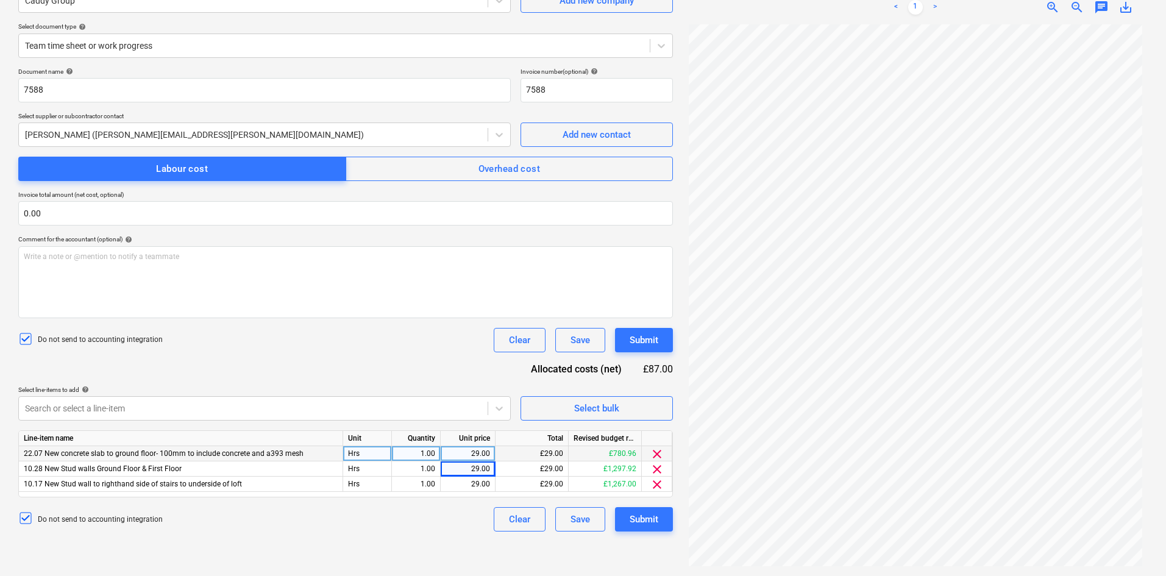
click at [422, 452] on div "1.00" at bounding box center [416, 453] width 38 height 15
type input "4"
click at [421, 482] on div "4.00" at bounding box center [416, 484] width 38 height 15
type input "8"
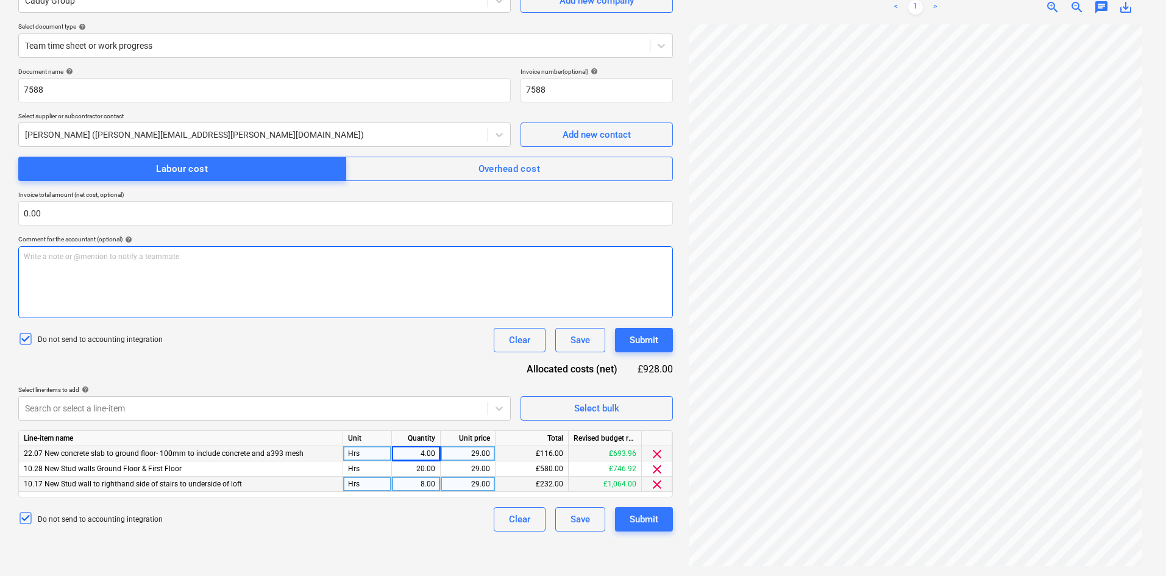
click at [418, 282] on div "Write a note or @mention to notify a teammate ﻿" at bounding box center [345, 282] width 655 height 72
click at [636, 521] on div "Submit" at bounding box center [644, 519] width 29 height 16
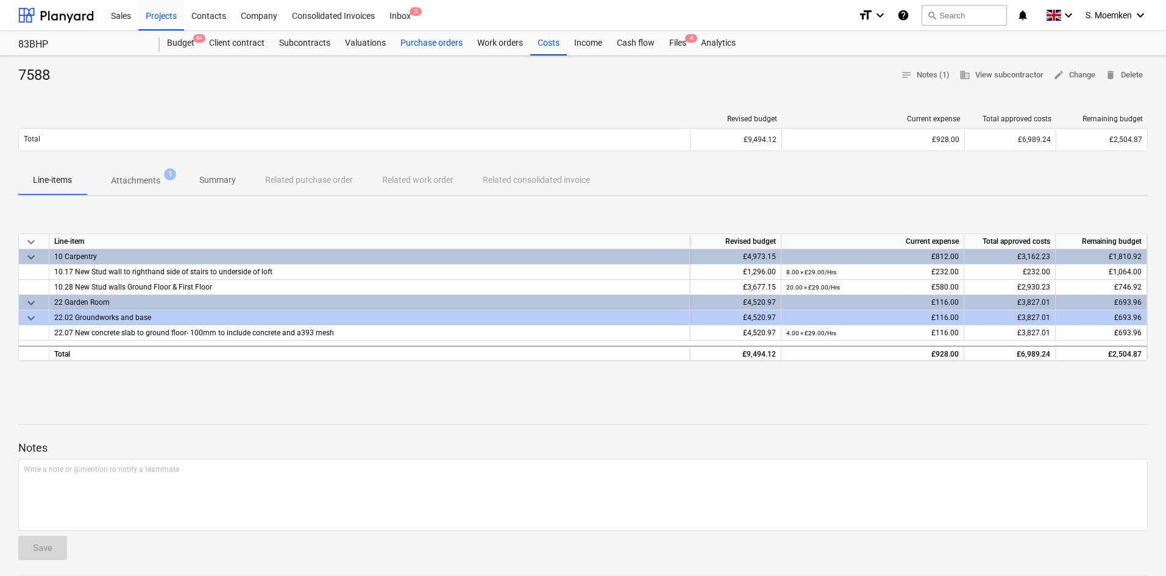
click at [435, 45] on div "Purchase orders" at bounding box center [431, 43] width 77 height 24
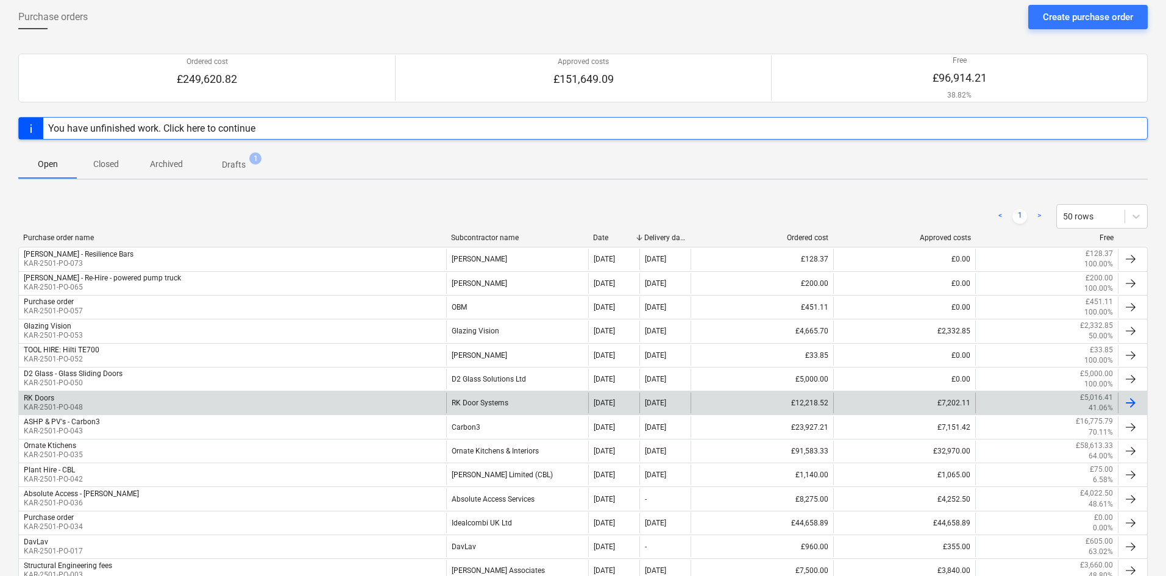
scroll to position [122, 0]
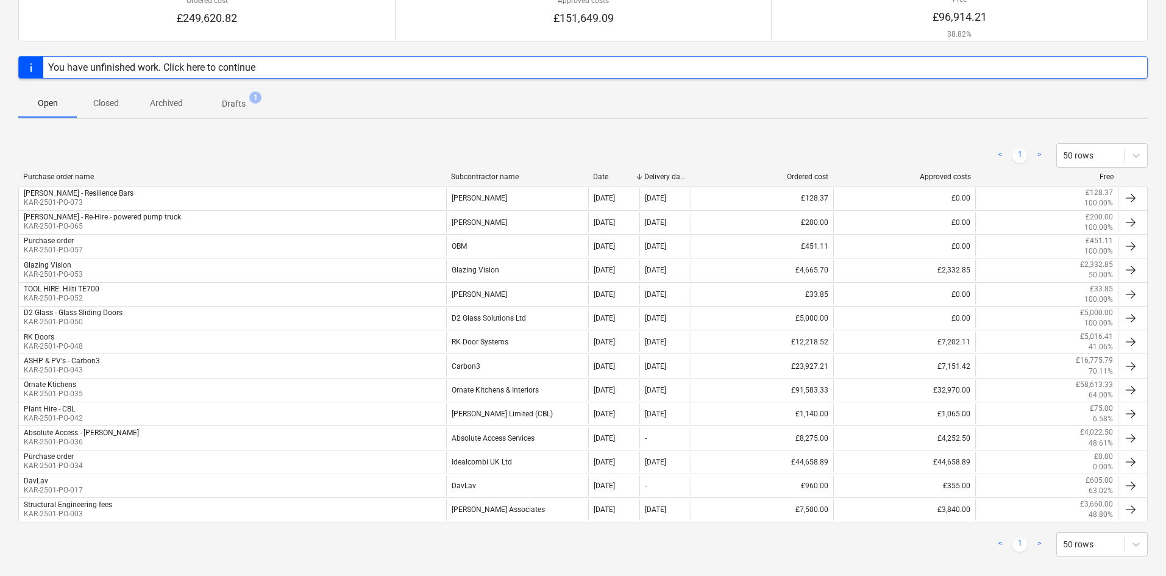
click at [489, 177] on div "Subcontractor name" at bounding box center [517, 177] width 133 height 9
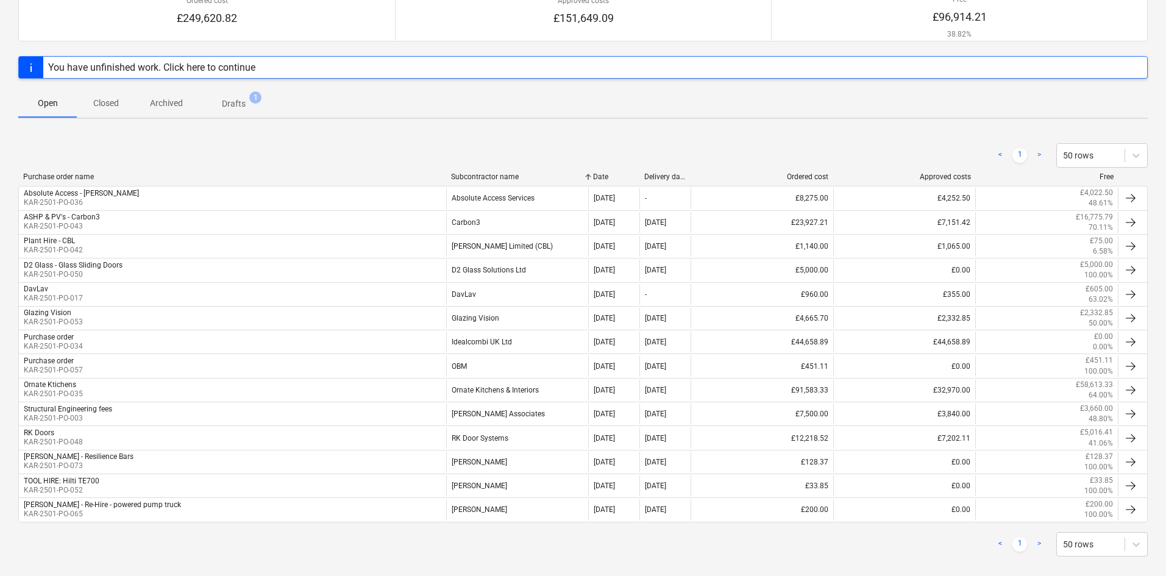
click at [476, 178] on div "Subcontractor name" at bounding box center [517, 177] width 133 height 9
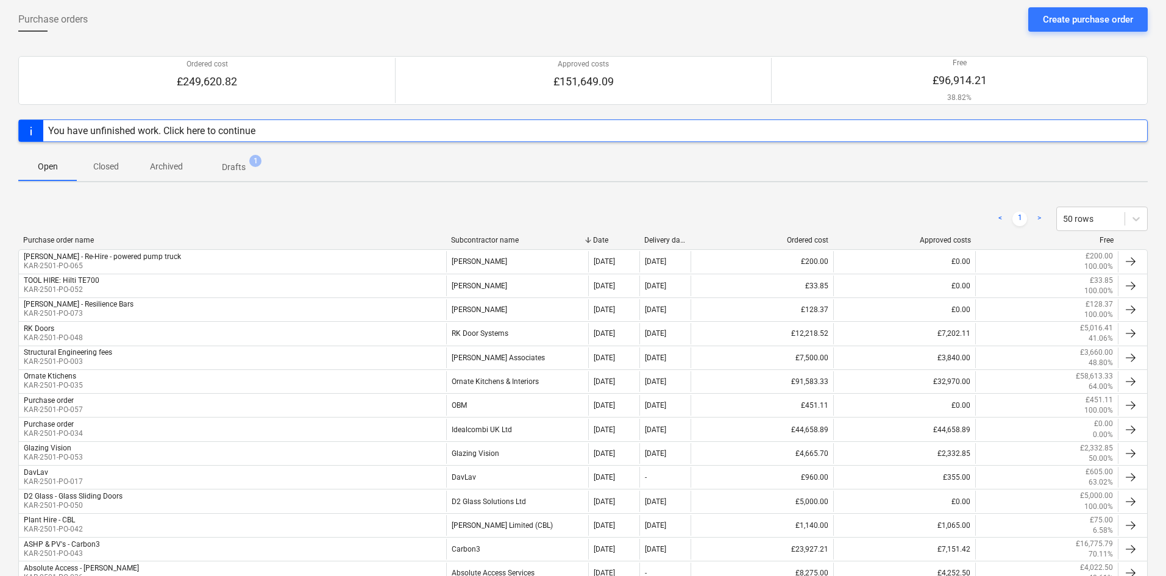
scroll to position [0, 0]
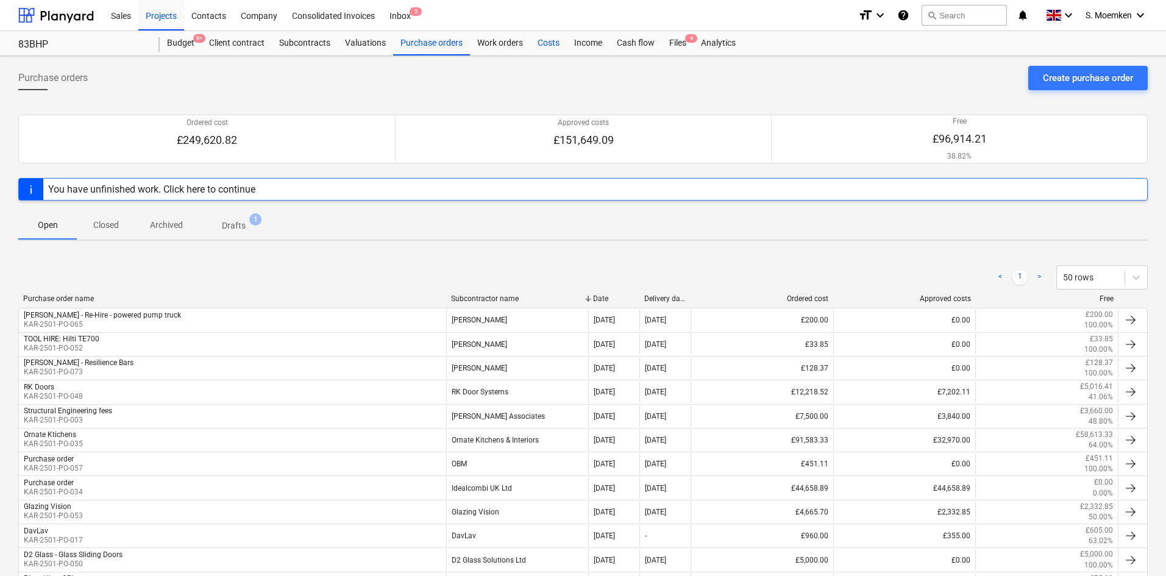
click at [545, 41] on div "Costs" at bounding box center [548, 43] width 37 height 24
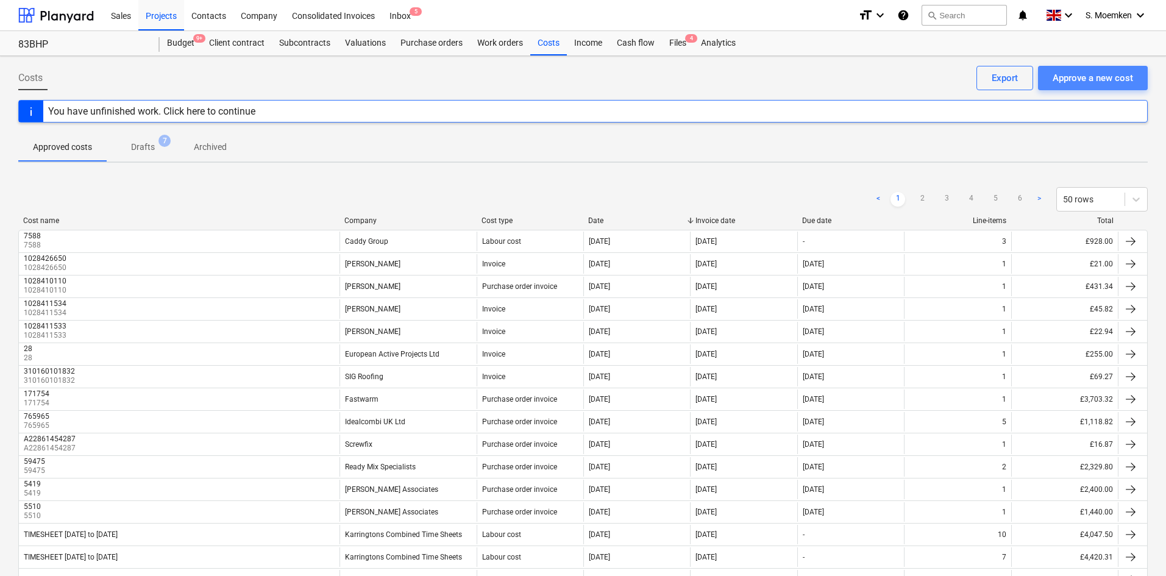
click at [1070, 82] on div "Approve a new cost" at bounding box center [1093, 78] width 80 height 16
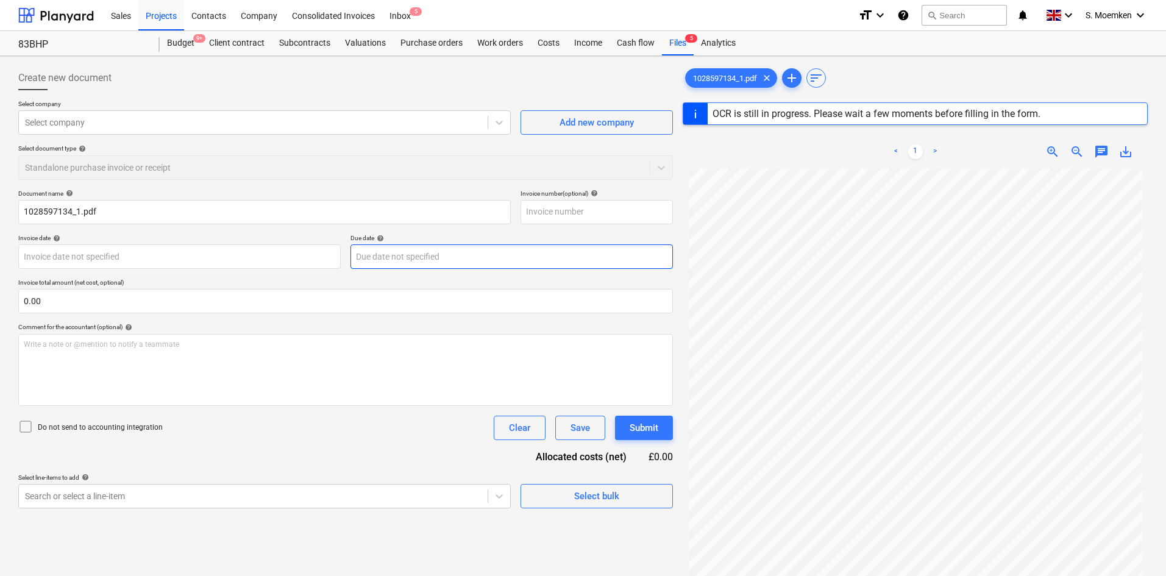
type input "1028597134"
type input "04 Sep 2025"
type input "31 Oct 2025"
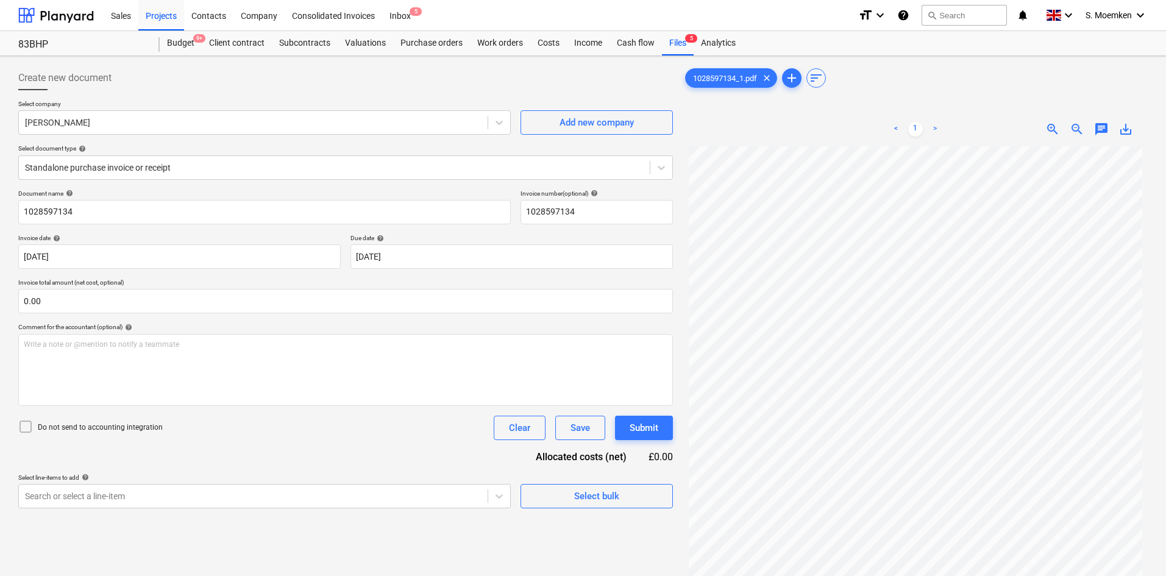
click at [22, 427] on icon at bounding box center [25, 426] width 15 height 15
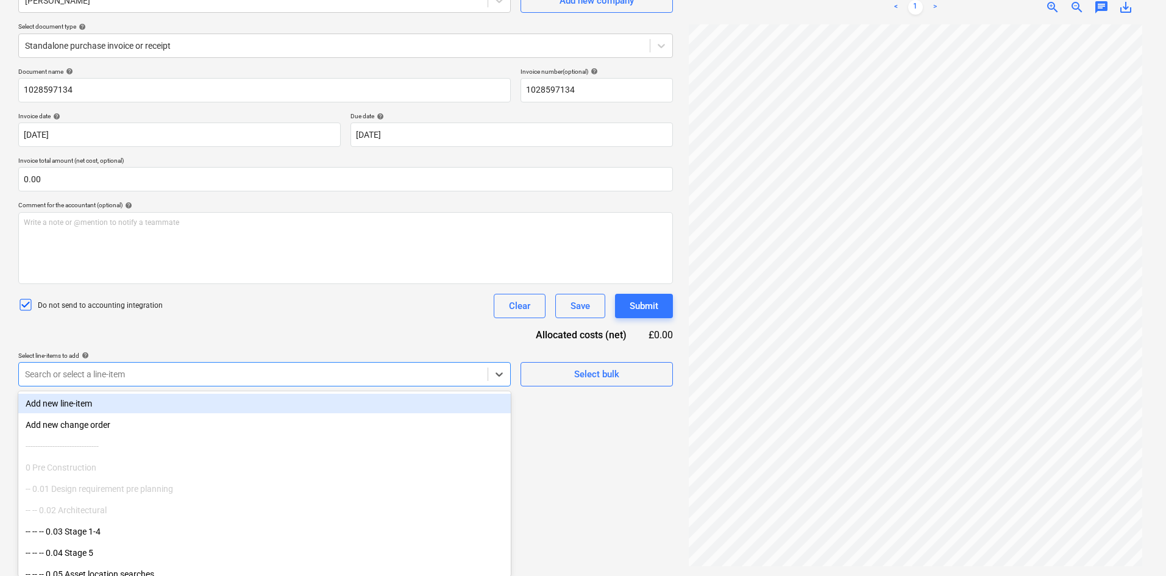
scroll to position [123, 0]
click at [127, 375] on div at bounding box center [253, 374] width 457 height 12
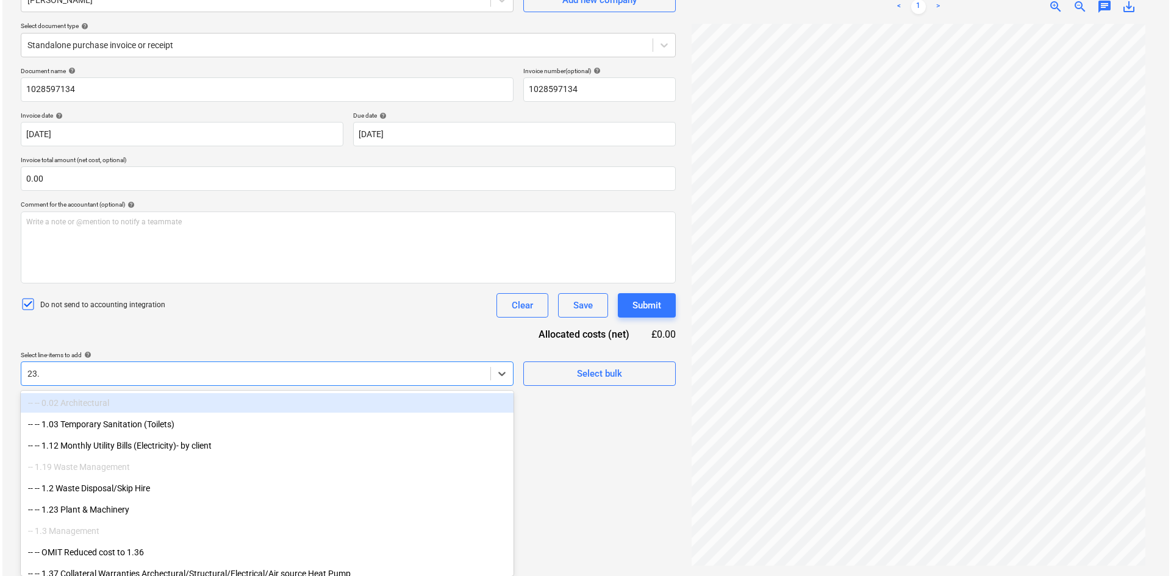
scroll to position [122, 0]
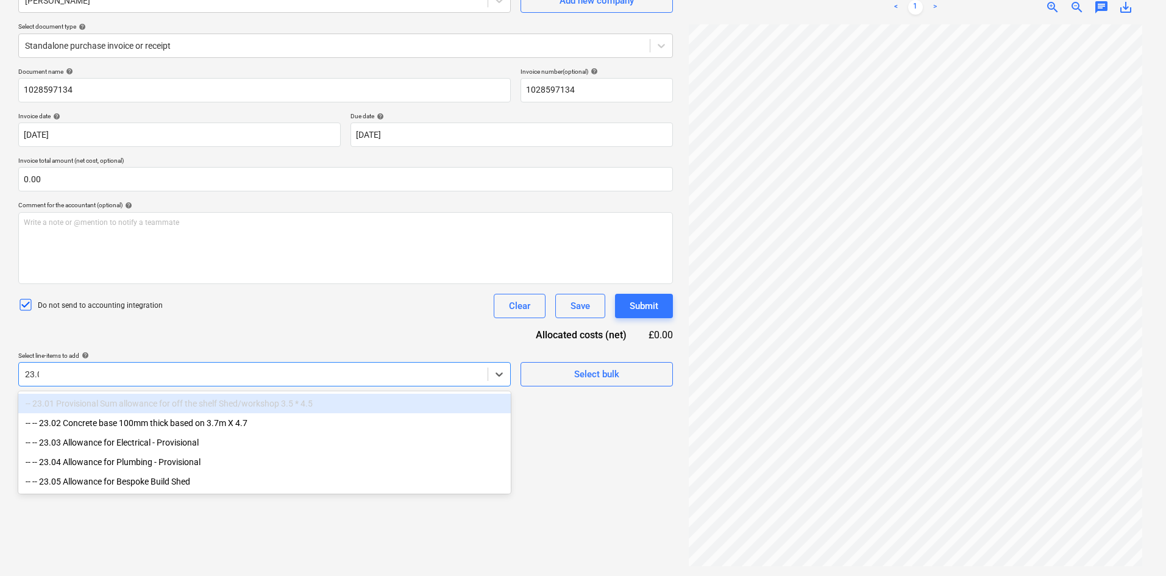
type input "23.02"
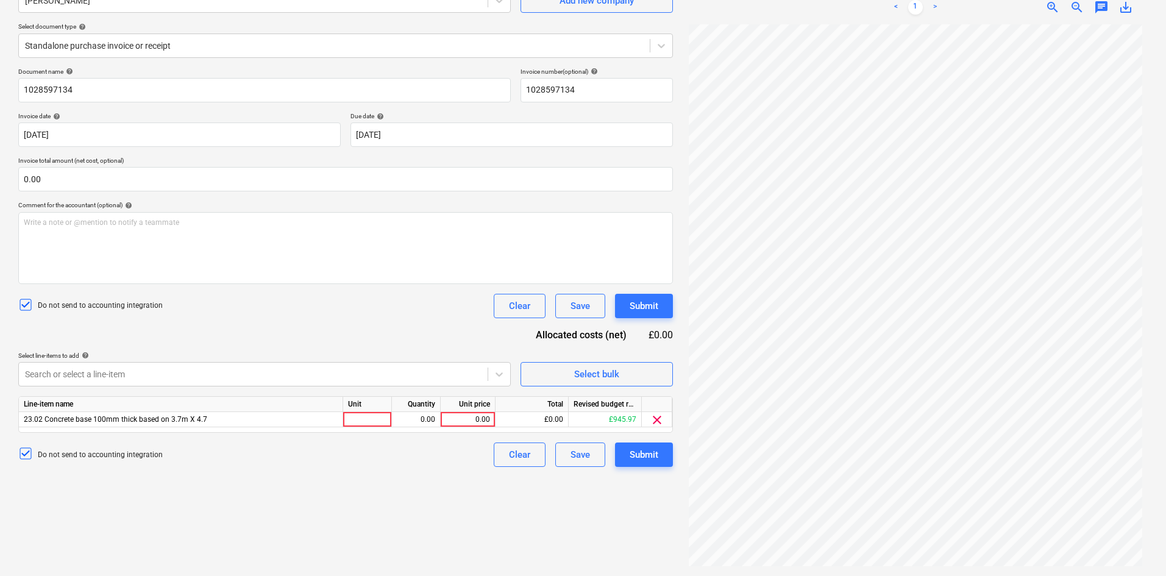
click at [254, 322] on div "Document name help 1028597134 Invoice number (optional) help 1028597134 Invoice…" at bounding box center [345, 267] width 655 height 399
click at [380, 423] on div at bounding box center [367, 419] width 49 height 15
type input "Item"
type input "40.00"
click at [636, 458] on div "Submit" at bounding box center [644, 455] width 29 height 16
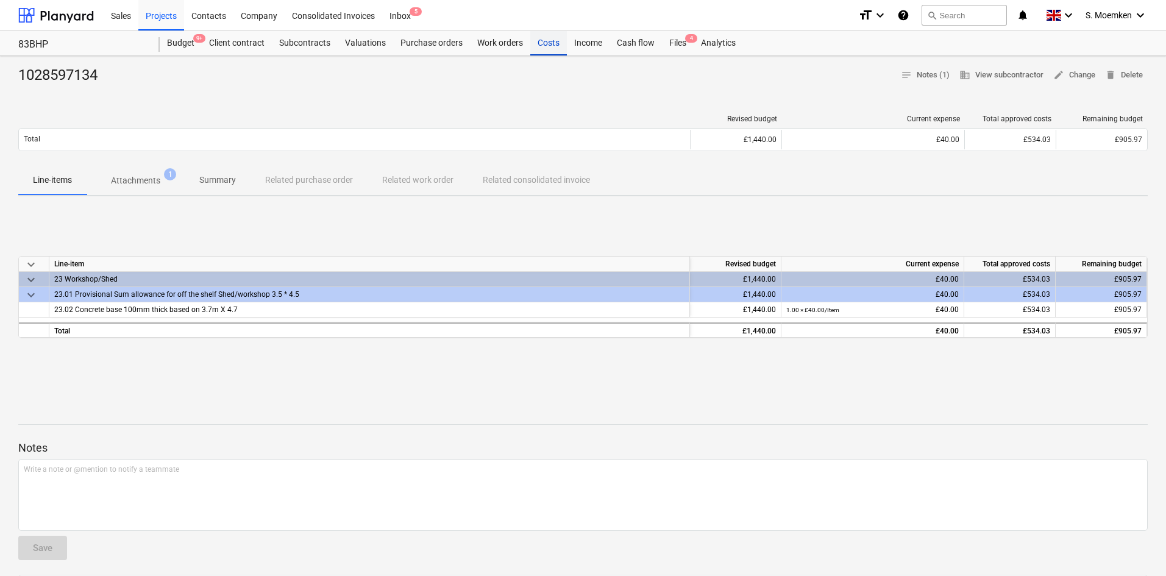
drag, startPoint x: 549, startPoint y: 40, endPoint x: 540, endPoint y: 44, distance: 10.4
click at [550, 40] on div "Costs" at bounding box center [548, 43] width 37 height 24
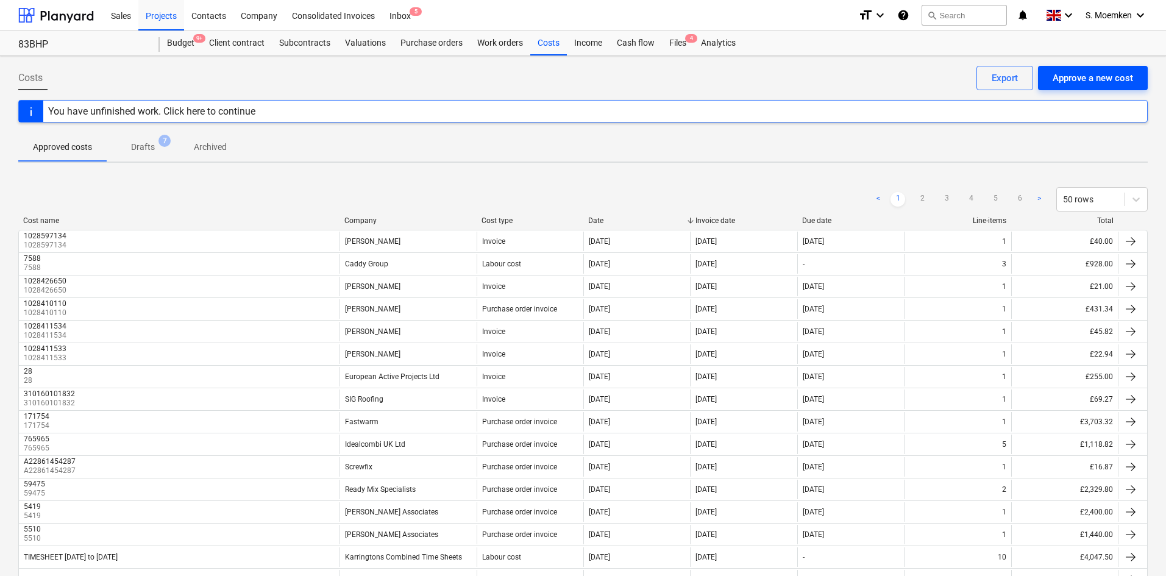
click at [1111, 76] on div "Approve a new cost" at bounding box center [1093, 78] width 80 height 16
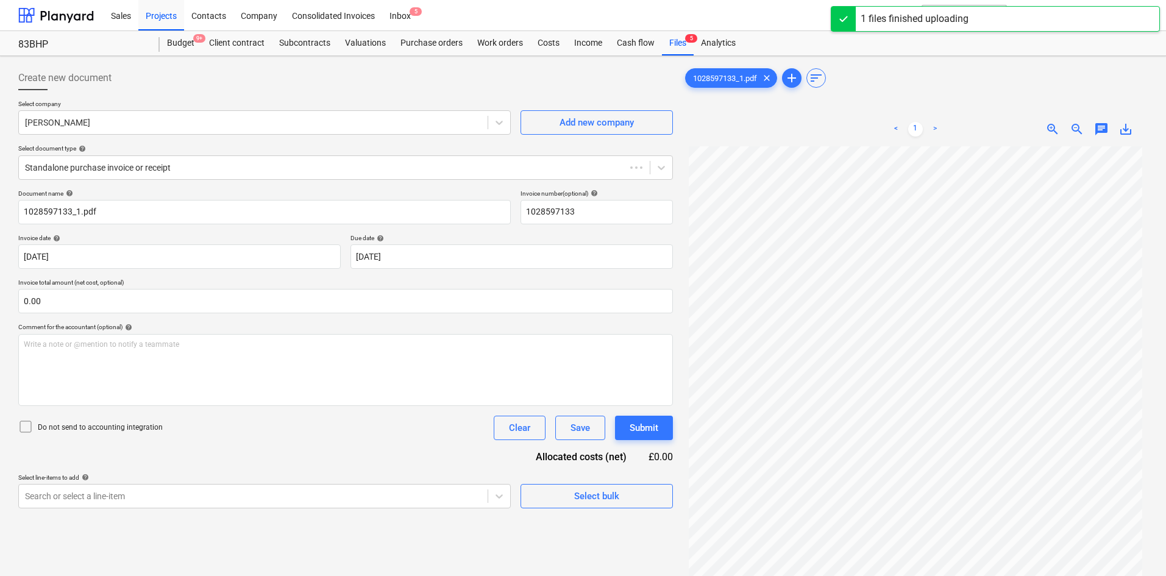
type input "1028597133"
type input "04 Sep 2025"
type input "31 Oct 2025"
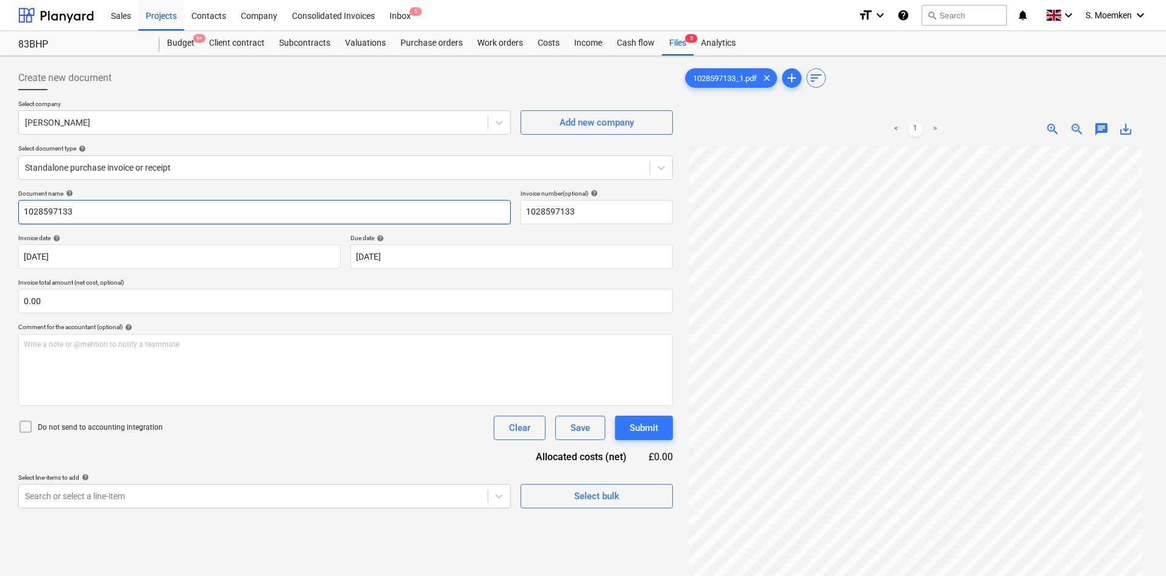
drag, startPoint x: 80, startPoint y: 209, endPoint x: -17, endPoint y: 212, distance: 97.6
click at [0, 212] on html "Sales Projects Contacts Company Consolidated Invoices Inbox 5 format_size keybo…" at bounding box center [583, 288] width 1166 height 576
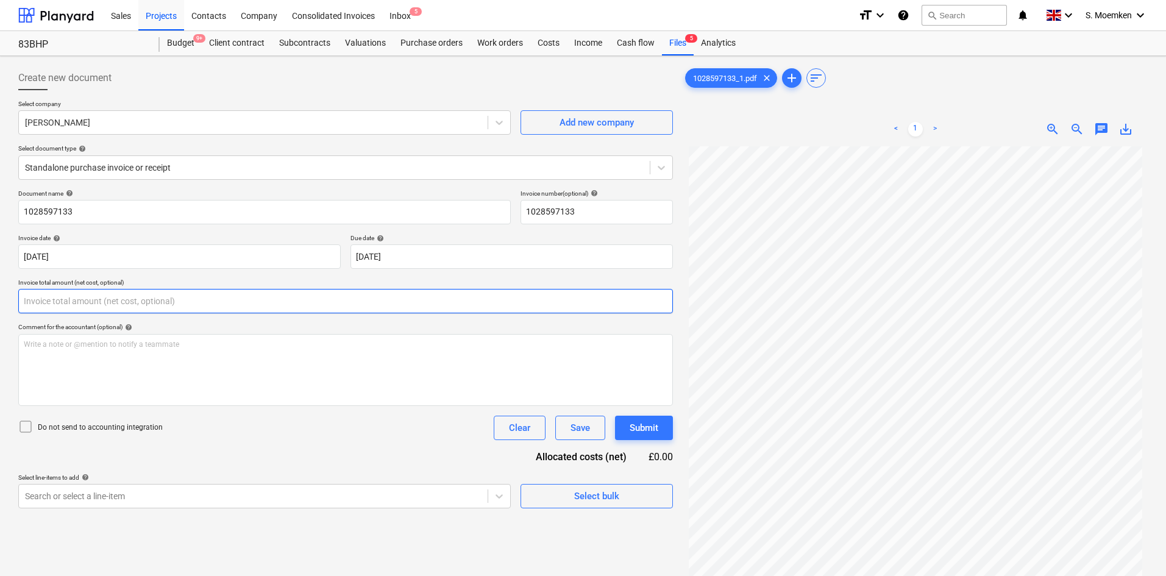
click at [201, 304] on input "text" at bounding box center [345, 301] width 655 height 24
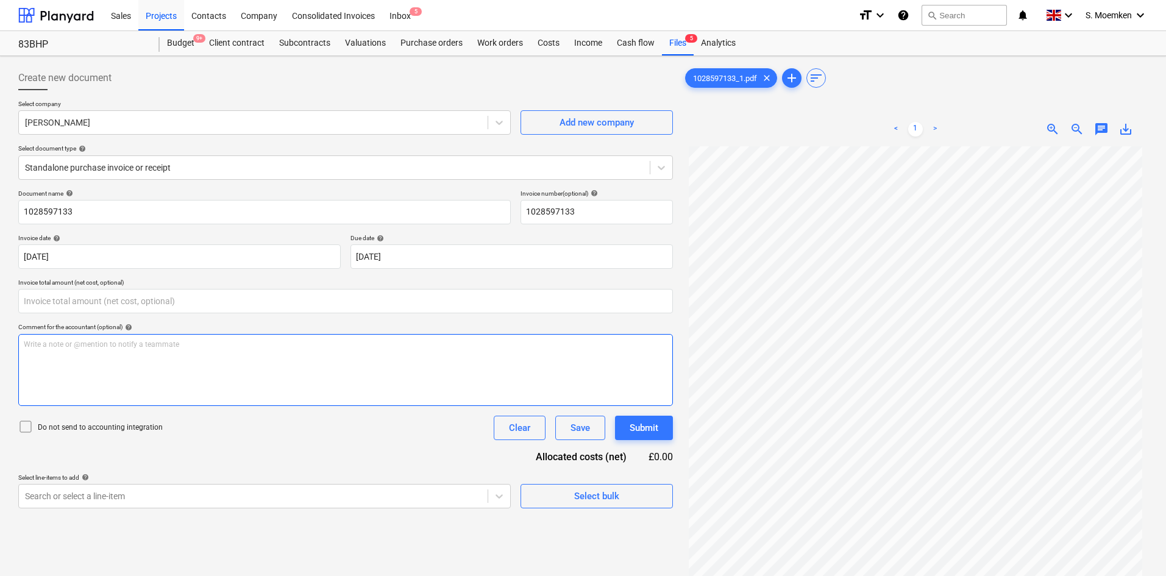
type input "0.00"
click at [129, 389] on div "Write a note or @mention to notify a teammate ﻿" at bounding box center [345, 370] width 655 height 72
click at [23, 426] on icon at bounding box center [25, 426] width 15 height 15
click at [255, 500] on body "Sales Projects Contacts Company Consolidated Invoices Inbox 5 format_size keybo…" at bounding box center [583, 288] width 1166 height 576
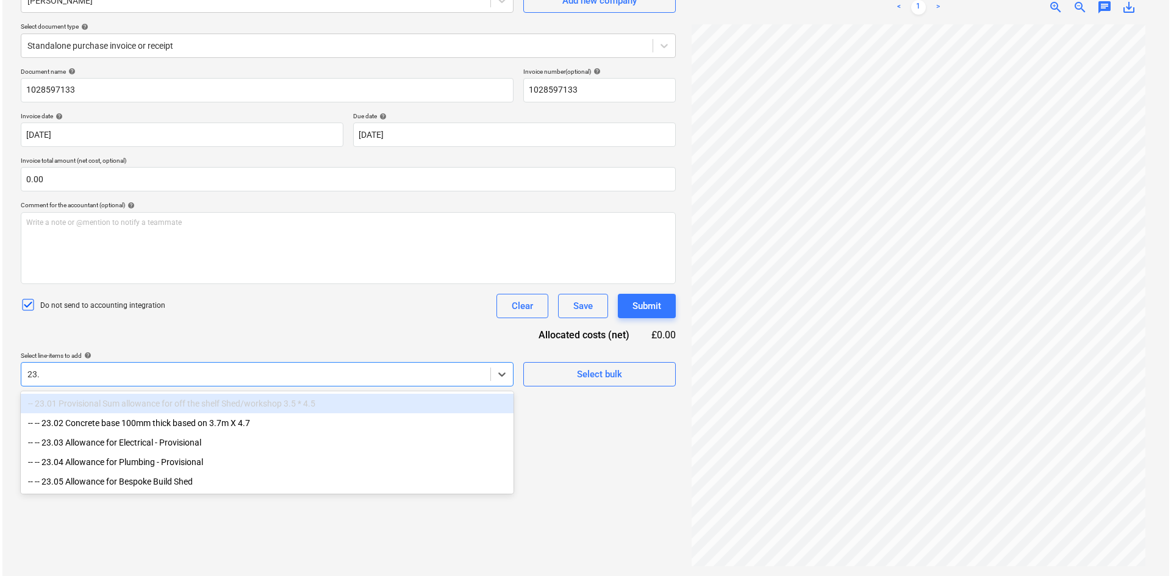
scroll to position [122, 0]
type input "23.02"
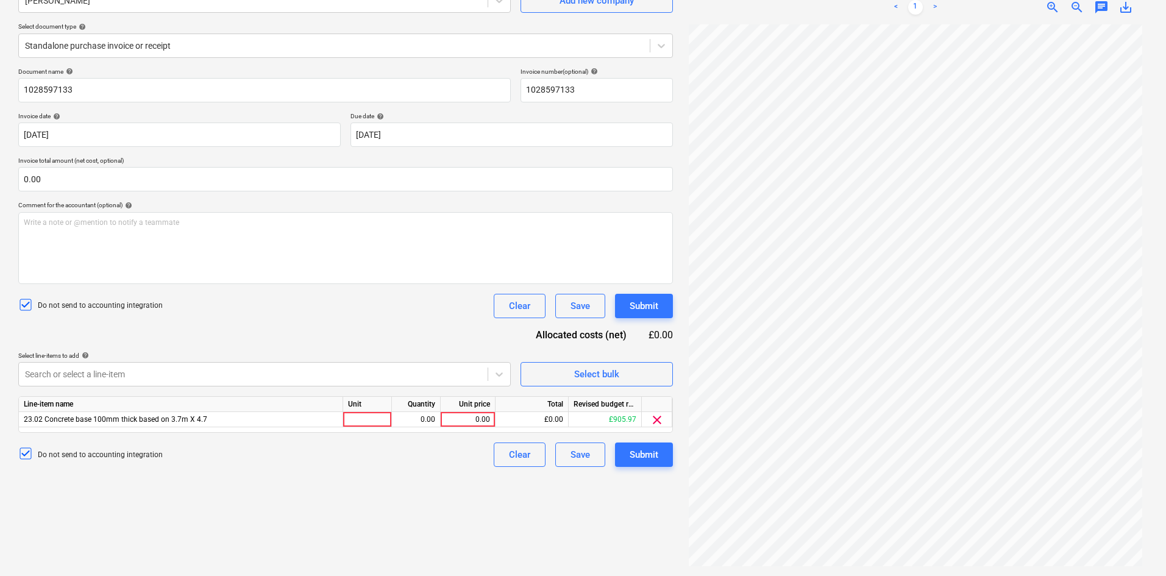
click at [387, 336] on div "Document name help 1028597133 Invoice number (optional) help 1028597133 Invoice…" at bounding box center [345, 267] width 655 height 399
click at [371, 427] on div at bounding box center [367, 419] width 49 height 15
type input "Item"
type input "40.00"
click at [647, 460] on div "Submit" at bounding box center [644, 455] width 29 height 16
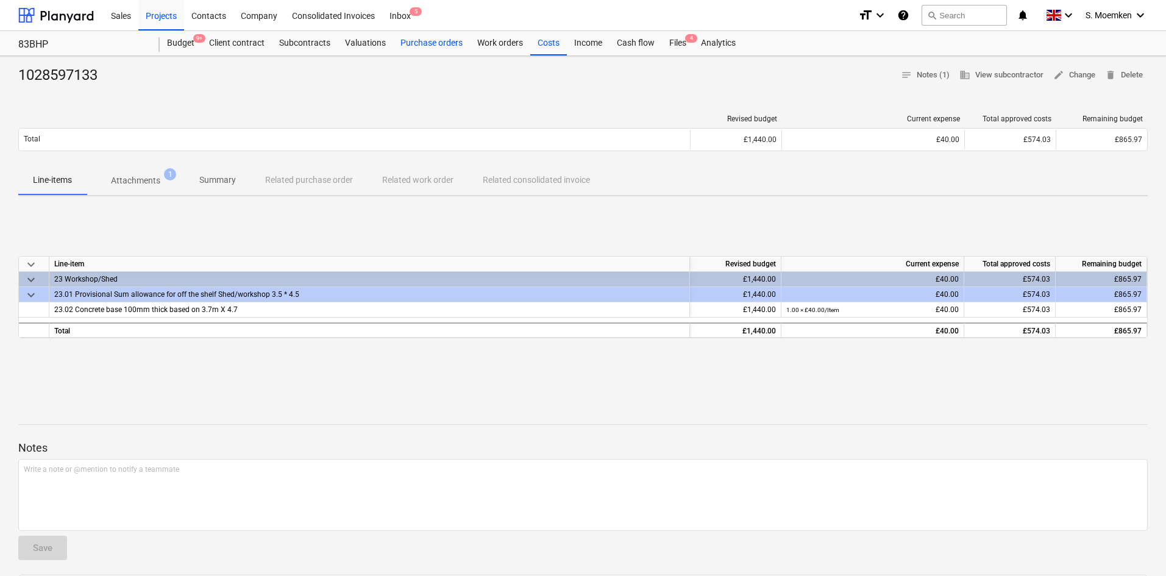
click at [428, 36] on div "Purchase orders" at bounding box center [431, 43] width 77 height 24
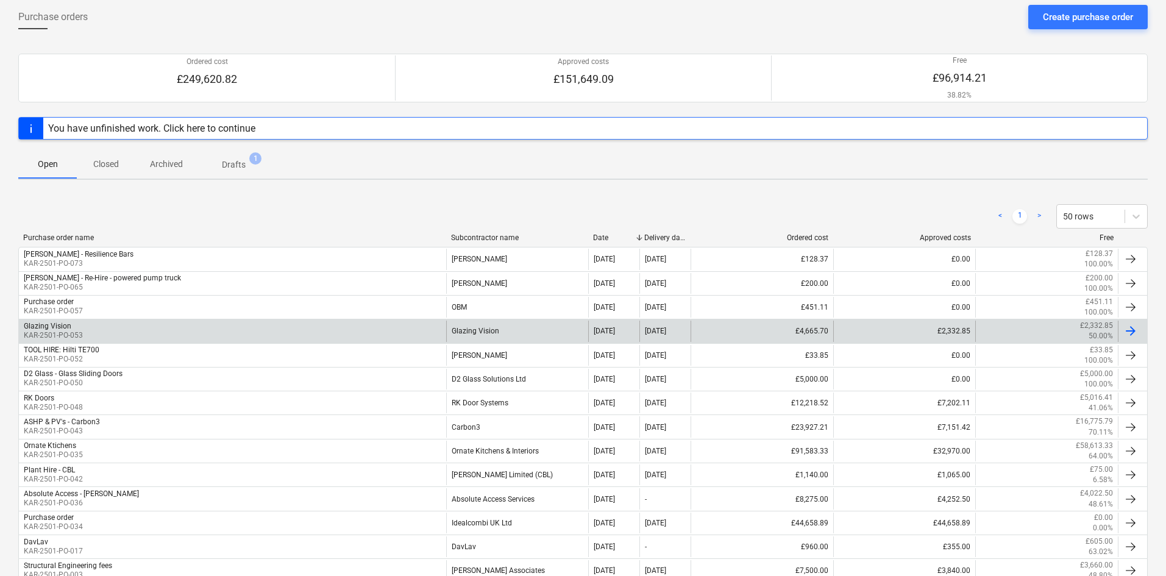
scroll to position [122, 0]
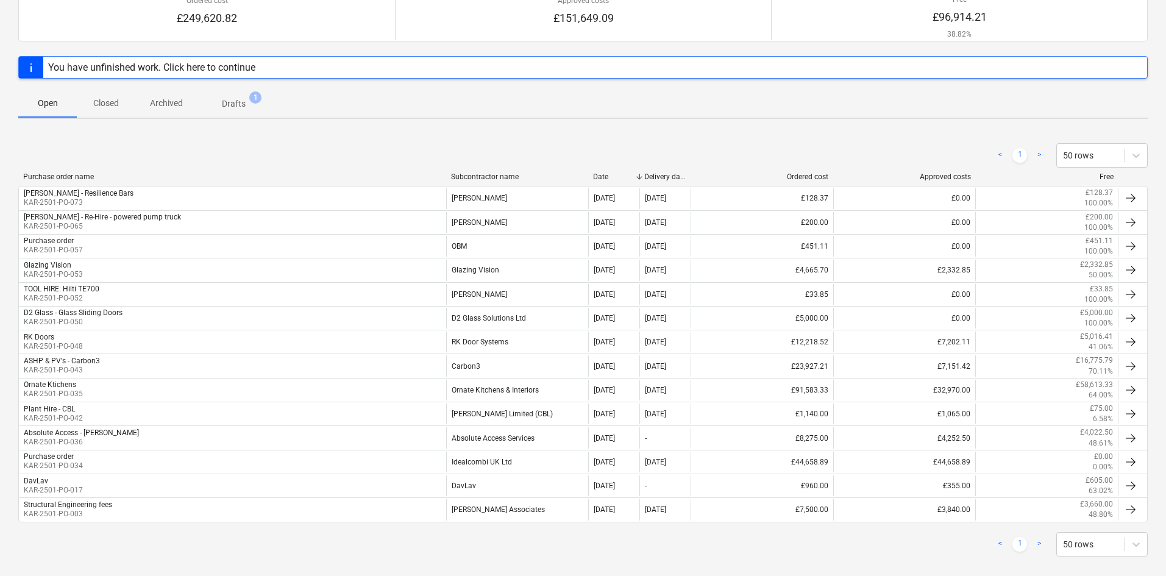
click at [470, 177] on div "Subcontractor name" at bounding box center [517, 177] width 133 height 9
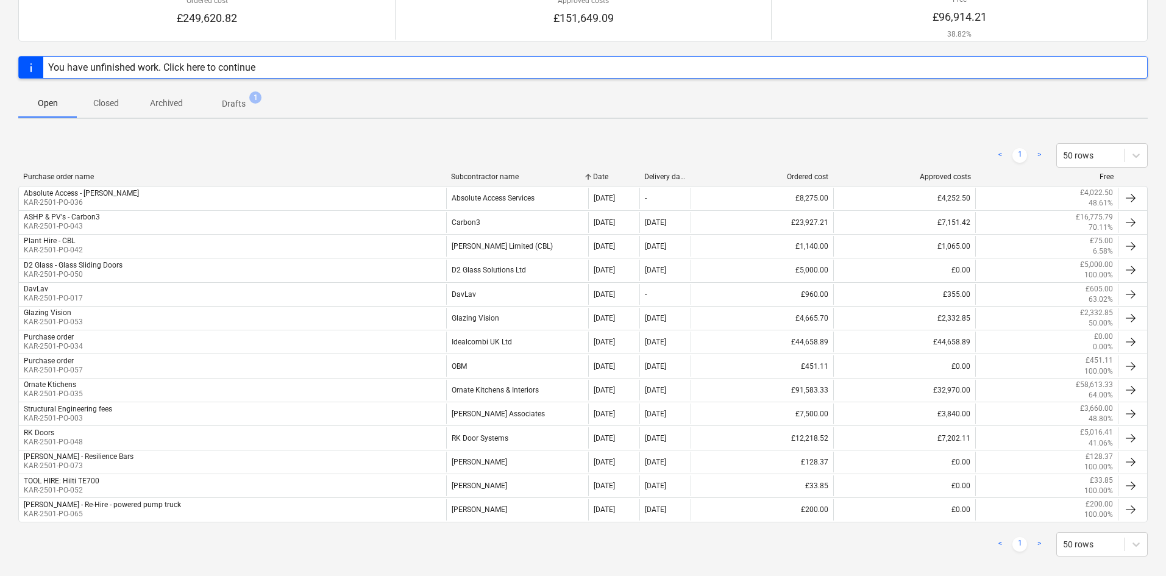
click at [477, 161] on div "< 1 > 50 rows" at bounding box center [583, 155] width 1130 height 24
click at [468, 179] on div "Subcontractor name" at bounding box center [517, 177] width 133 height 9
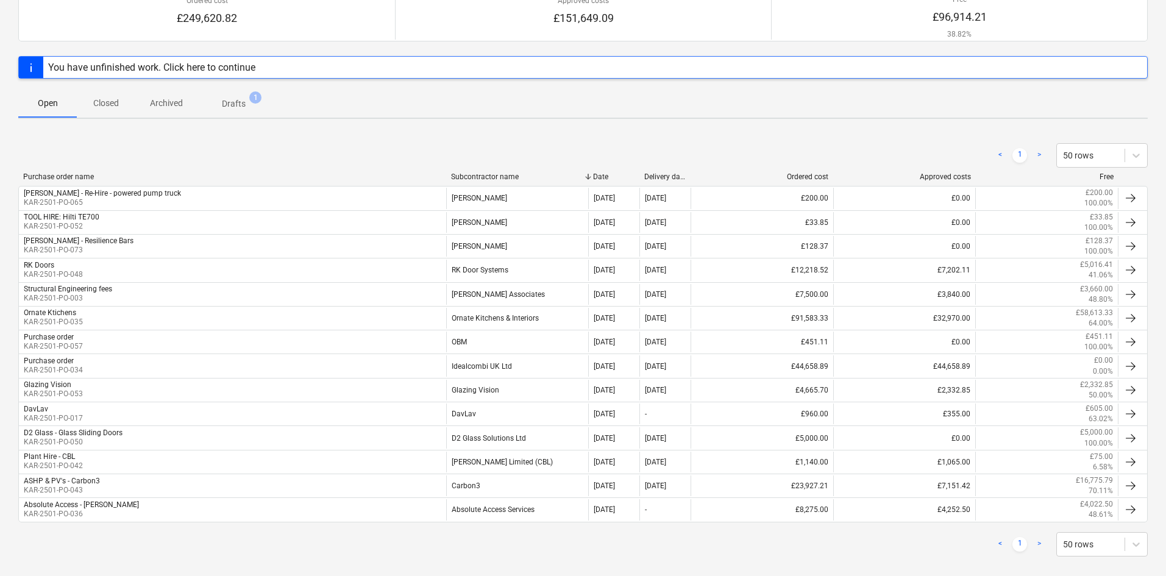
scroll to position [0, 0]
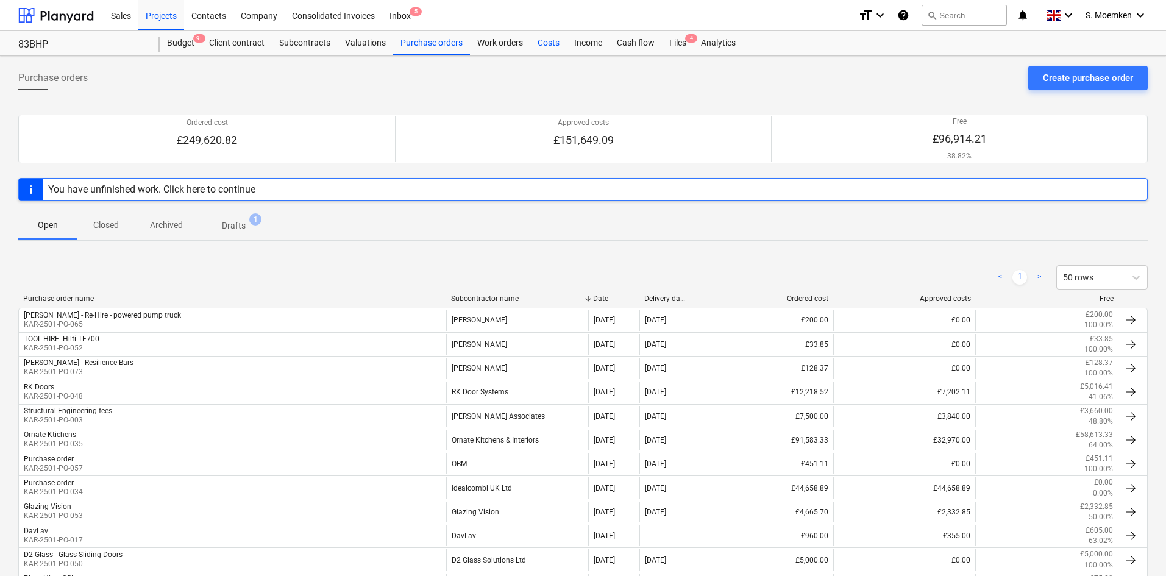
click at [556, 41] on div "Costs" at bounding box center [548, 43] width 37 height 24
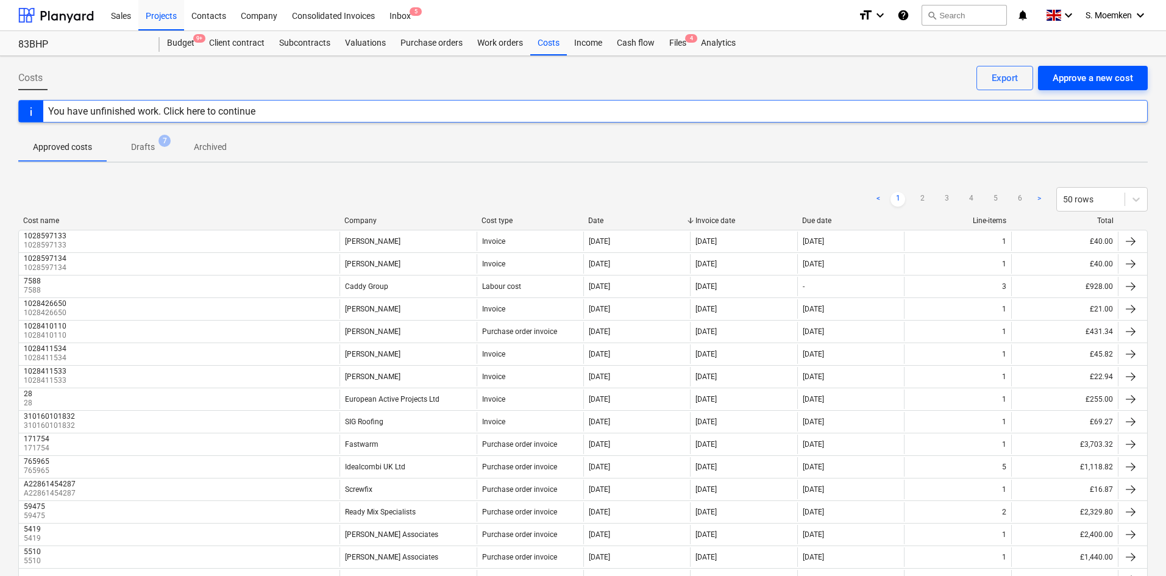
click at [1078, 73] on div "Approve a new cost" at bounding box center [1093, 78] width 80 height 16
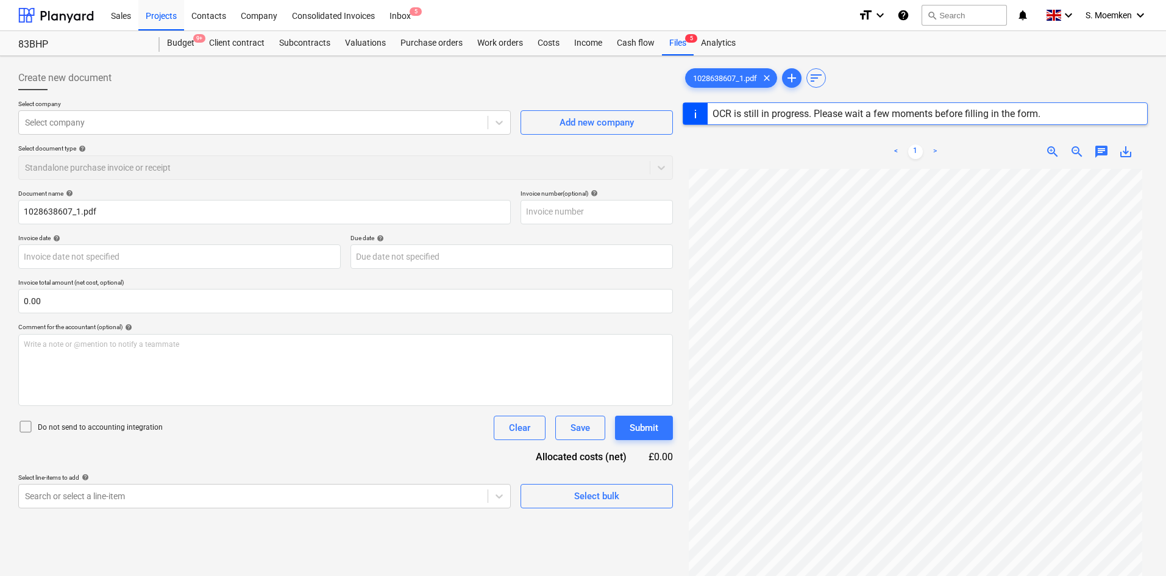
type input "1028638607"
type input "01 Sep 2025"
type input "31 Oct 2025"
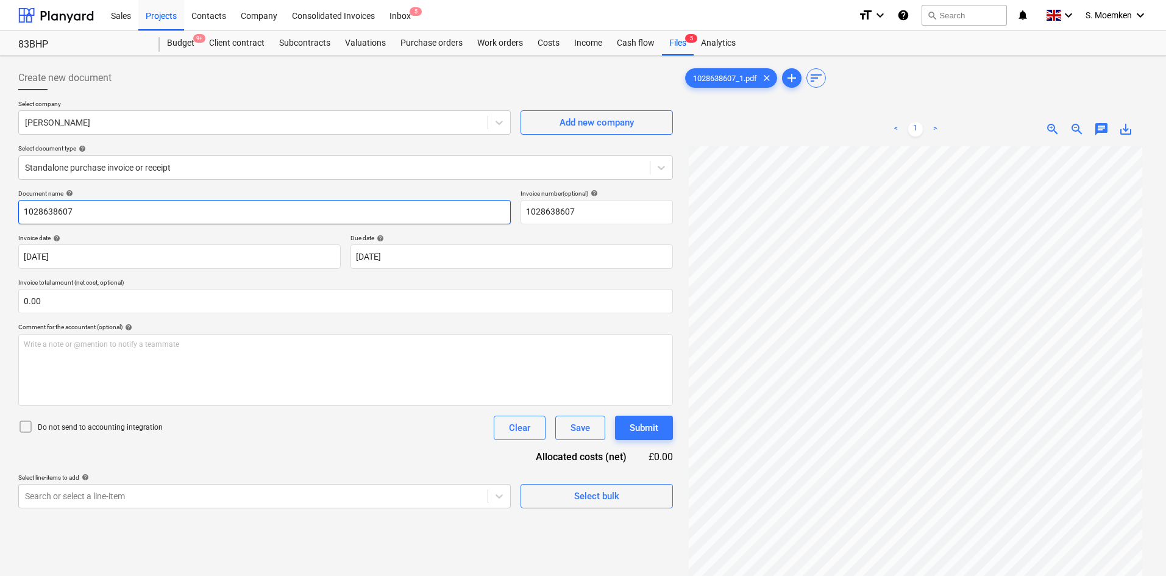
drag, startPoint x: 93, startPoint y: 215, endPoint x: -7, endPoint y: 212, distance: 99.4
click at [0, 212] on html "Sales Projects Contacts Company Consolidated Invoices Inbox 5 format_size keybo…" at bounding box center [583, 288] width 1166 height 576
click at [80, 497] on body "Sales Projects Contacts Company Consolidated Invoices Inbox 5 format_size keybo…" at bounding box center [583, 288] width 1166 height 576
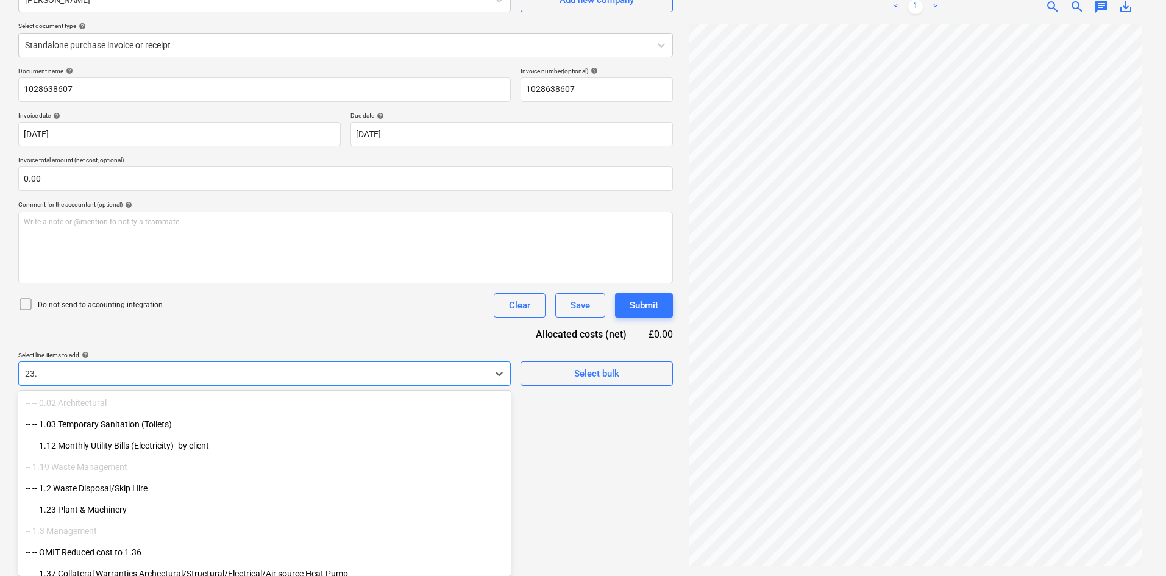
scroll to position [122, 0]
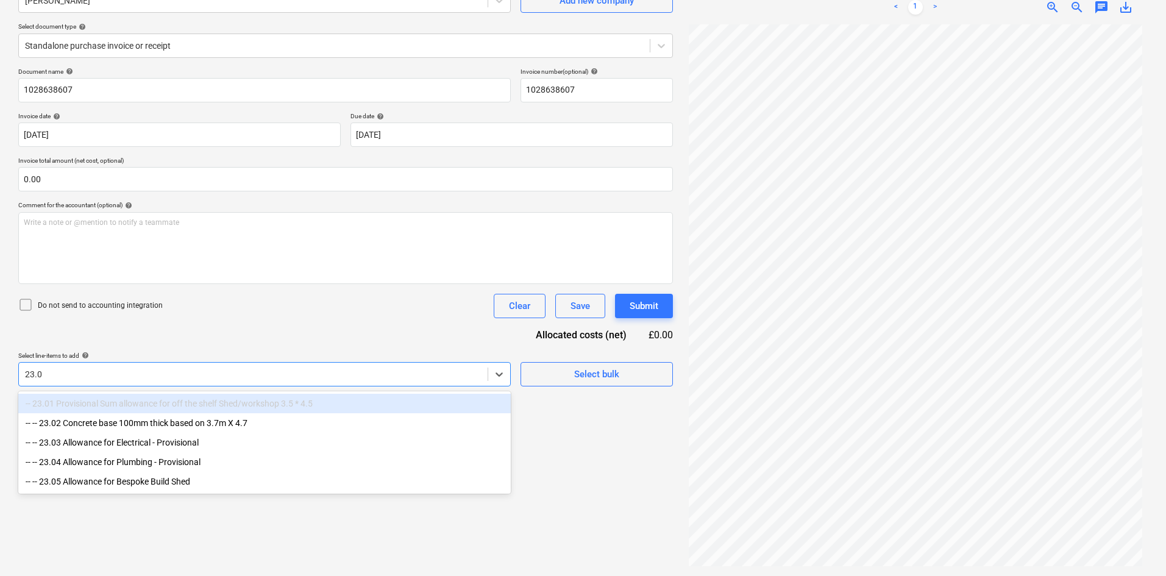
type input "23.02"
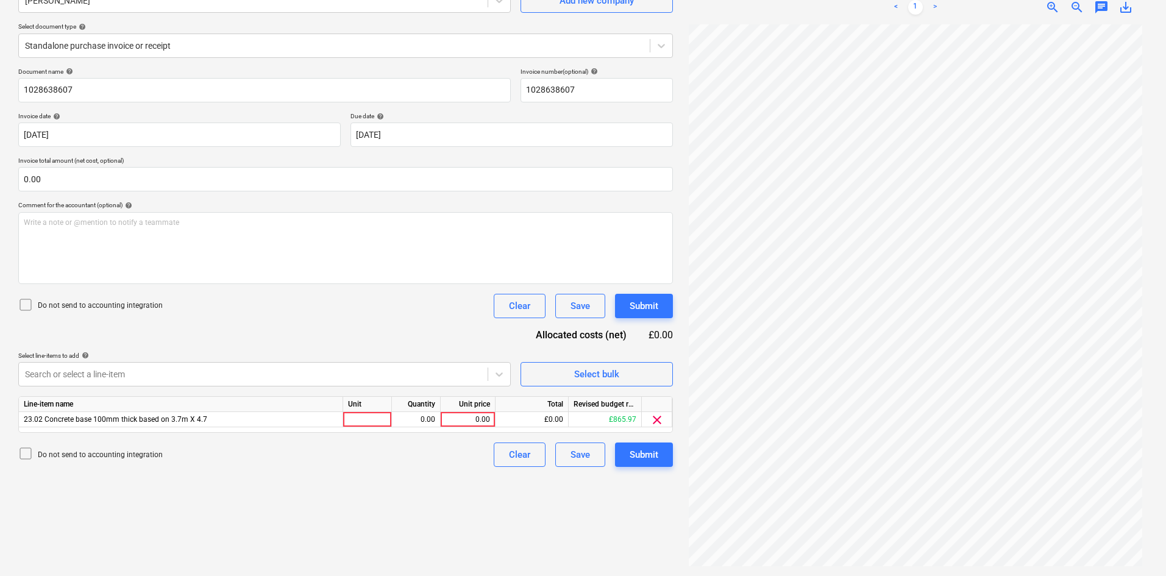
click at [245, 332] on div "Document name help 1028638607 Invoice number (optional) help 1028638607 Invoice…" at bounding box center [345, 267] width 655 height 399
click at [24, 304] on icon at bounding box center [25, 305] width 15 height 15
click at [369, 415] on div at bounding box center [367, 419] width 49 height 15
type input "Item"
click at [144, 421] on span "23.02 Concrete base 100mm thick based on 3.7m X 4.7" at bounding box center [116, 419] width 184 height 9
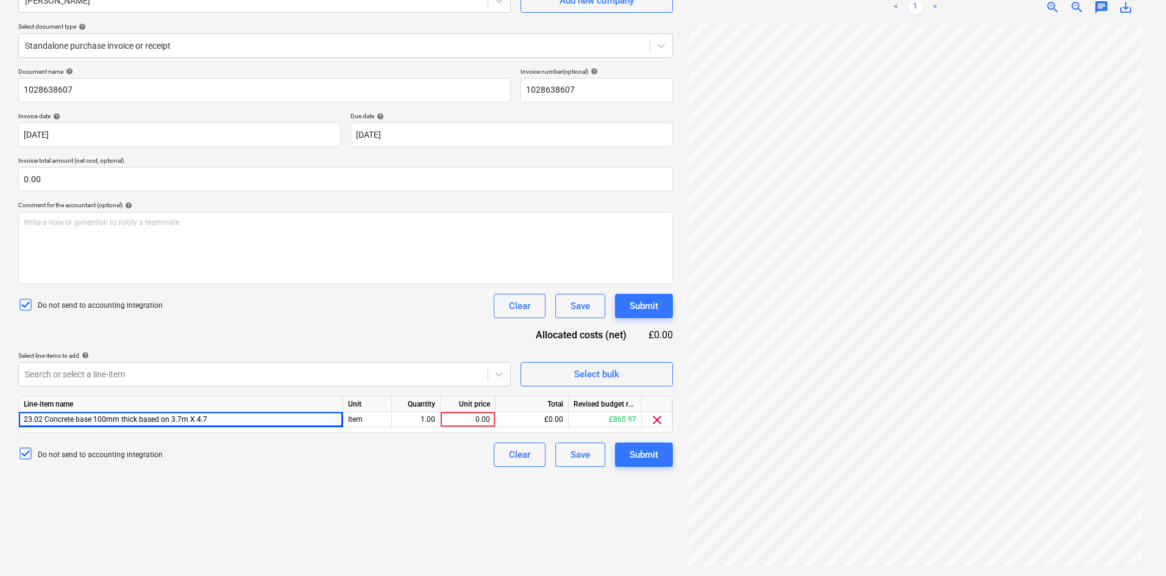
click at [658, 421] on span "clear" at bounding box center [657, 420] width 15 height 15
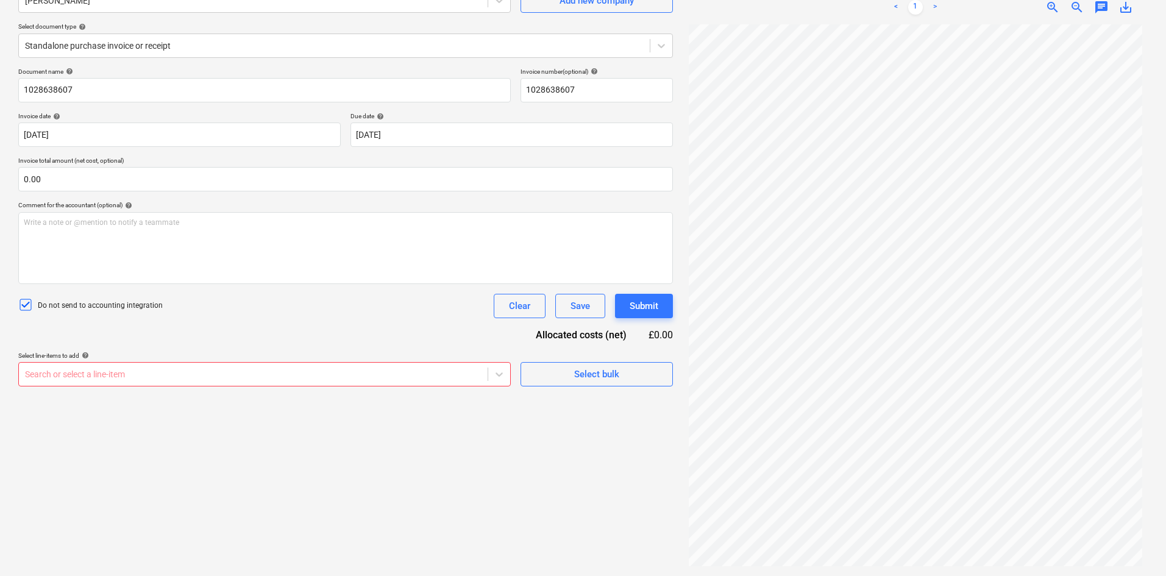
click at [415, 378] on div at bounding box center [253, 374] width 457 height 12
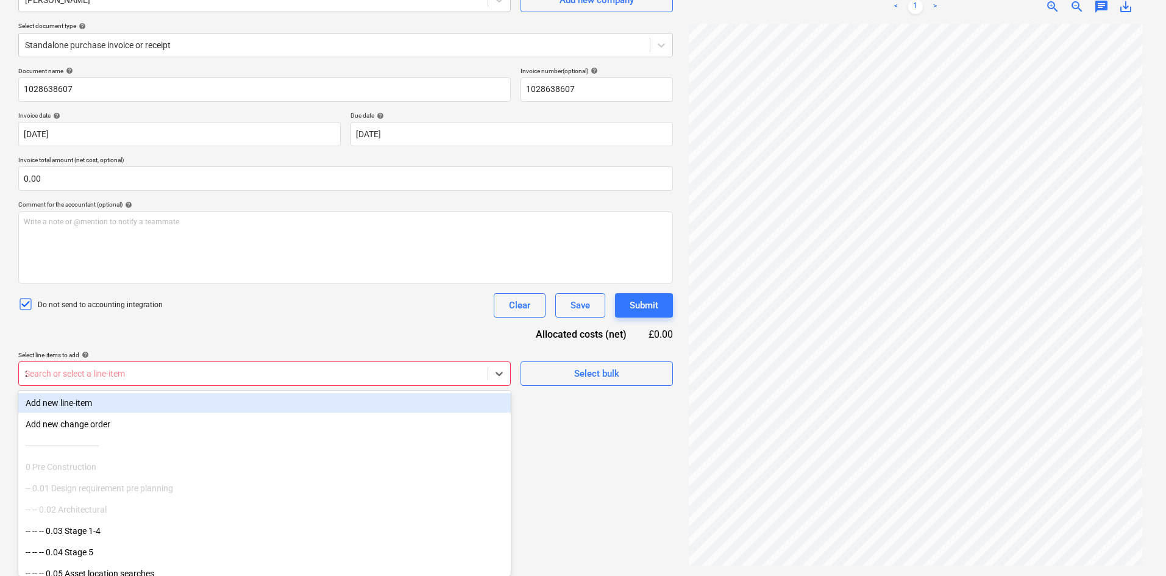
type input "23"
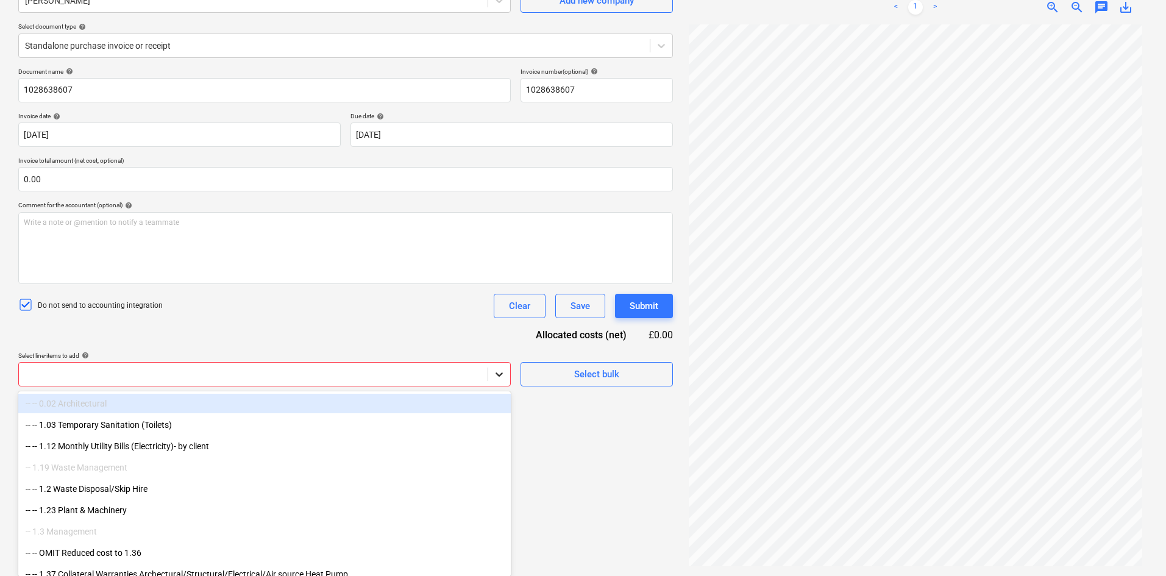
click at [498, 374] on icon at bounding box center [499, 374] width 12 height 12
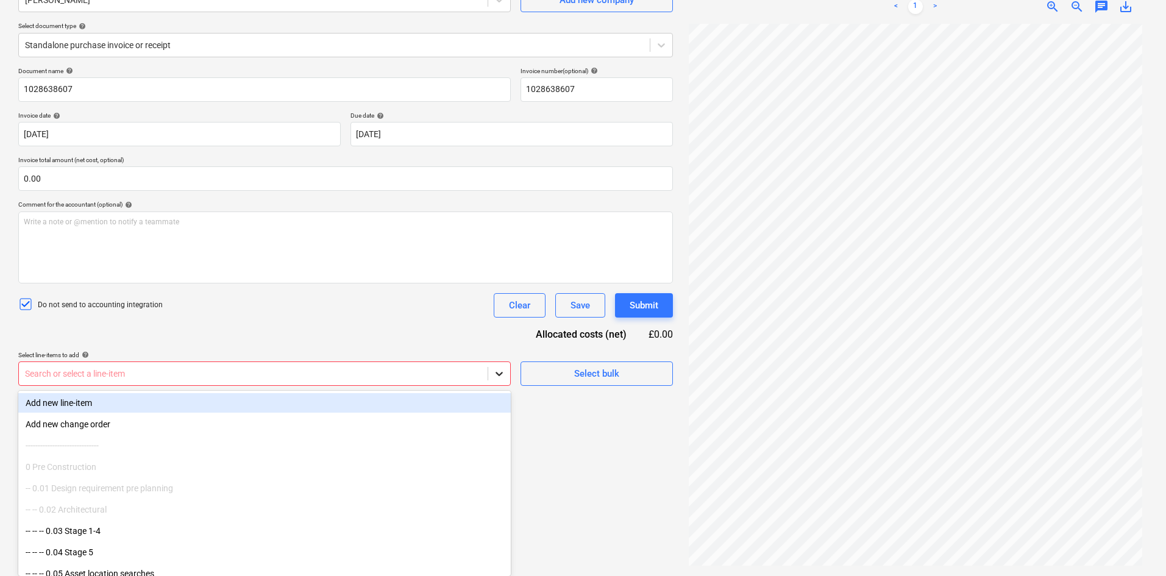
click at [498, 374] on icon at bounding box center [499, 374] width 12 height 12
click at [102, 369] on div at bounding box center [253, 374] width 457 height 12
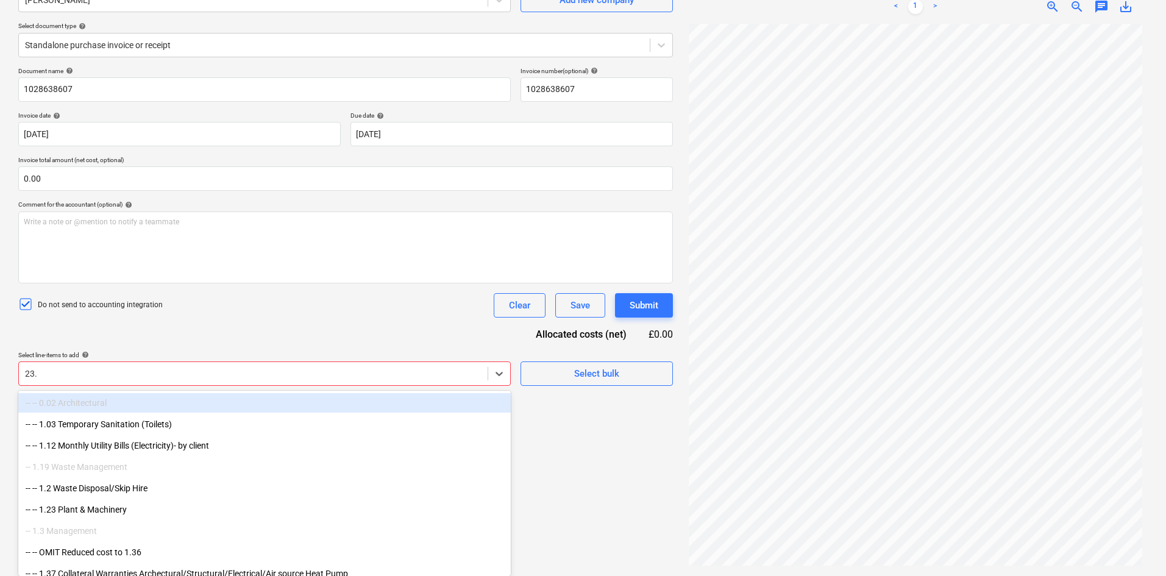
scroll to position [122, 0]
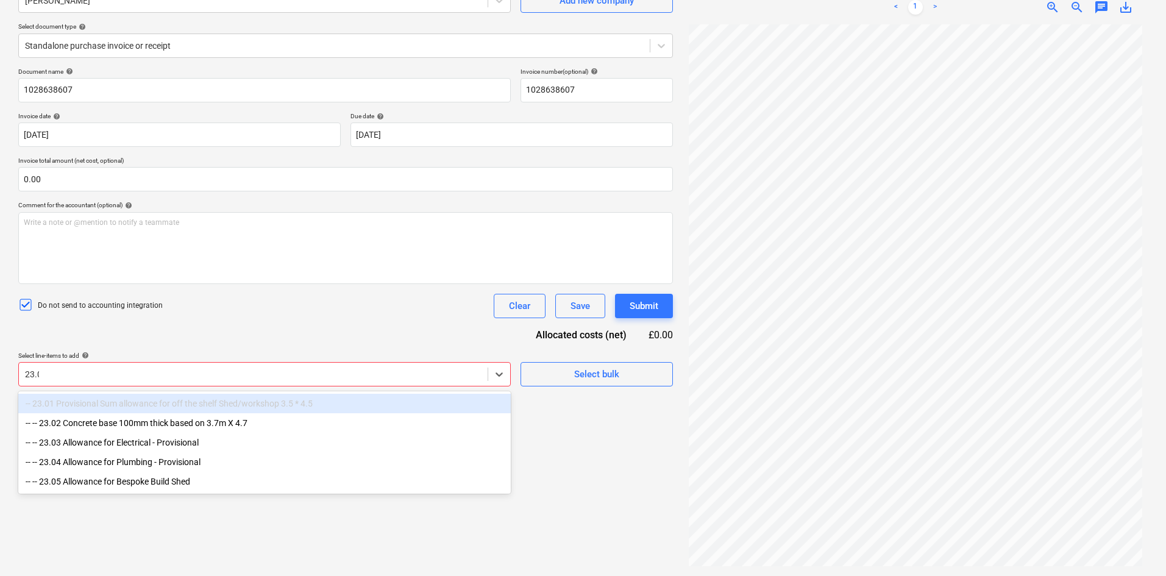
type input "23.02"
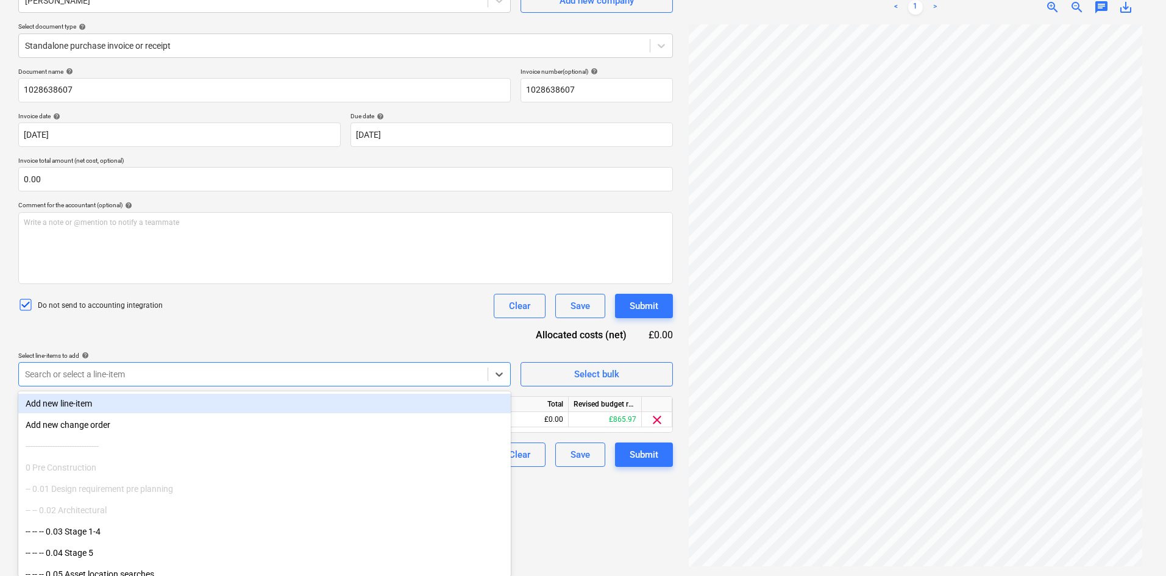
click at [337, 325] on div "Document name help 1028638607 Invoice number (optional) help 1028638607 Invoice…" at bounding box center [345, 267] width 655 height 399
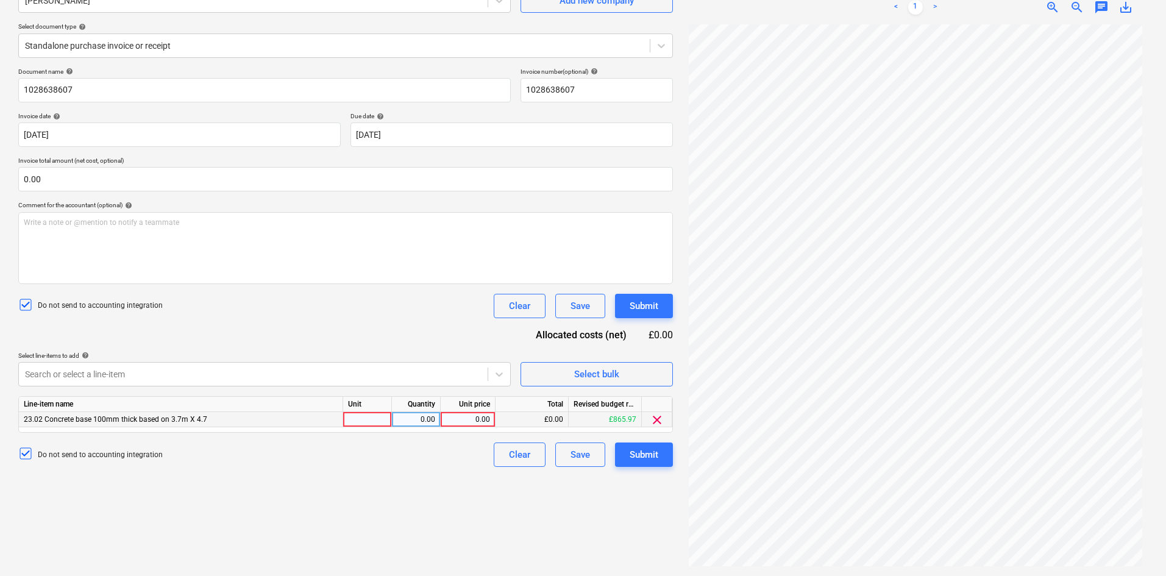
click at [360, 415] on div at bounding box center [367, 419] width 49 height 15
type input "Item"
click at [254, 373] on div at bounding box center [253, 374] width 457 height 12
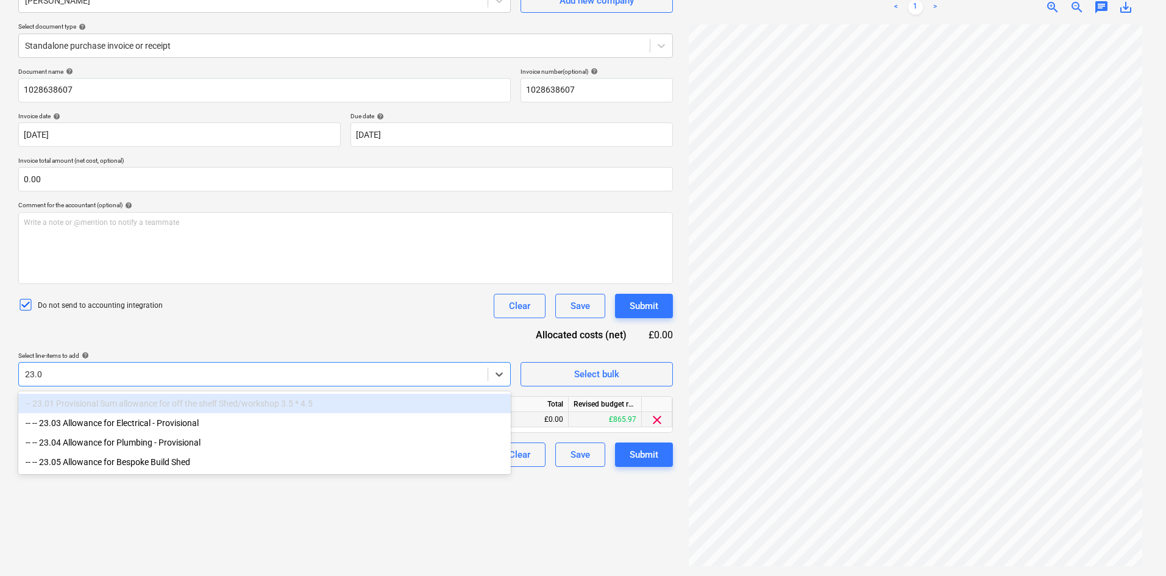
type input "23.05"
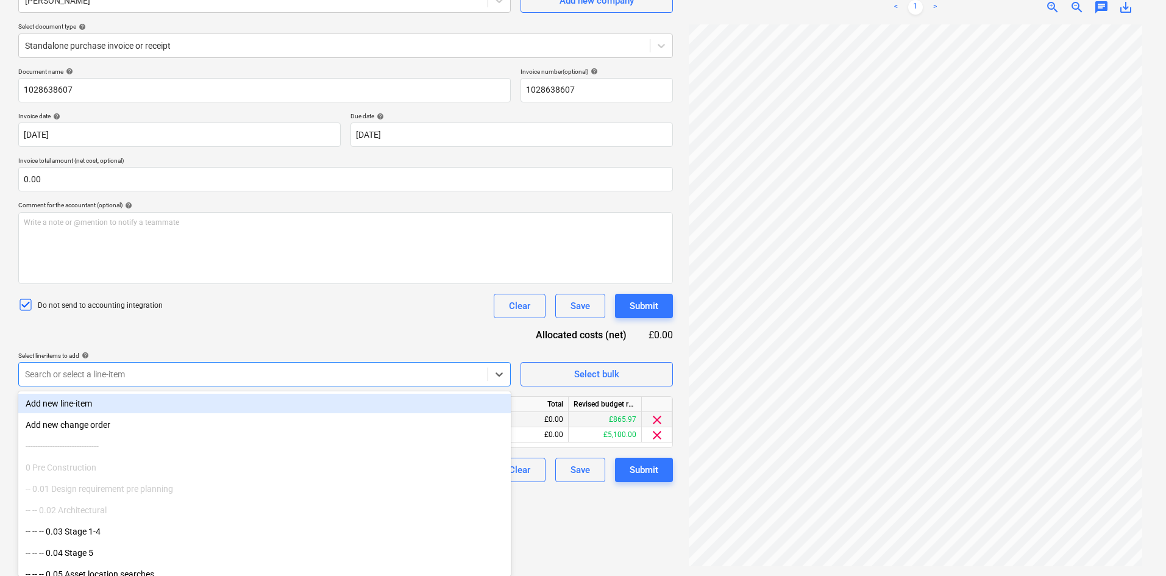
scroll to position [123, 0]
click at [260, 326] on div "Document name help 1028638607 Invoice number (optional) help 1028638607 Invoice…" at bounding box center [345, 274] width 655 height 415
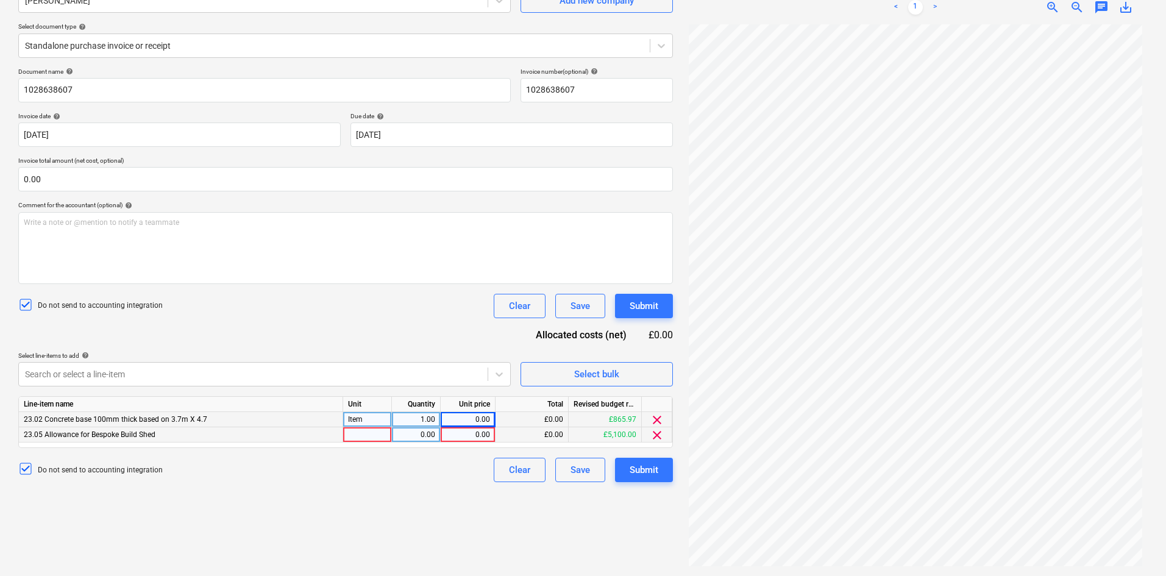
click at [367, 434] on div at bounding box center [367, 434] width 49 height 15
type input "Item"
type input "45.82"
type input "8.45"
click at [632, 474] on div "Submit" at bounding box center [644, 470] width 29 height 16
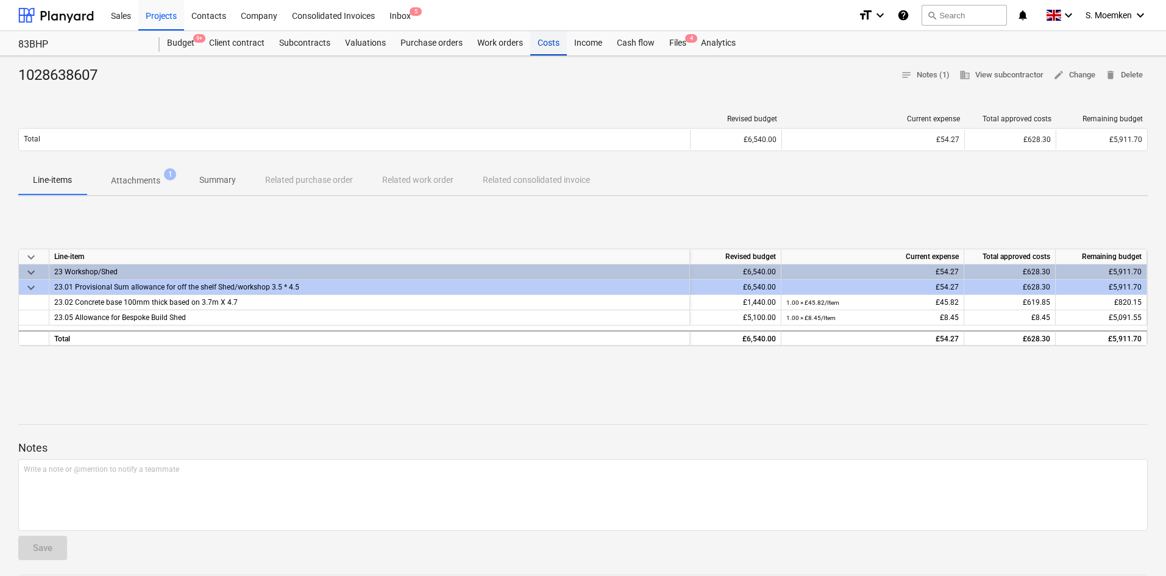
click at [543, 40] on div "Costs" at bounding box center [548, 43] width 37 height 24
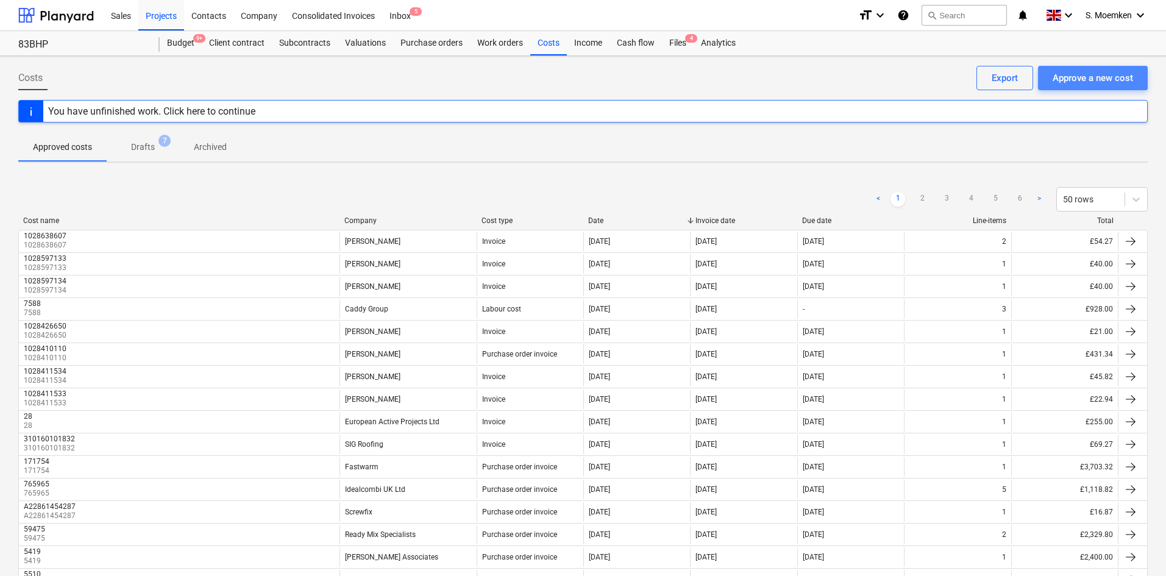
click at [1097, 74] on div "Approve a new cost" at bounding box center [1093, 78] width 80 height 16
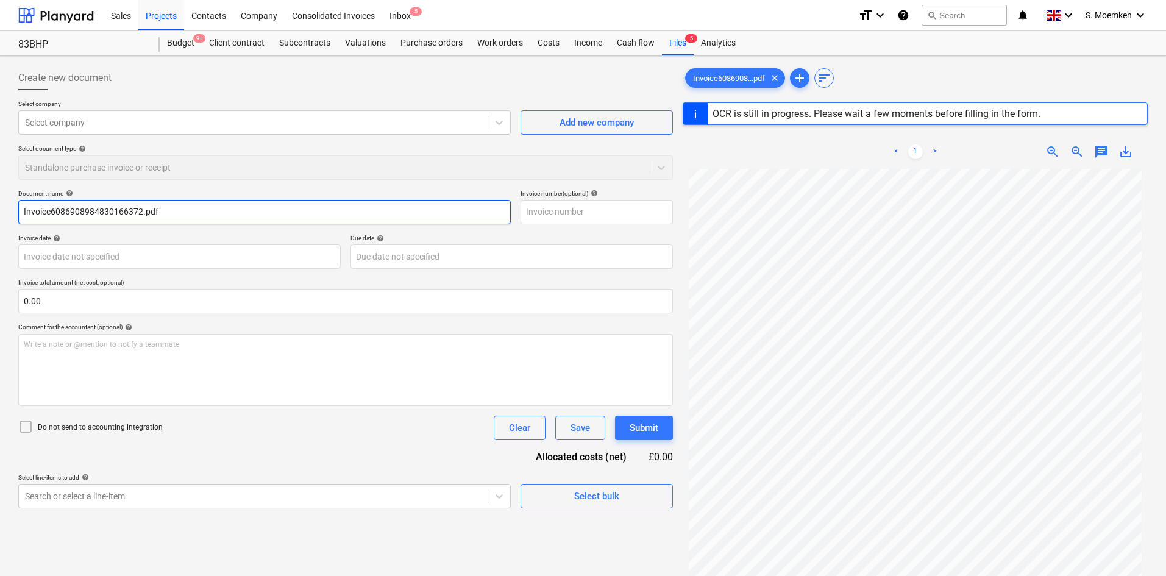
type input "A22904977143"
type input "05 Sep 2025"
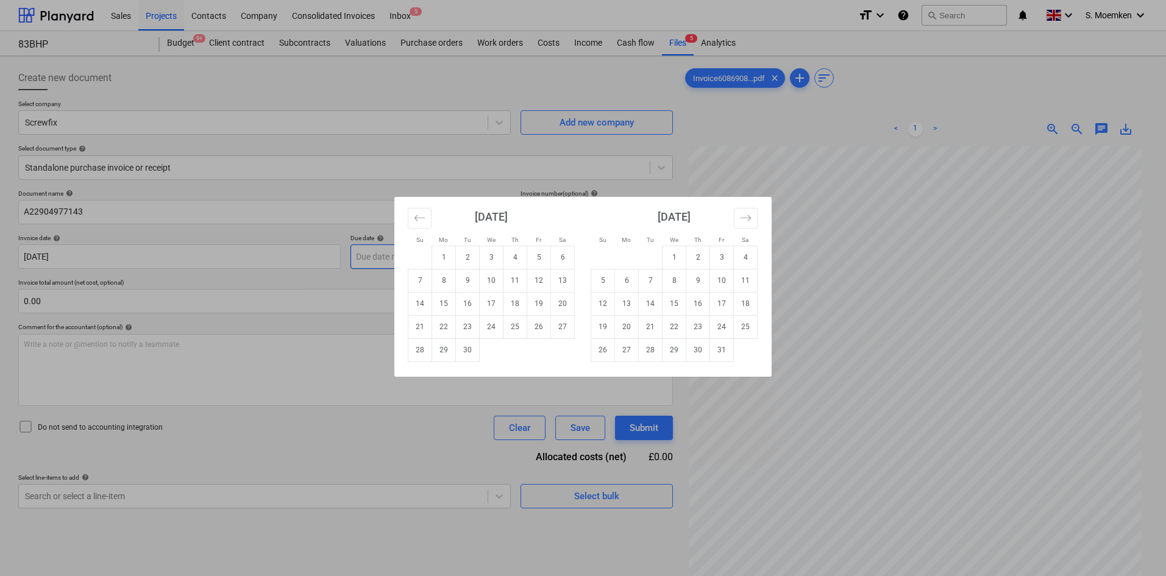
click at [460, 253] on body "Sales Projects Contacts Company Consolidated Invoices Inbox 5 format_size keybo…" at bounding box center [583, 288] width 1166 height 576
click at [466, 296] on td "16" at bounding box center [468, 303] width 24 height 23
type input "16 Sep 2025"
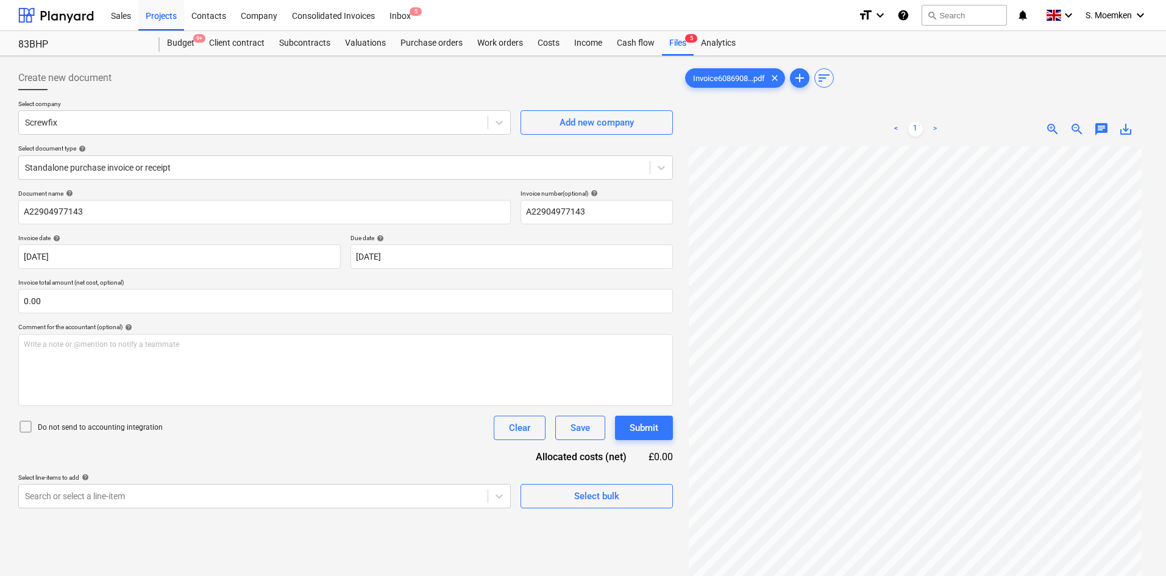
click at [24, 426] on icon at bounding box center [25, 426] width 15 height 15
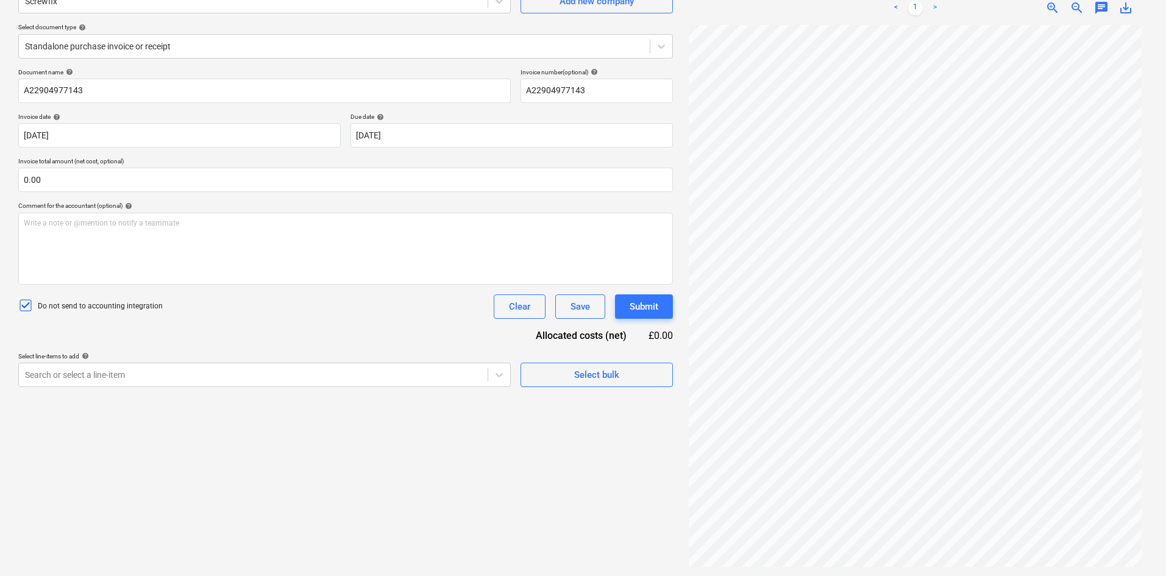
scroll to position [122, 0]
click at [222, 376] on div at bounding box center [253, 374] width 457 height 12
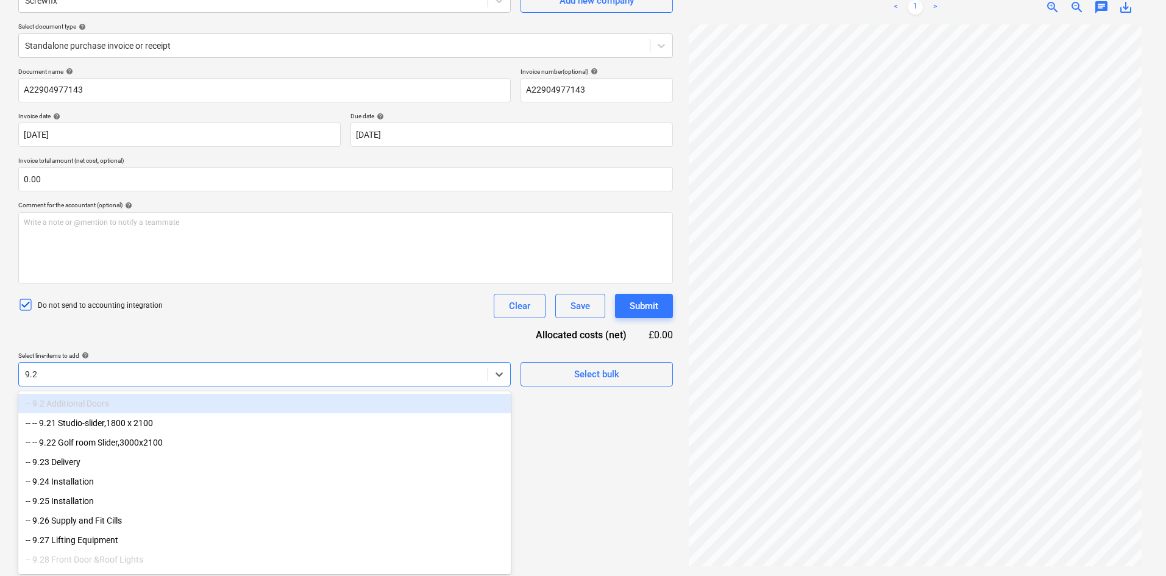
type input "9.24"
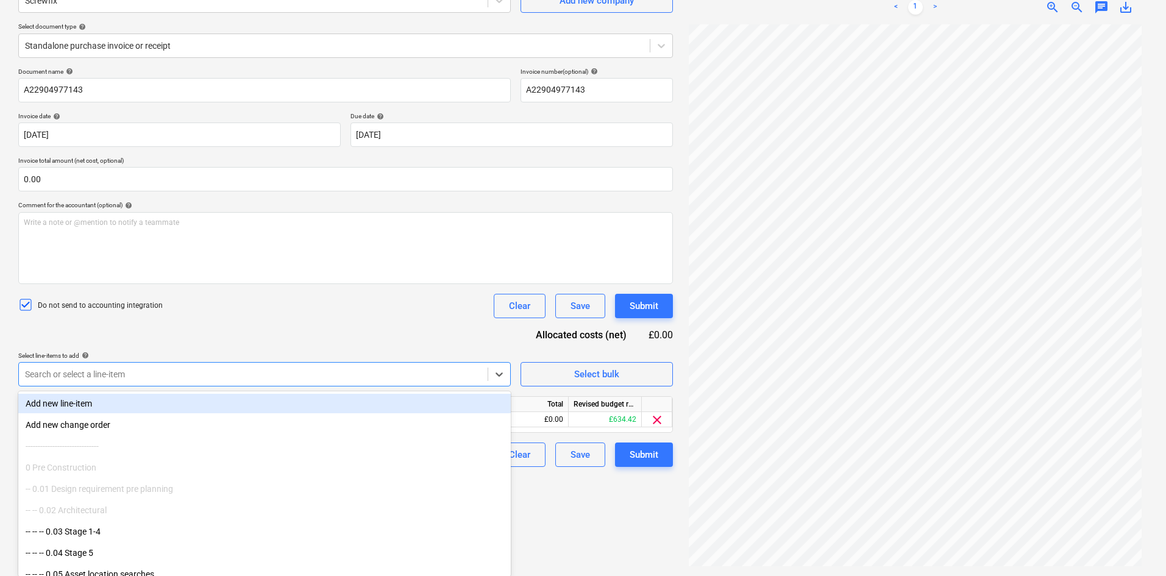
click at [266, 343] on div "Document name help A22904977143 Invoice number (optional) help A22904977143 Inv…" at bounding box center [345, 267] width 655 height 399
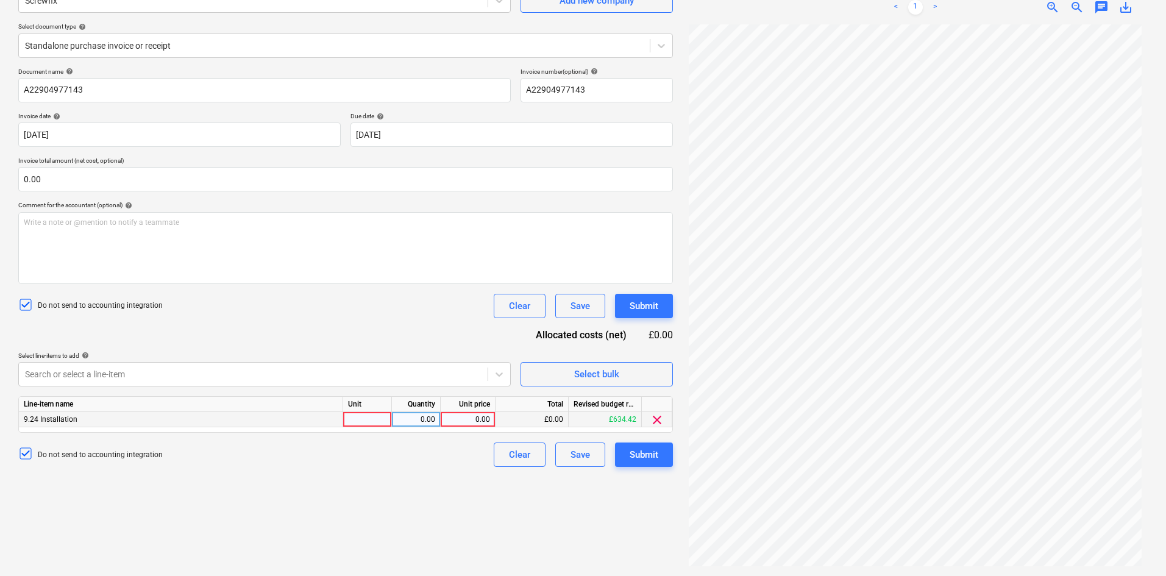
click at [358, 417] on div at bounding box center [367, 419] width 49 height 15
type input "Item"
type input "18.08"
click at [643, 452] on div "Submit" at bounding box center [644, 455] width 29 height 16
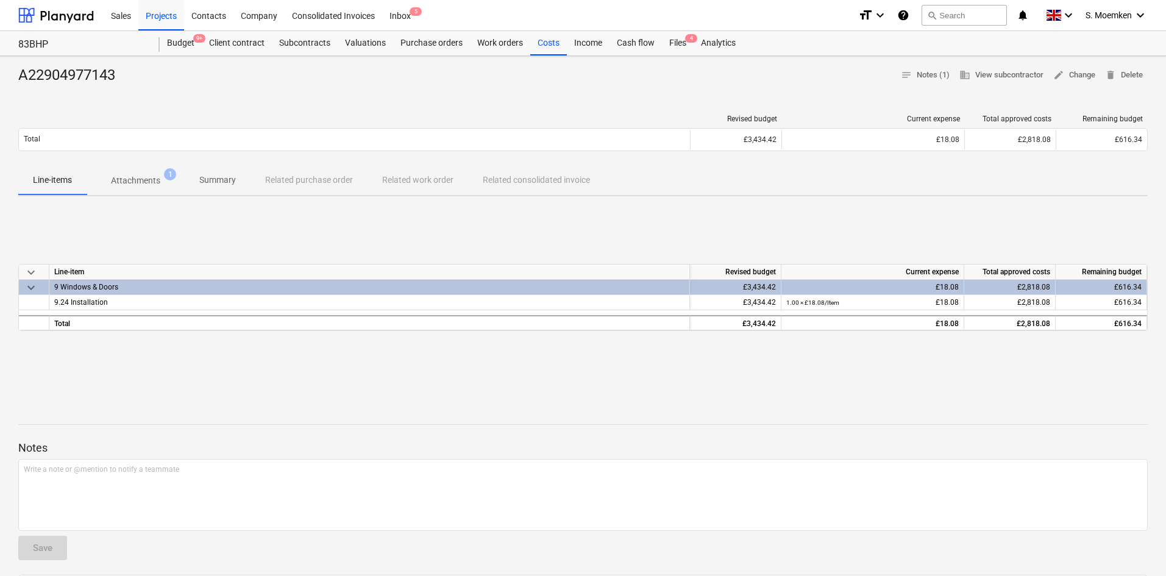
click at [383, 84] on div "A22904977143 notes Notes (1) business View subcontractor edit Change delete Del…" at bounding box center [583, 76] width 1130 height 20
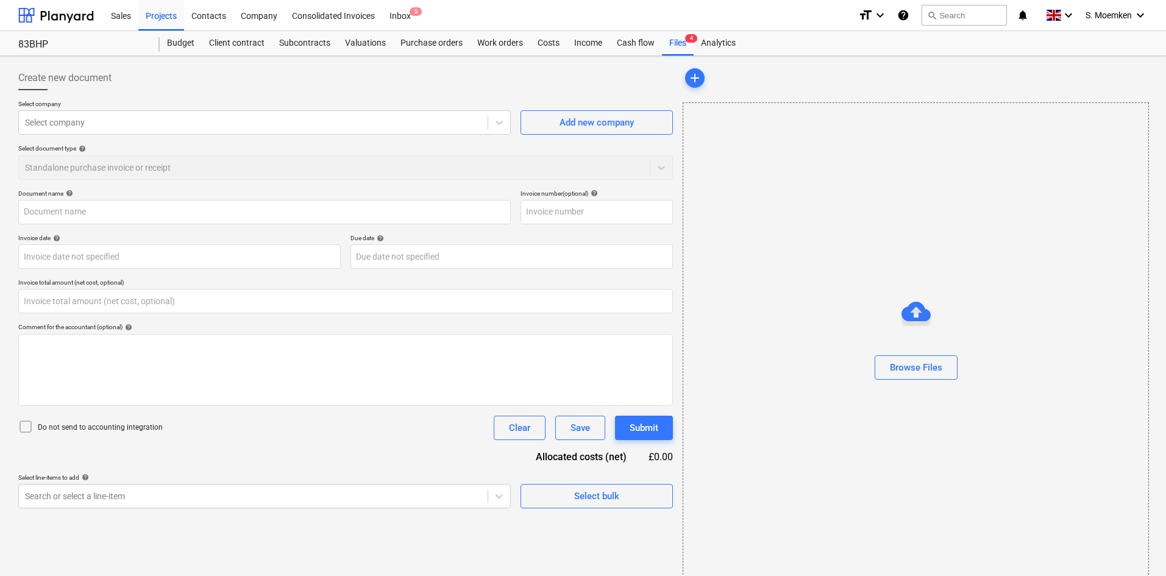
type input "0.00"
click at [165, 6] on div "Projects" at bounding box center [161, 14] width 46 height 31
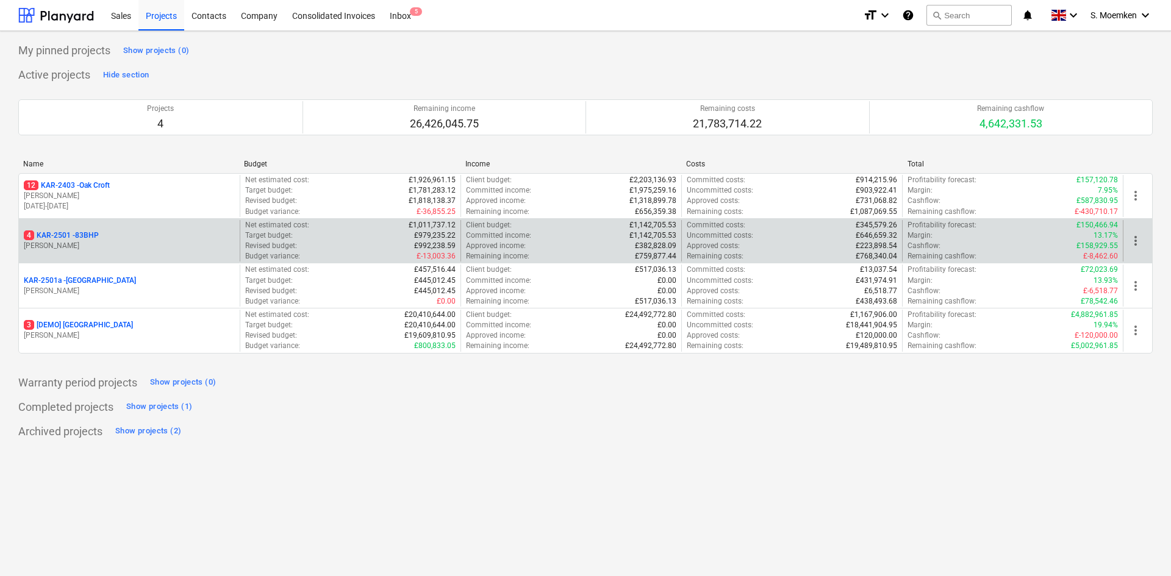
click at [133, 235] on div "4 KAR-2501 - 83BHP" at bounding box center [129, 235] width 211 height 10
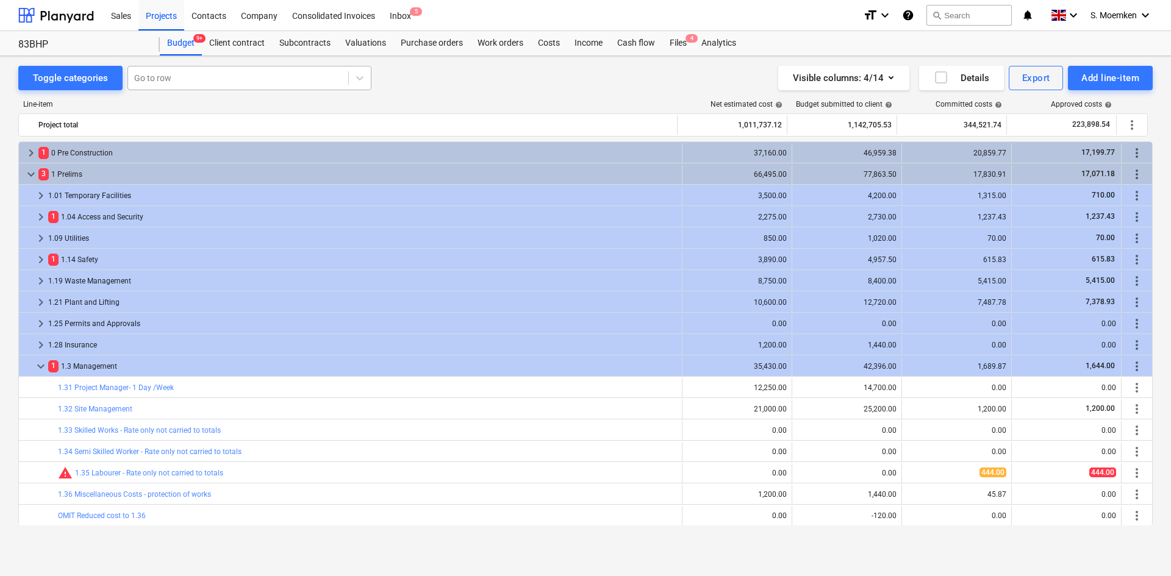
scroll to position [159, 0]
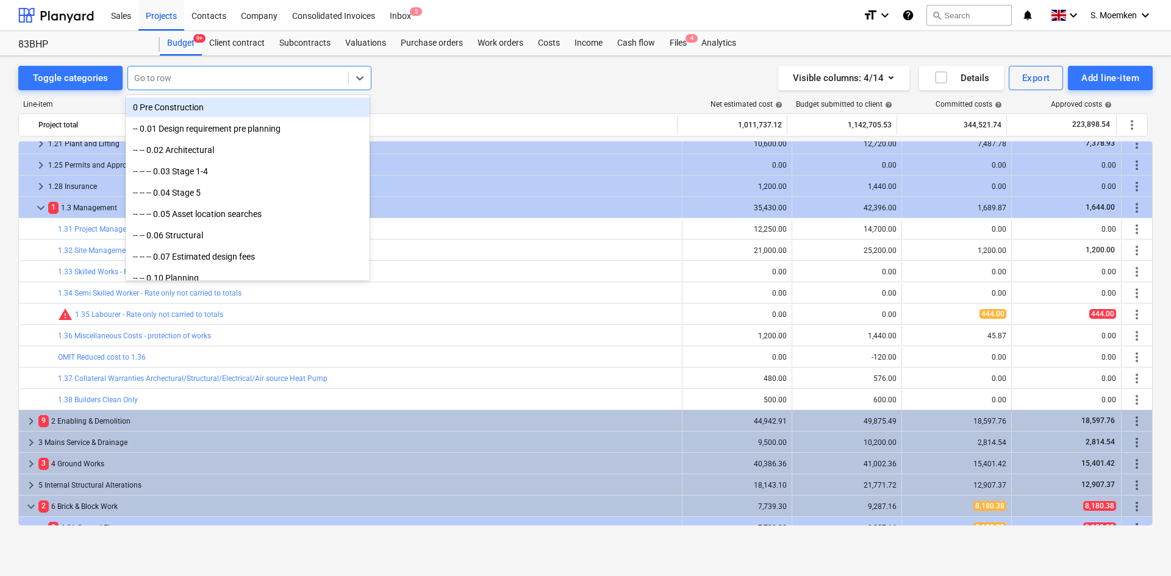
click at [188, 76] on div at bounding box center [238, 78] width 208 height 12
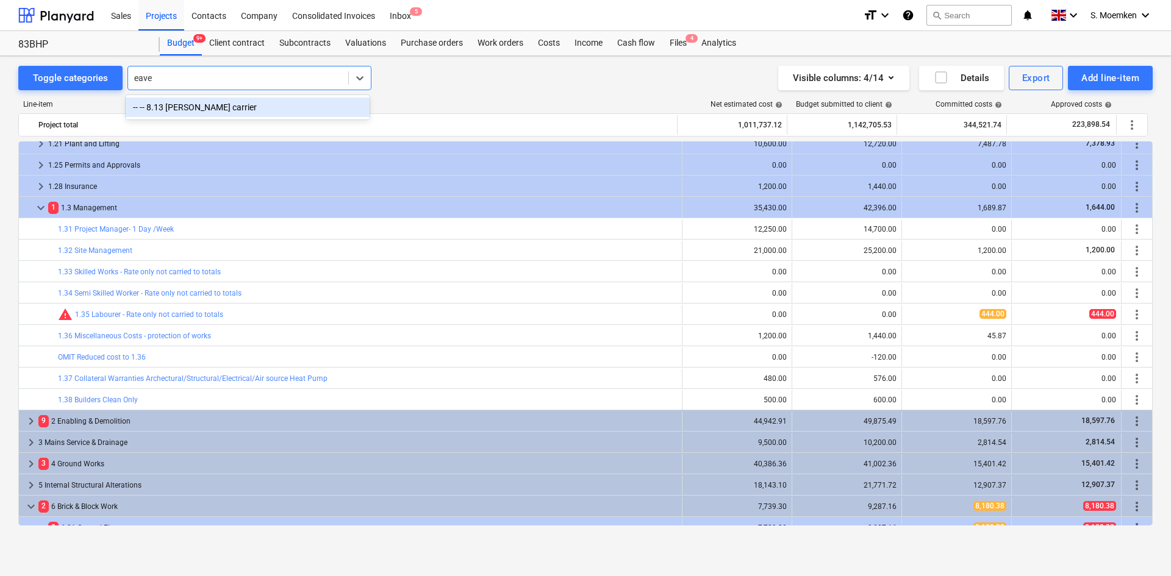
type input "eaves"
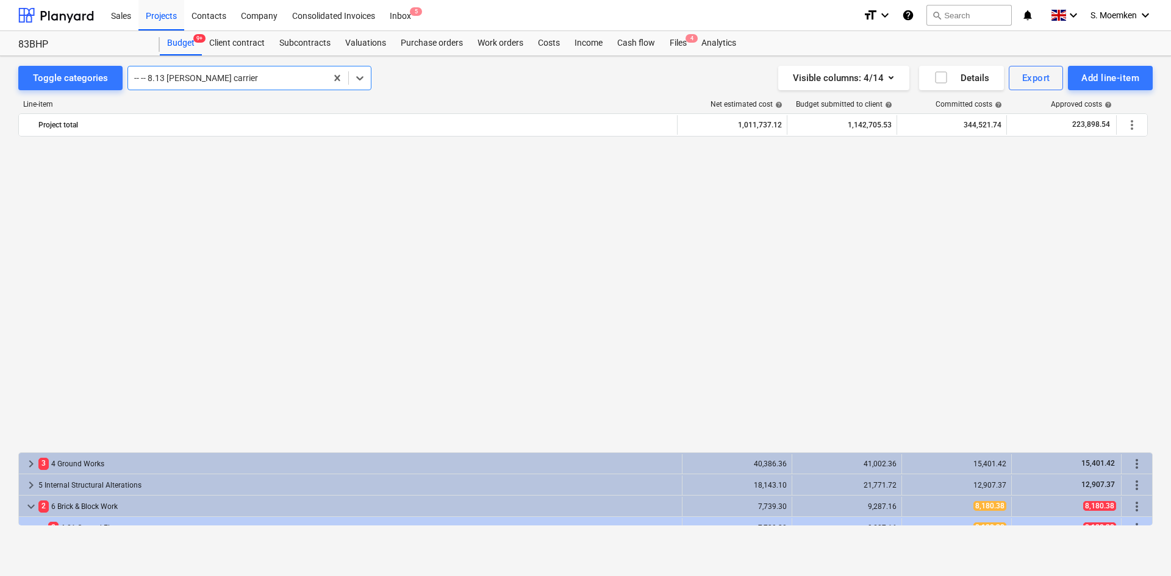
scroll to position [896, 0]
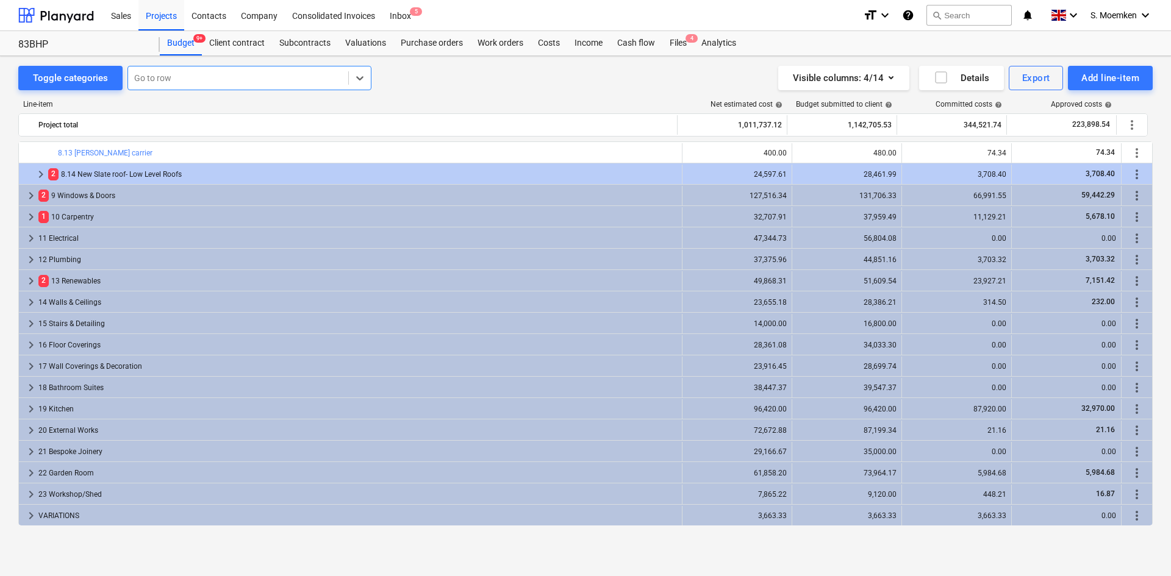
click at [193, 77] on div at bounding box center [238, 78] width 208 height 12
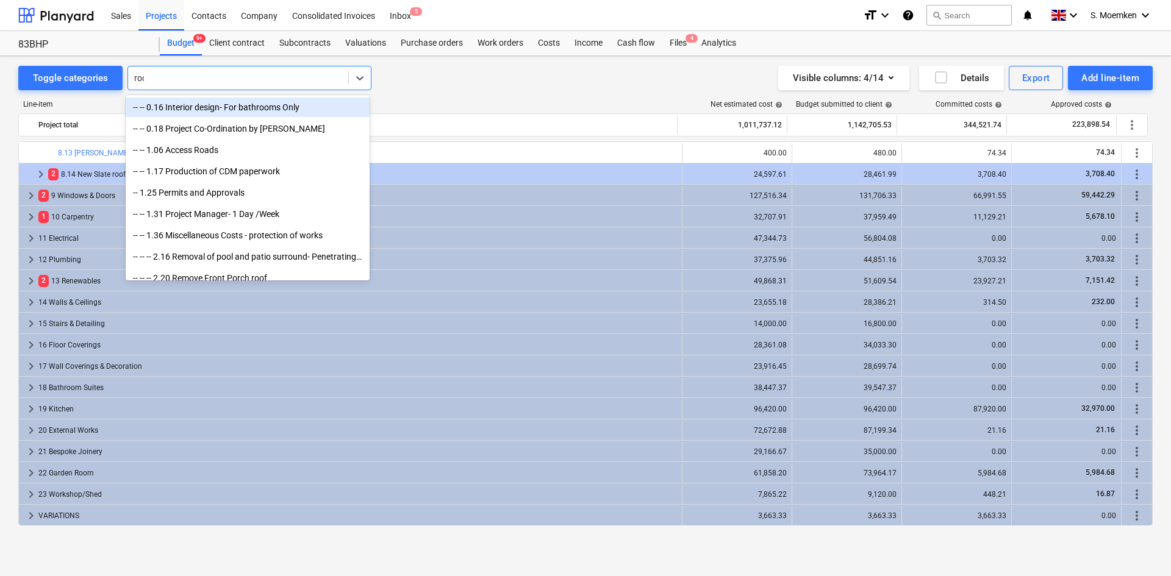
type input "roof"
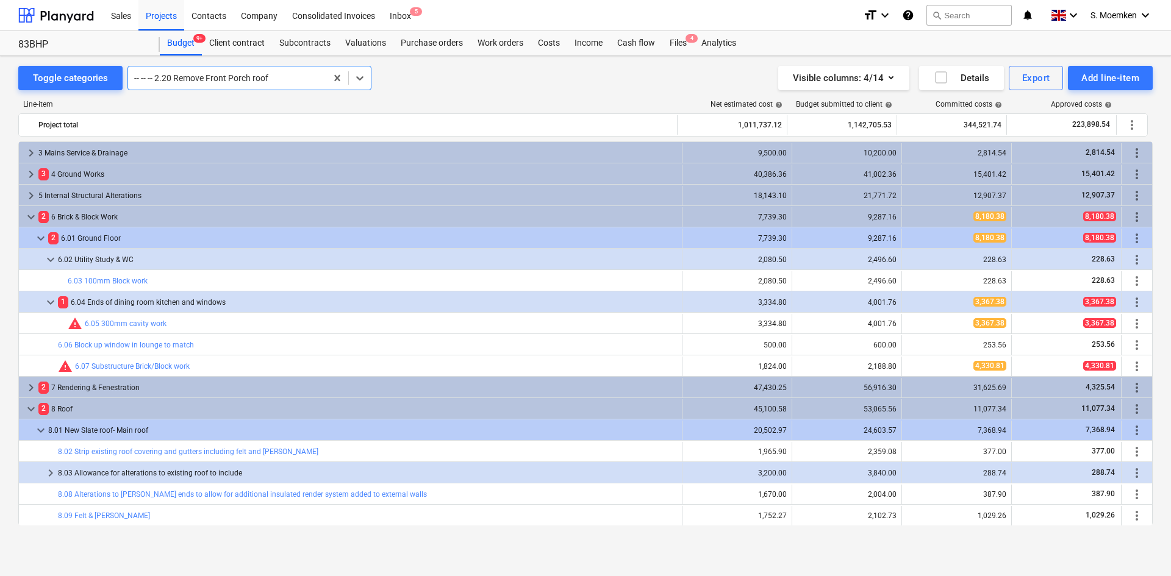
scroll to position [704, 0]
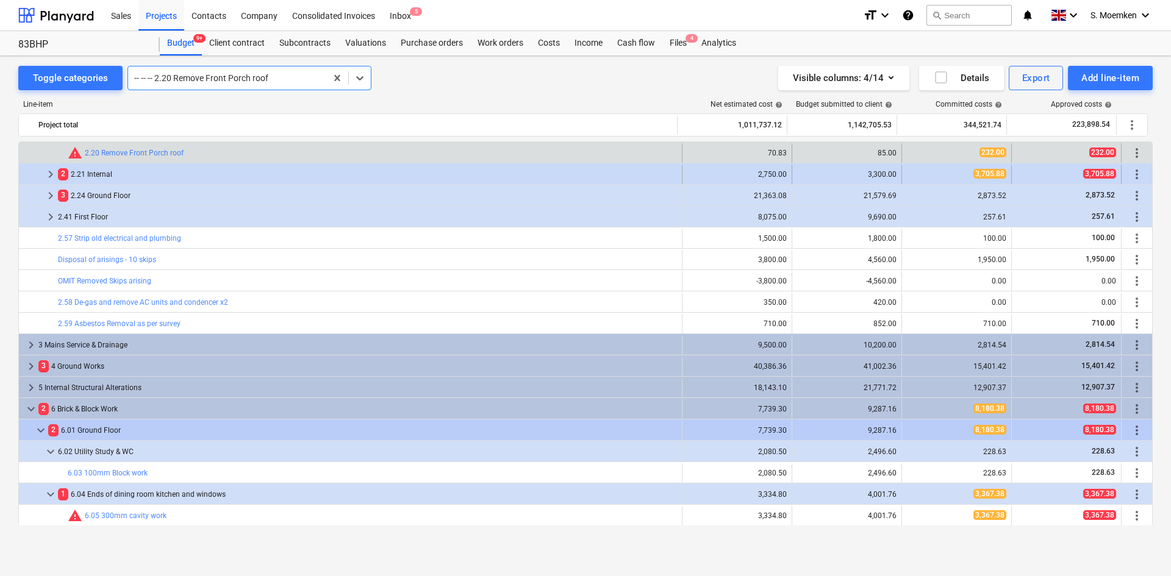
click at [50, 174] on span "keyboard_arrow_right" at bounding box center [50, 174] width 15 height 15
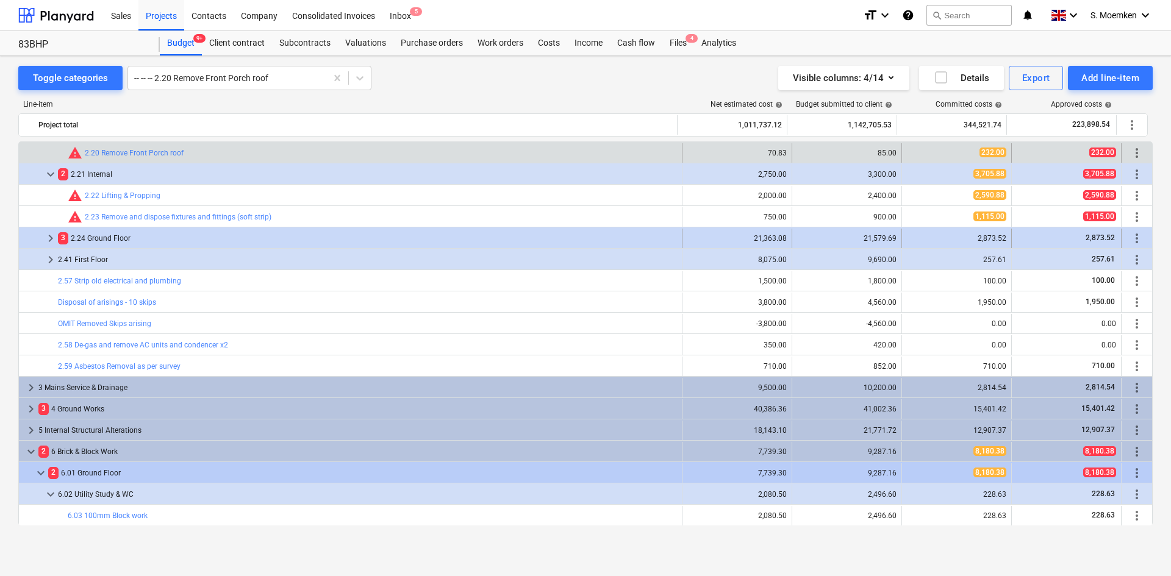
click at [49, 238] on span "keyboard_arrow_right" at bounding box center [50, 238] width 15 height 15
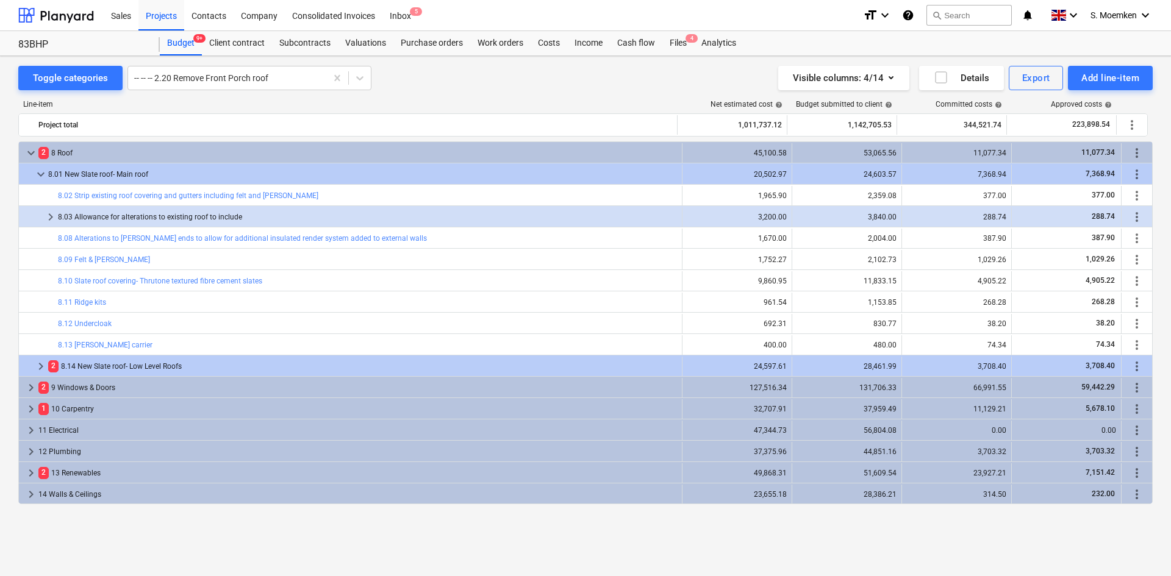
scroll to position [1497, 0]
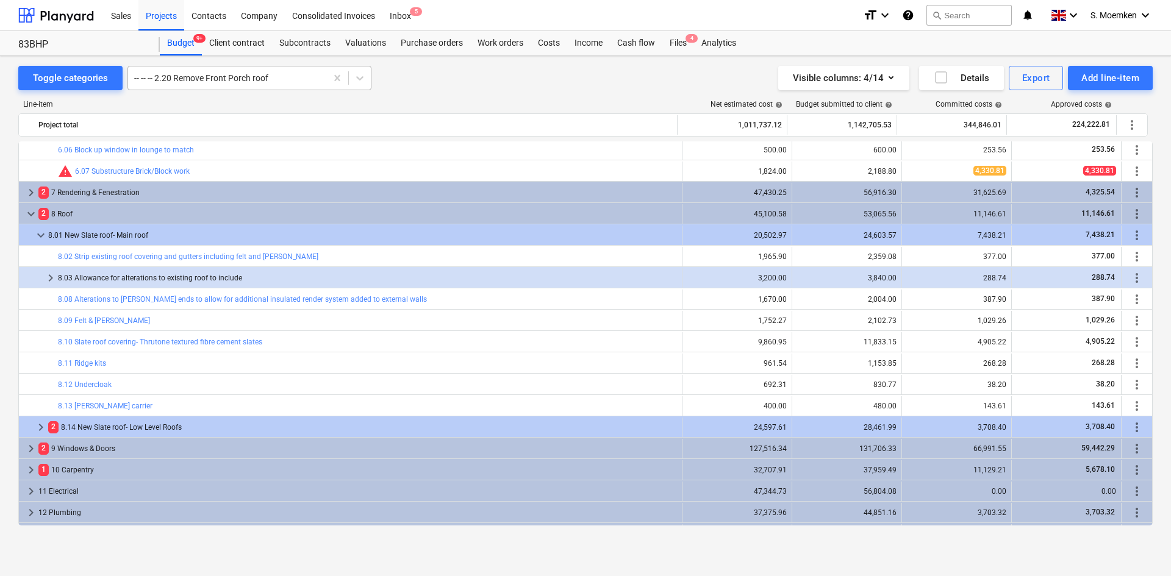
click at [221, 78] on div at bounding box center [227, 78] width 186 height 12
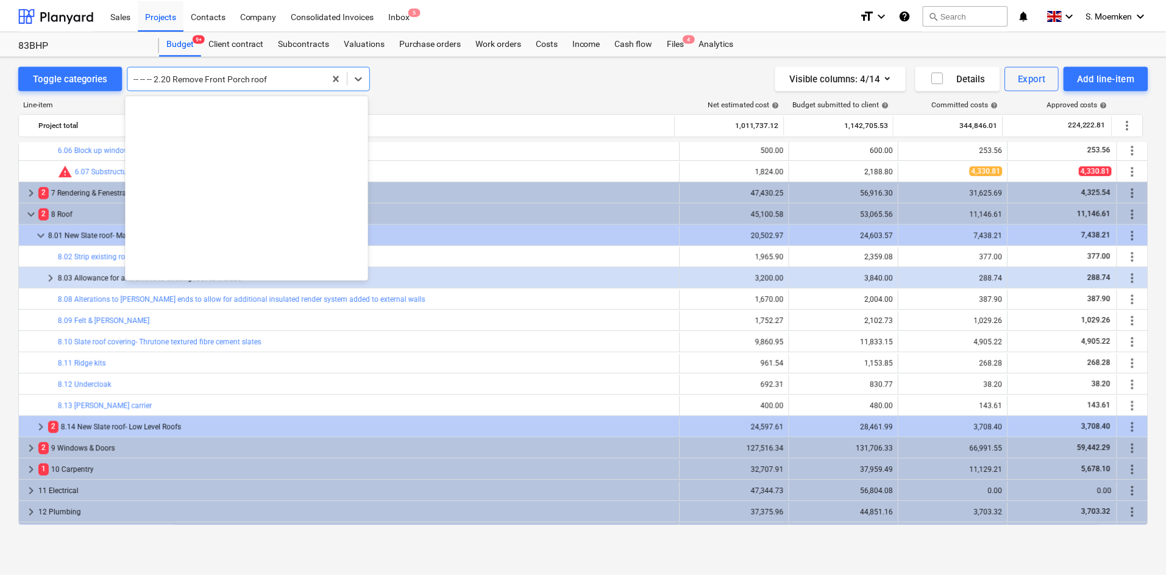
scroll to position [1728, 0]
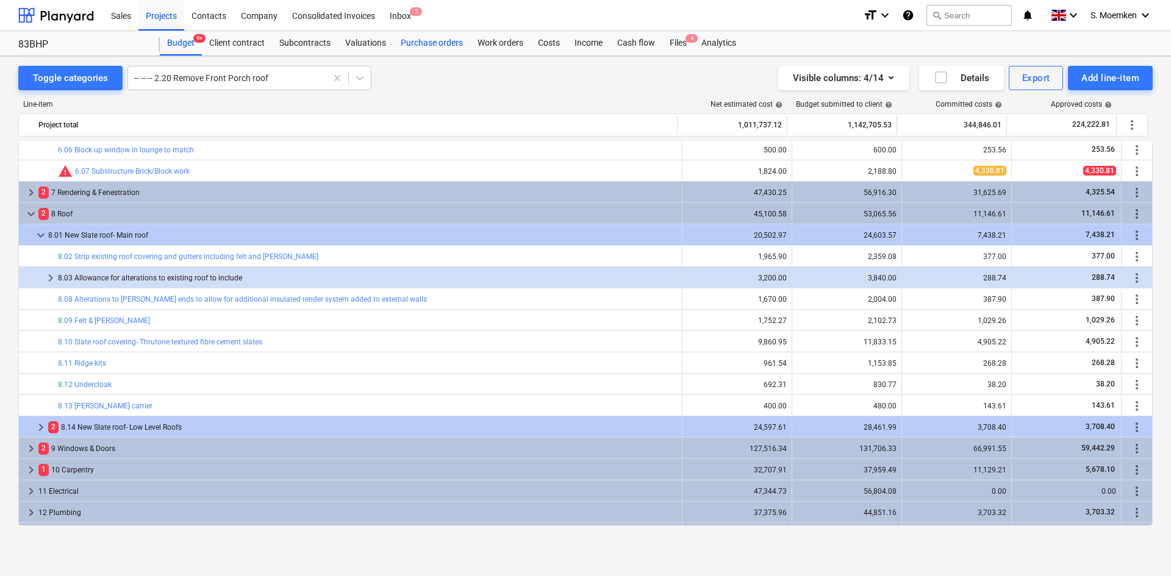
click at [426, 44] on div "Purchase orders" at bounding box center [431, 43] width 77 height 24
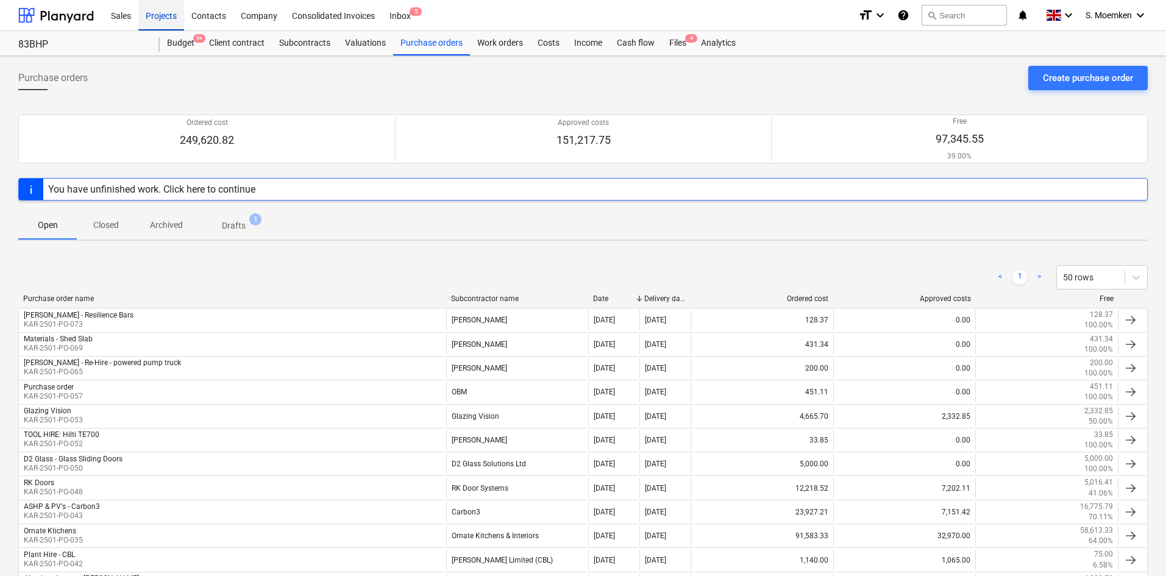
click at [156, 10] on div "Projects" at bounding box center [161, 14] width 46 height 31
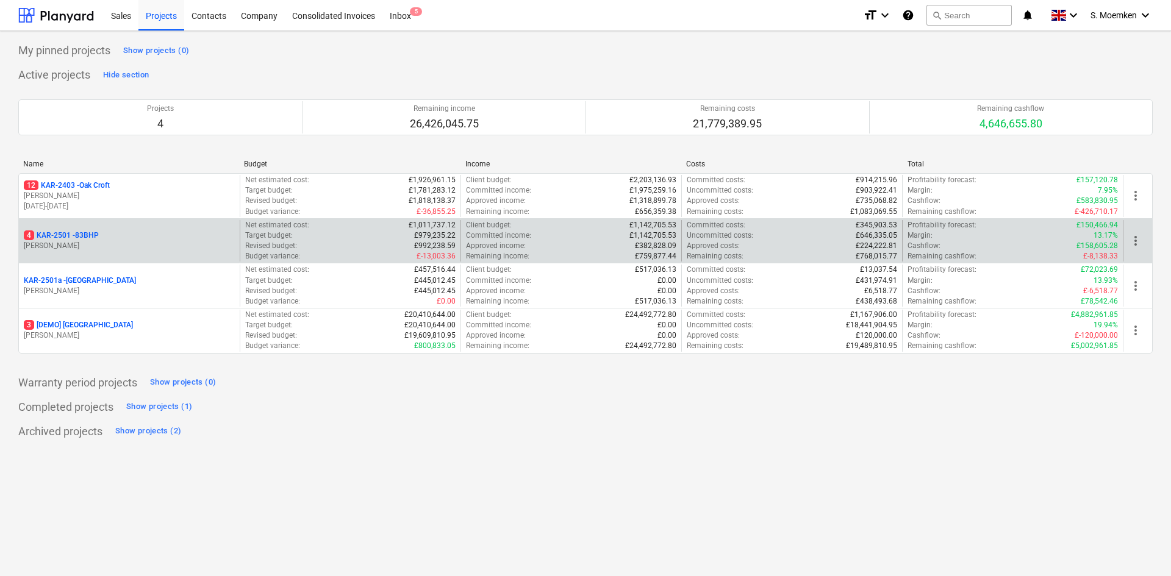
click at [96, 235] on p "4 KAR-2501 - 83BHP" at bounding box center [61, 235] width 75 height 10
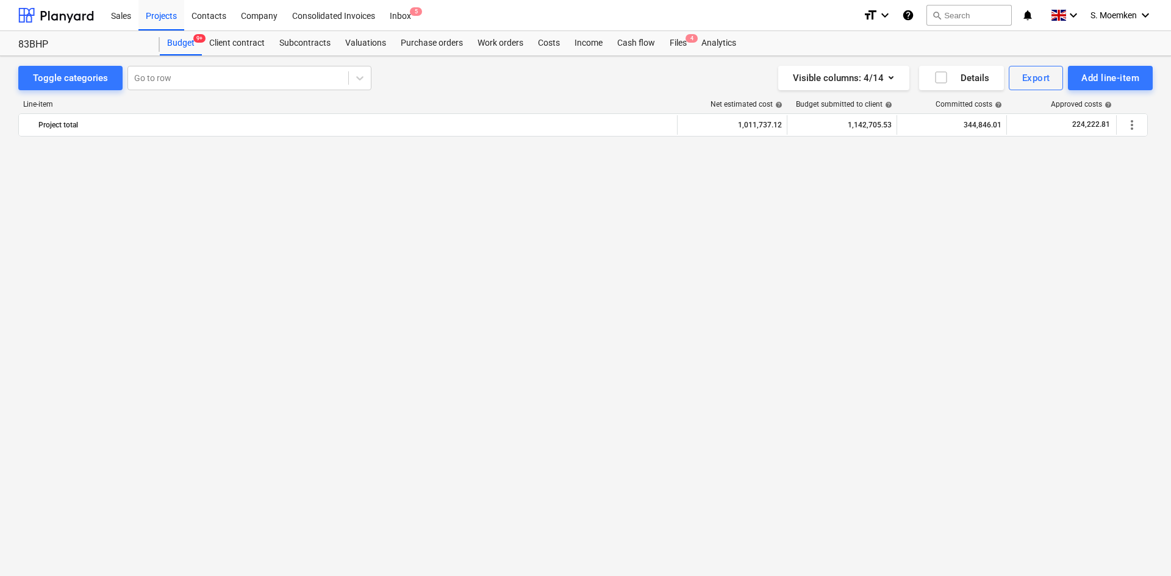
scroll to position [1497, 0]
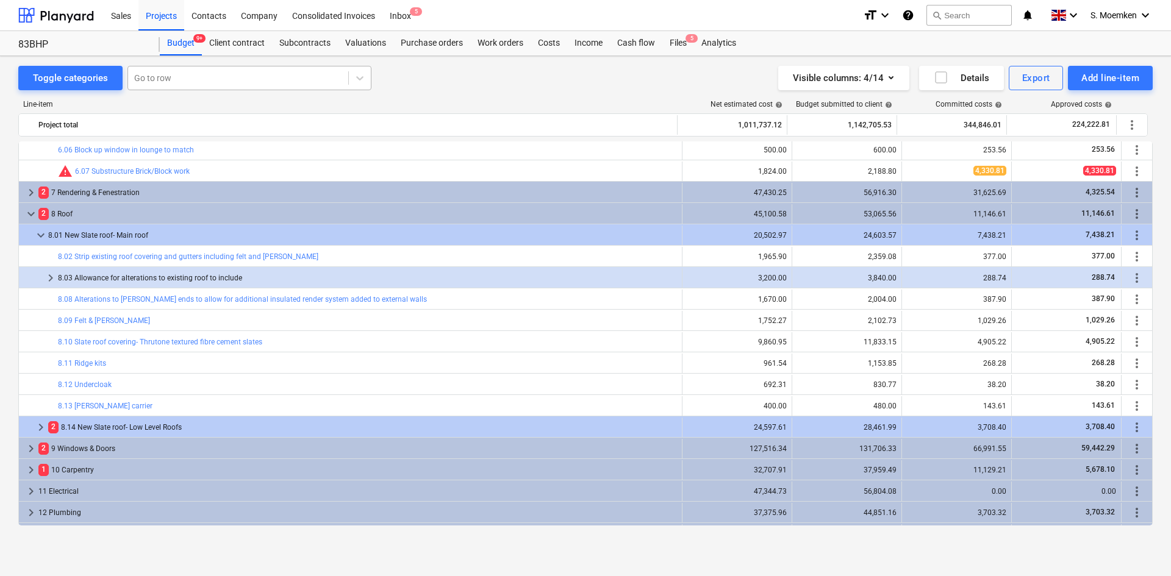
click at [174, 74] on div at bounding box center [238, 78] width 208 height 12
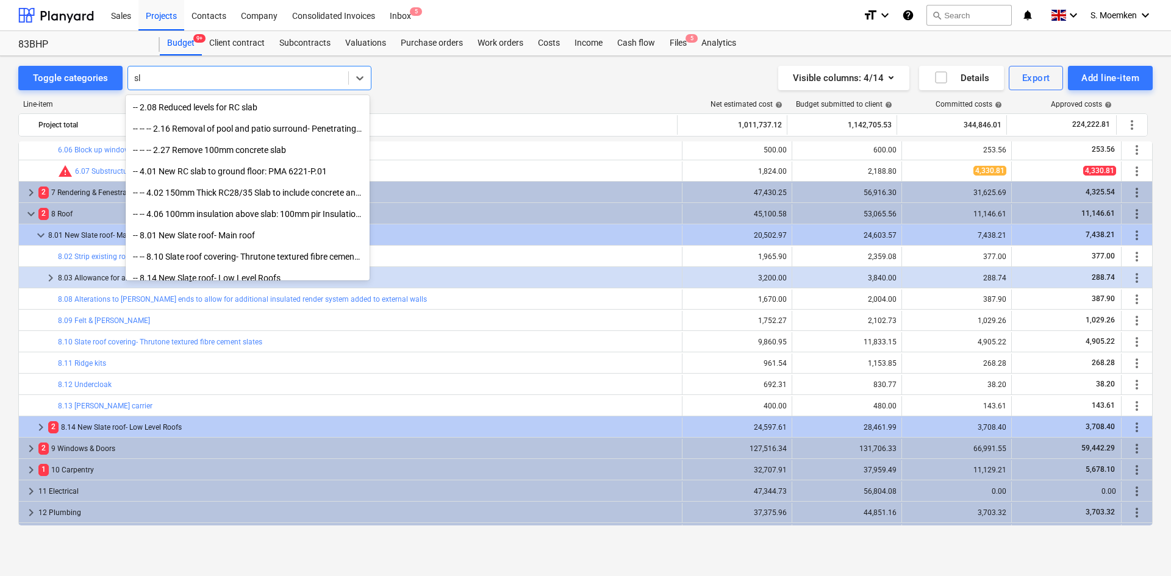
type input "s"
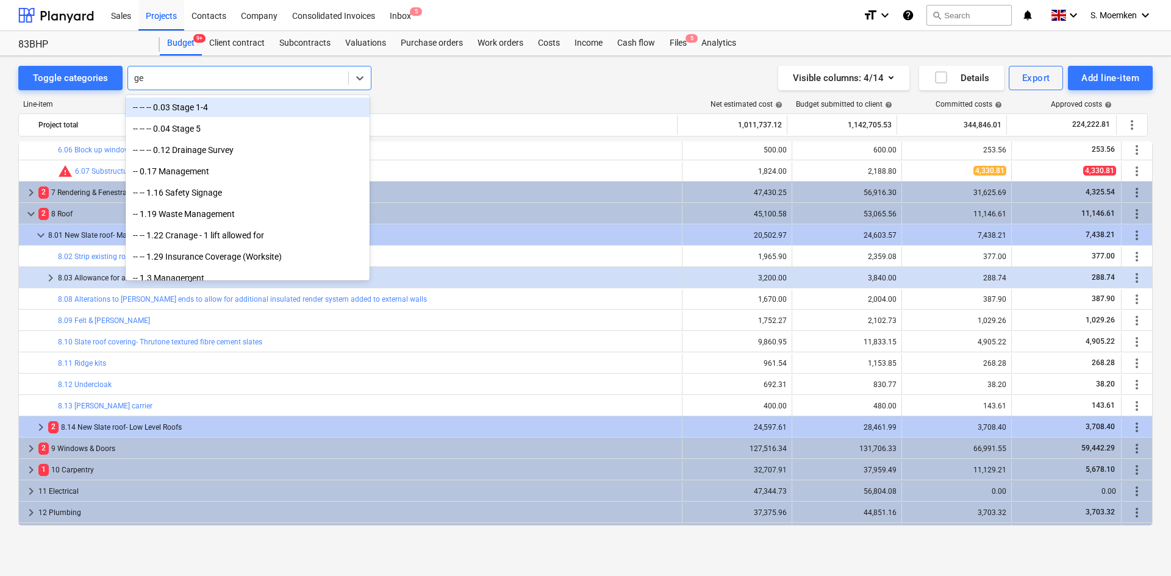
type input "g"
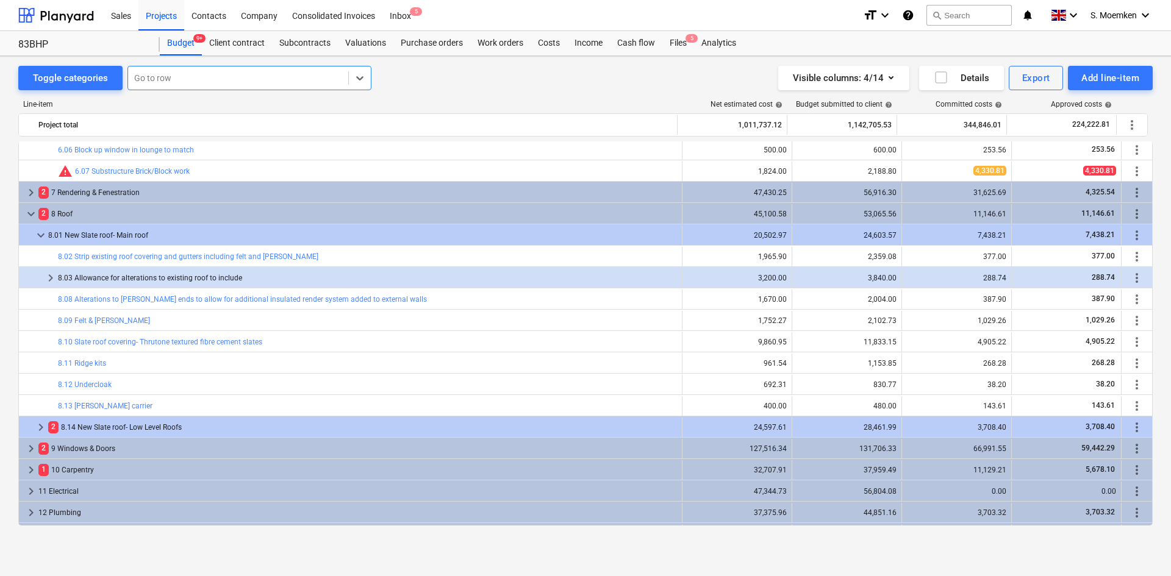
click at [215, 76] on div at bounding box center [238, 78] width 208 height 12
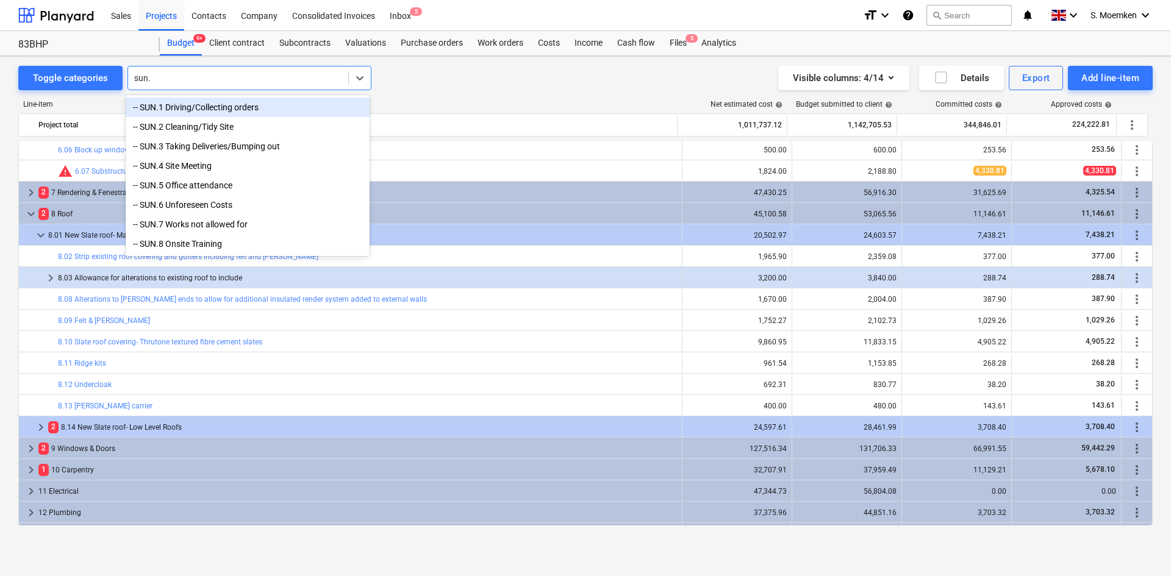
type input "sun.7"
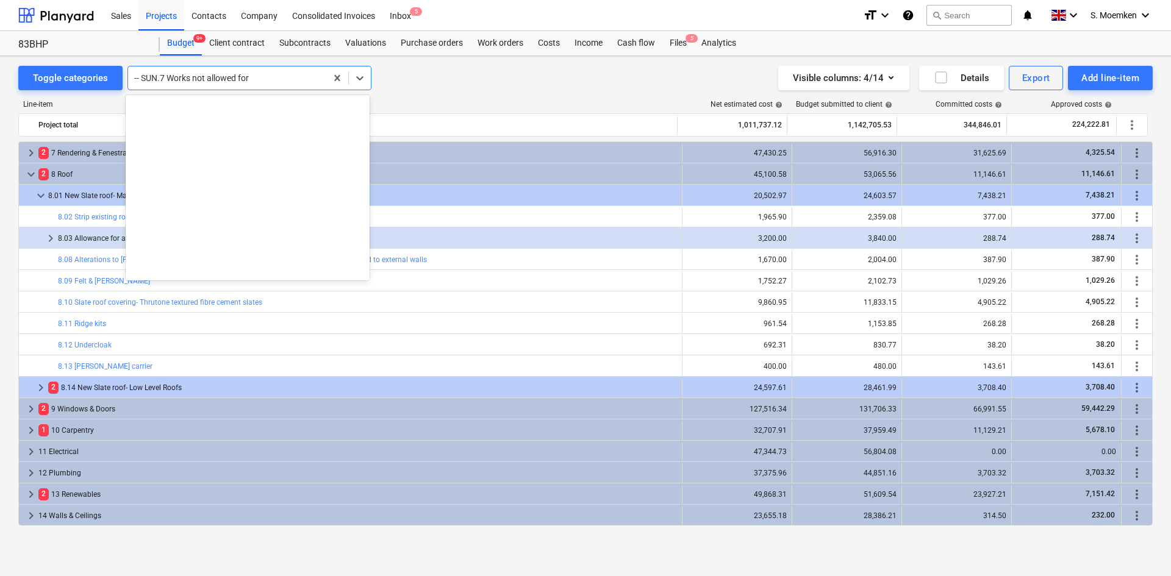
scroll to position [15128, 0]
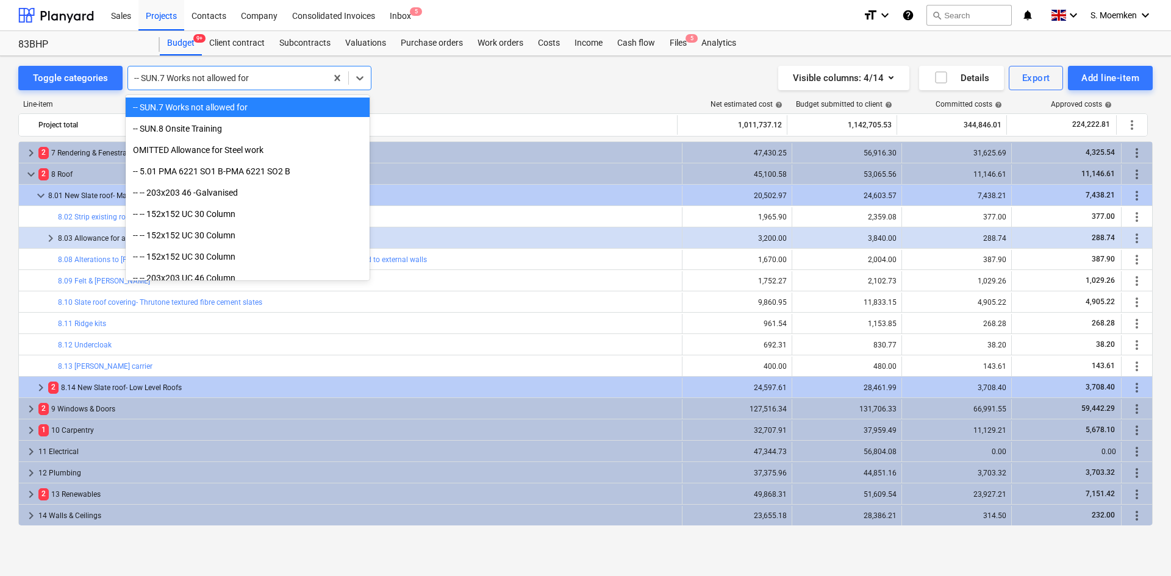
drag, startPoint x: 231, startPoint y: 79, endPoint x: 157, endPoint y: 79, distance: 73.8
click at [157, 79] on div at bounding box center [227, 78] width 186 height 12
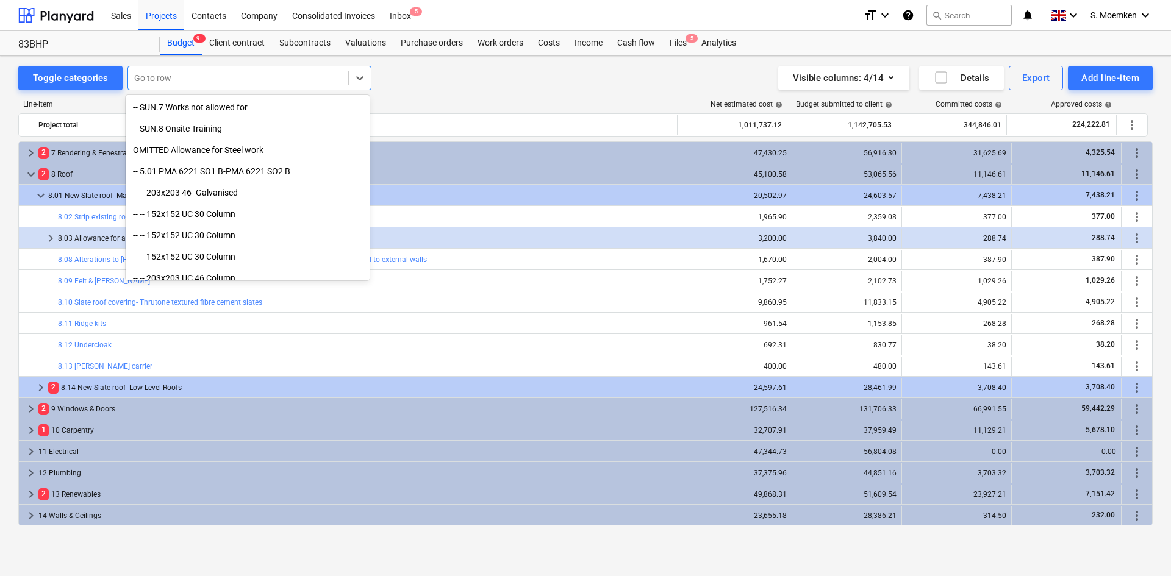
type input "s"
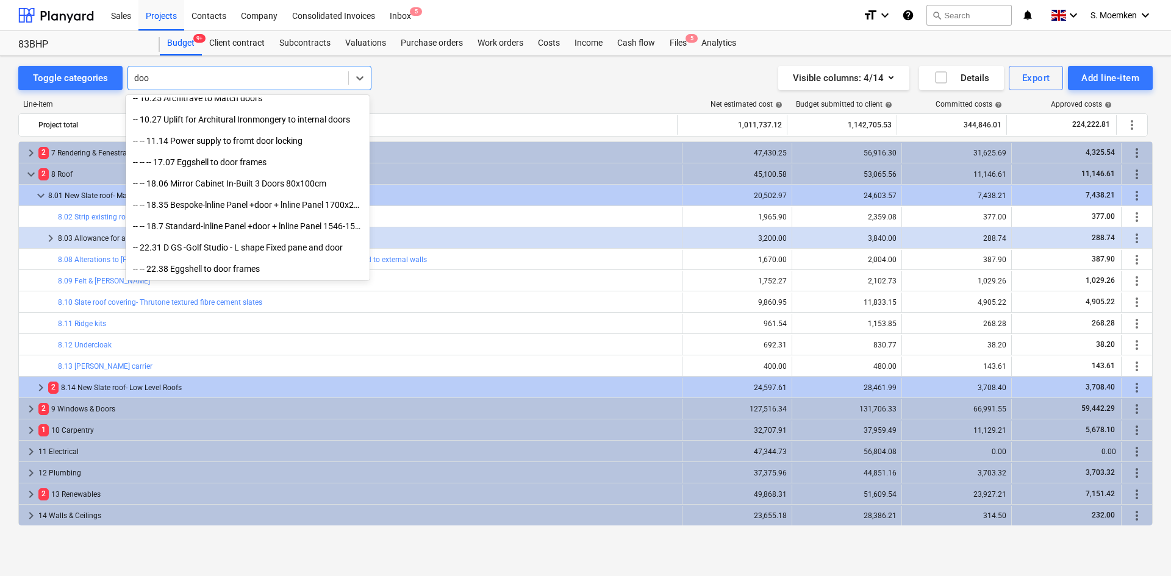
scroll to position [287, 0]
type input "doors"
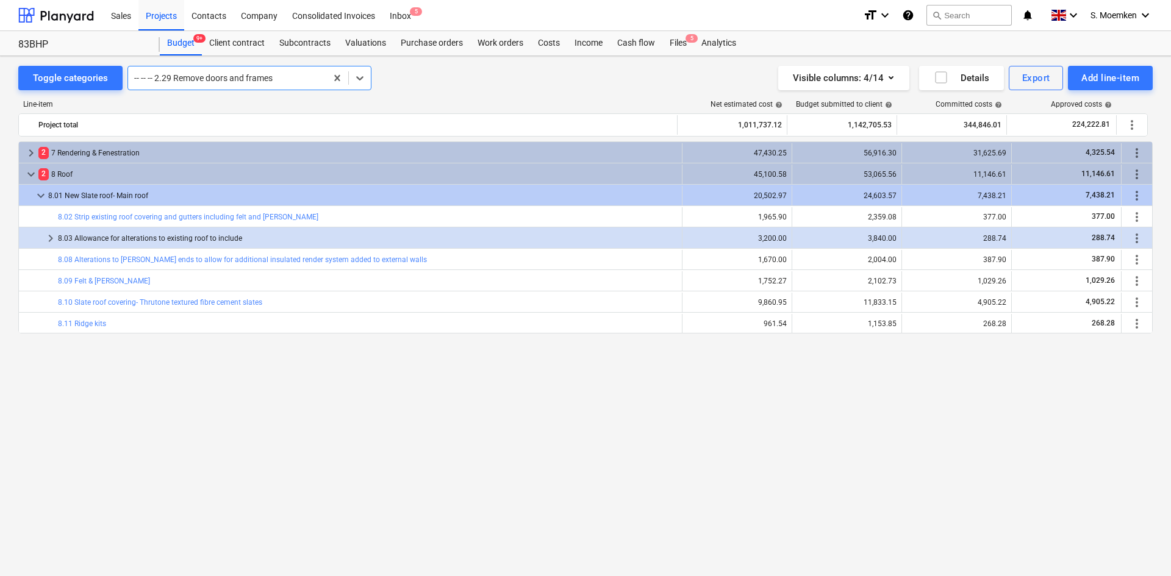
scroll to position [918, 0]
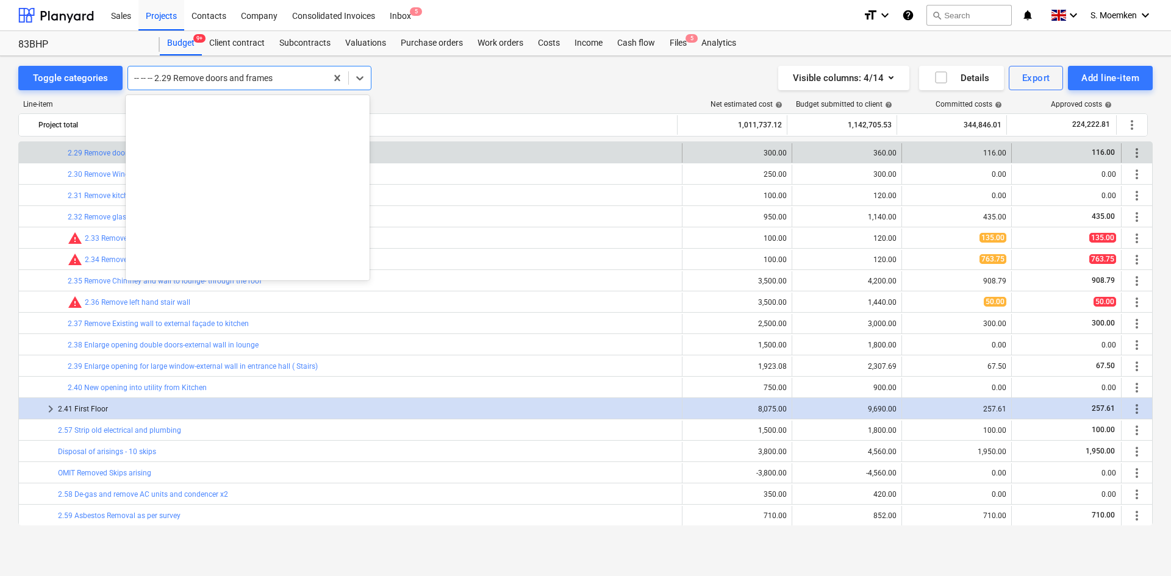
click at [292, 77] on div at bounding box center [227, 78] width 186 height 12
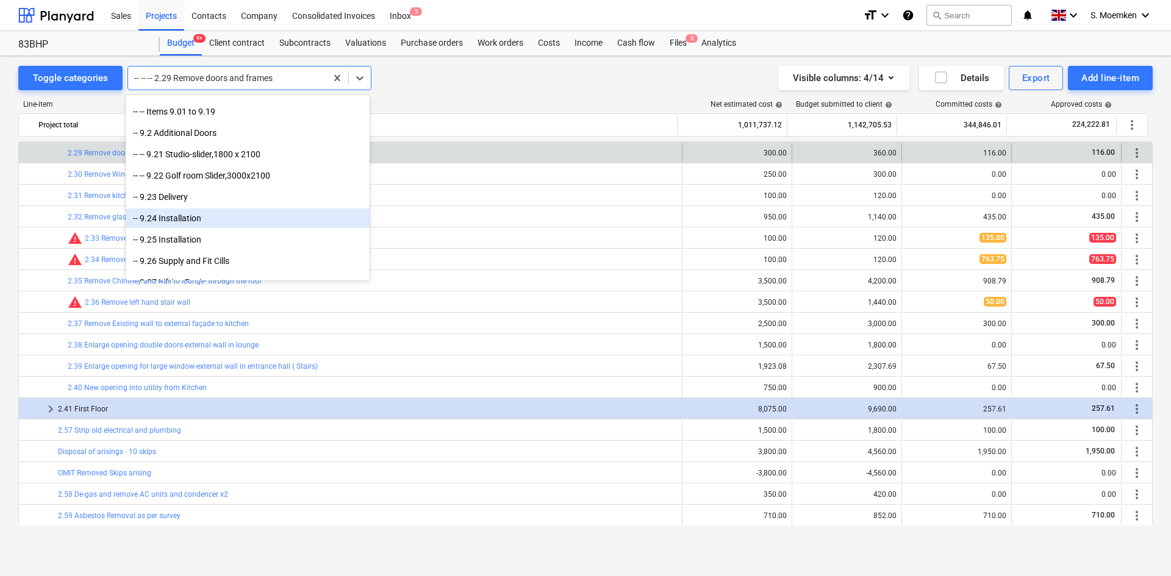
scroll to position [4624, 0]
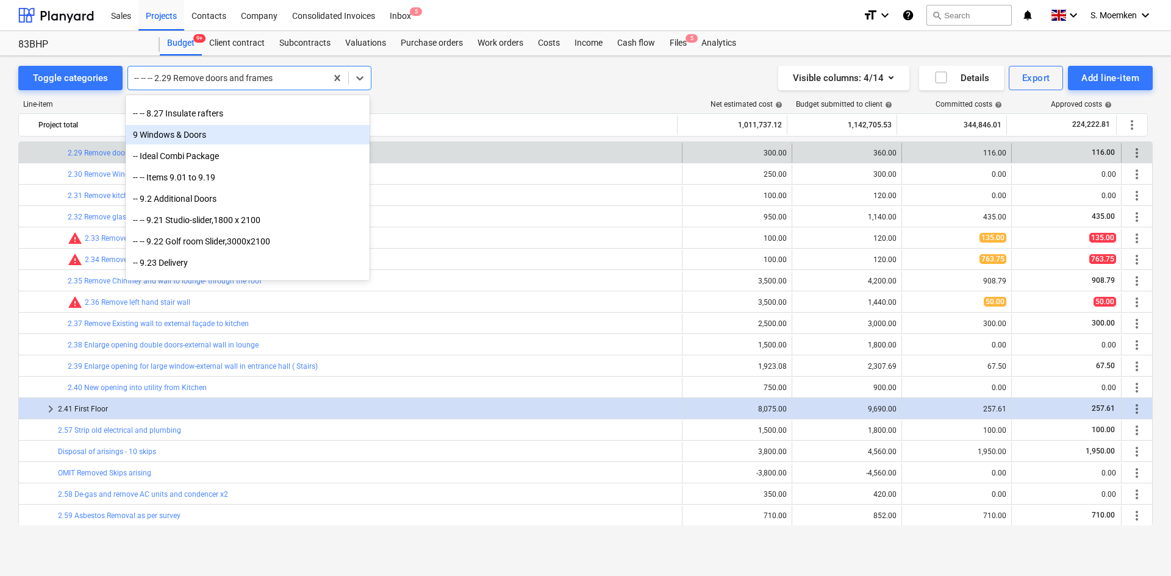
click at [168, 135] on div "9 Windows & Doors" at bounding box center [248, 135] width 244 height 20
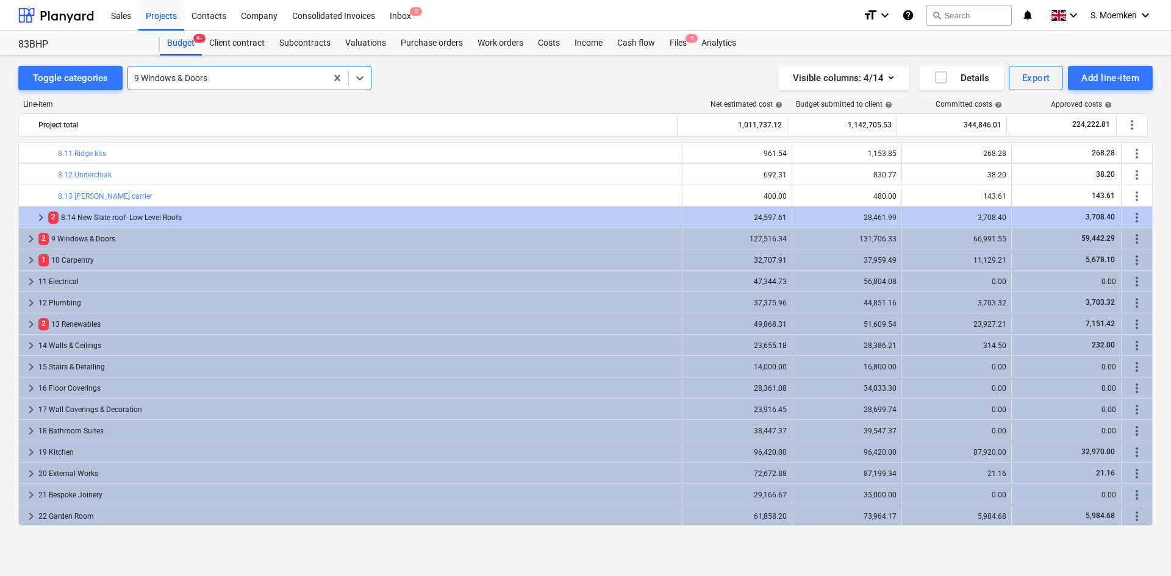
scroll to position [1707, 0]
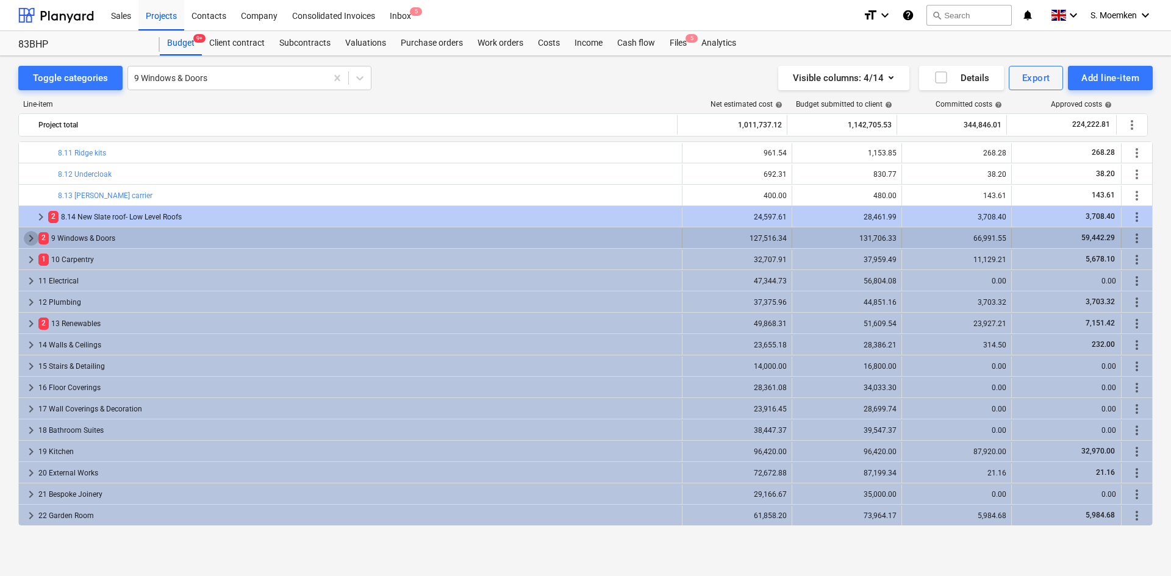
click at [29, 235] on span "keyboard_arrow_right" at bounding box center [31, 238] width 15 height 15
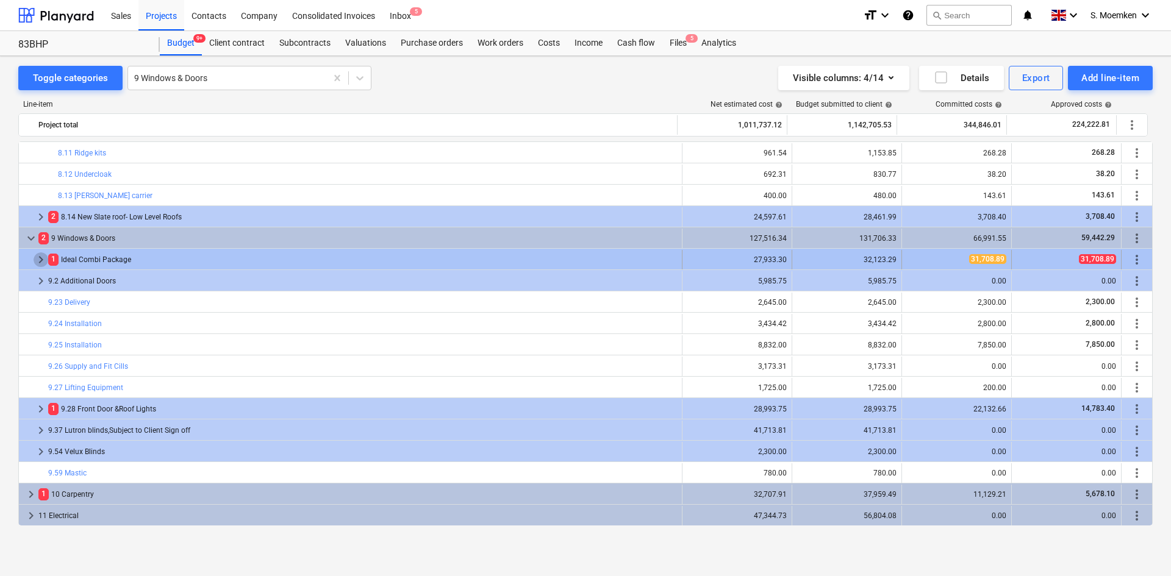
click at [39, 257] on span "keyboard_arrow_right" at bounding box center [41, 259] width 15 height 15
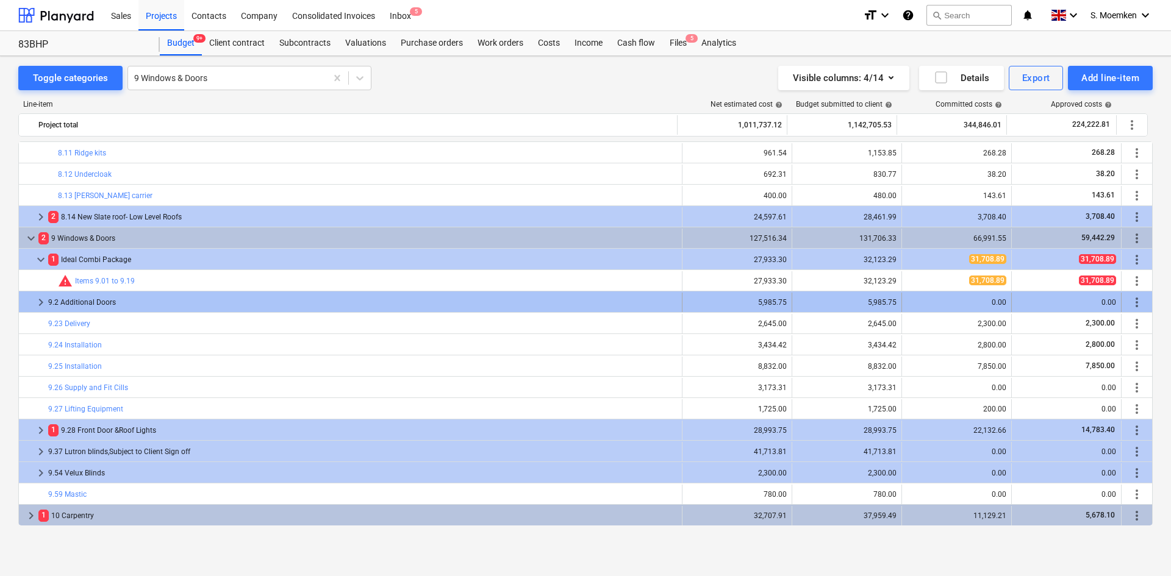
click at [43, 302] on span "keyboard_arrow_right" at bounding box center [41, 302] width 15 height 15
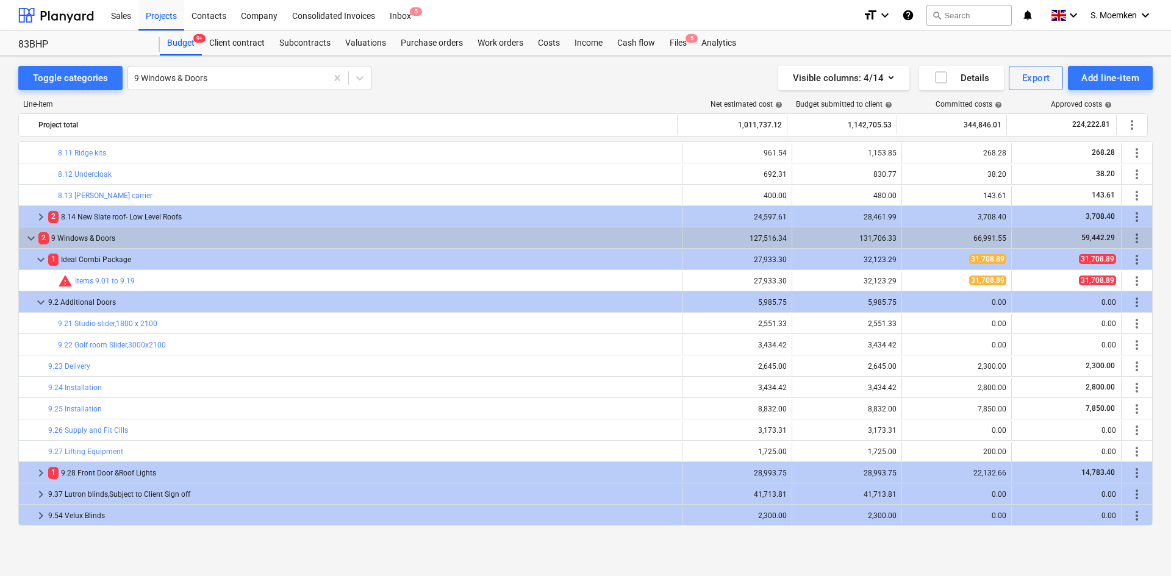
scroll to position [1768, 0]
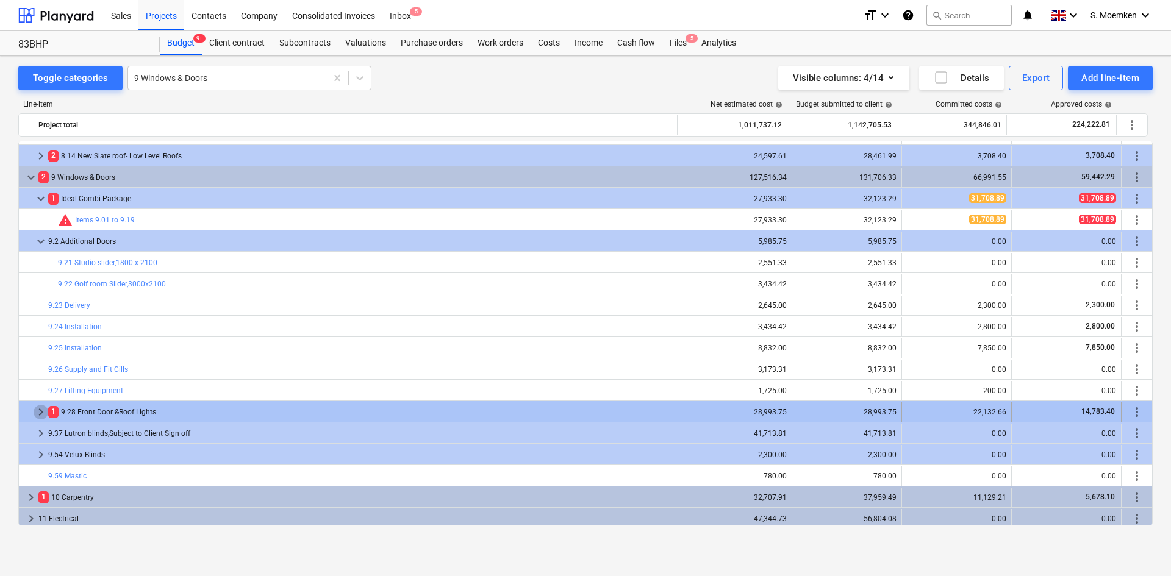
click at [39, 408] on span "keyboard_arrow_right" at bounding box center [41, 412] width 15 height 15
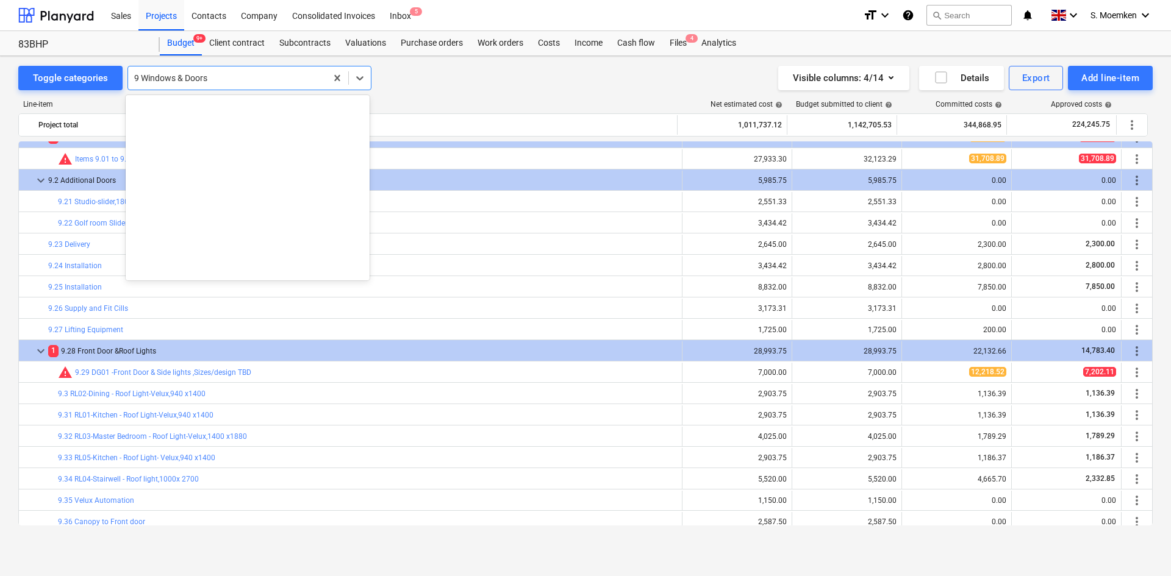
scroll to position [4652, 0]
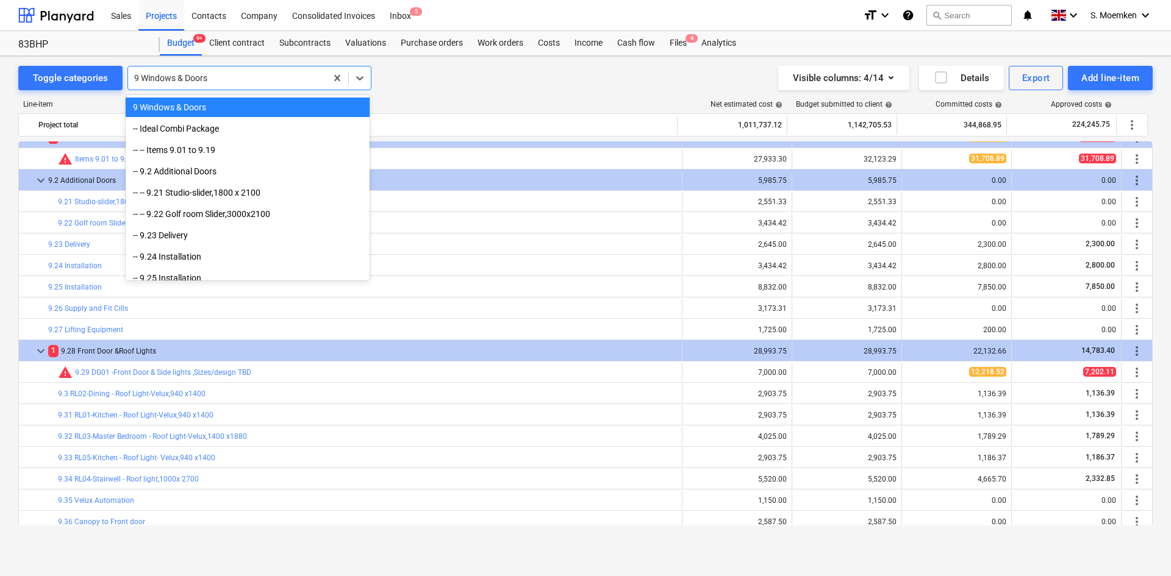
drag, startPoint x: 173, startPoint y: 80, endPoint x: 129, endPoint y: 74, distance: 44.2
click at [129, 74] on div "9 Windows & Doors" at bounding box center [227, 77] width 198 height 17
click at [219, 74] on div at bounding box center [227, 78] width 186 height 12
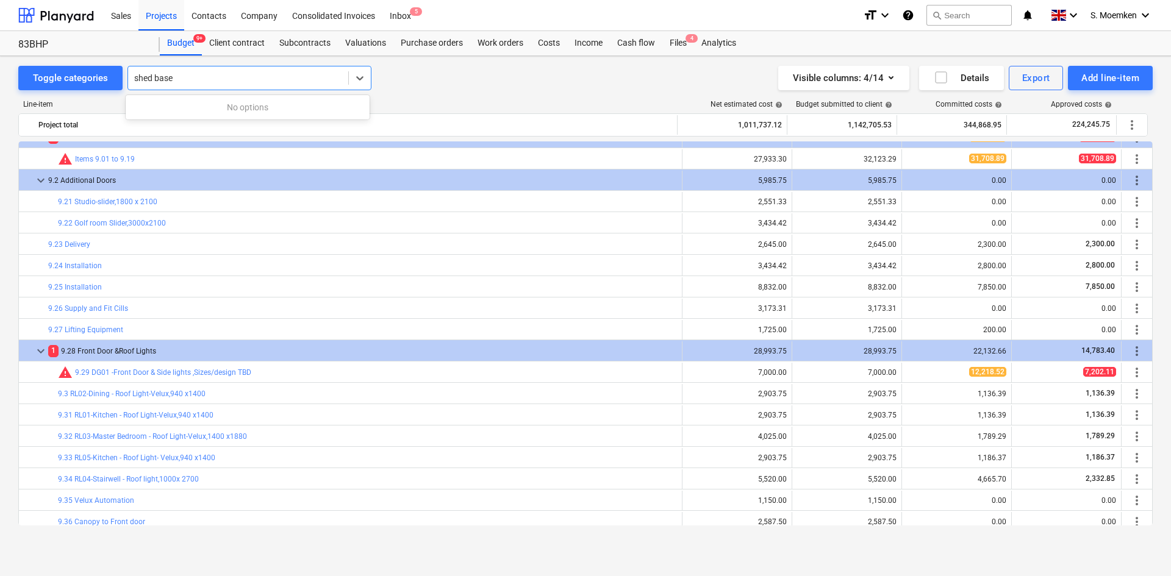
type input "shed base"
click at [265, 82] on div at bounding box center [238, 78] width 208 height 12
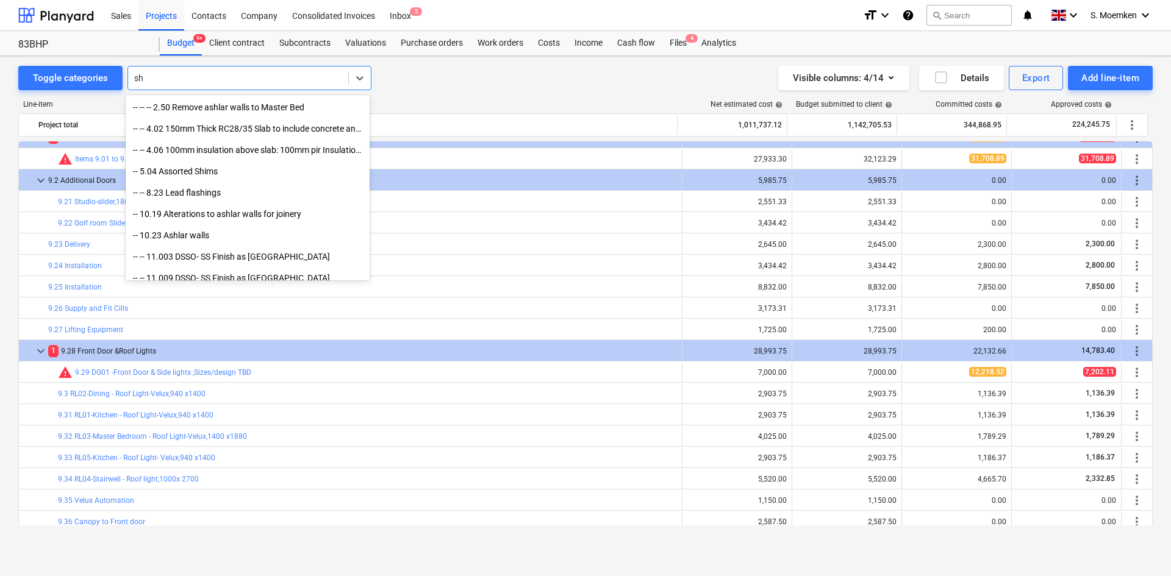
type input "s"
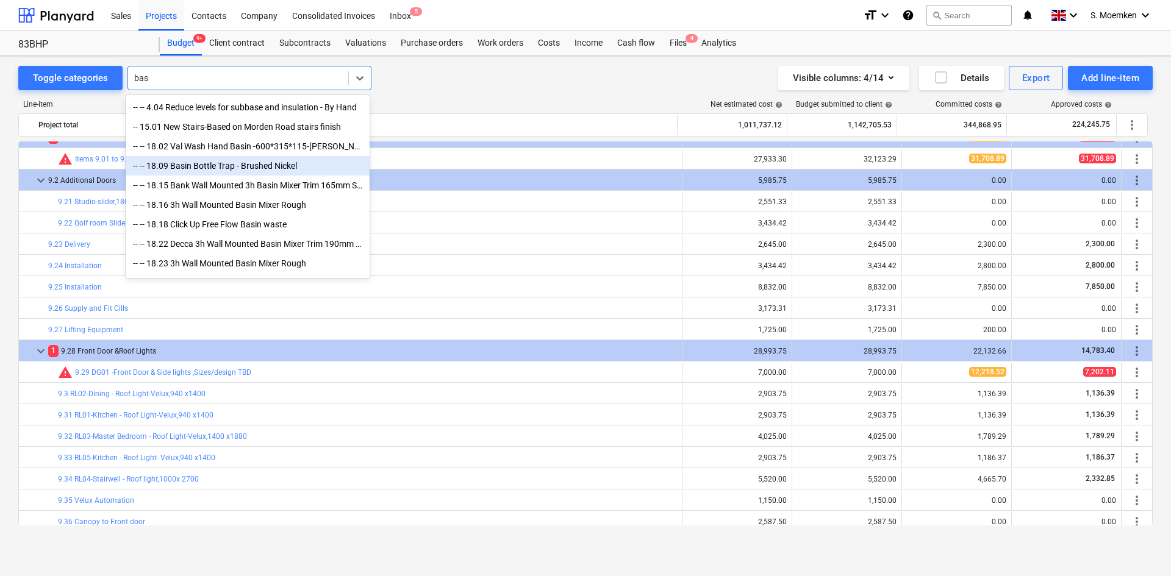
type input "base"
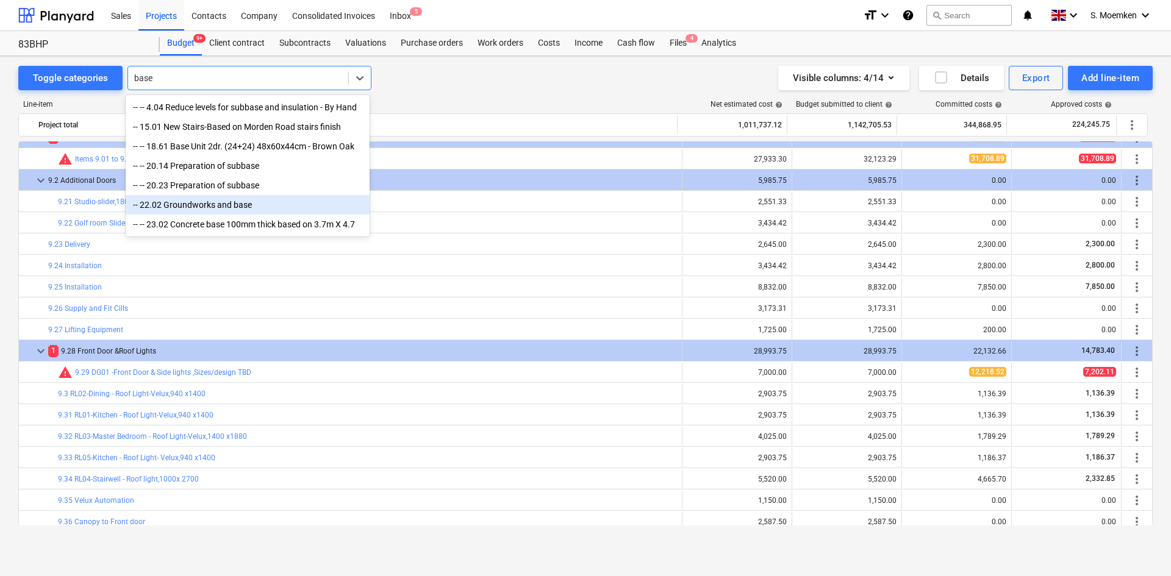
click at [216, 213] on div "-- 22.02 Groundworks and base" at bounding box center [248, 205] width 244 height 20
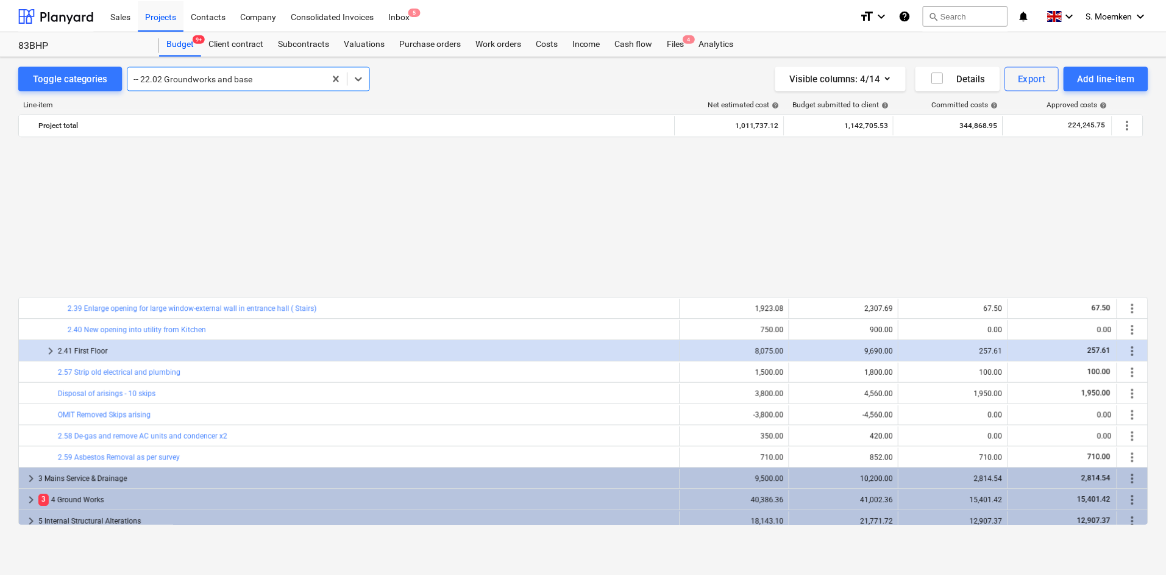
scroll to position [1158, 0]
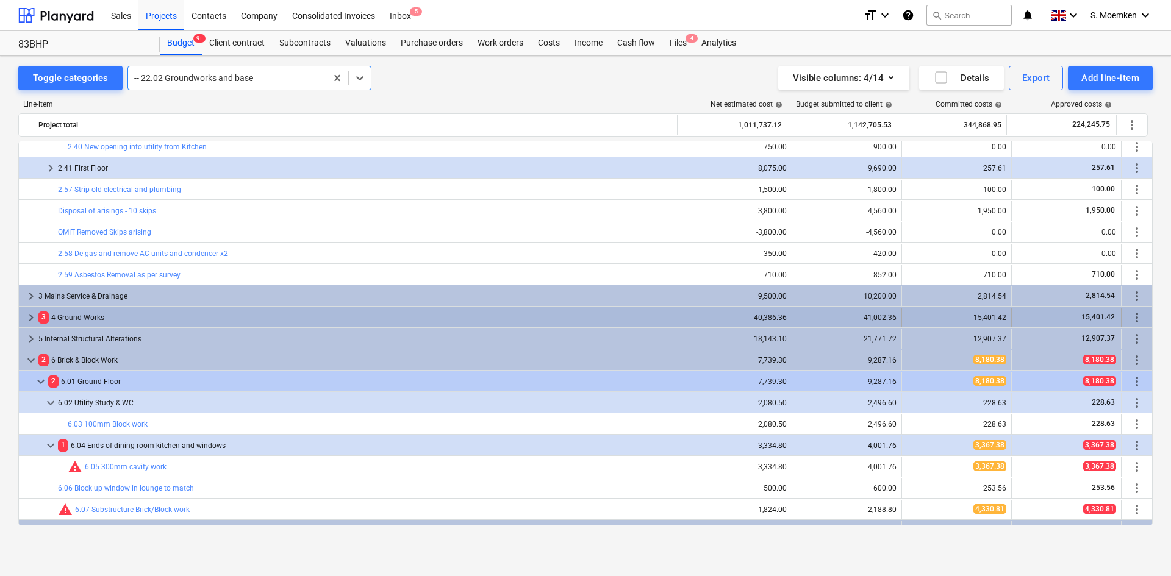
click at [30, 316] on span "keyboard_arrow_right" at bounding box center [31, 317] width 15 height 15
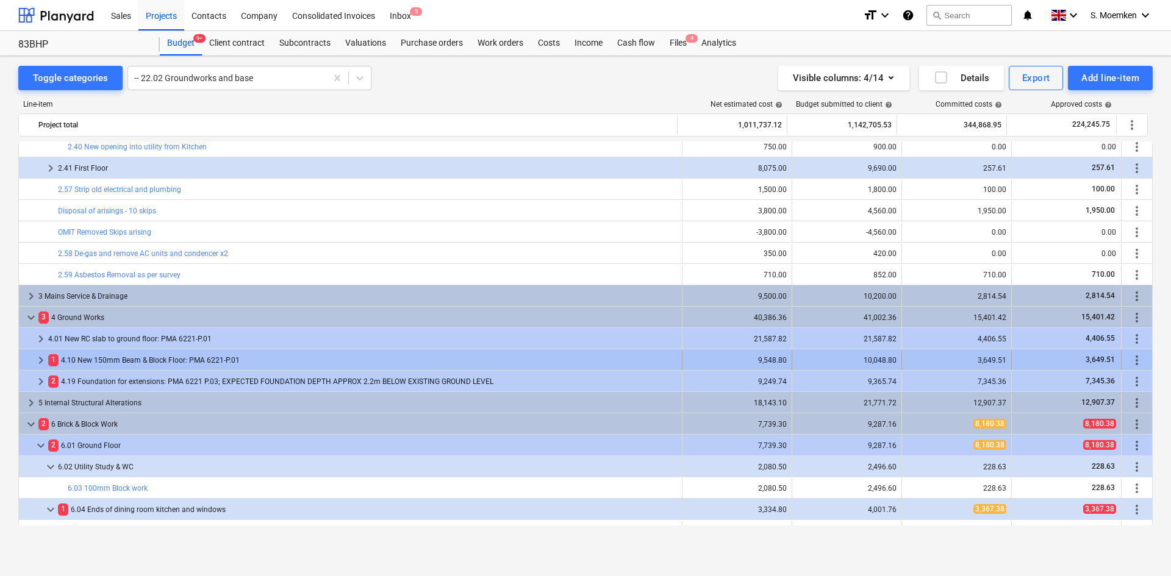
click at [46, 358] on span "keyboard_arrow_right" at bounding box center [41, 360] width 15 height 15
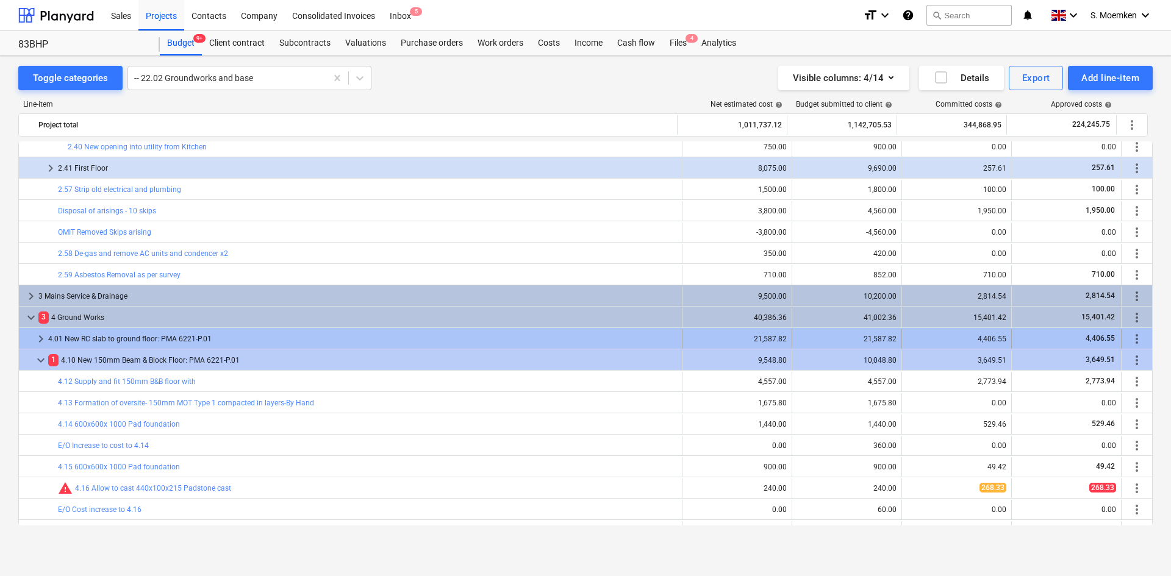
click at [39, 338] on span "keyboard_arrow_right" at bounding box center [41, 339] width 15 height 15
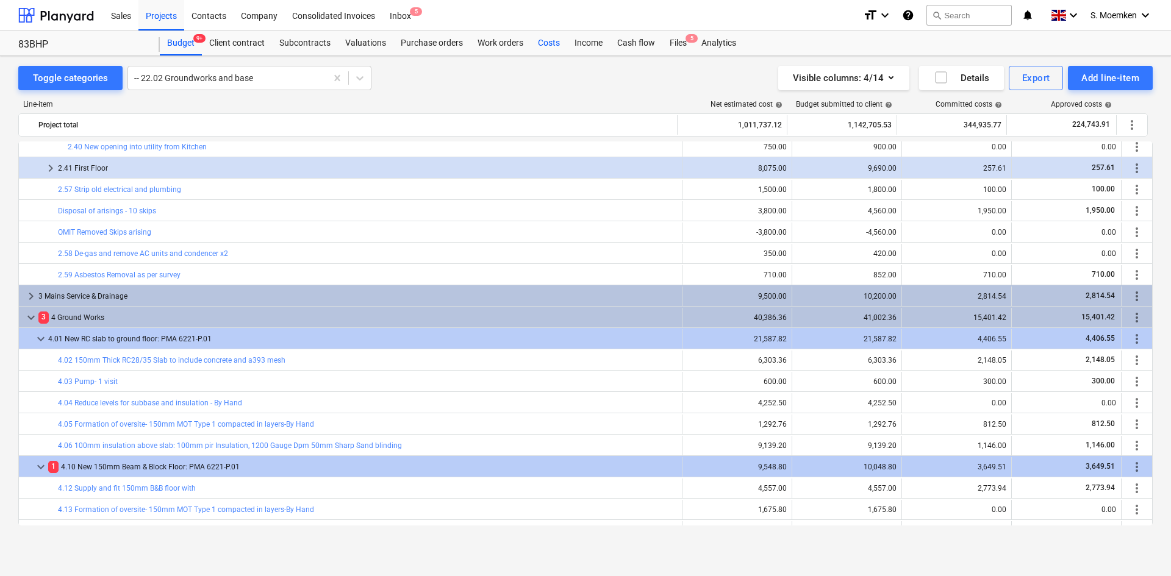
click at [541, 45] on div "Costs" at bounding box center [548, 43] width 37 height 24
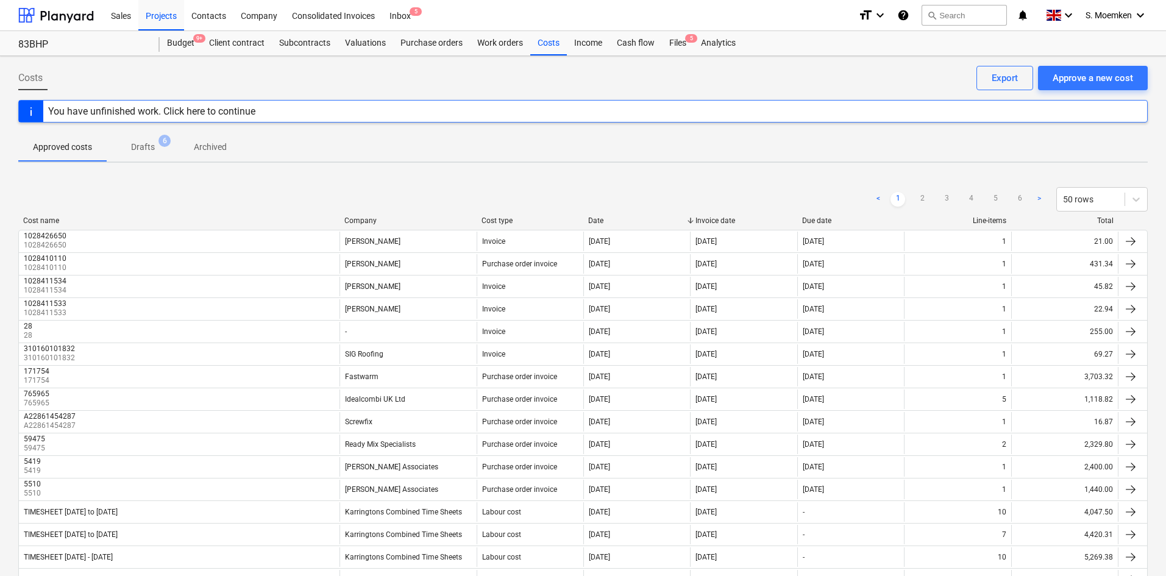
click at [360, 222] on div "Company" at bounding box center [407, 220] width 127 height 9
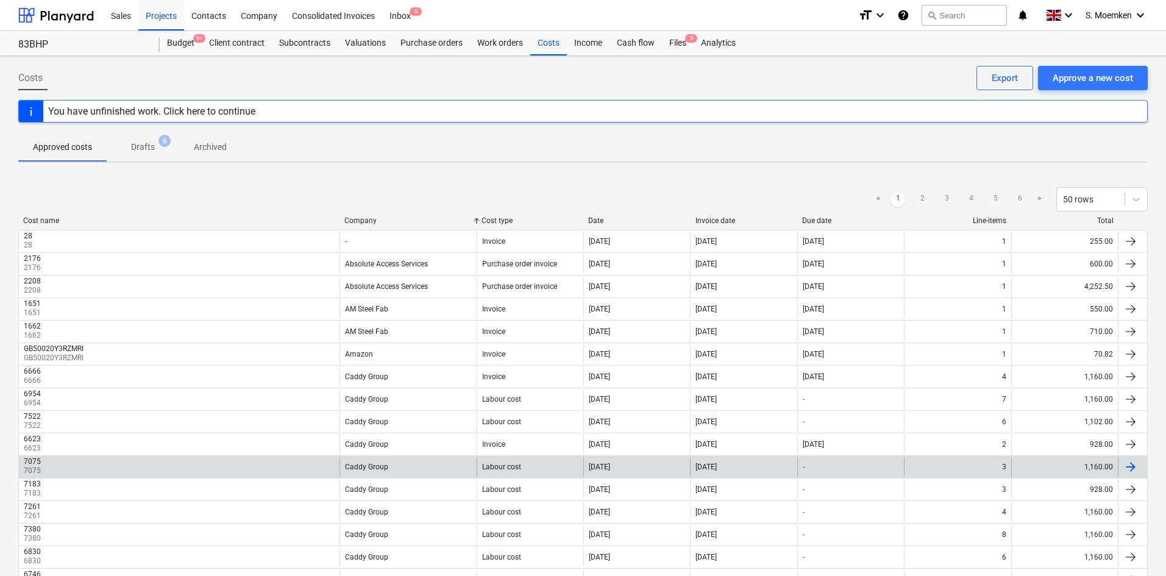
click at [372, 471] on div "Caddy Group" at bounding box center [408, 467] width 137 height 20
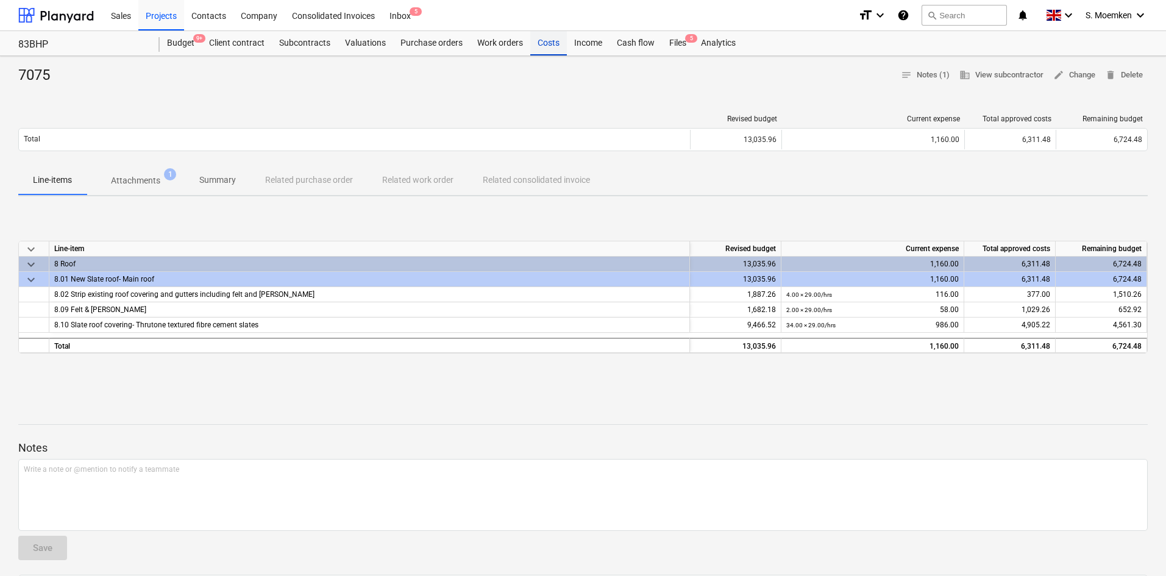
click at [558, 41] on div "Costs" at bounding box center [548, 43] width 37 height 24
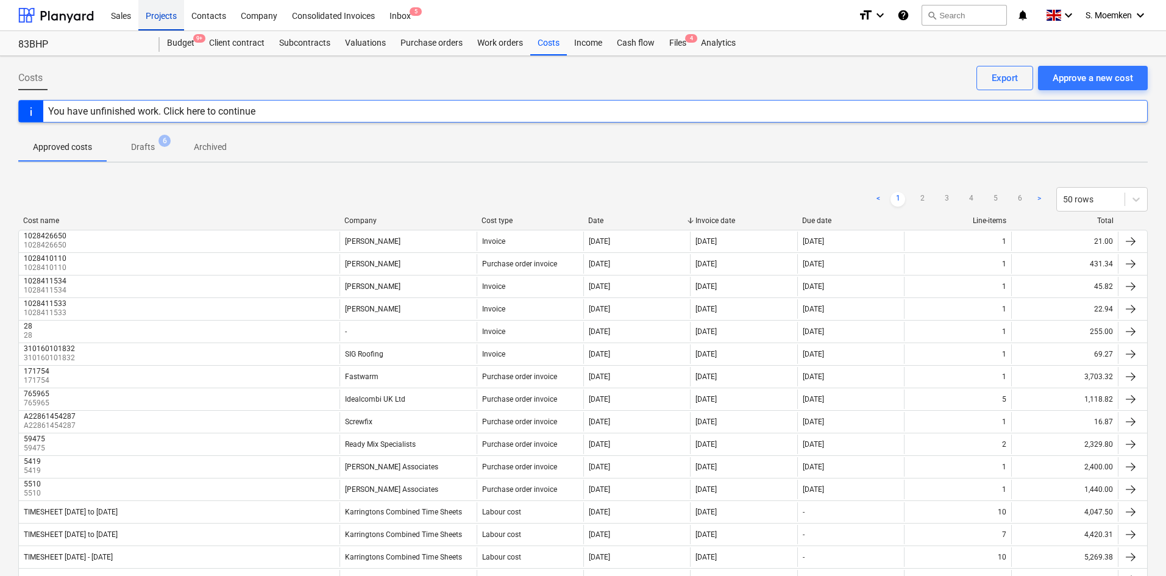
click at [154, 13] on div "Projects" at bounding box center [161, 14] width 46 height 31
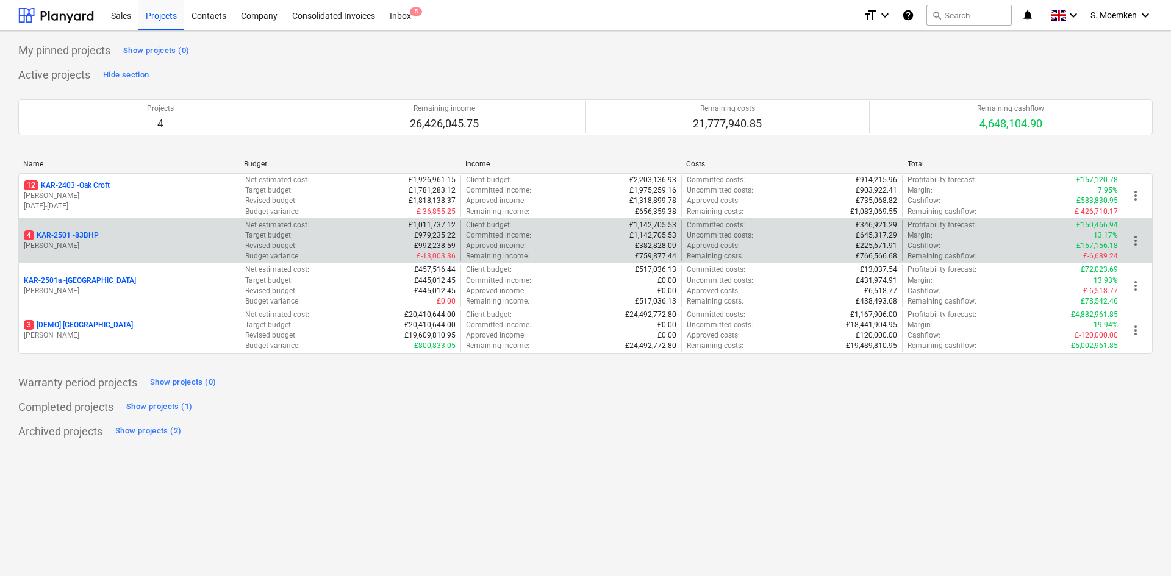
click at [71, 236] on p "4 KAR-2501 - 83BHP" at bounding box center [61, 235] width 75 height 10
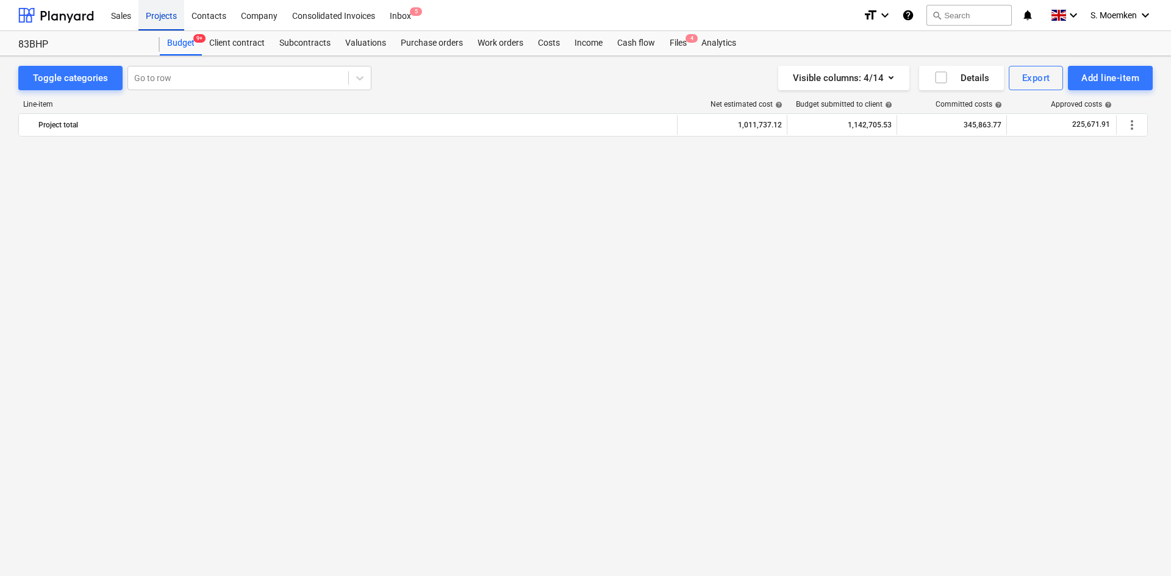
scroll to position [1158, 0]
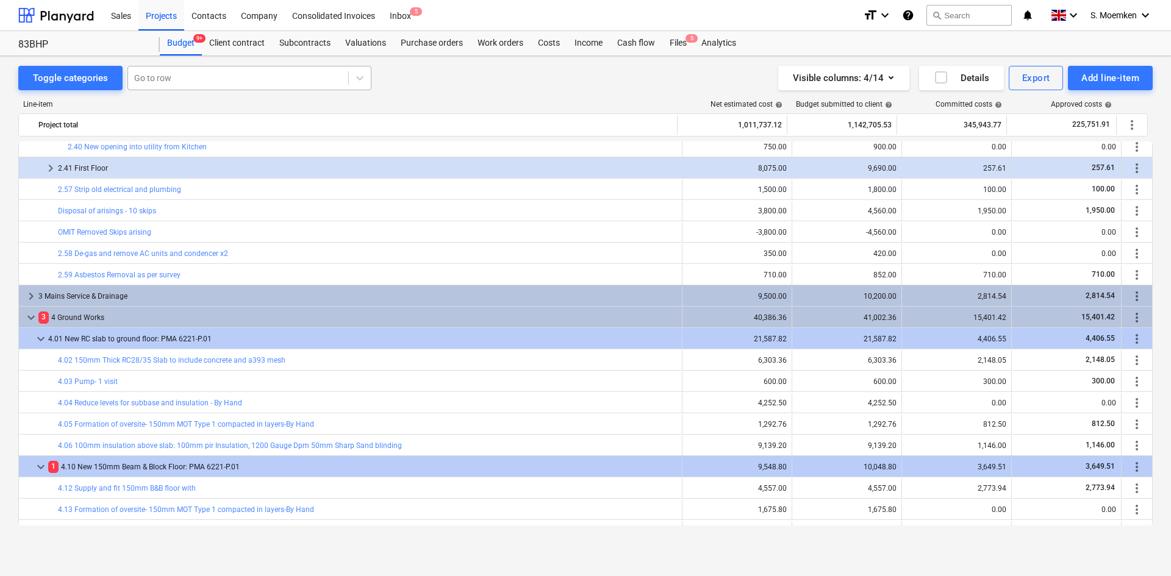
click at [180, 74] on div at bounding box center [238, 78] width 208 height 12
type input "23.02"
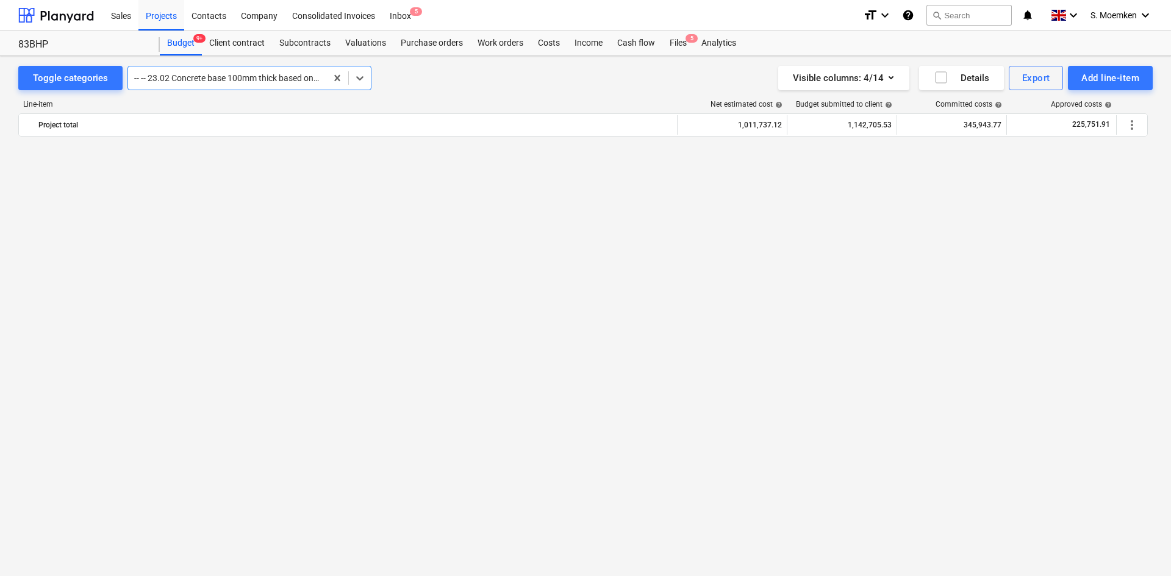
scroll to position [2966, 0]
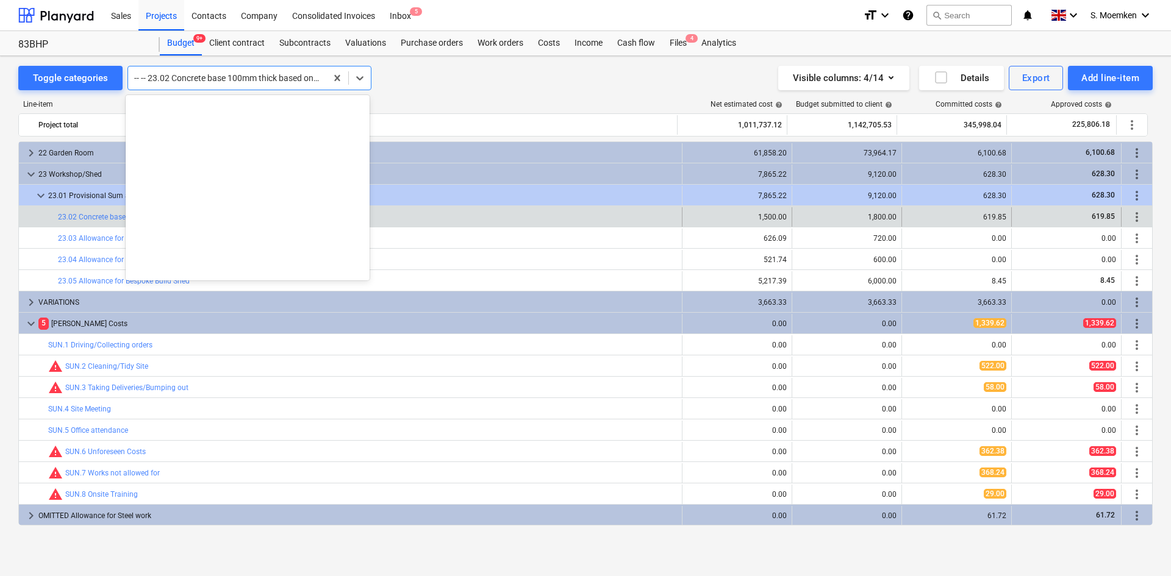
click at [251, 72] on div at bounding box center [227, 78] width 186 height 12
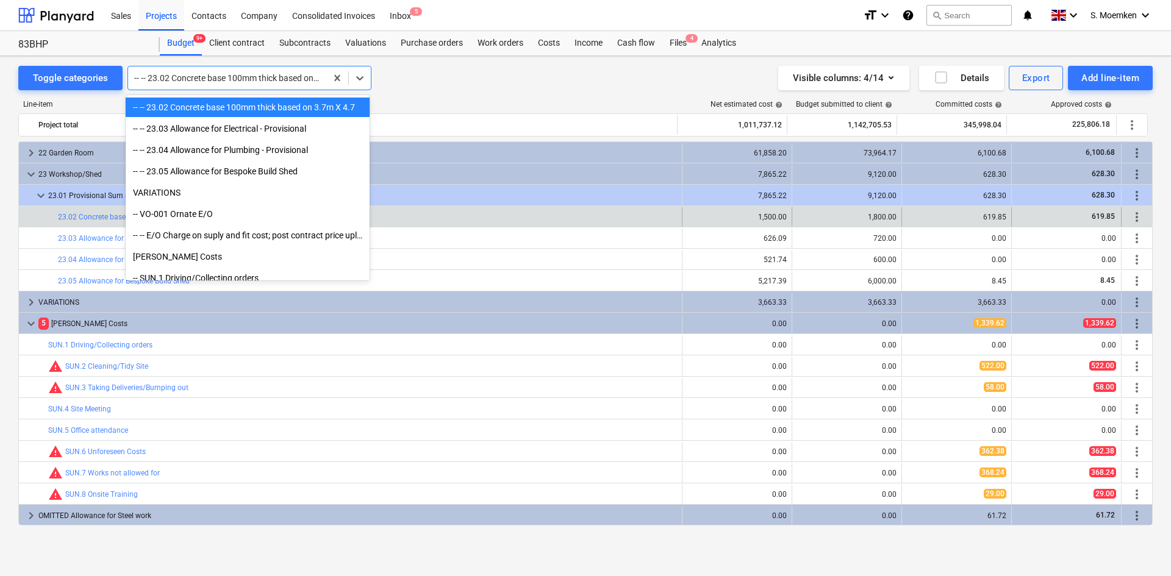
type input "s"
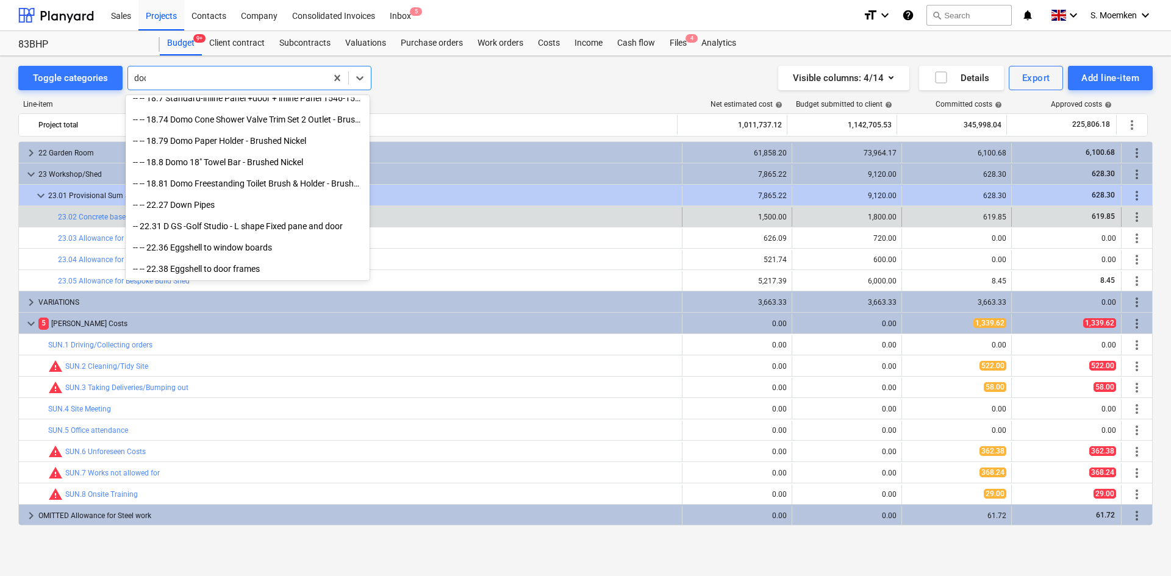
scroll to position [287, 0]
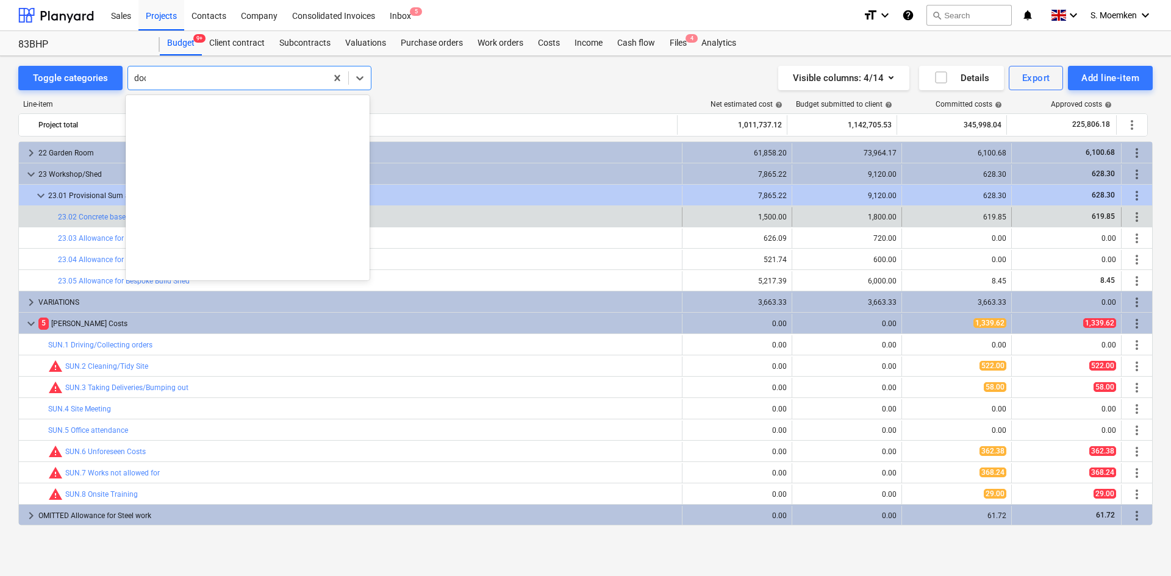
type input "door"
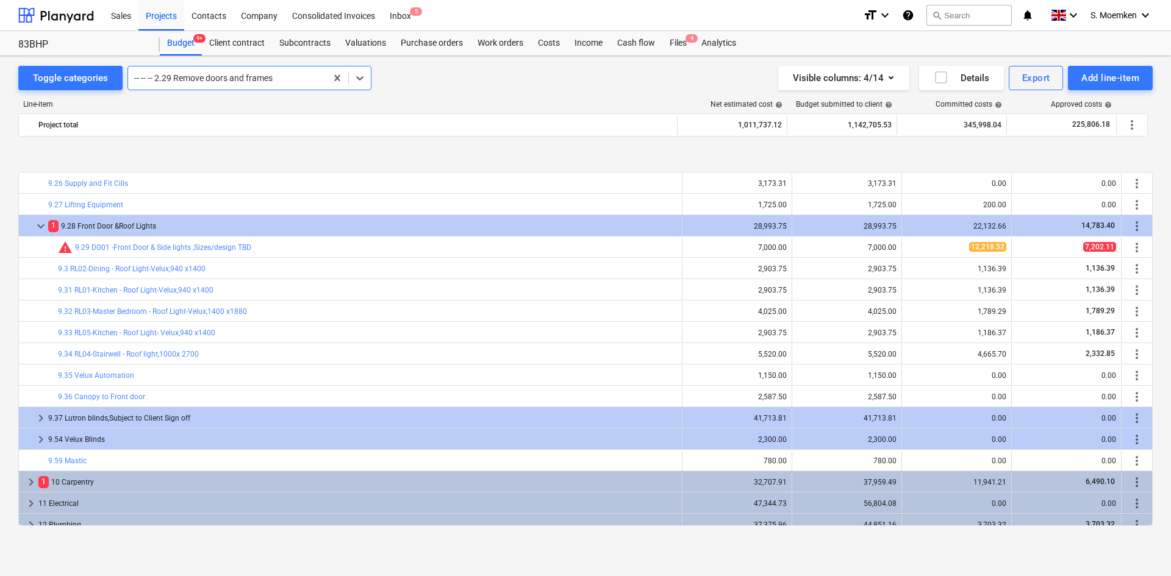
scroll to position [2442, 0]
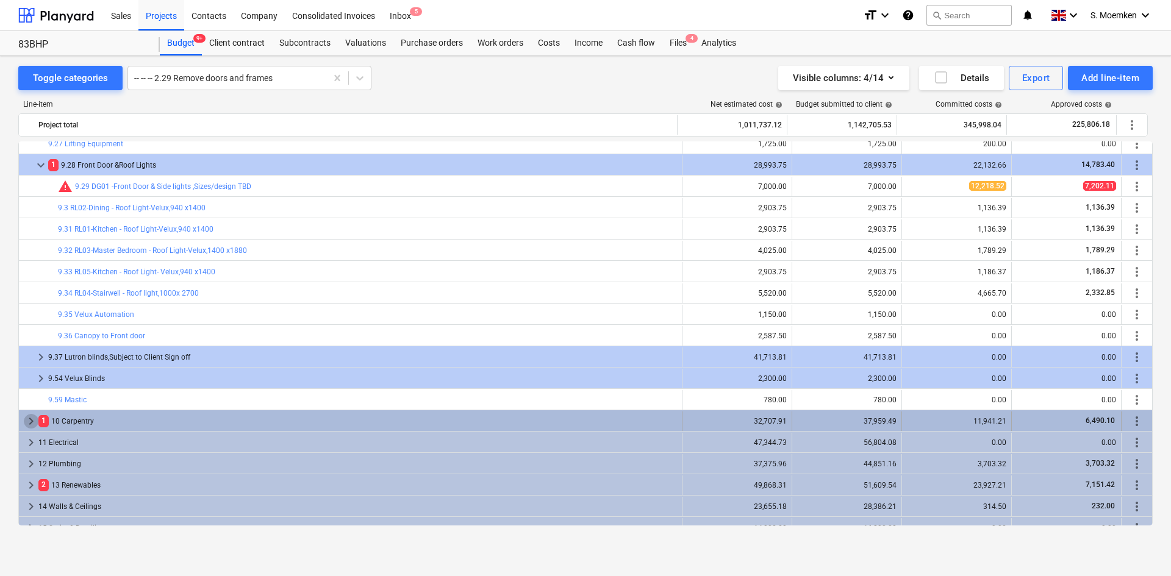
click at [30, 421] on span "keyboard_arrow_right" at bounding box center [31, 421] width 15 height 15
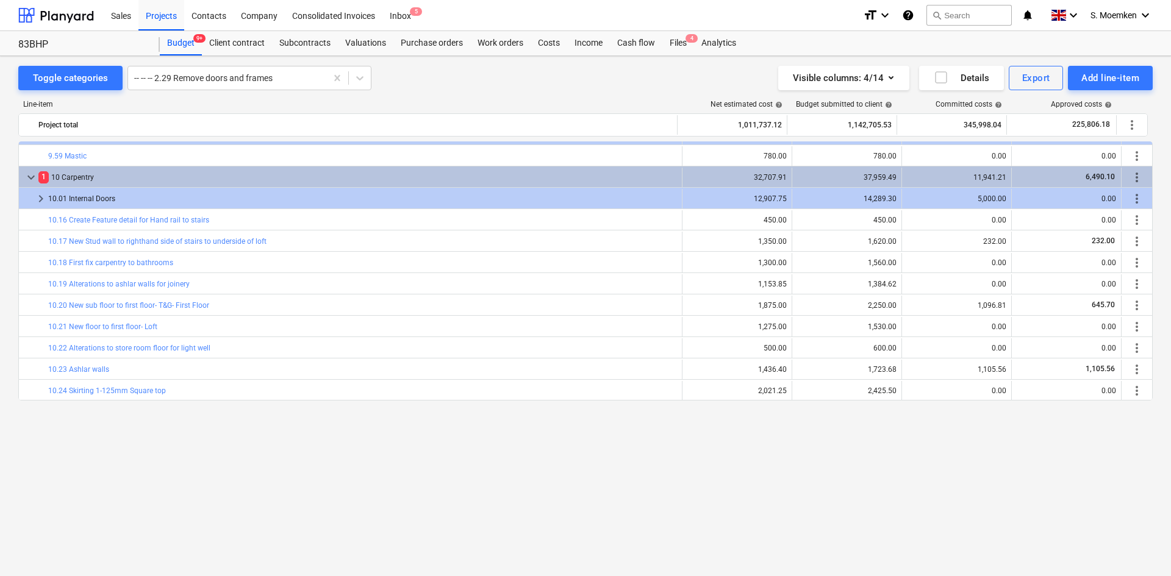
scroll to position [2320, 0]
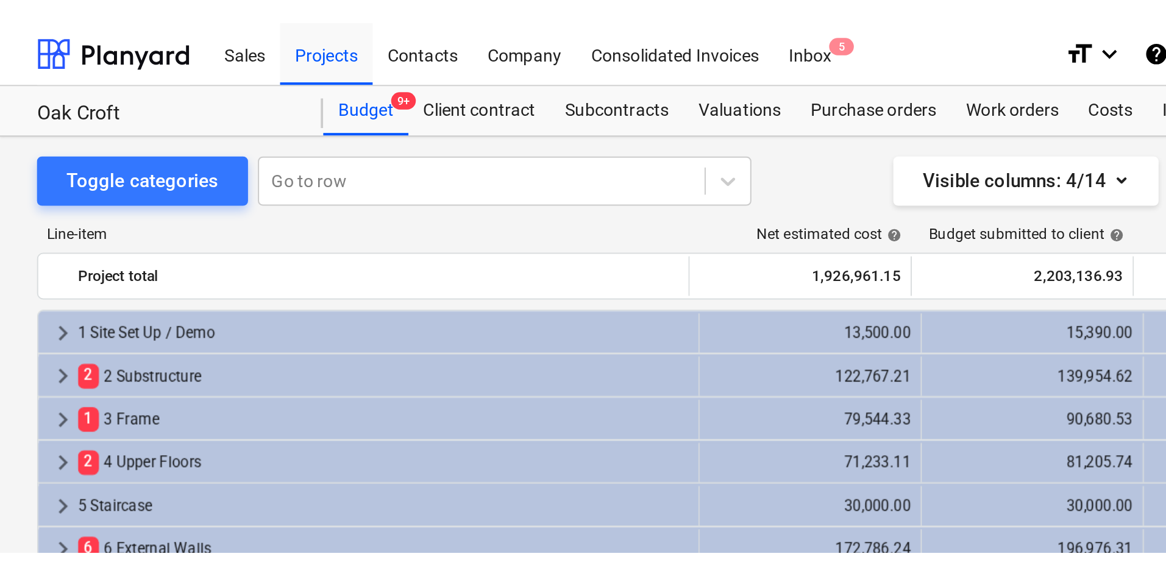
scroll to position [213, 0]
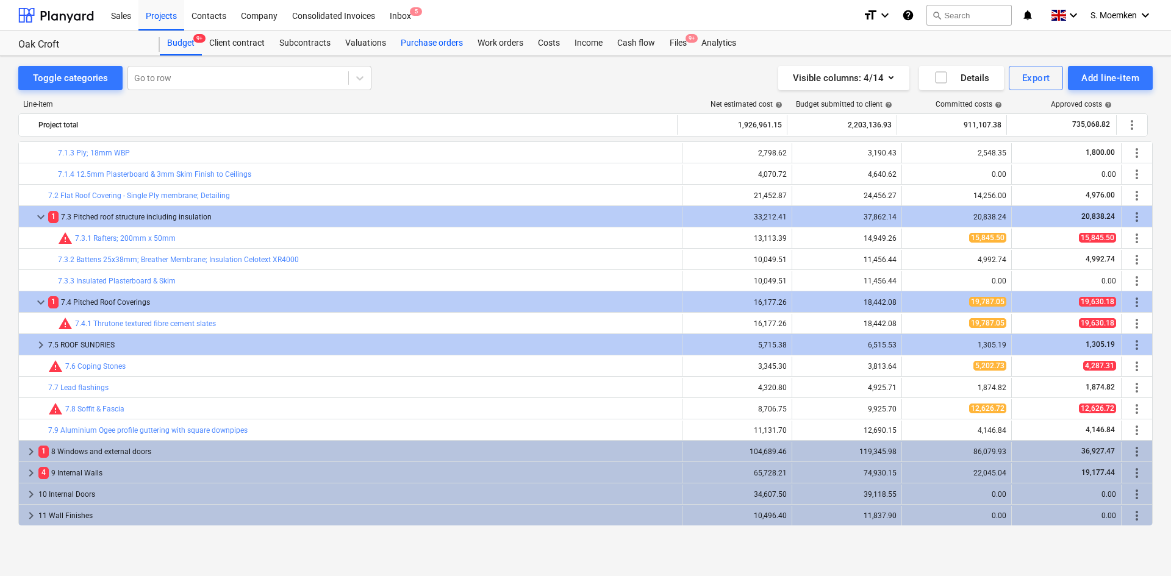
click at [444, 45] on div "Purchase orders" at bounding box center [431, 43] width 77 height 24
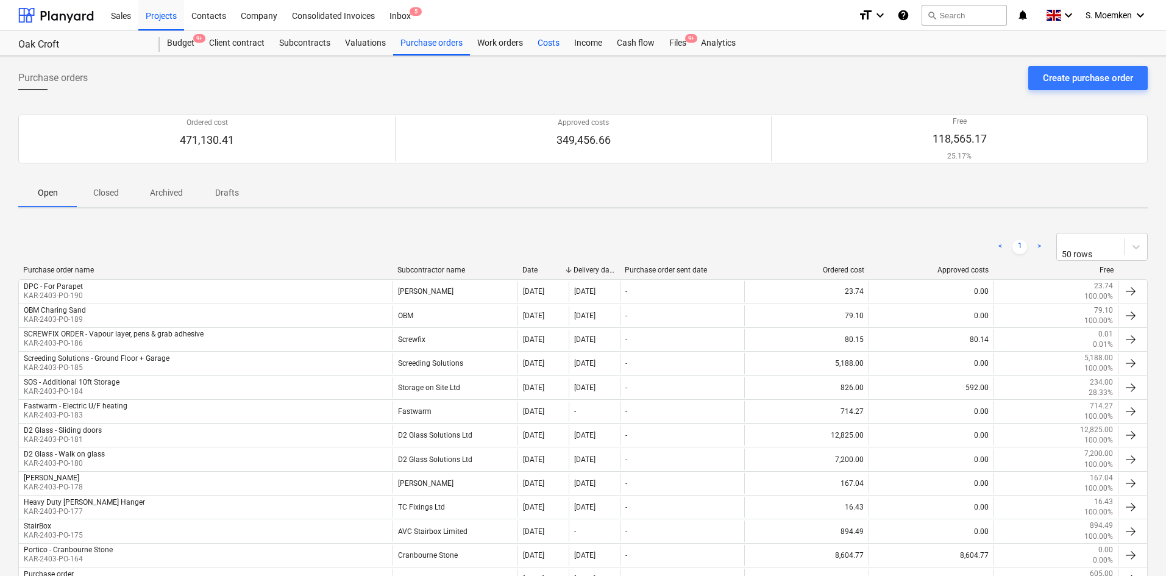
click at [547, 43] on div "Costs" at bounding box center [548, 43] width 37 height 24
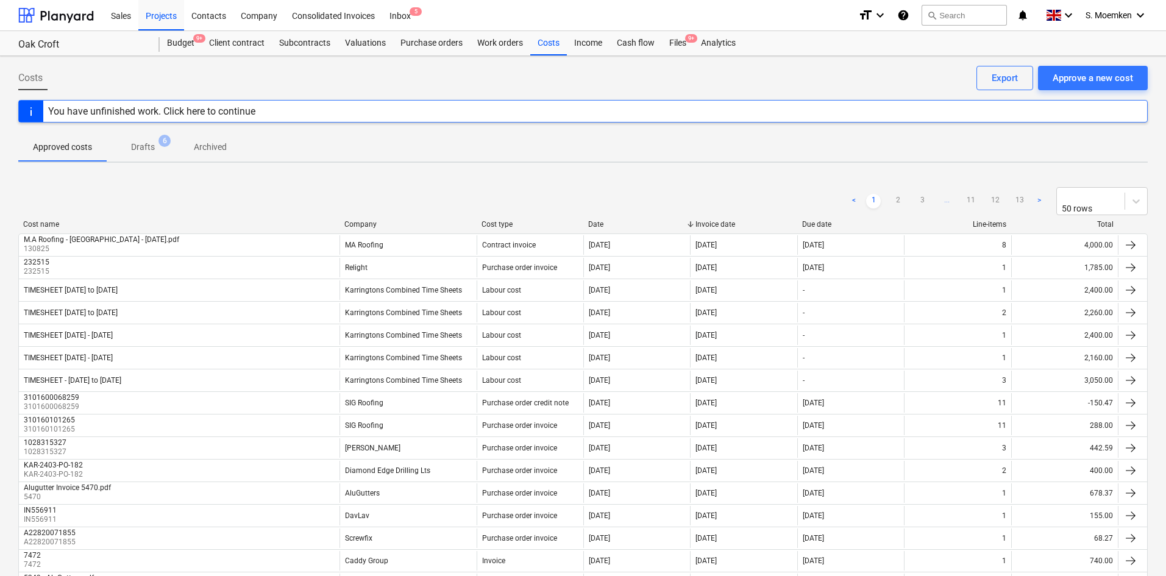
click at [367, 222] on div "Company" at bounding box center [407, 224] width 127 height 9
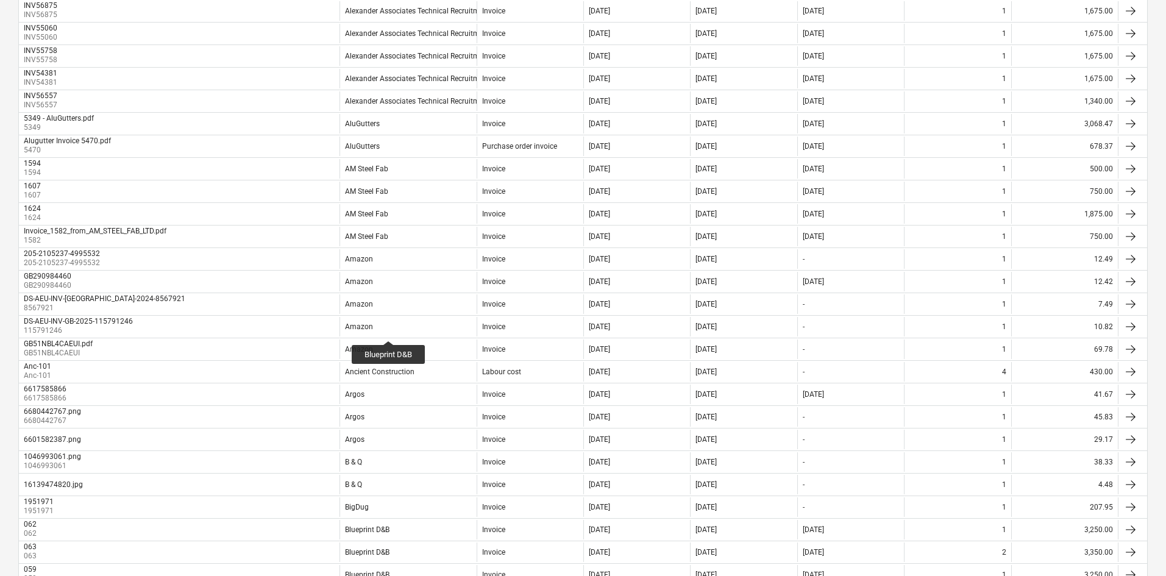
scroll to position [850, 0]
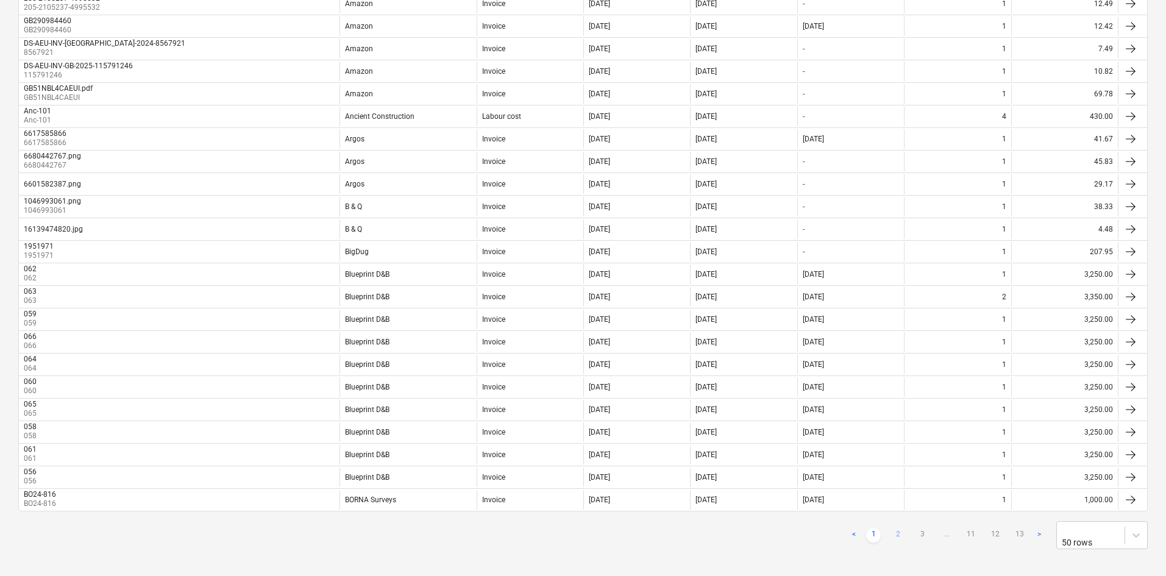
click at [576, 261] on link "2" at bounding box center [898, 535] width 15 height 15
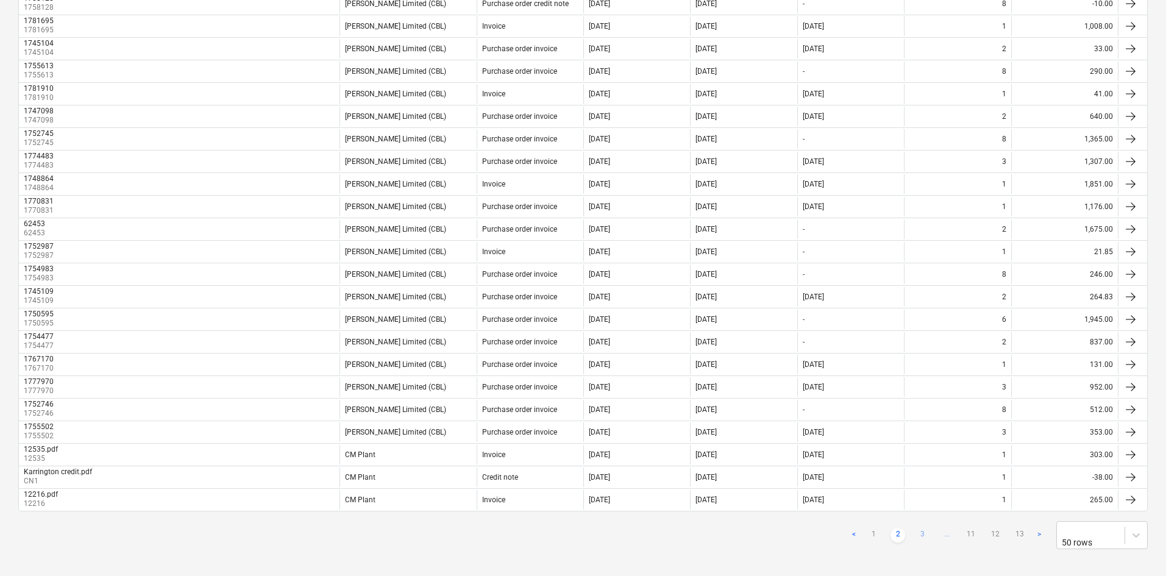
click at [576, 261] on link "3" at bounding box center [922, 535] width 15 height 15
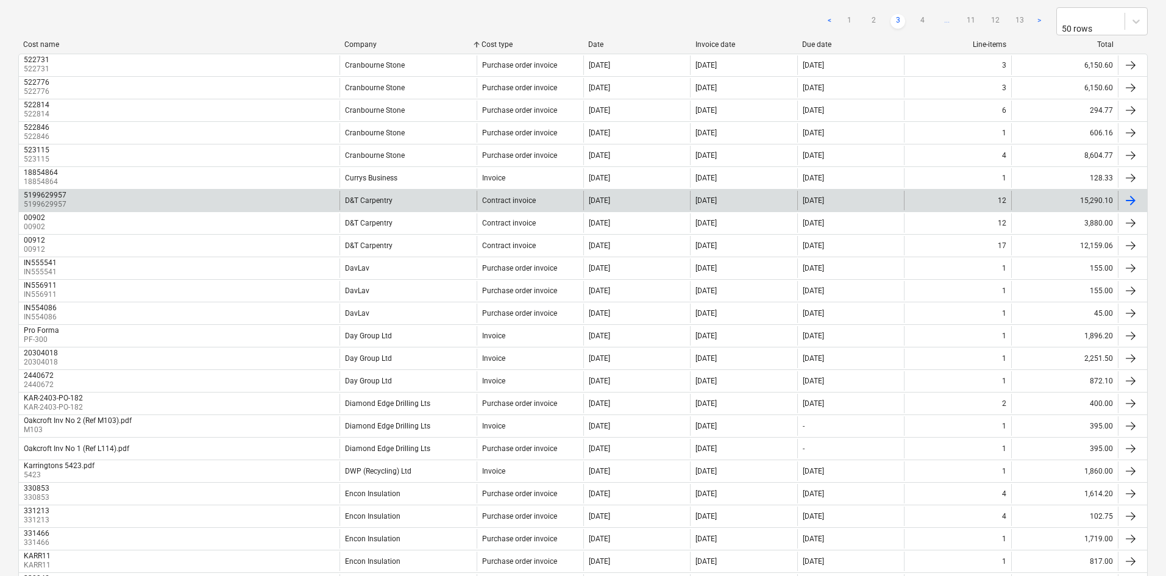
scroll to position [0, 0]
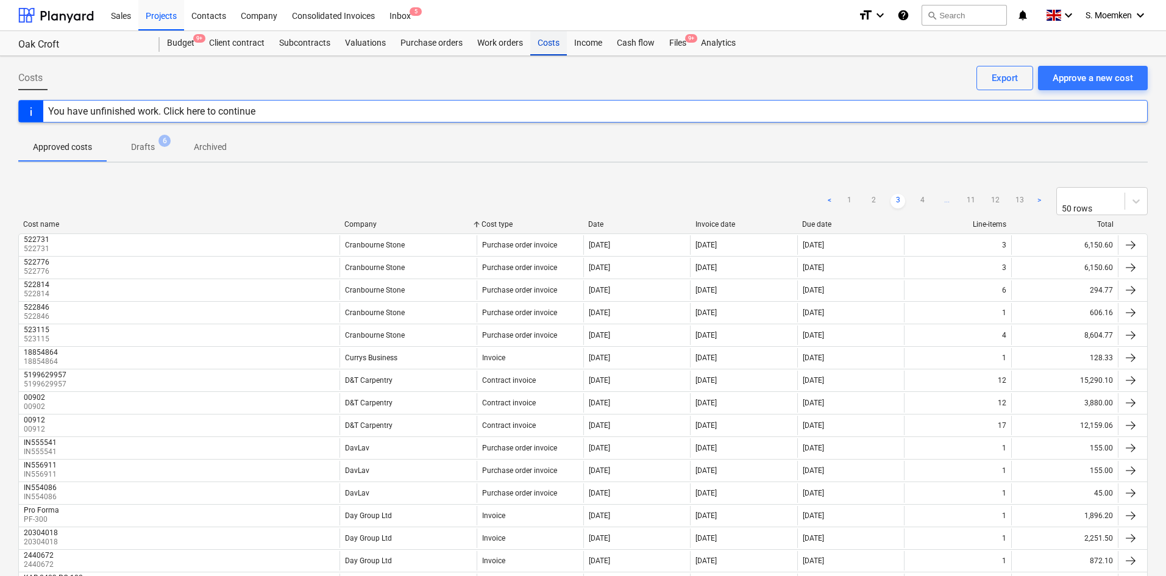
click at [552, 41] on div "Costs" at bounding box center [548, 43] width 37 height 24
click at [576, 76] on div "Approve a new cost" at bounding box center [1093, 78] width 80 height 16
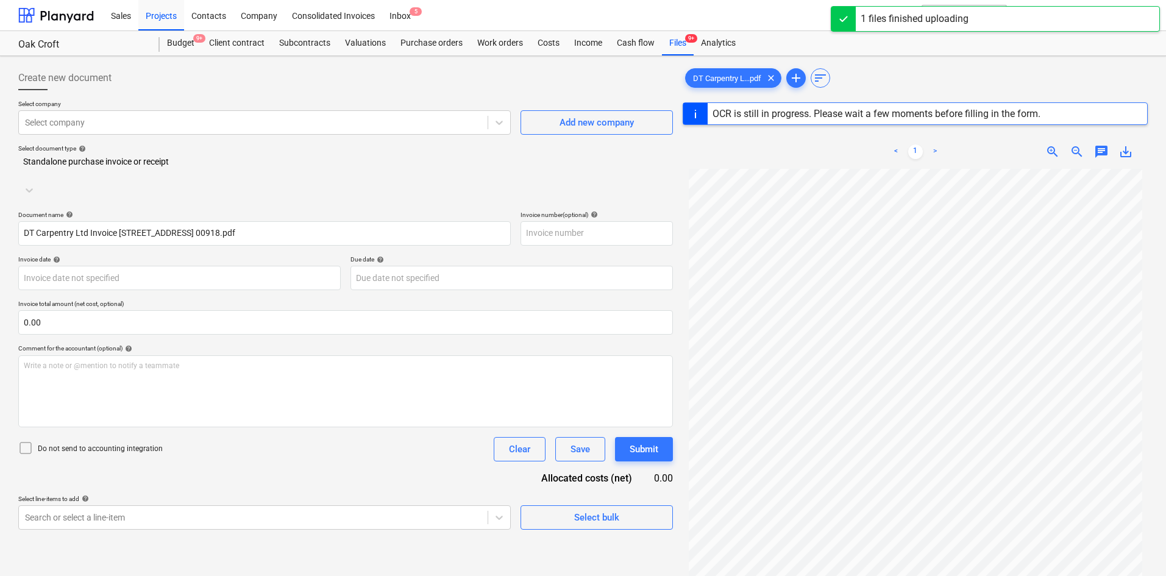
type input "00918"
type input "27 Aug 2025"
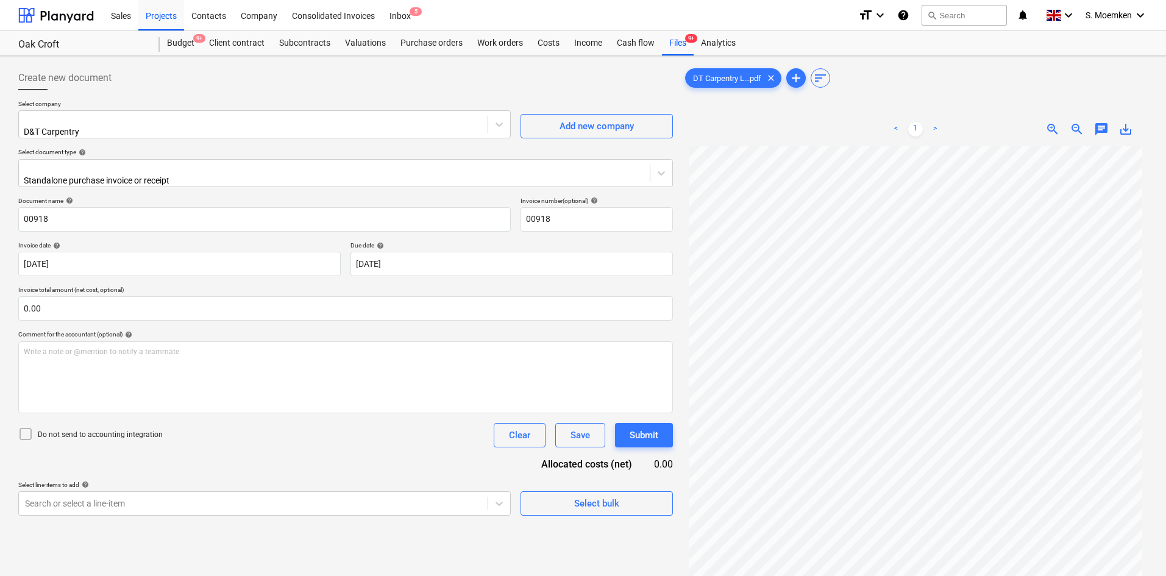
click at [27, 261] on icon at bounding box center [25, 434] width 15 height 15
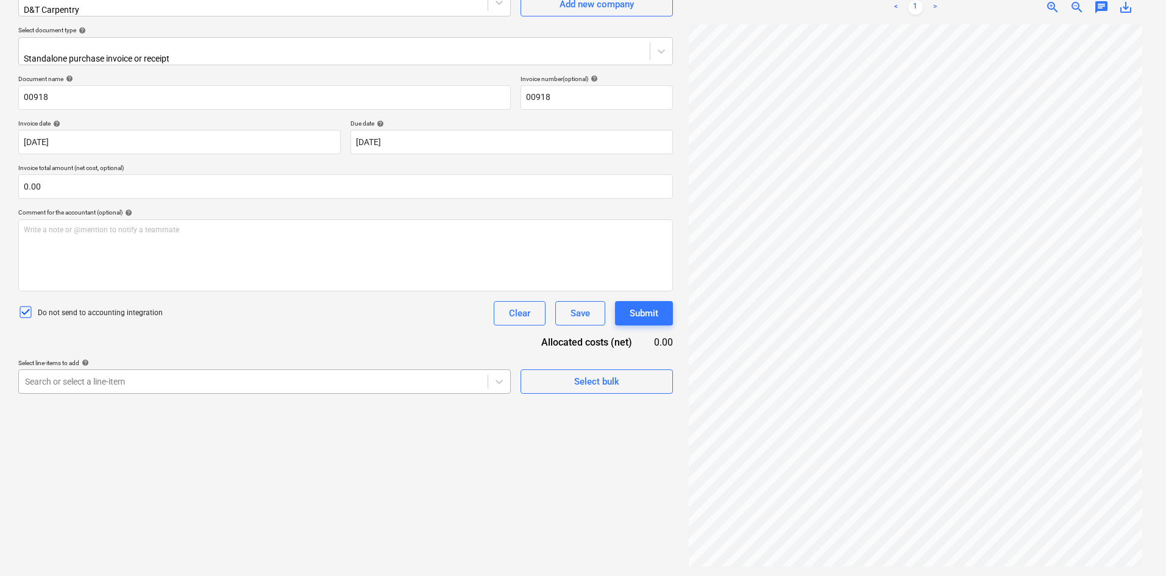
click at [227, 261] on body "Sales Projects Contacts Company Consolidated Invoices Inbox 5 format_size keybo…" at bounding box center [583, 166] width 1166 height 576
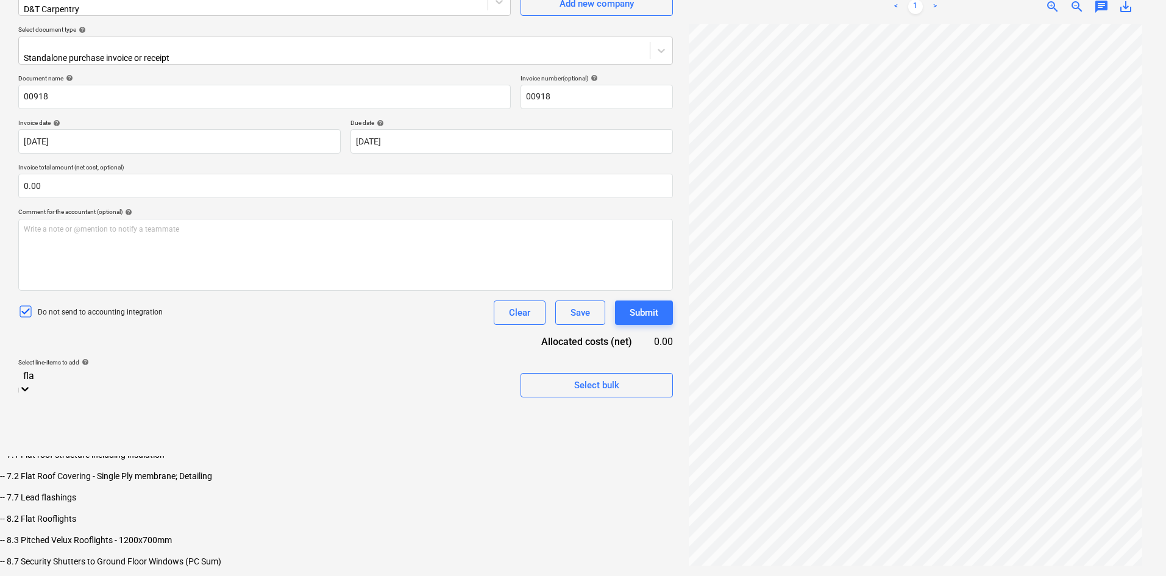
scroll to position [122, 0]
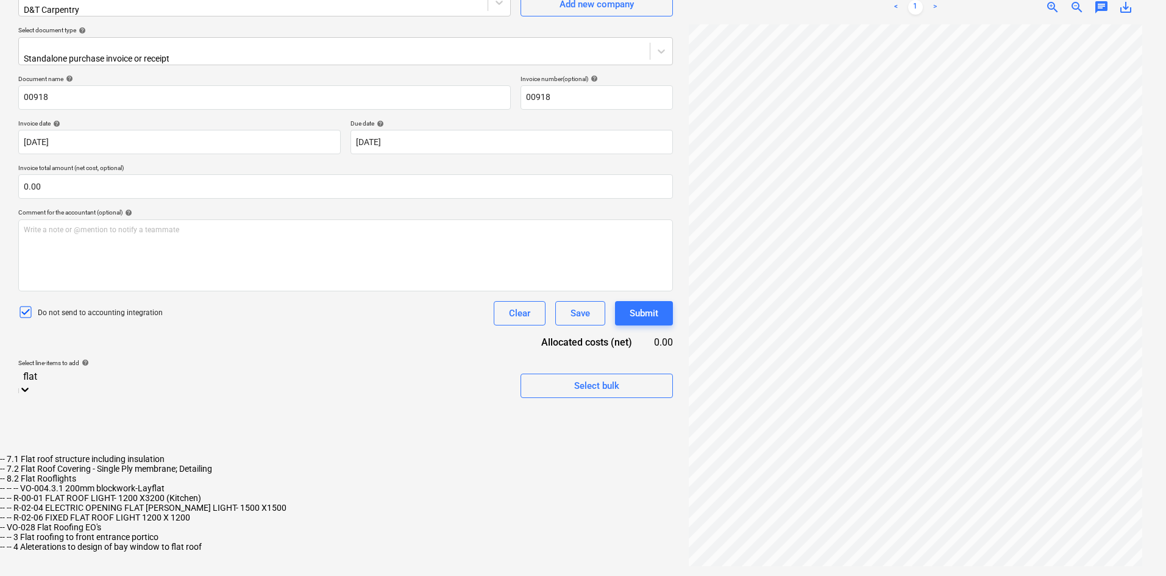
type input "flat"
click at [208, 261] on div "-- 7.2 Flat Roof Covering - Single Ply membrane; Detailing" at bounding box center [583, 469] width 1166 height 10
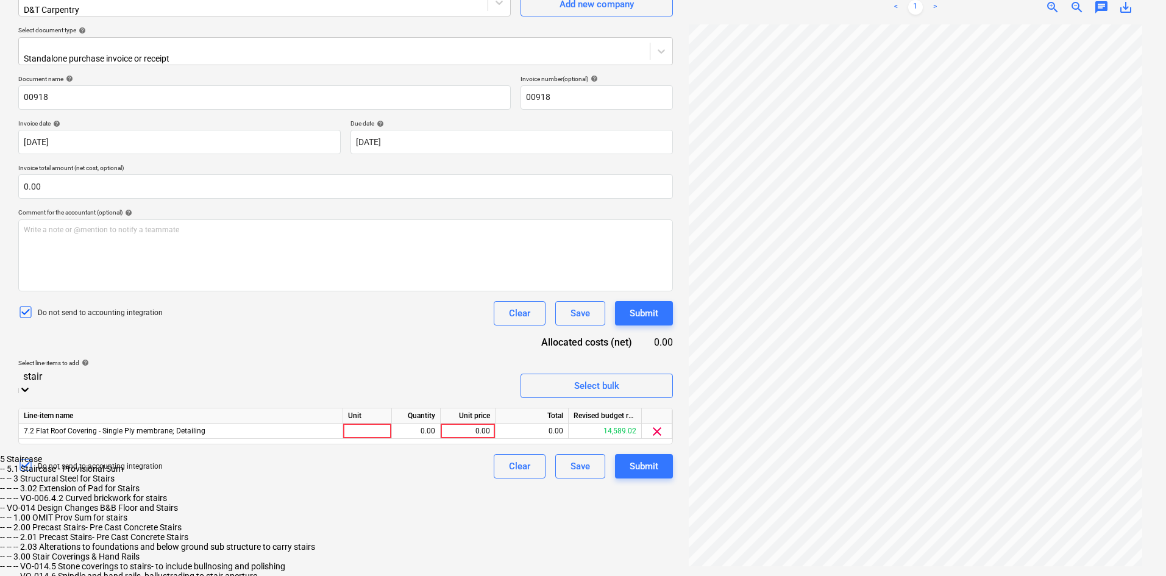
type input "stairs"
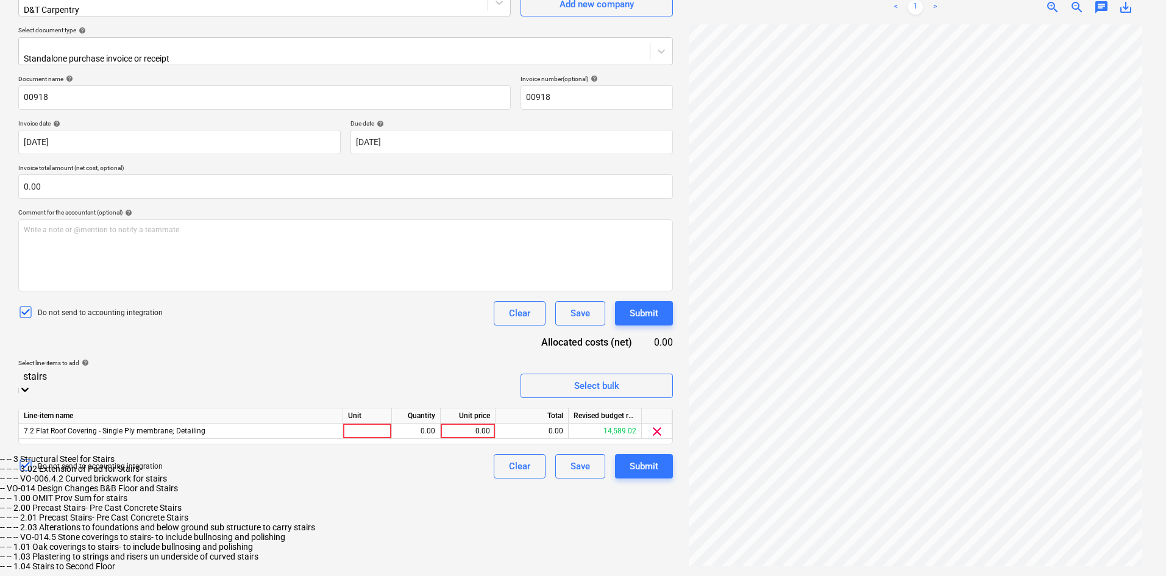
scroll to position [63, 0]
click at [115, 261] on div "-- -- 3 Structural Steel for Stairs -- -- -- 3.02 Extension of Pad for Stairs -…" at bounding box center [583, 512] width 1166 height 117
click at [93, 261] on div "-- -- 1.04 Stairs to Second Floor" at bounding box center [583, 566] width 1166 height 10
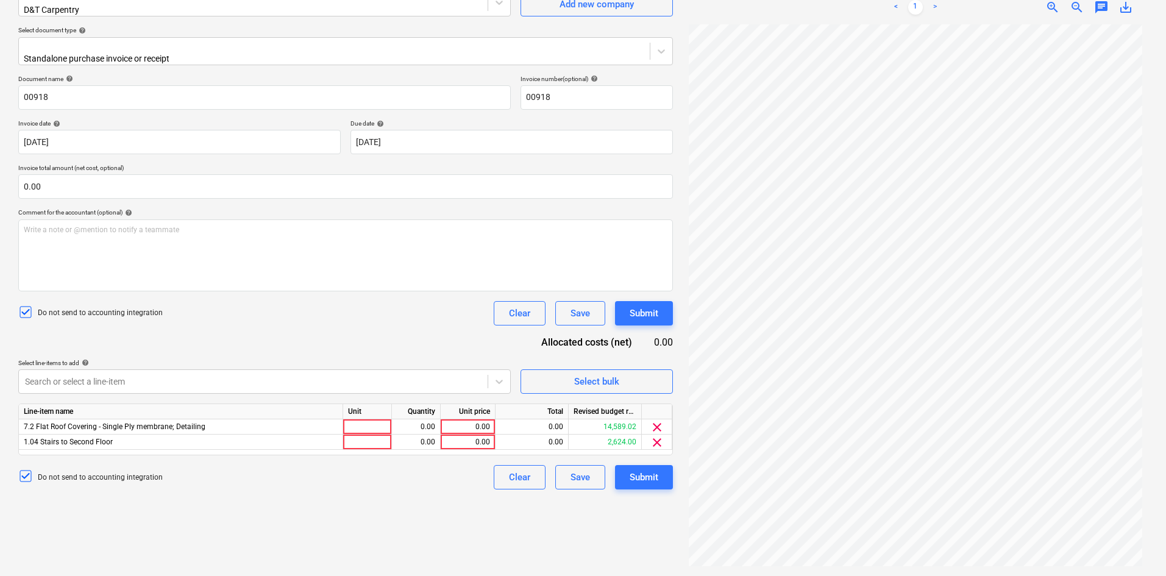
click at [291, 261] on div "Do not send to accounting integration Clear Save Submit" at bounding box center [345, 313] width 655 height 24
click at [359, 261] on div at bounding box center [367, 426] width 49 height 15
type input "Item"
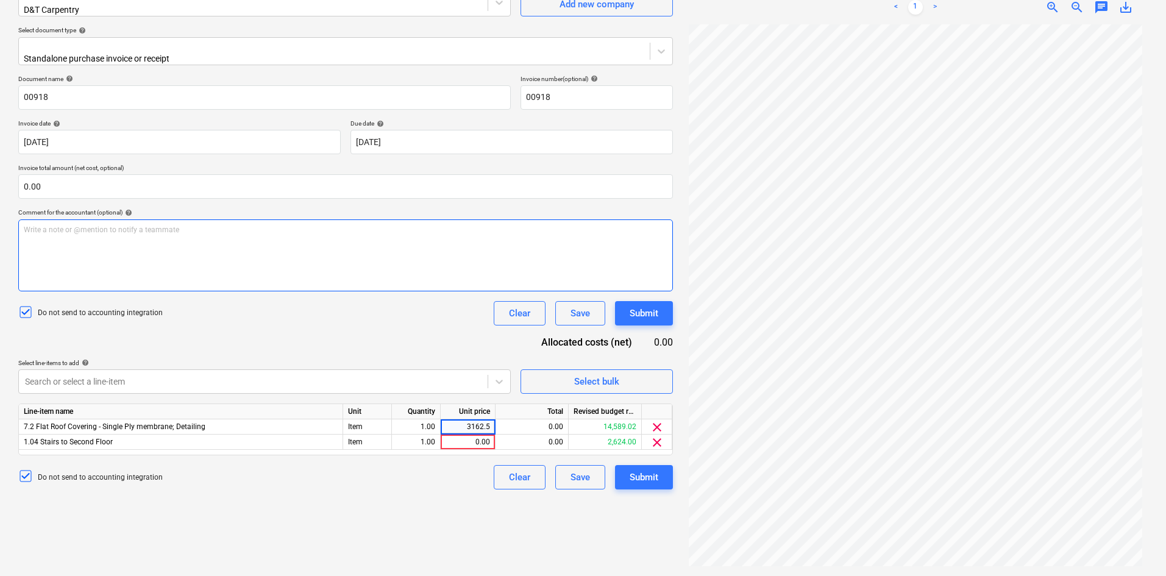
type input "3162.50"
type input "300.00"
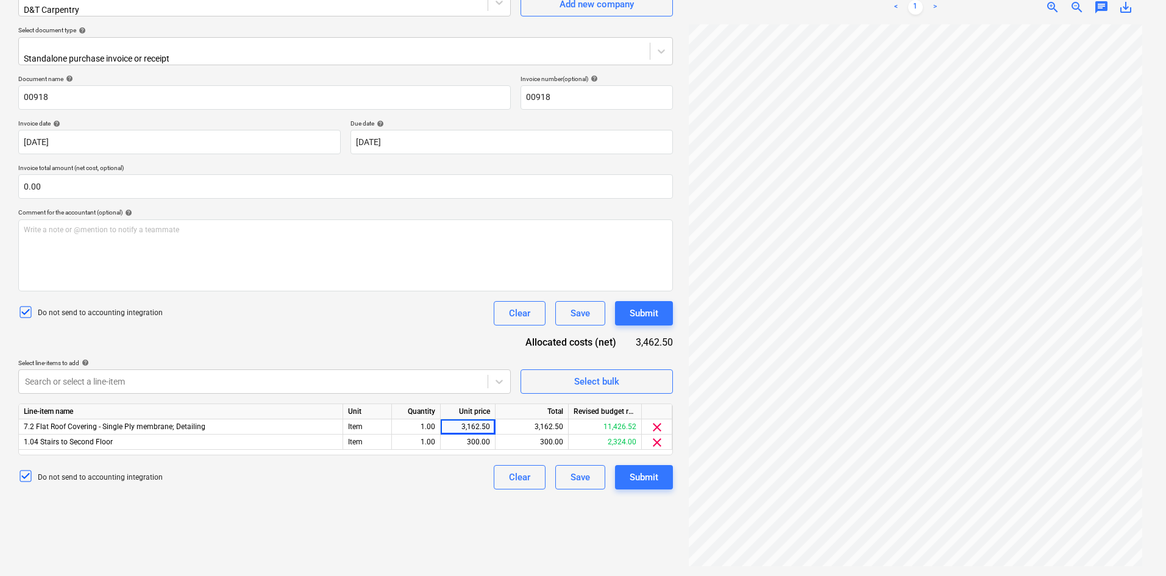
click at [347, 261] on div "Document name help 00918 Invoice number (optional) help 00918 Invoice date help…" at bounding box center [345, 282] width 655 height 415
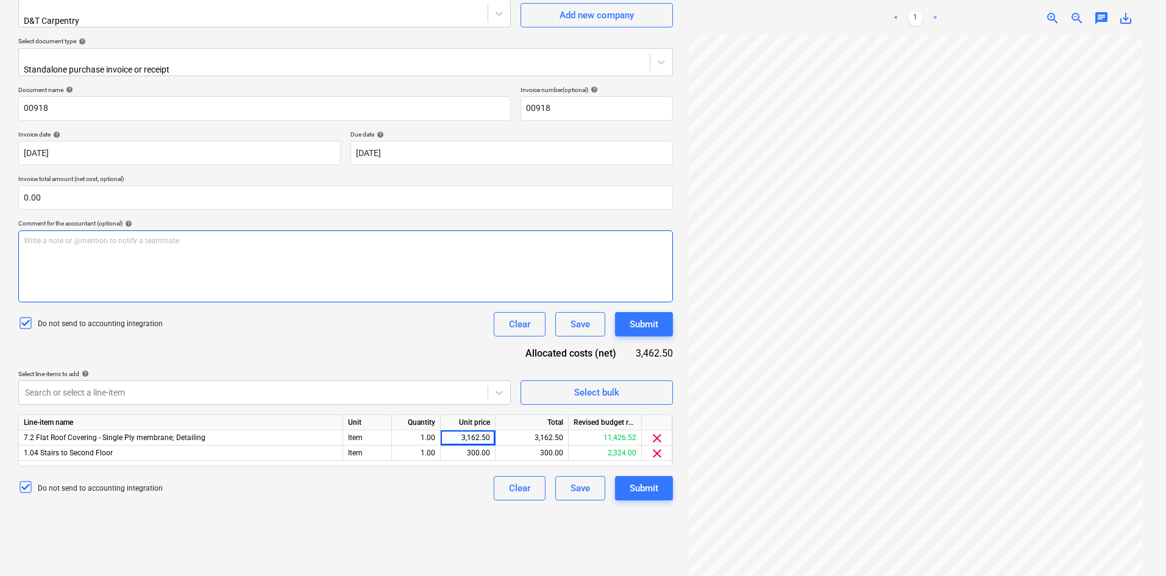
scroll to position [122, 0]
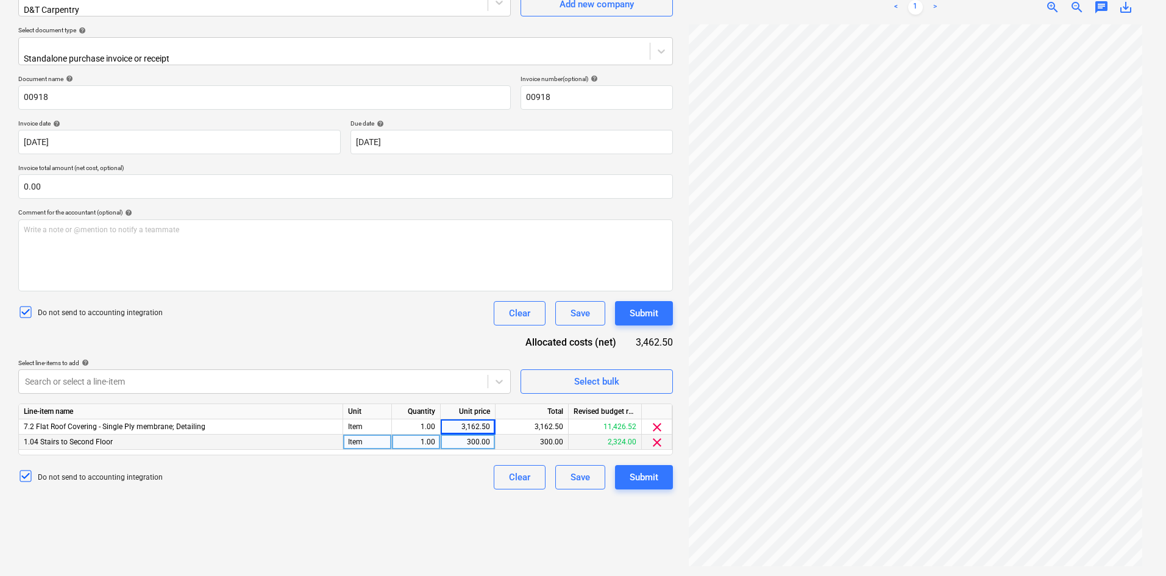
click at [490, 261] on div "300.00" at bounding box center [468, 442] width 55 height 15
click at [482, 261] on div "3,162.50" at bounding box center [468, 426] width 45 height 15
type input "5002.50"
click at [576, 261] on div "Submit" at bounding box center [644, 477] width 29 height 16
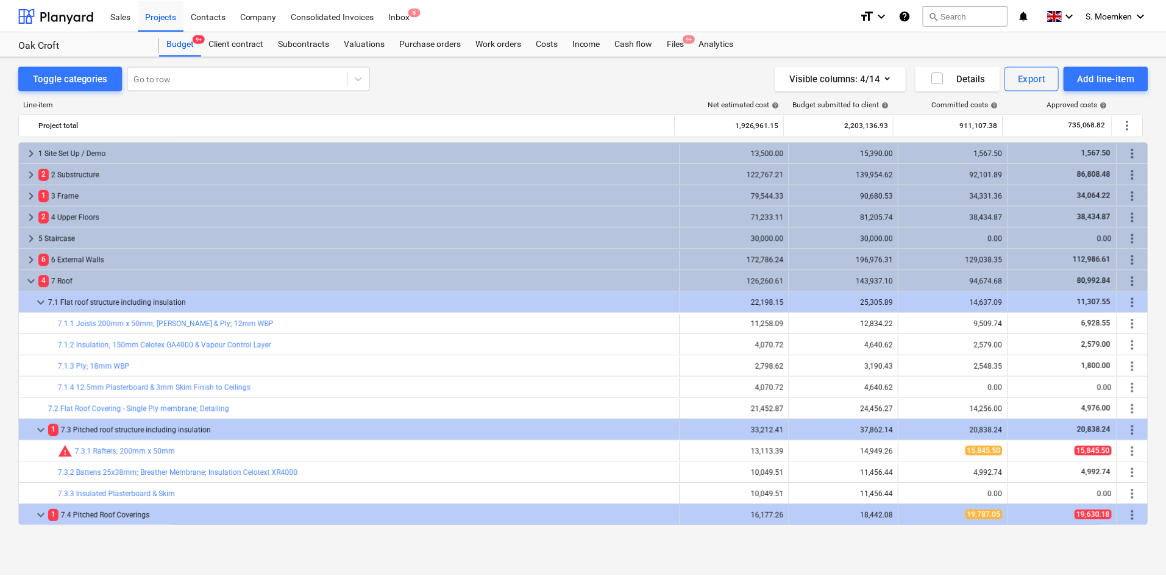
scroll to position [213, 0]
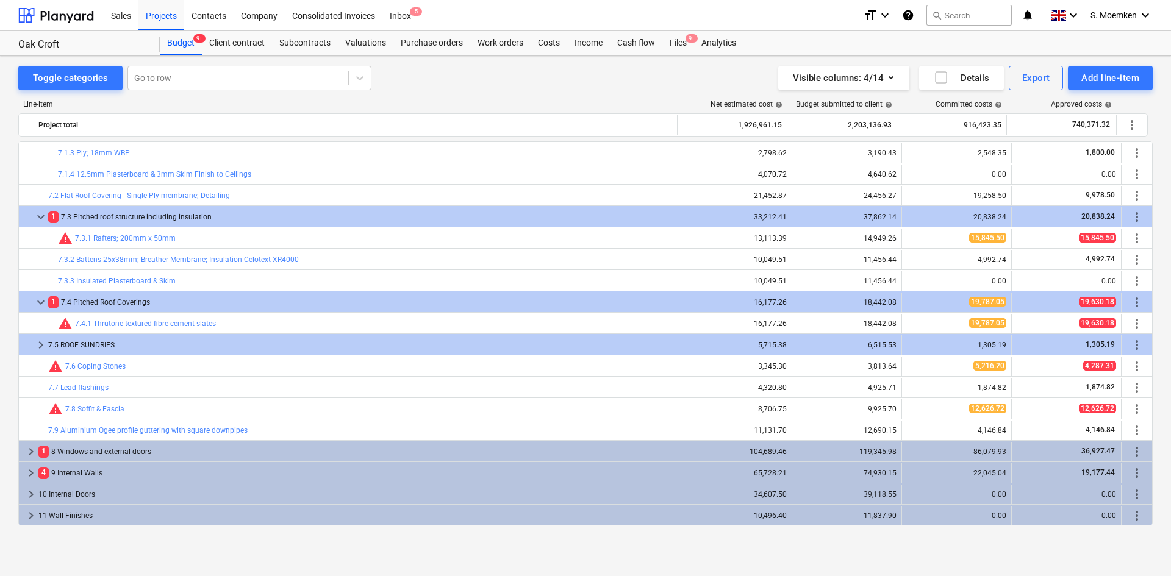
click at [434, 88] on div "Toggle categories Go to row Visible columns : 4/14 Details Export Add line-item" at bounding box center [585, 78] width 1134 height 24
click at [325, 41] on div "Subcontracts" at bounding box center [305, 43] width 66 height 24
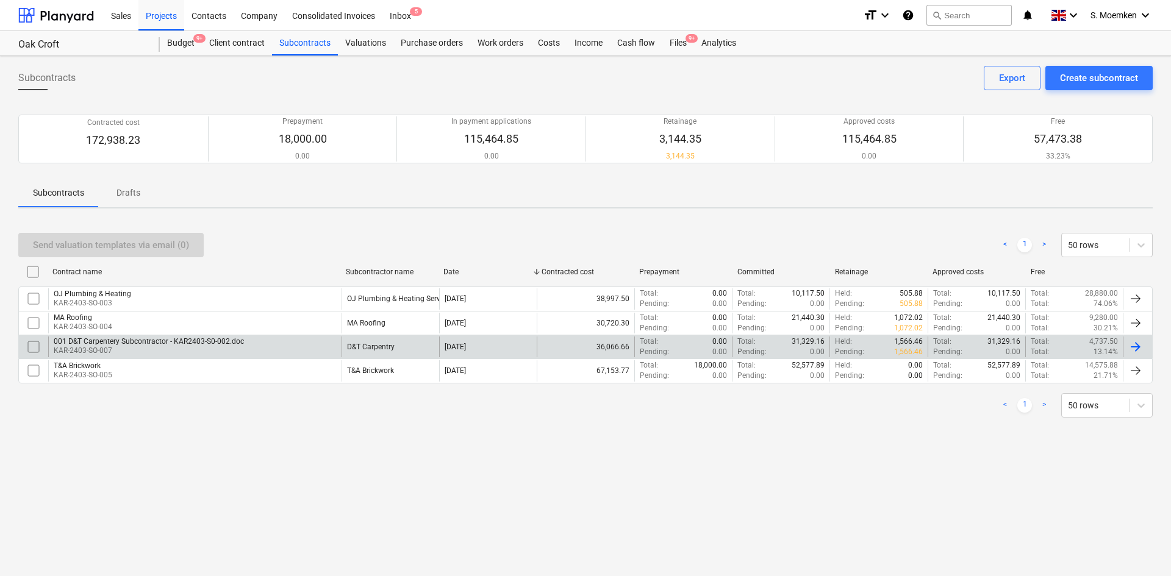
click at [84, 345] on div "001 D&T Carpentery Subcontractor - KAR2403-S0-002.doc" at bounding box center [149, 341] width 190 height 9
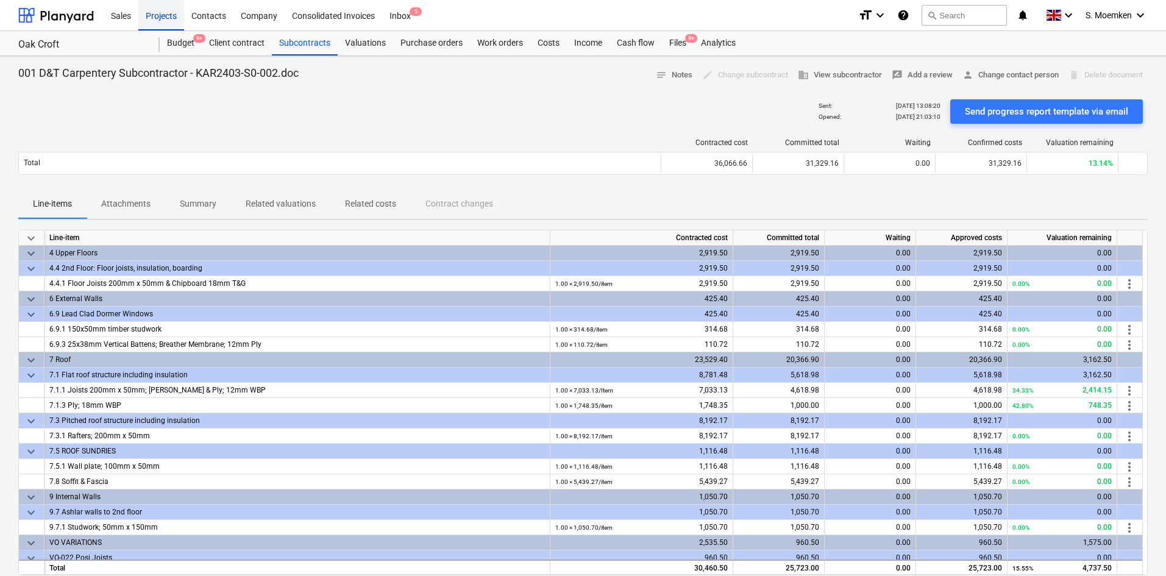
click at [160, 20] on div "Projects" at bounding box center [161, 14] width 46 height 31
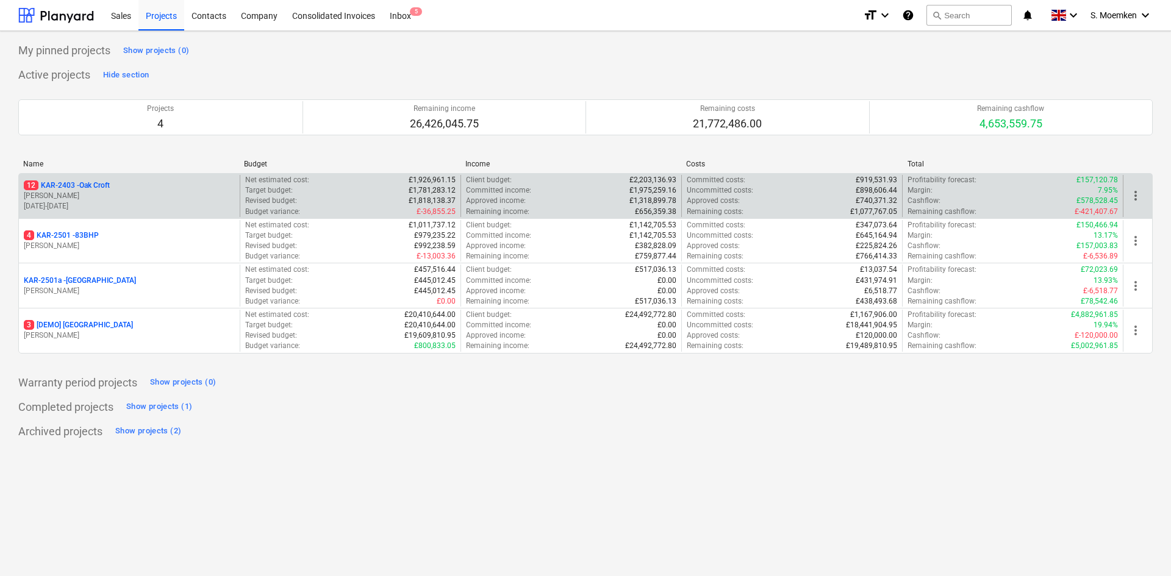
click at [124, 205] on p "[DATE] - [DATE]" at bounding box center [129, 206] width 211 height 10
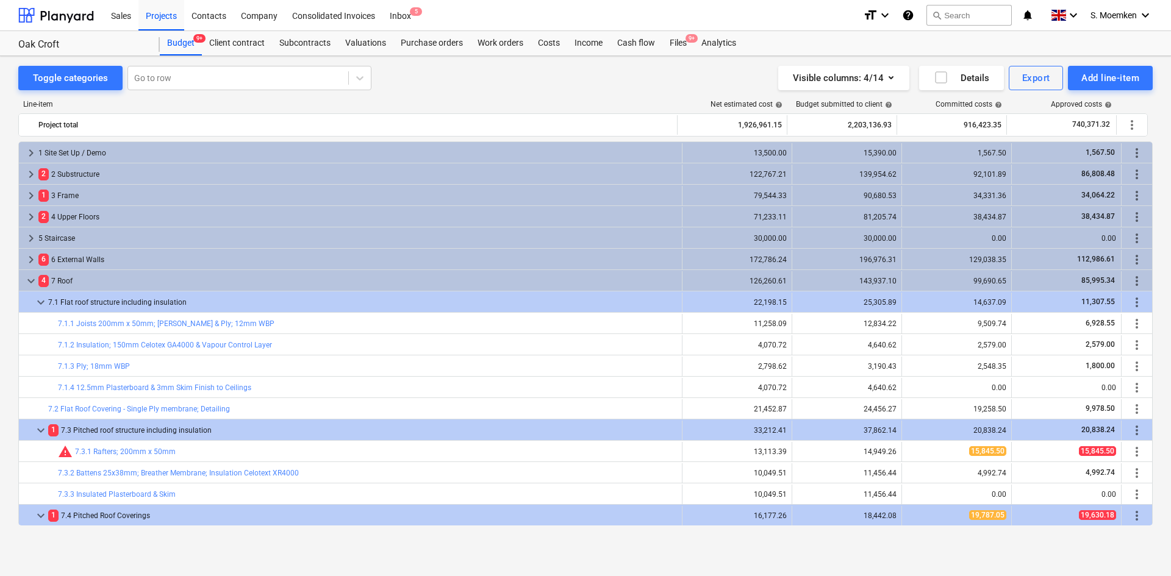
scroll to position [213, 0]
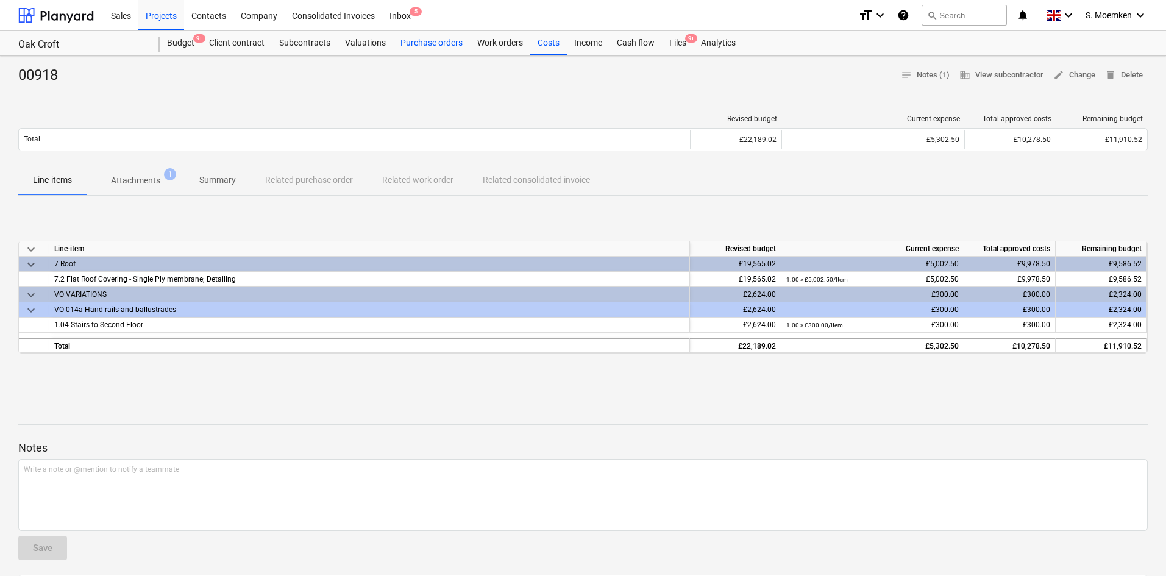
click at [432, 37] on div "Purchase orders" at bounding box center [431, 43] width 77 height 24
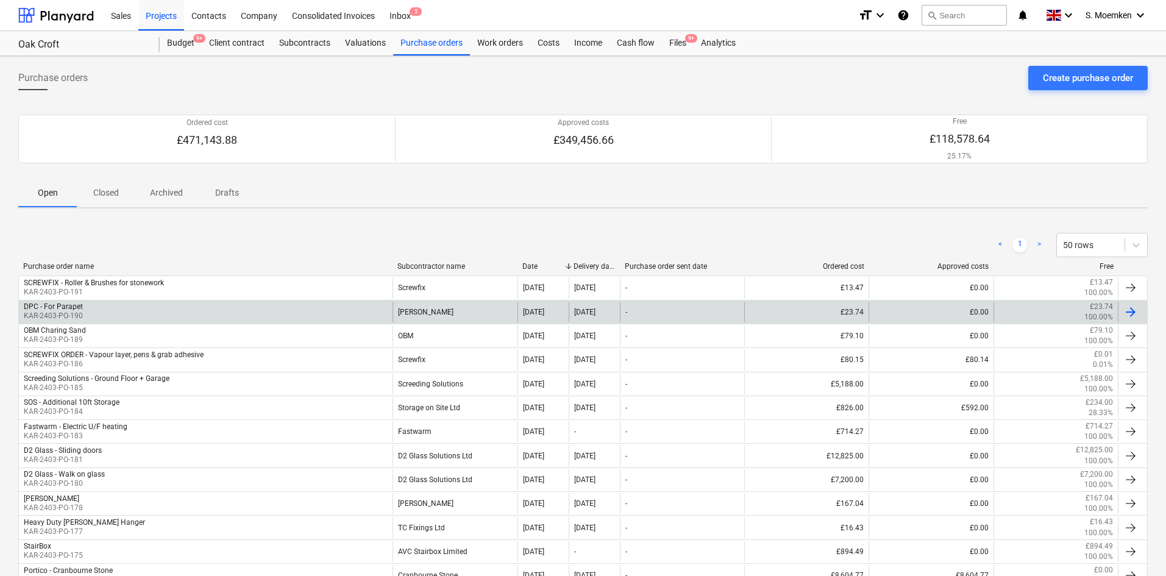
click at [113, 315] on div "DPC - For Parapet KAR-2403-PO-190" at bounding box center [206, 312] width 374 height 21
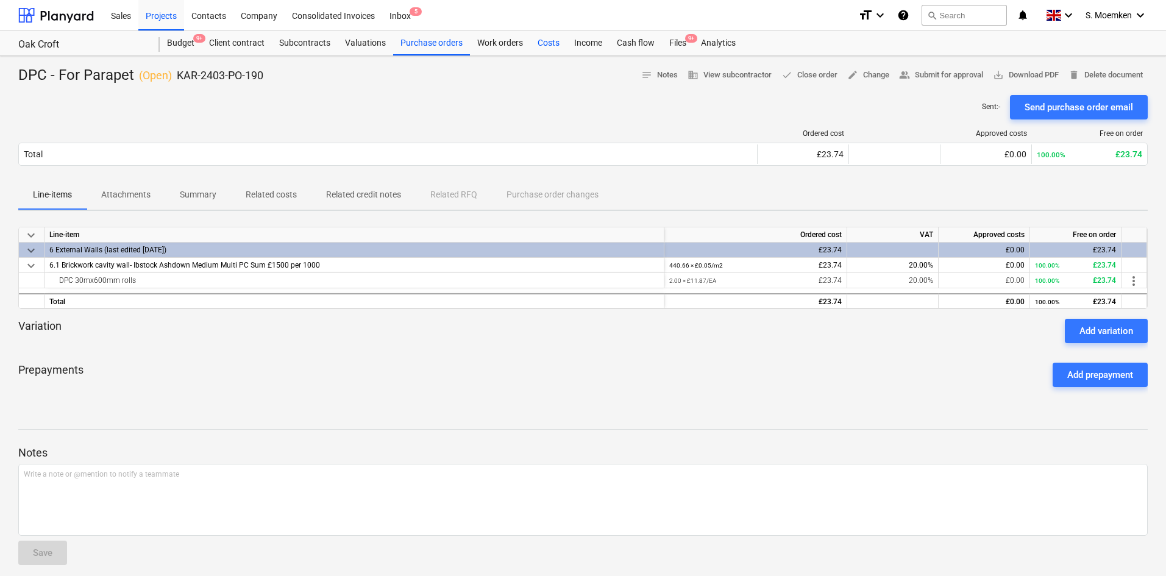
click at [548, 43] on div "Costs" at bounding box center [548, 43] width 37 height 24
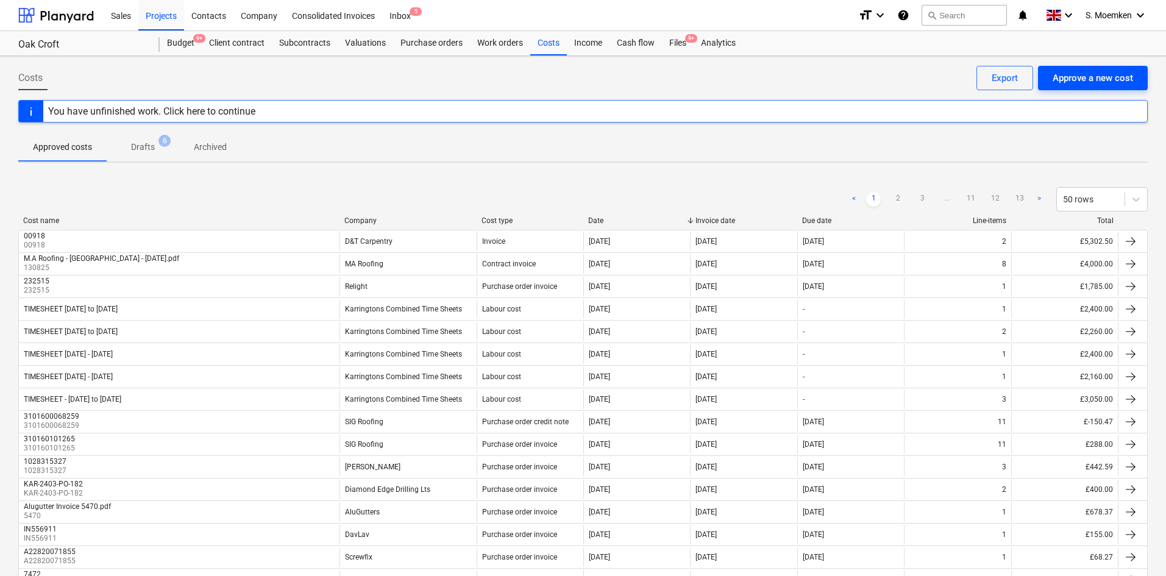
click at [1134, 79] on button "Approve a new cost" at bounding box center [1093, 78] width 110 height 24
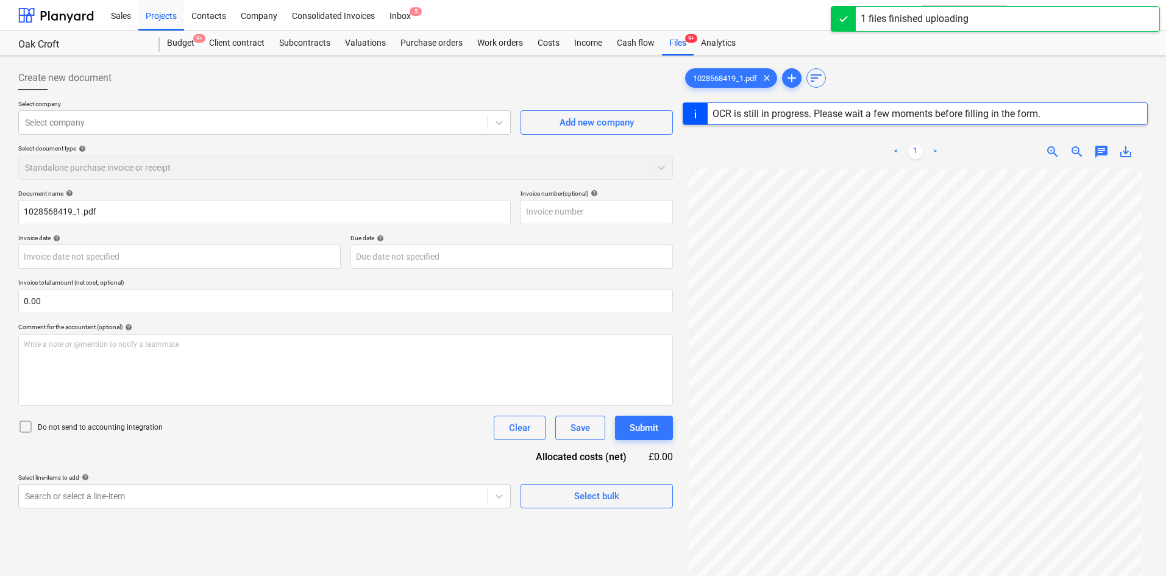
type input "1028568419"
type input "[DATE]"
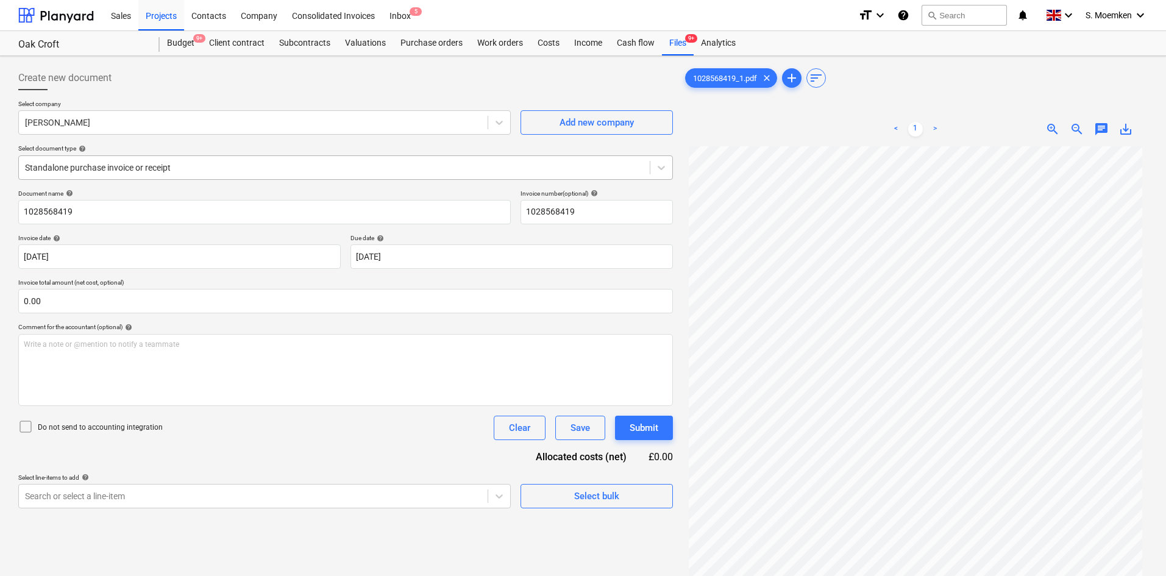
click at [299, 162] on div at bounding box center [334, 168] width 619 height 12
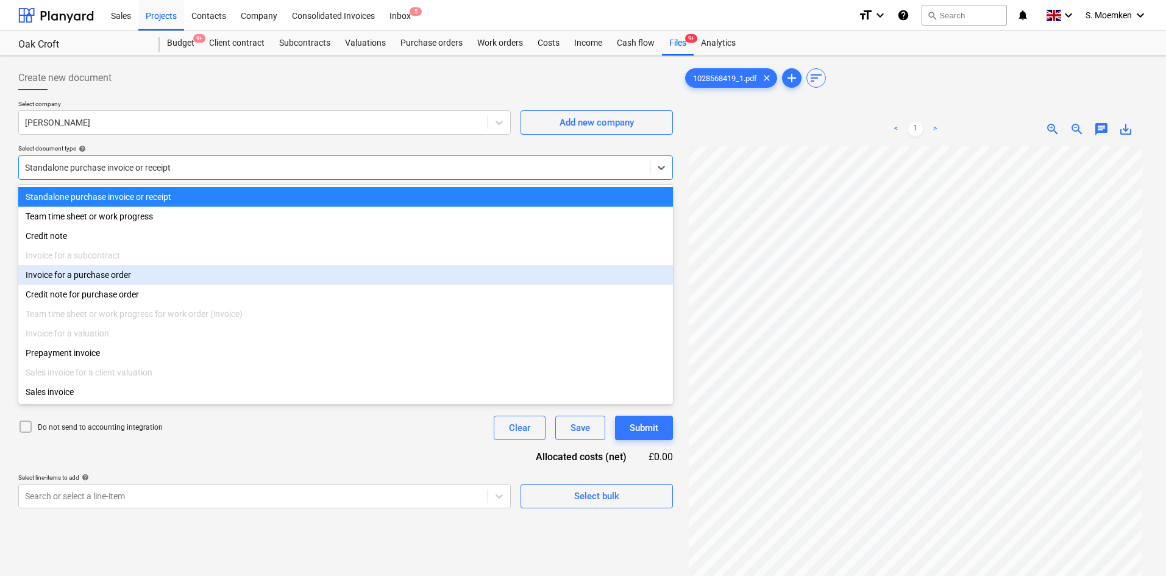
click at [137, 280] on div "Invoice for a purchase order" at bounding box center [345, 275] width 655 height 20
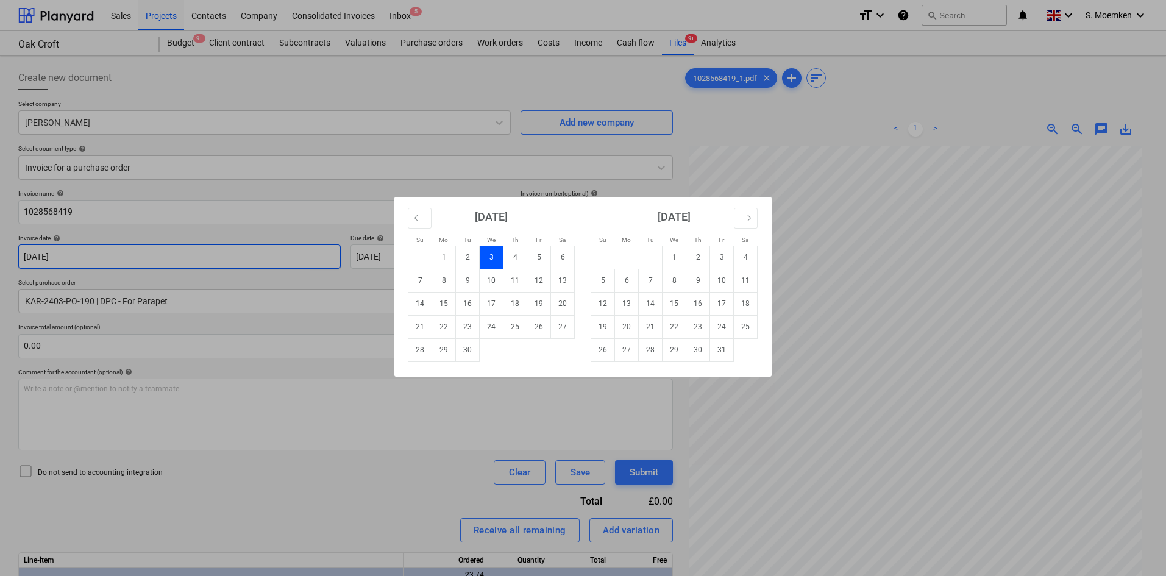
click at [144, 255] on body "Sales Projects Contacts Company Consolidated Invoices Inbox 5 format_size keybo…" at bounding box center [583, 288] width 1166 height 576
click at [514, 257] on td "4" at bounding box center [516, 257] width 24 height 23
type input "04 Sep 2025"
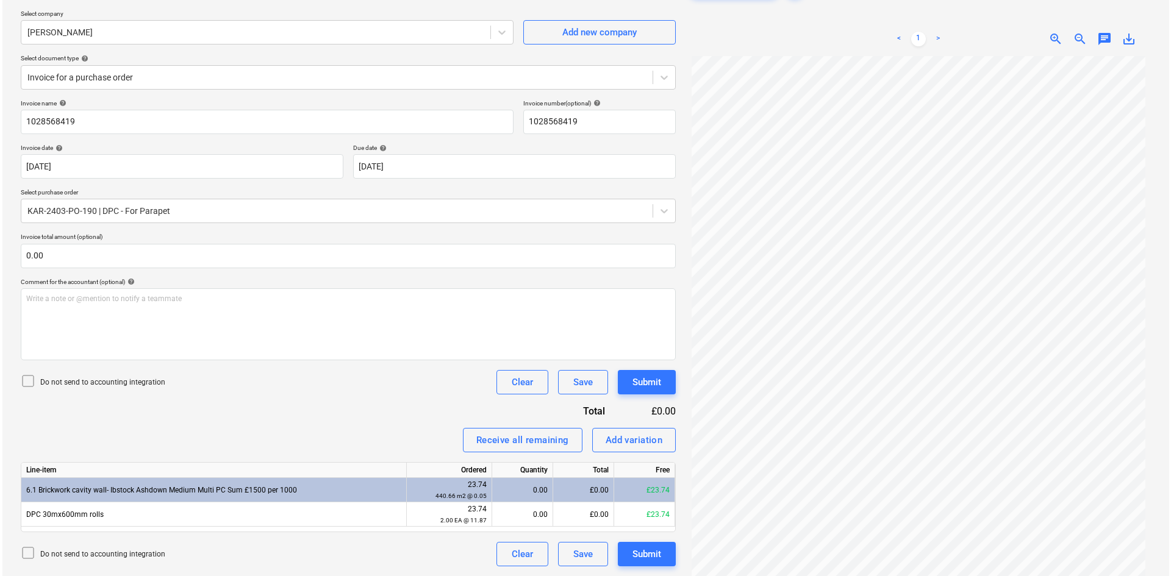
scroll to position [122, 0]
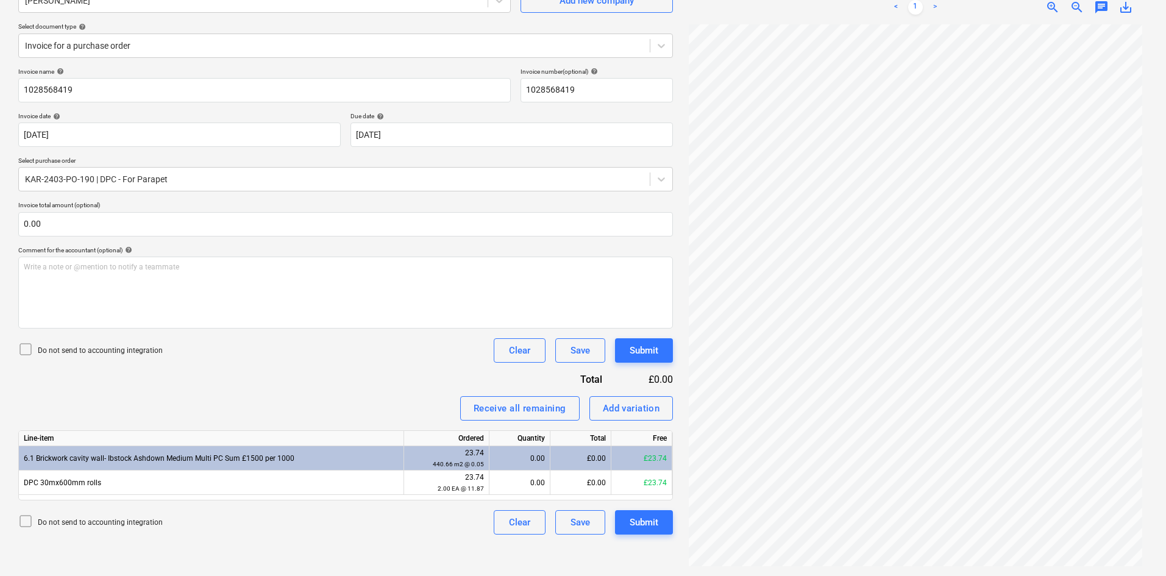
click at [22, 344] on icon at bounding box center [25, 349] width 15 height 15
click at [513, 412] on div "Receive all remaining" at bounding box center [520, 409] width 93 height 16
click at [637, 522] on div "Submit" at bounding box center [644, 523] width 29 height 16
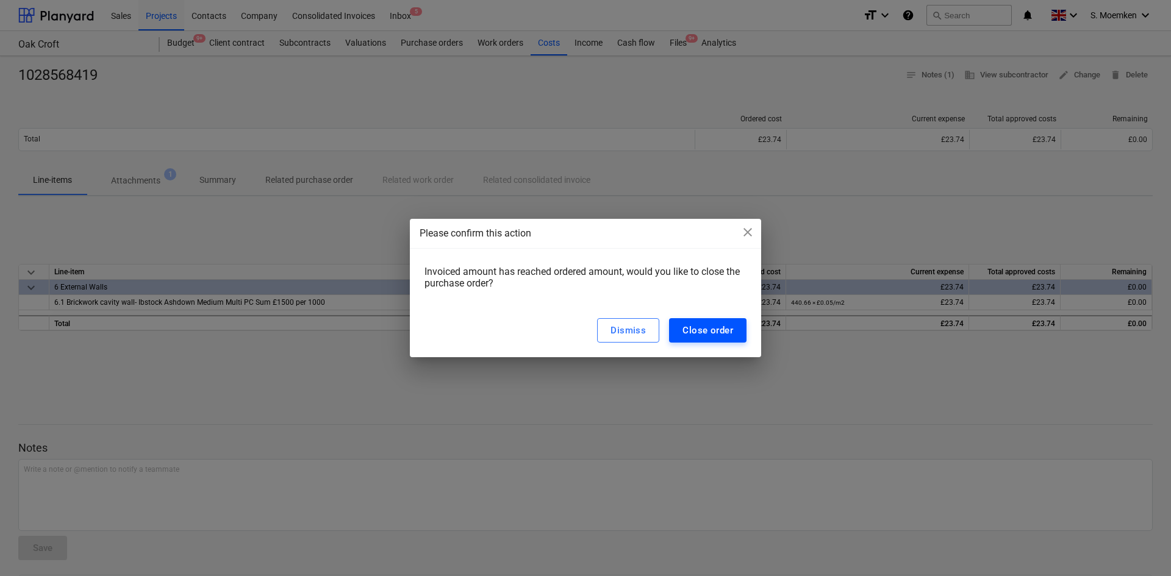
click at [725, 331] on div "Close order" at bounding box center [707, 330] width 51 height 16
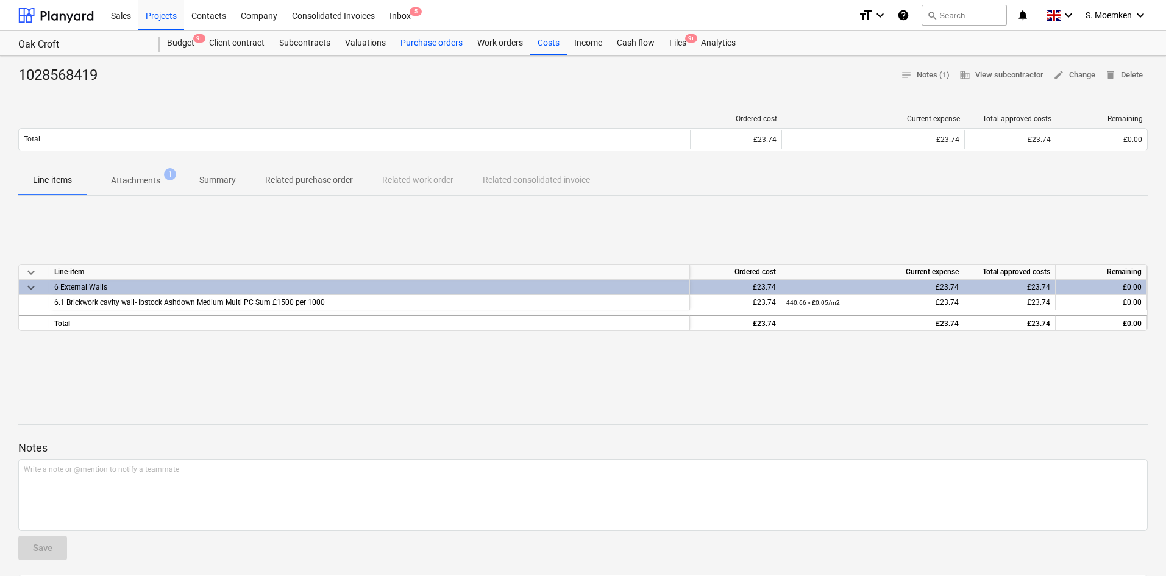
click at [424, 40] on div "Purchase orders" at bounding box center [431, 43] width 77 height 24
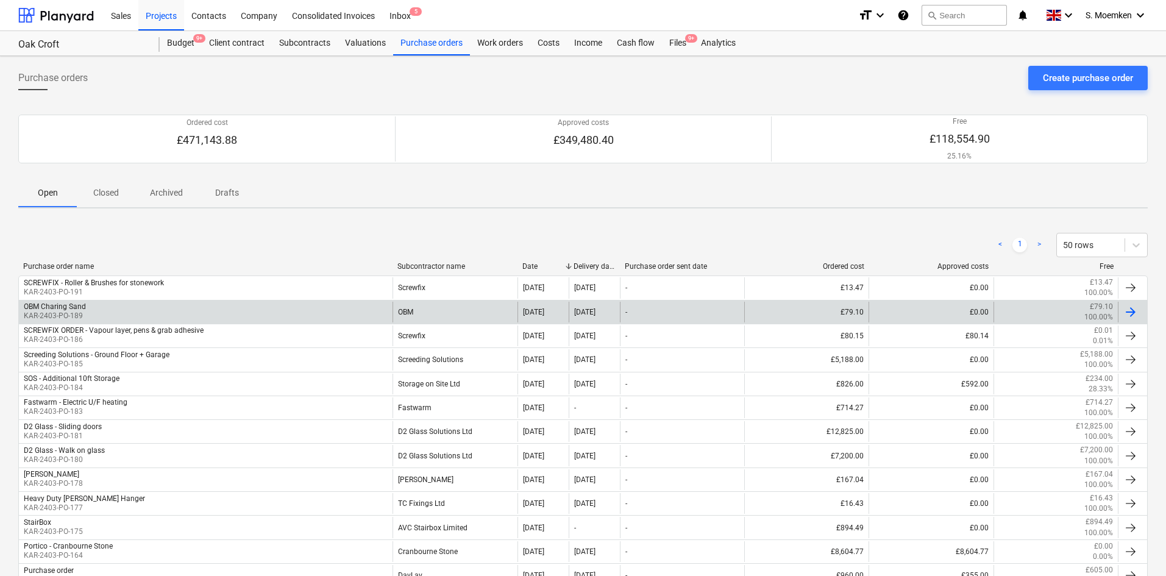
click at [118, 308] on div "OBM Charing Sand KAR-2403-PO-189" at bounding box center [206, 312] width 374 height 21
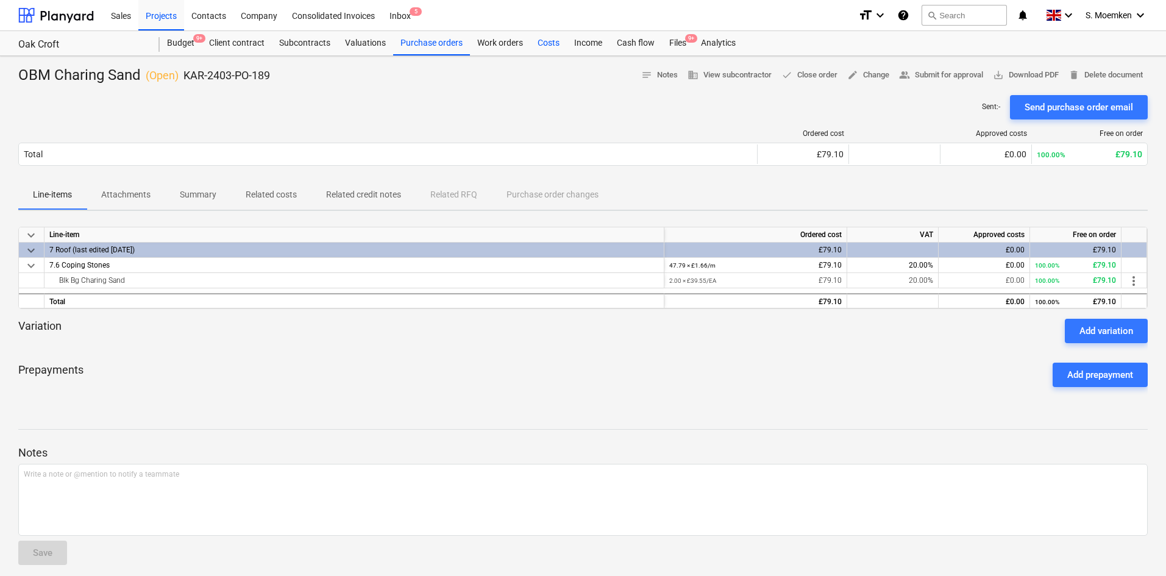
click at [547, 45] on div "Costs" at bounding box center [548, 43] width 37 height 24
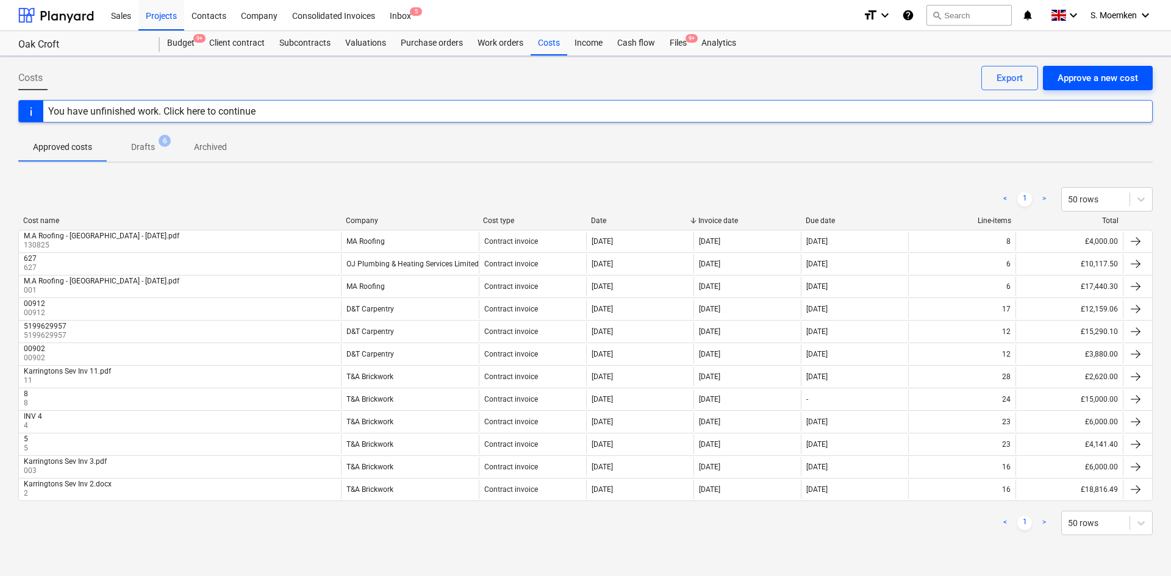
click at [1100, 86] on div "Approve a new cost" at bounding box center [1097, 78] width 80 height 16
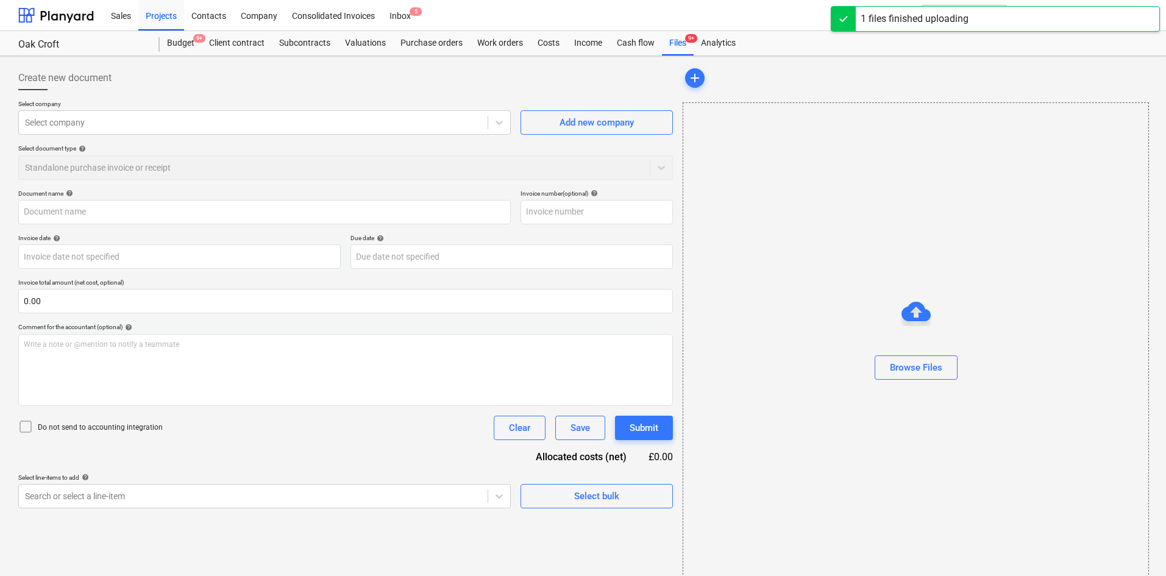
type input "INVCRED 00207310.PDF"
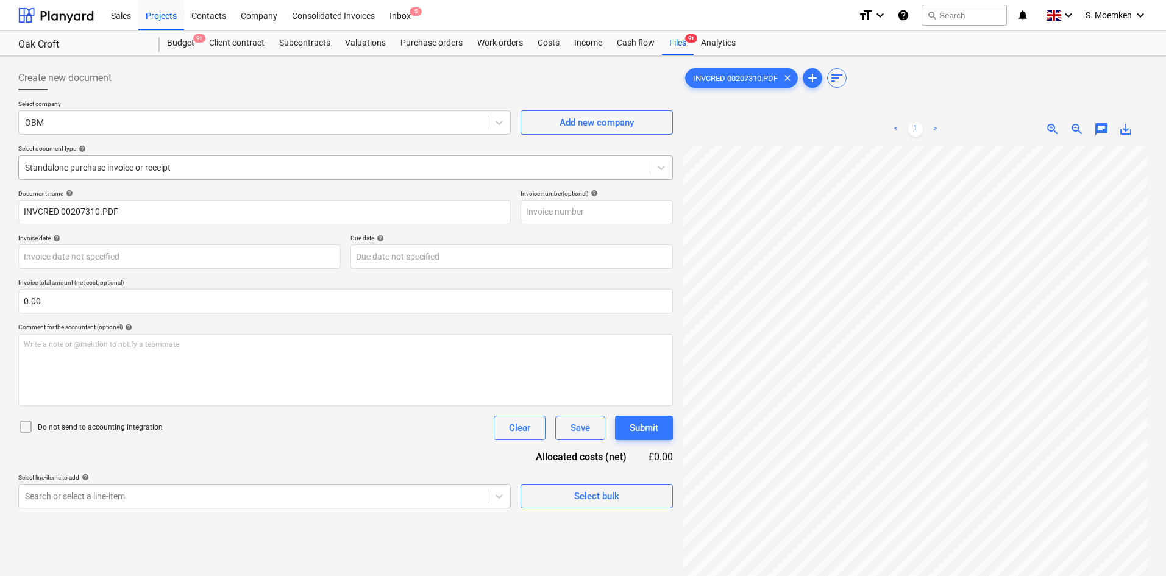
click at [209, 163] on div at bounding box center [334, 168] width 619 height 12
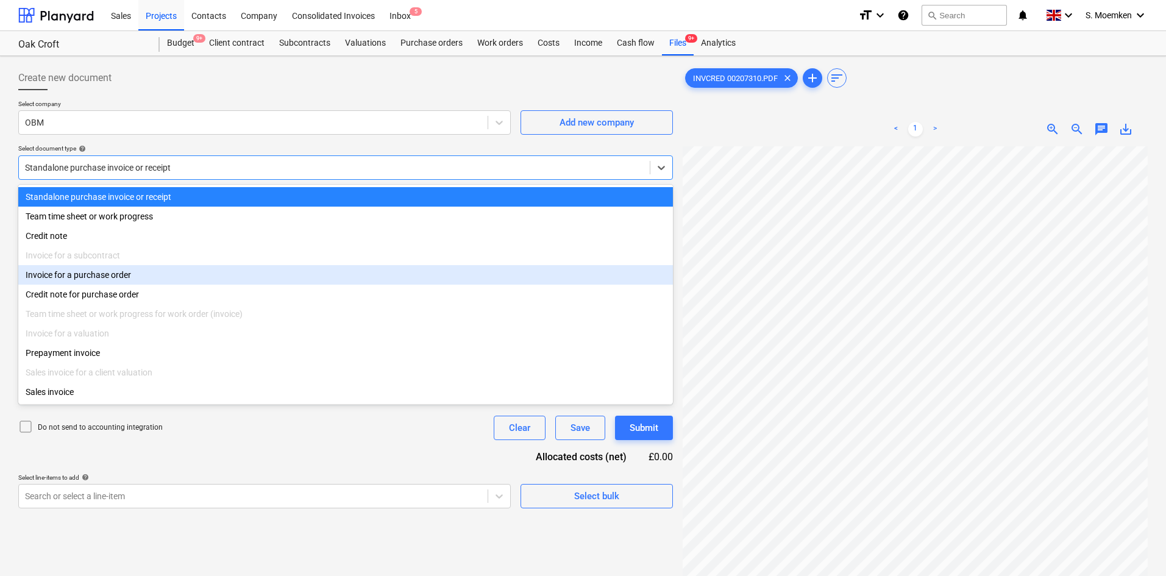
click at [123, 280] on div "Invoice for a purchase order" at bounding box center [345, 275] width 655 height 20
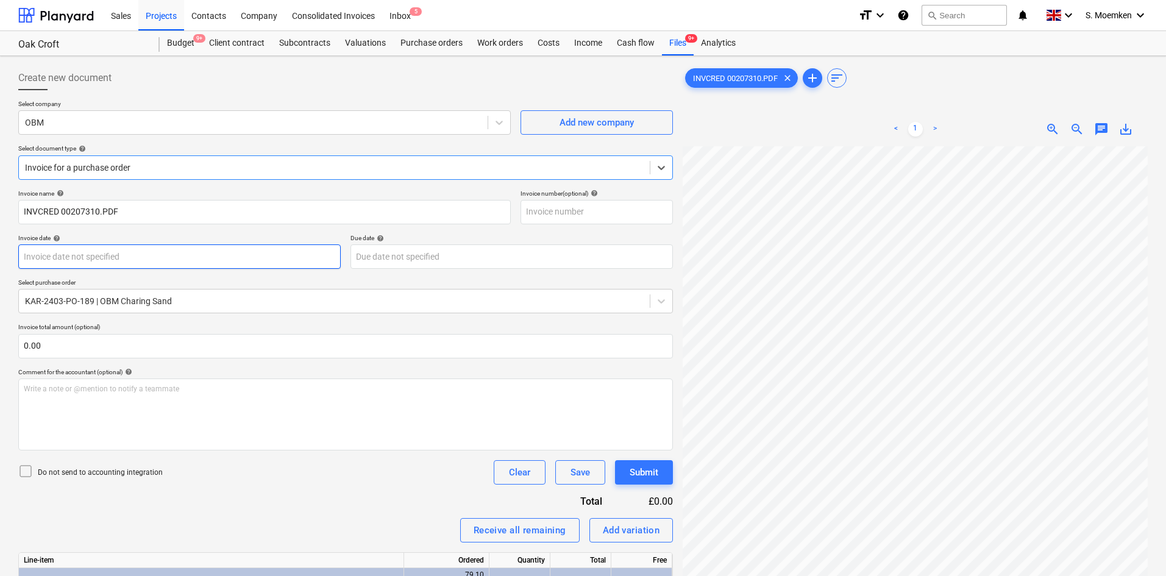
click at [168, 258] on body "Sales Projects Contacts Company Consolidated Invoices Inbox 5 format_size keybo…" at bounding box center [583, 288] width 1166 height 576
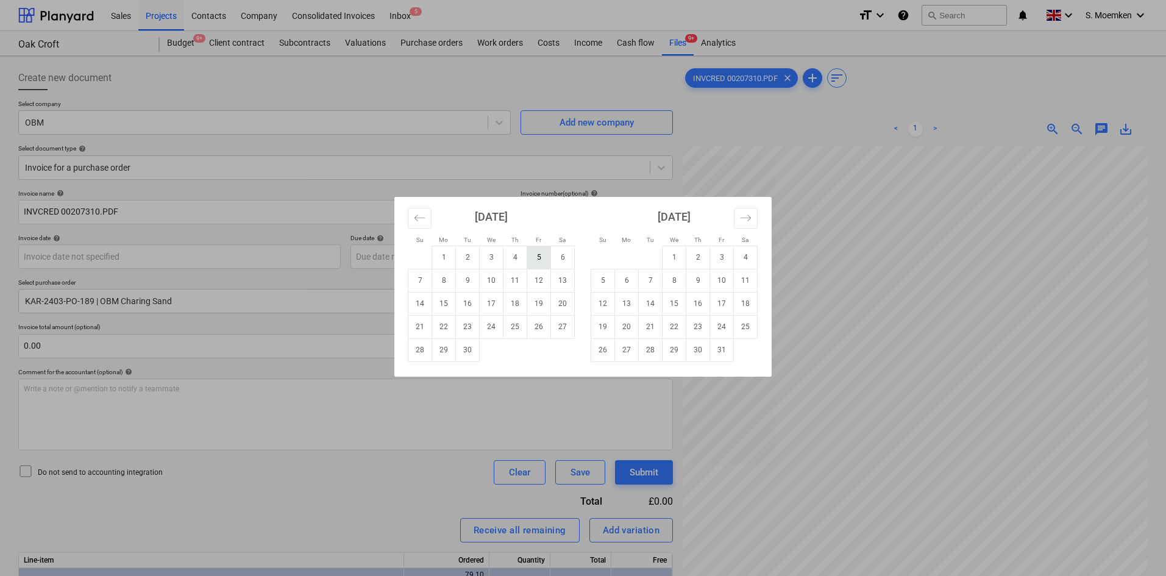
click at [532, 255] on td "5" at bounding box center [539, 257] width 24 height 23
type input "05 Sep 2025"
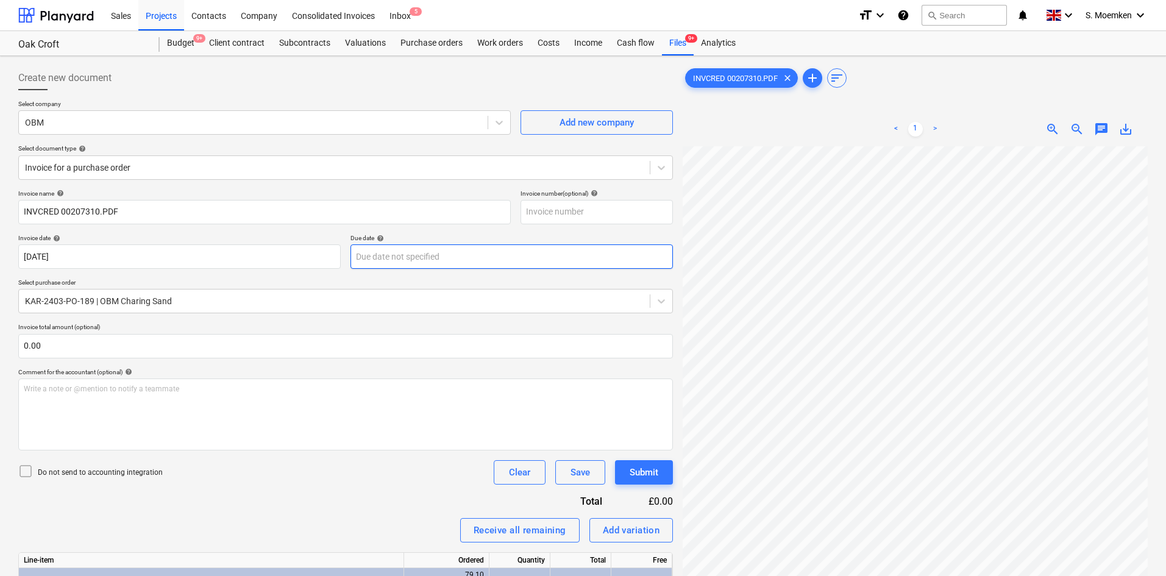
click at [465, 254] on body "Sales Projects Contacts Company Consolidated Invoices Inbox 5 format_size keybo…" at bounding box center [583, 288] width 1166 height 576
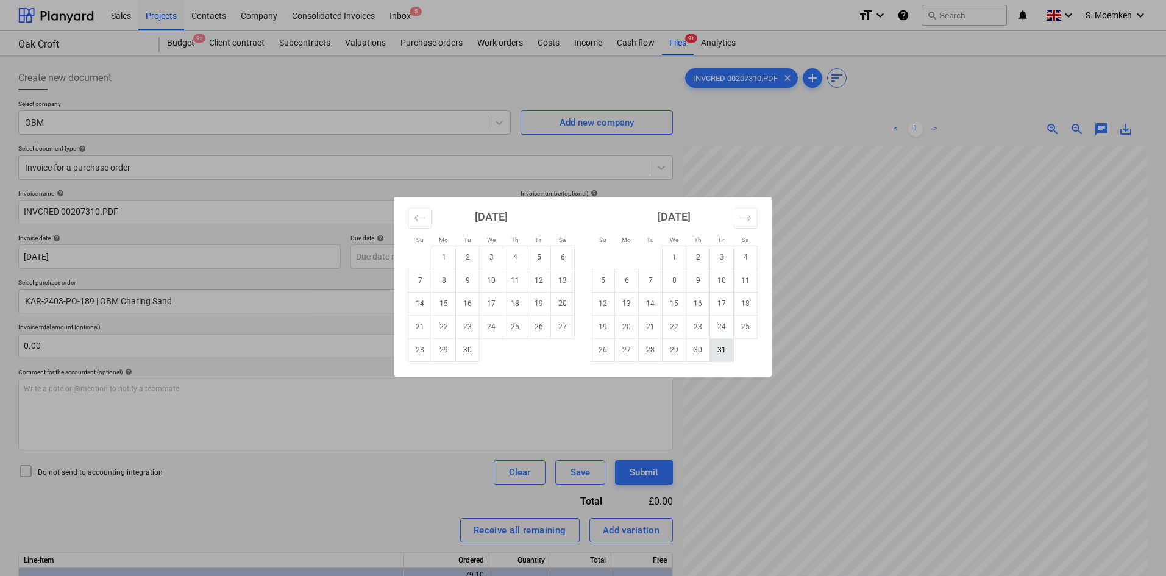
click at [722, 351] on td "31" at bounding box center [722, 349] width 24 height 23
type input "31 Oct 2025"
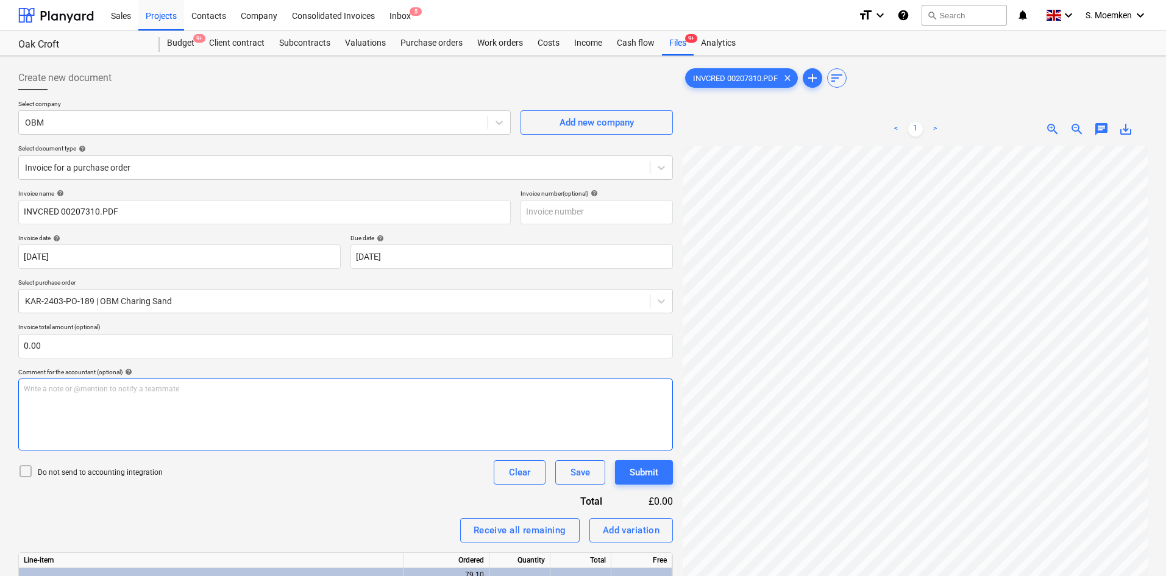
click at [93, 427] on div "Write a note or @mention to notify a teammate ﻿" at bounding box center [345, 415] width 655 height 72
click at [22, 476] on icon at bounding box center [25, 471] width 15 height 15
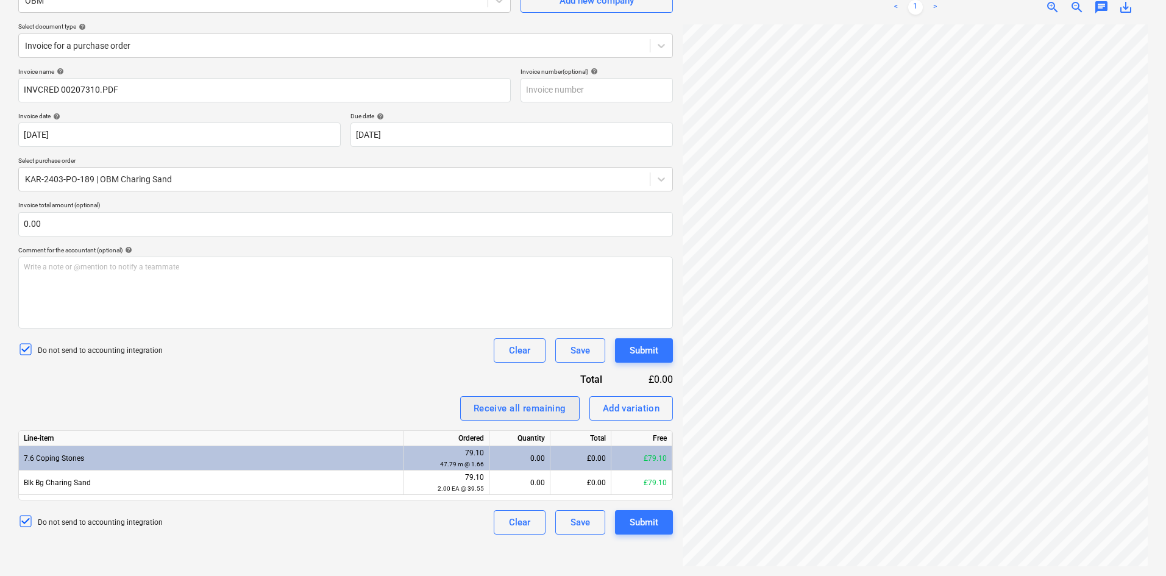
click at [502, 407] on div "Receive all remaining" at bounding box center [520, 409] width 93 height 16
click at [637, 526] on div "Submit" at bounding box center [644, 523] width 29 height 16
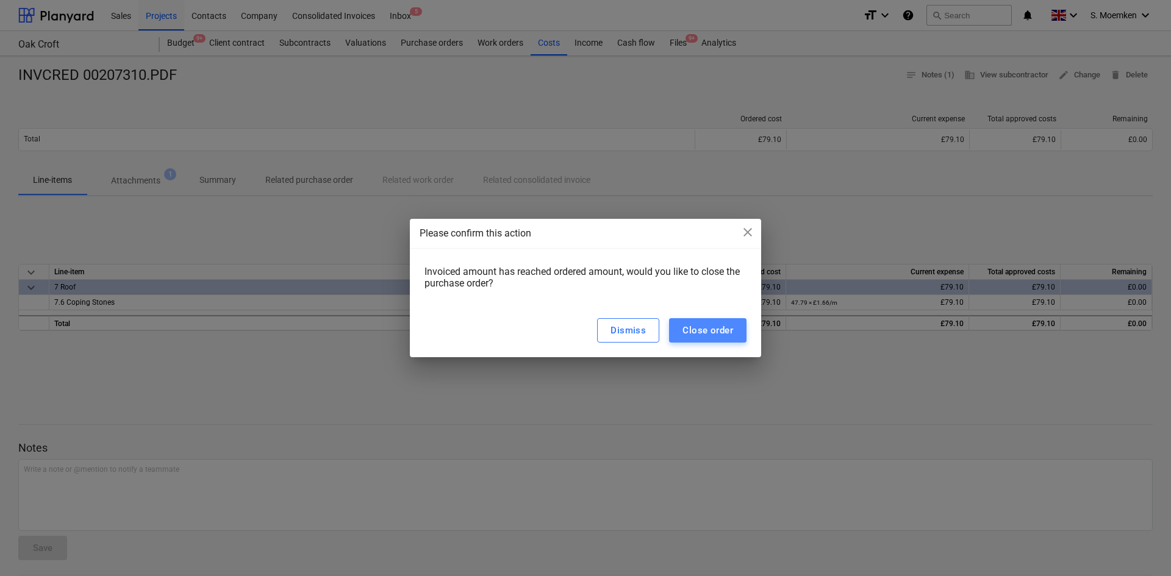
click at [706, 332] on div "Close order" at bounding box center [707, 330] width 51 height 16
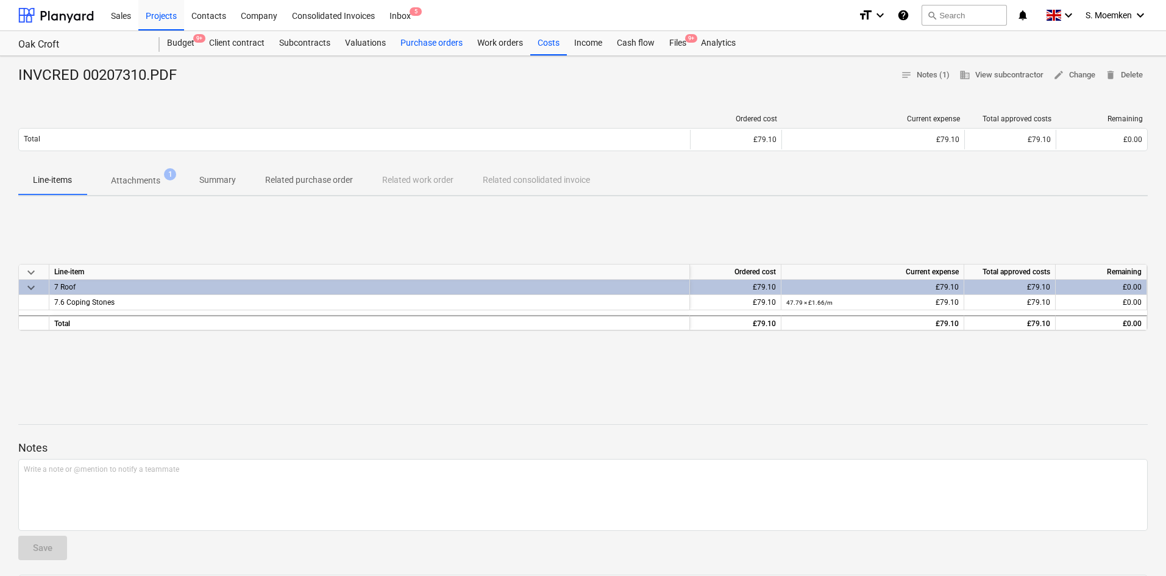
click at [419, 40] on div "Purchase orders" at bounding box center [431, 43] width 77 height 24
